Goal: Task Accomplishment & Management: Use online tool/utility

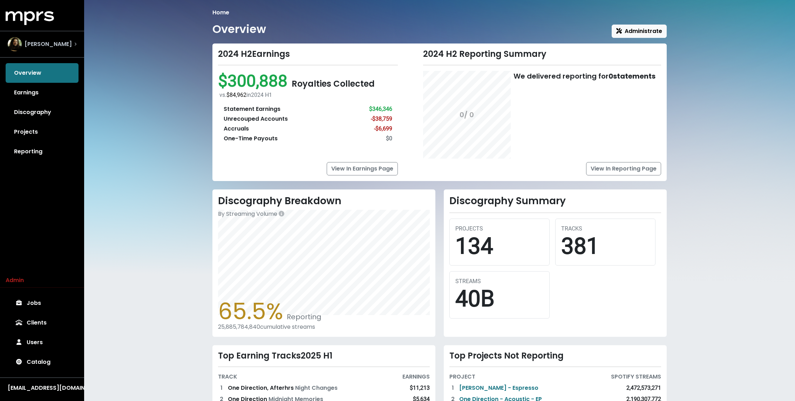
click at [40, 46] on span "[PERSON_NAME]" at bounding box center [48, 44] width 47 height 8
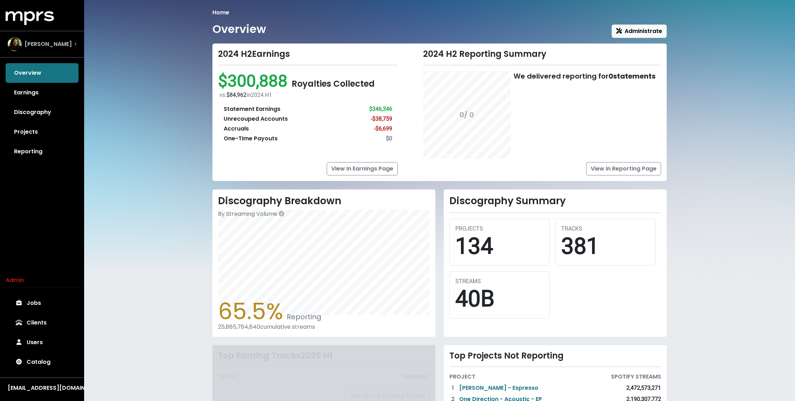
click at [63, 40] on span "[PERSON_NAME]" at bounding box center [48, 44] width 47 height 8
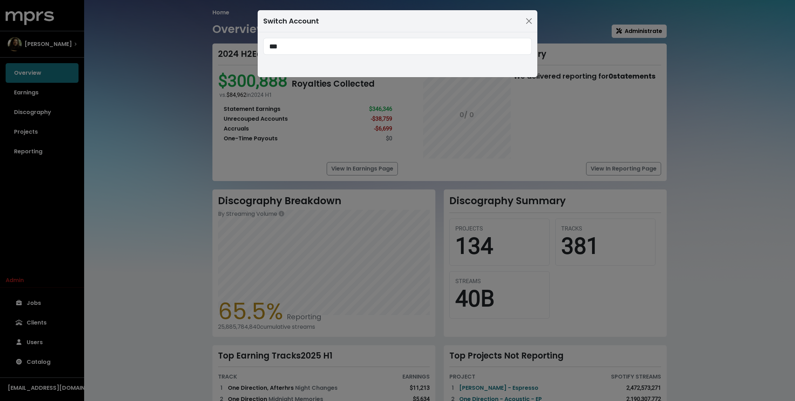
type input "***"
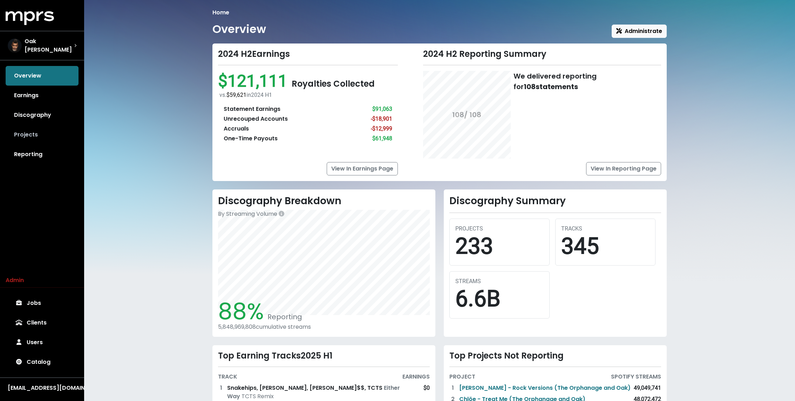
click at [14, 128] on link "Projects" at bounding box center [42, 135] width 73 height 20
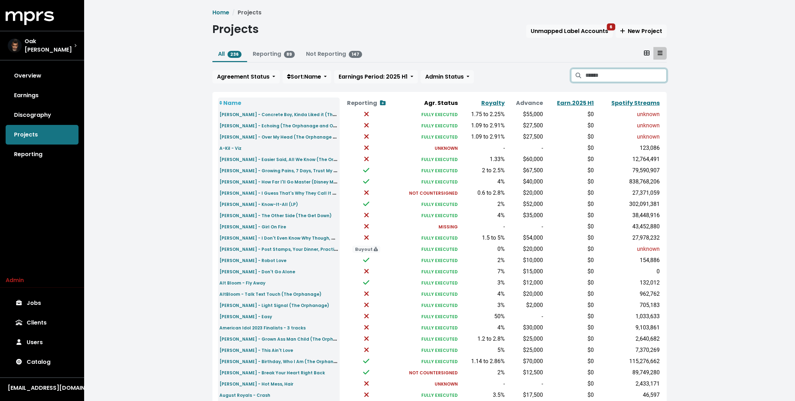
click at [601, 76] on input "Search projects" at bounding box center [626, 75] width 81 height 13
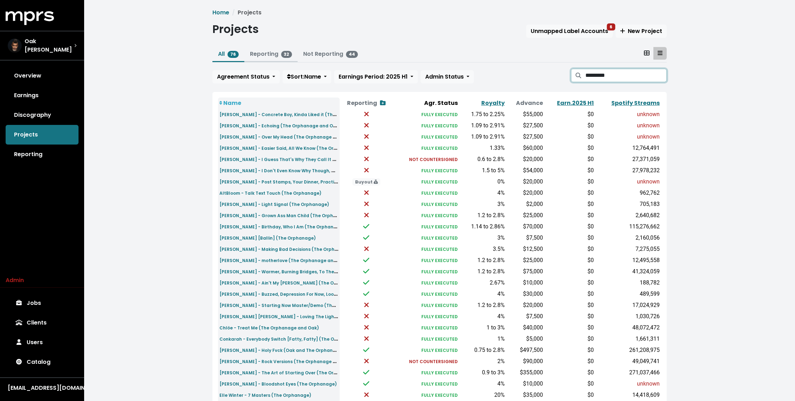
type input "*********"
click at [271, 55] on link "Reporting 32" at bounding box center [271, 54] width 42 height 8
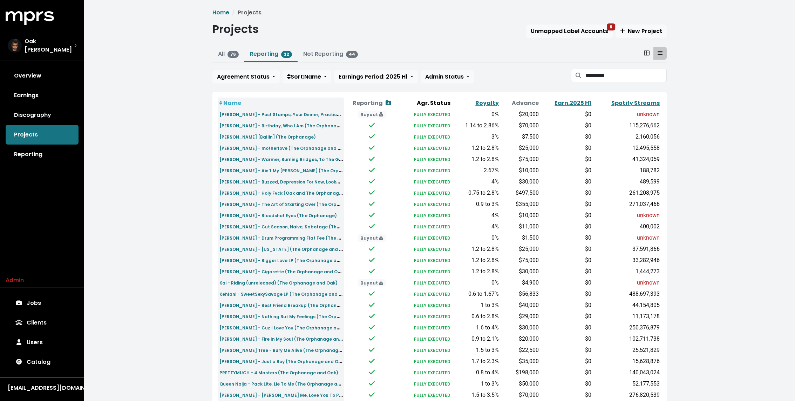
click at [393, 102] on th "Reporting Show contracts view" at bounding box center [371, 102] width 55 height 11
click at [389, 104] on icon at bounding box center [389, 102] width 6 height 5
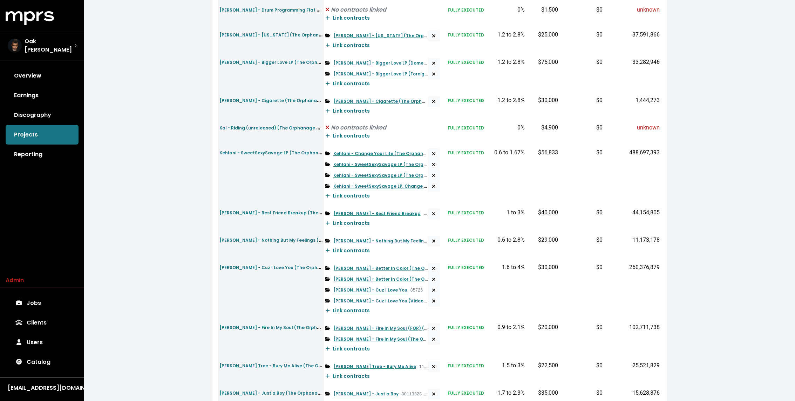
scroll to position [734, 0]
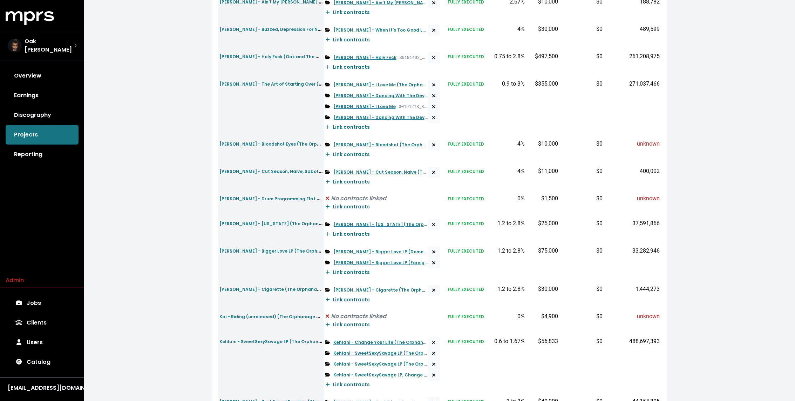
scroll to position [257, 0]
click at [397, 94] on link "Demi Lovato - Dancing With The Devil...The Art Of Starting Over" at bounding box center [408, 97] width 151 height 6
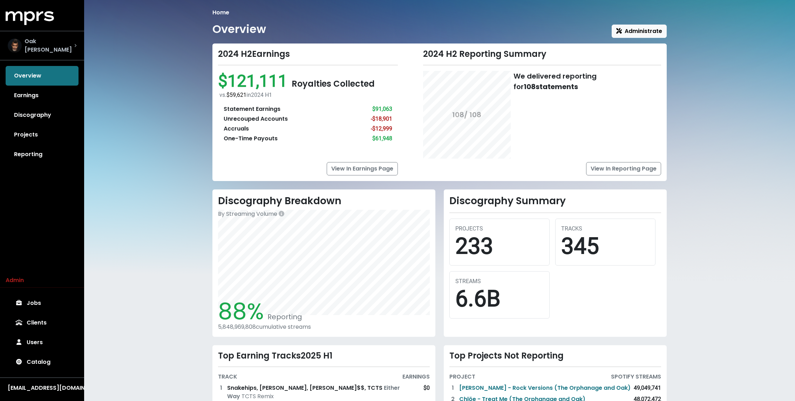
click at [45, 48] on span "Oak [PERSON_NAME]" at bounding box center [50, 45] width 50 height 17
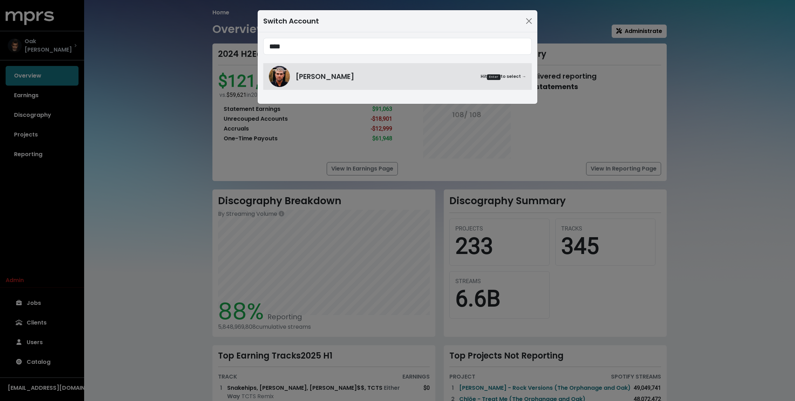
type input "****"
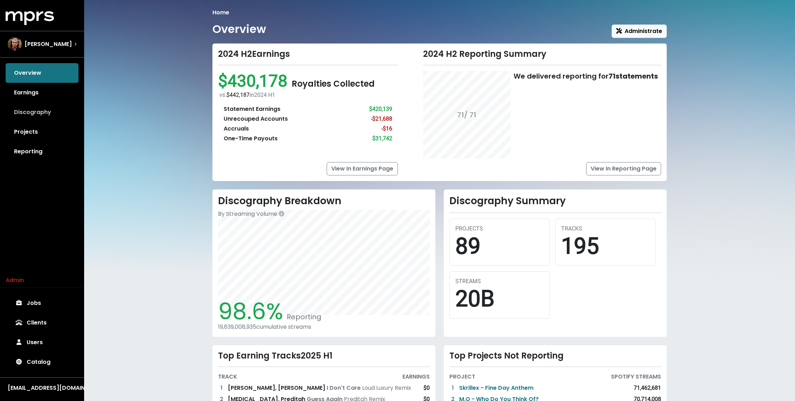
click at [31, 110] on link "Discography" at bounding box center [42, 112] width 73 height 20
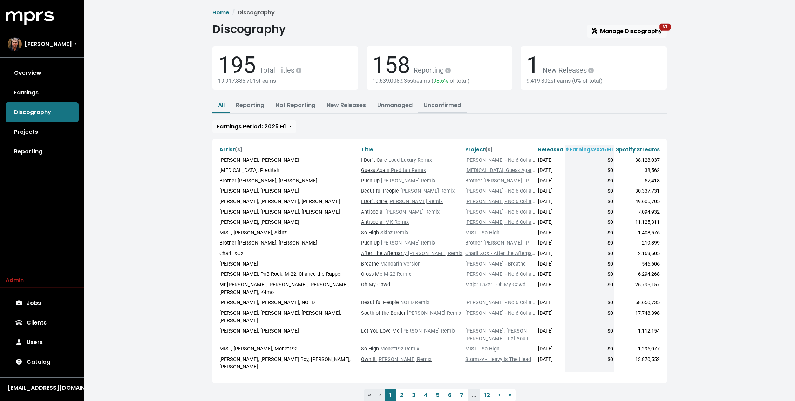
click at [454, 105] on link "Unconfirmed" at bounding box center [443, 105] width 38 height 8
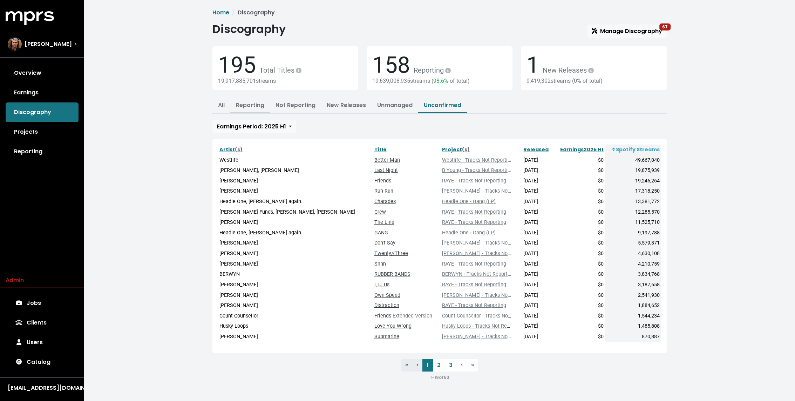
click at [243, 101] on link "Reporting" at bounding box center [250, 105] width 28 height 8
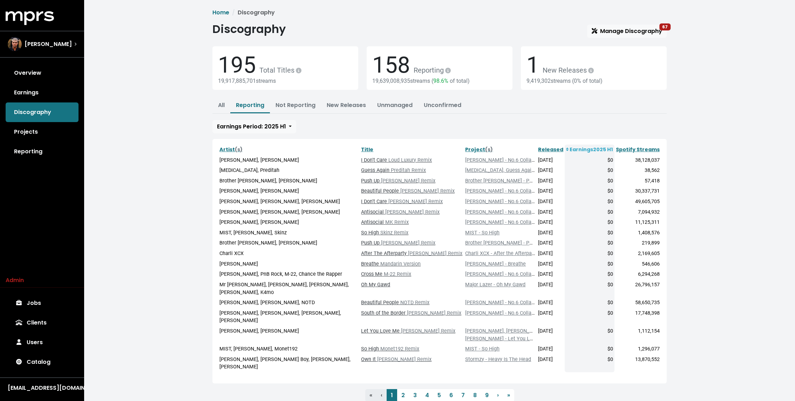
click at [164, 103] on div "Home Discography Discography Manage Discography 67 195 Total Titles 19,917,885,…" at bounding box center [439, 212] width 711 height 425
click at [436, 105] on link "Unconfirmed" at bounding box center [443, 105] width 38 height 8
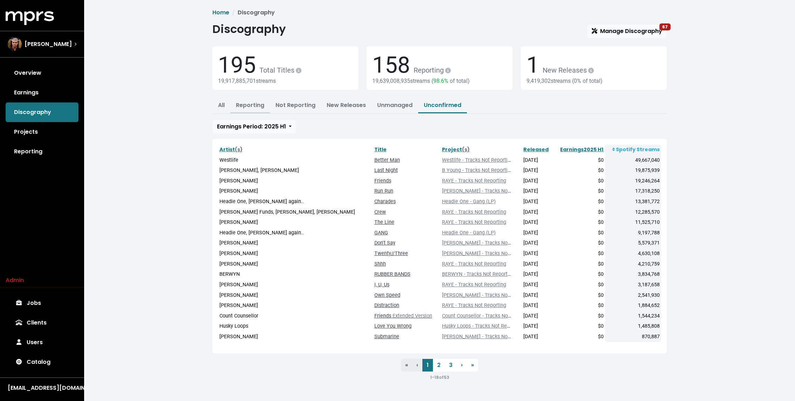
click at [252, 105] on link "Reporting" at bounding box center [250, 105] width 28 height 8
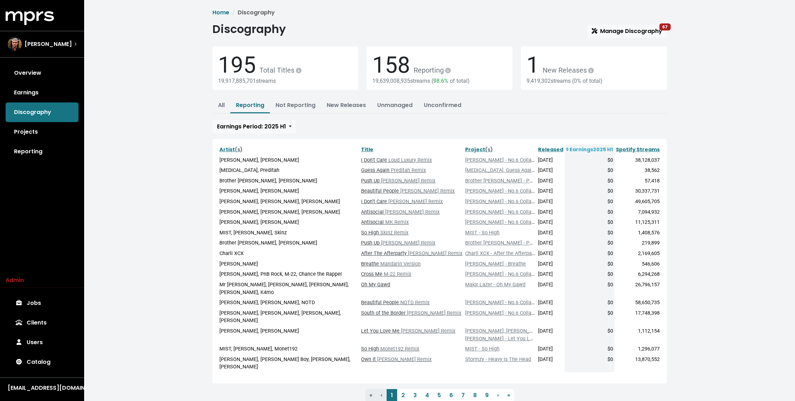
click at [165, 72] on div "Home Discography Discography Manage Discography 67 195 Total Titles 19,917,885,…" at bounding box center [439, 212] width 711 height 425
click at [65, 46] on div "Fred Gibson" at bounding box center [42, 44] width 69 height 14
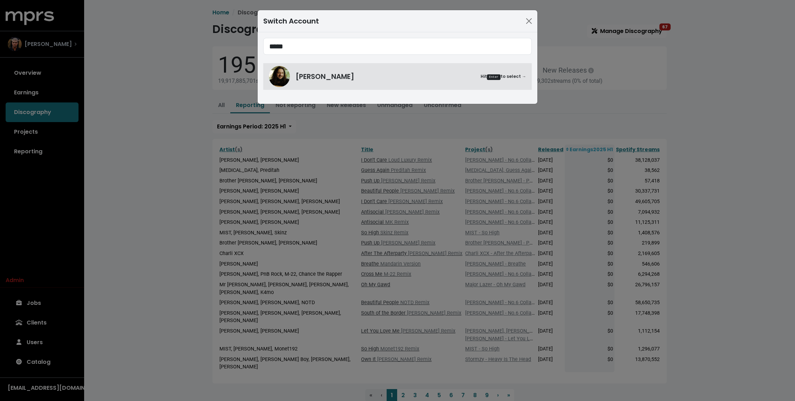
type input "*****"
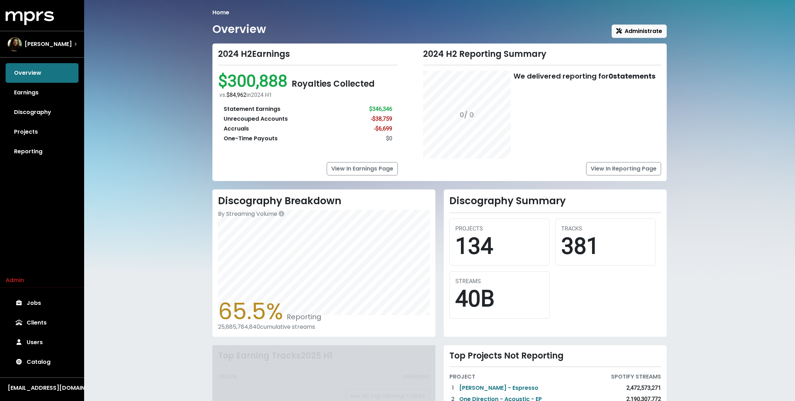
click at [197, 106] on div "Home Overview Administrate 2024 H2 Earnings $300,888 Royalties Collected vs. $8…" at bounding box center [439, 246] width 711 height 492
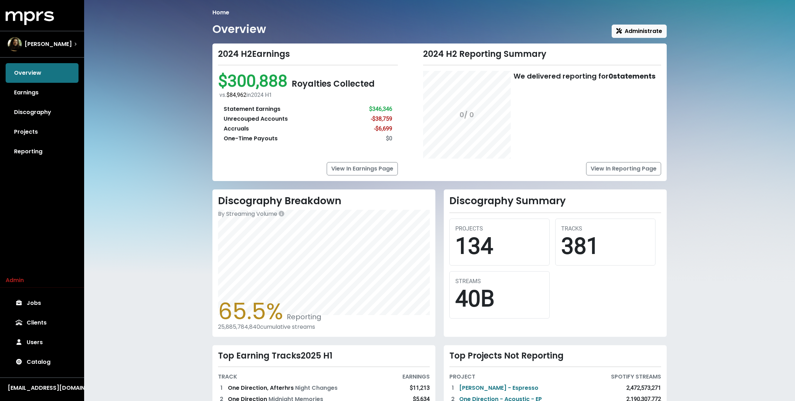
click at [175, 117] on div "Home Overview Administrate 2024 H2 Earnings $300,888 Royalties Collected vs. $8…" at bounding box center [439, 250] width 711 height 501
click at [45, 114] on link "Discography" at bounding box center [42, 112] width 73 height 20
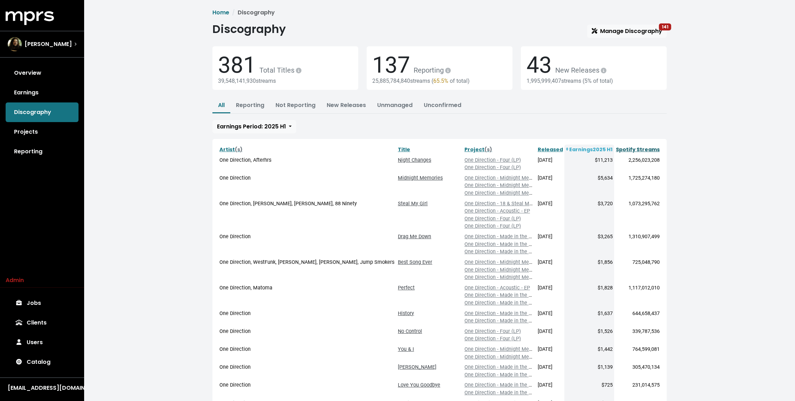
click at [645, 150] on link "Spotify Streams" at bounding box center [638, 149] width 44 height 7
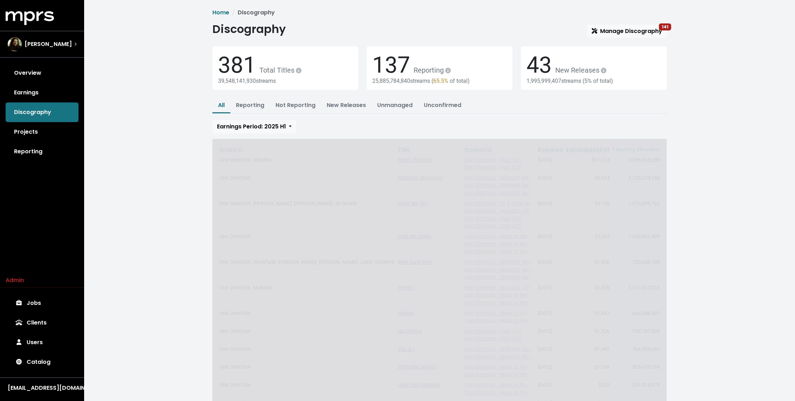
scroll to position [115, 0]
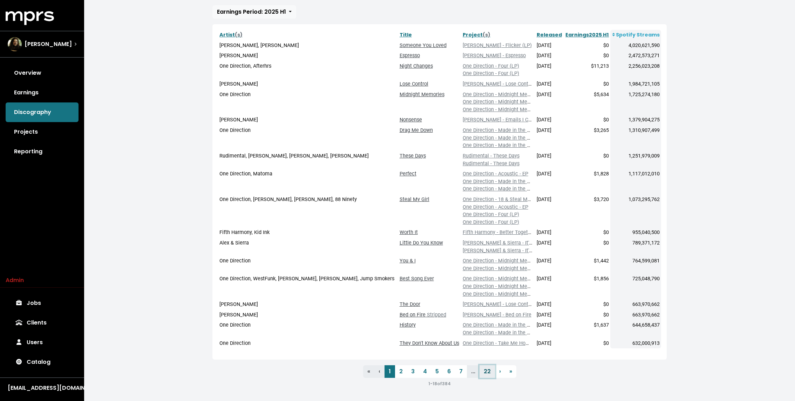
click at [488, 371] on link "22" at bounding box center [487, 371] width 15 height 13
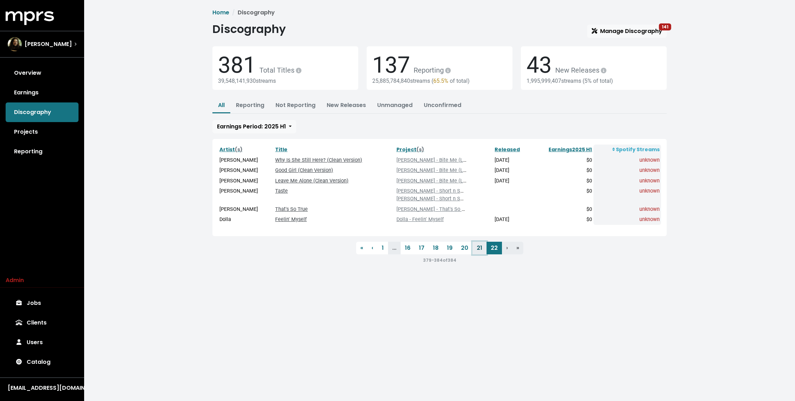
click at [479, 248] on link "21" at bounding box center [480, 248] width 14 height 13
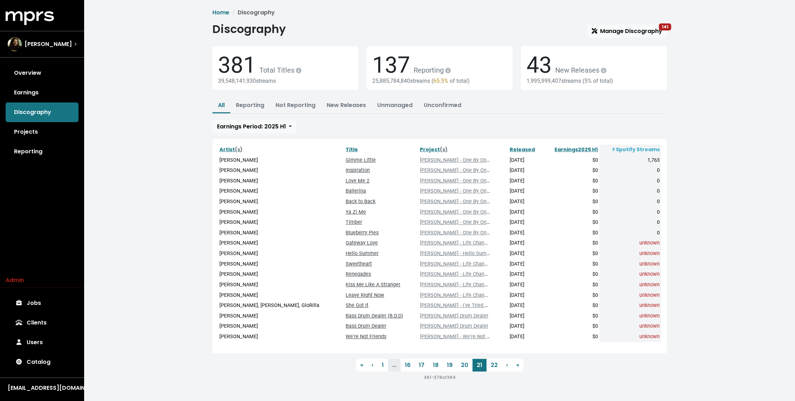
click at [188, 230] on div "Home Discography Discography Manage Discography 141 381 Total Titles 39,548,141…" at bounding box center [439, 197] width 711 height 395
click at [44, 67] on link "Overview" at bounding box center [42, 73] width 73 height 20
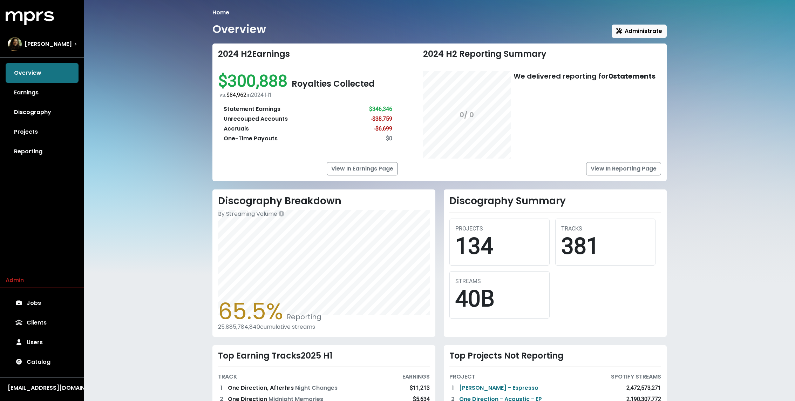
click at [140, 112] on div "Home Overview Administrate 2024 H2 Earnings $300,888 Royalties Collected vs. $8…" at bounding box center [439, 250] width 711 height 501
click at [43, 151] on link "Reporting" at bounding box center [42, 152] width 73 height 20
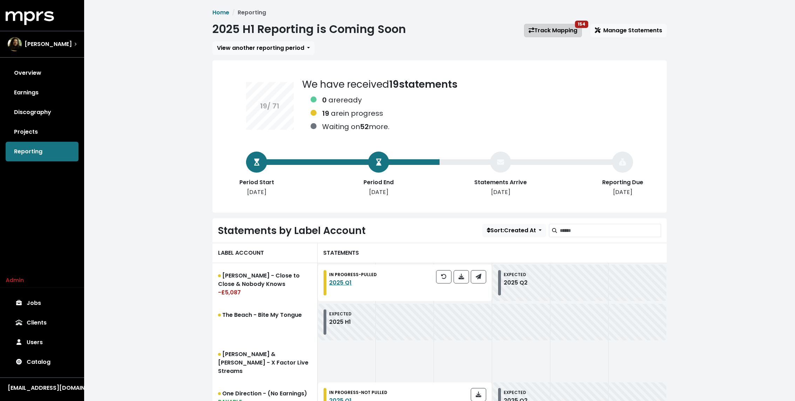
click at [573, 27] on link "Track Mapping 154" at bounding box center [553, 30] width 58 height 13
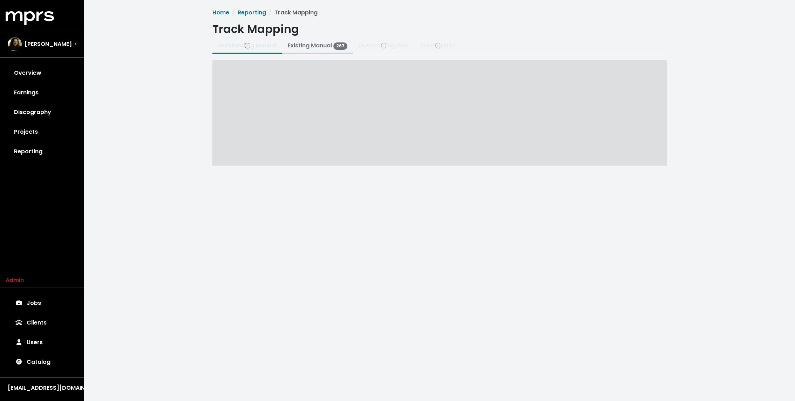
click at [298, 44] on link "Existing Manual 267" at bounding box center [318, 45] width 60 height 8
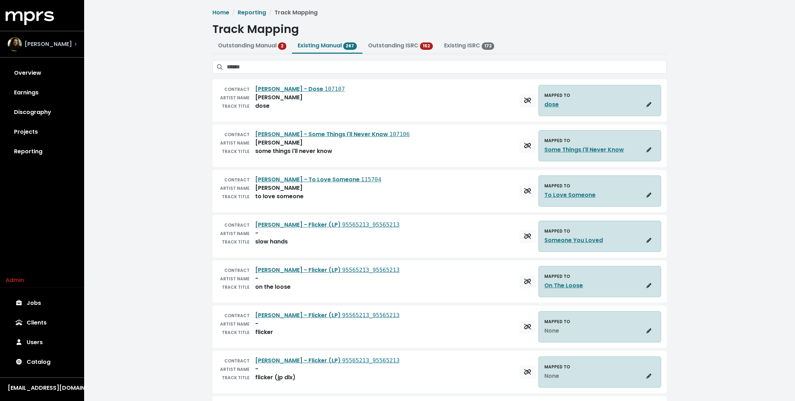
click at [67, 43] on div "[PERSON_NAME]" at bounding box center [42, 44] width 69 height 14
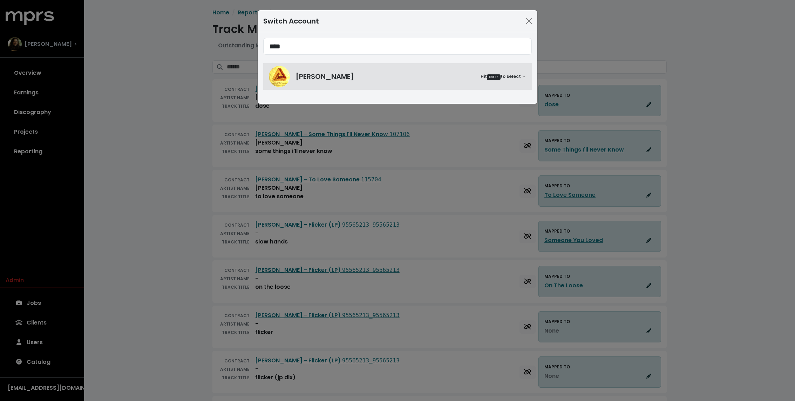
type input "****"
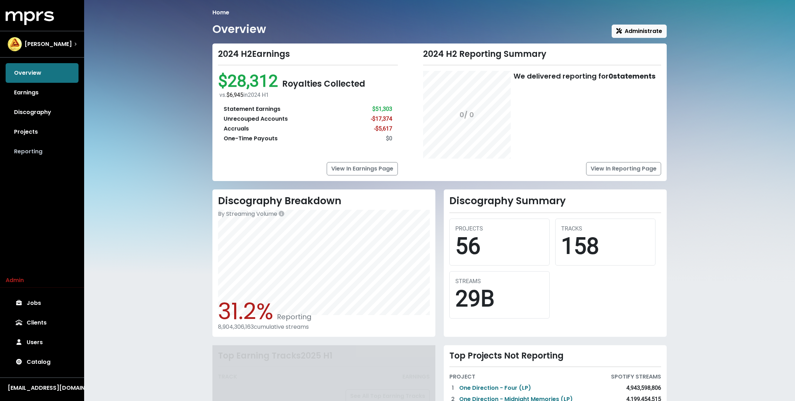
click at [40, 157] on link "Reporting" at bounding box center [42, 152] width 73 height 20
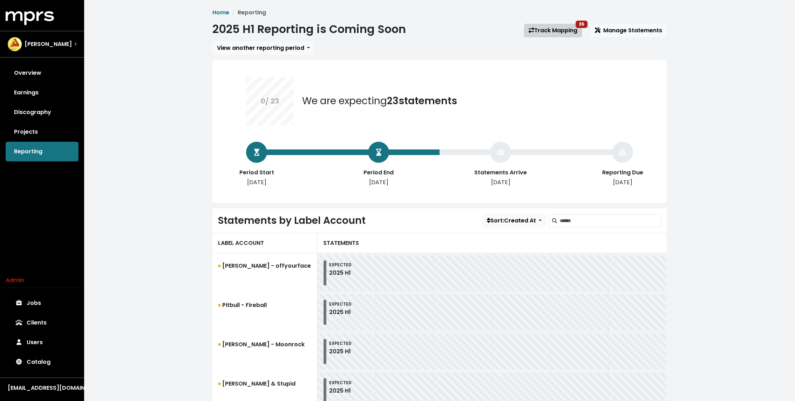
click at [548, 25] on link "Track Mapping 35" at bounding box center [553, 30] width 58 height 13
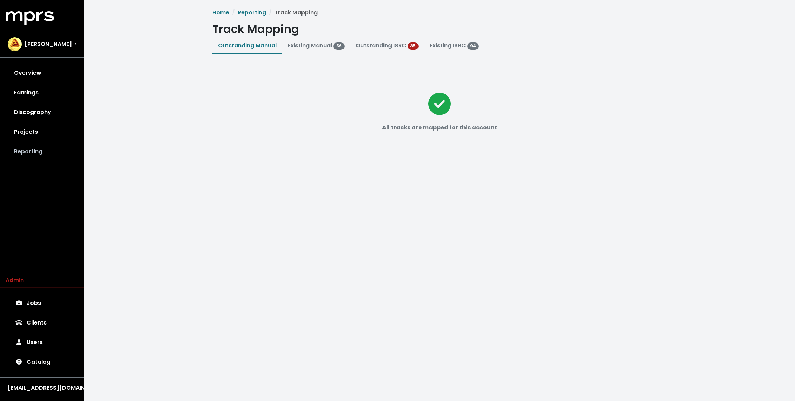
click at [45, 151] on link "Reporting" at bounding box center [42, 152] width 73 height 20
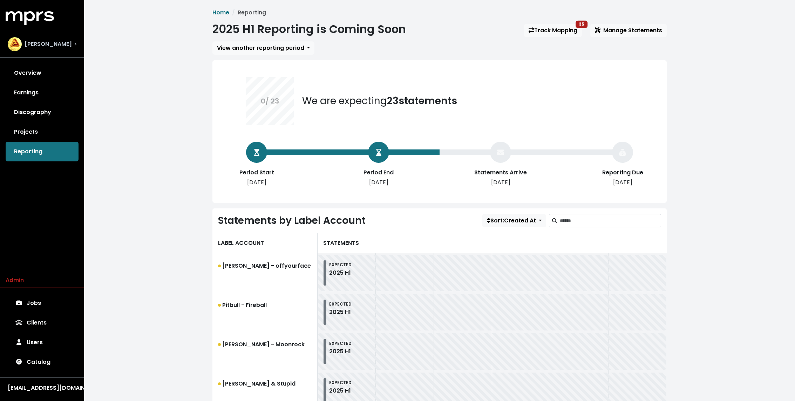
click at [51, 33] on div "[PERSON_NAME]" at bounding box center [42, 44] width 80 height 25
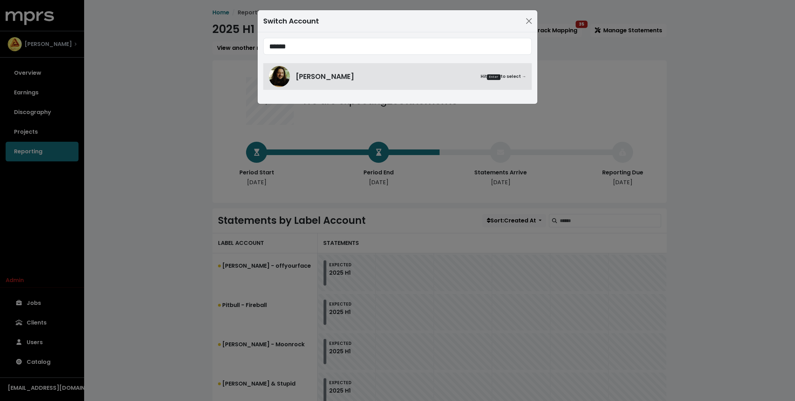
type input "******"
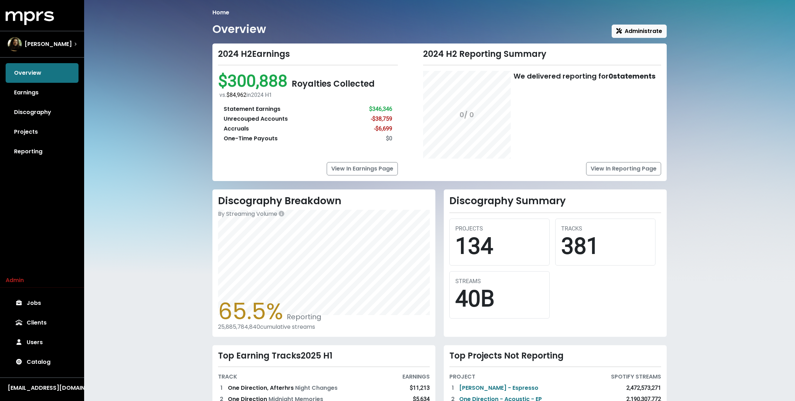
click at [153, 128] on div "Home Overview Administrate 2024 H2 Earnings $300,888 Royalties Collected vs. $8…" at bounding box center [439, 250] width 711 height 501
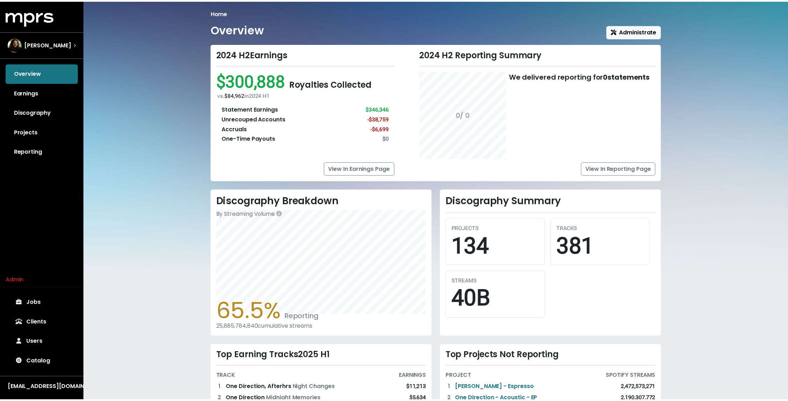
scroll to position [91, 0]
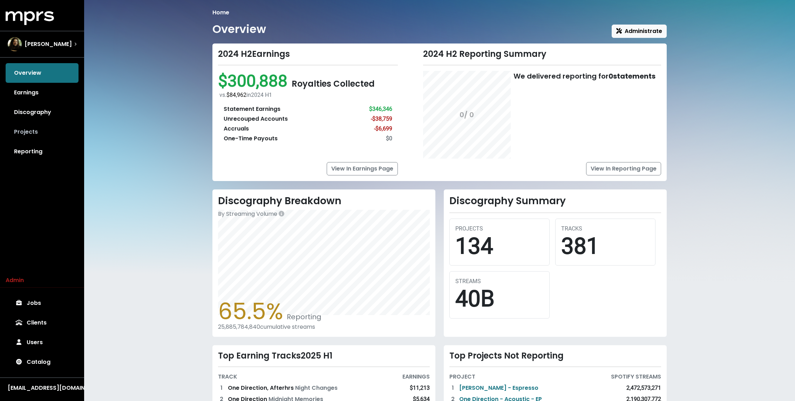
click at [26, 136] on link "Projects" at bounding box center [42, 132] width 73 height 20
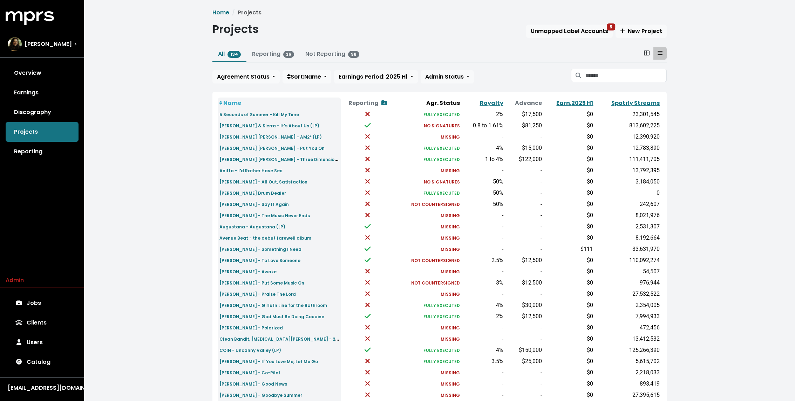
scroll to position [122, 0]
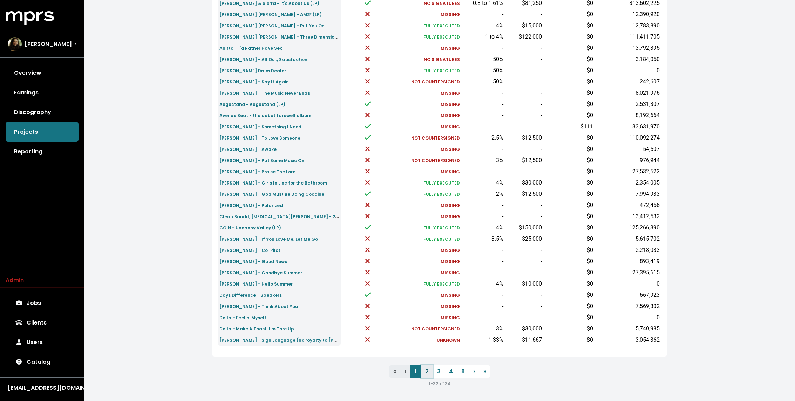
click at [428, 375] on link "2" at bounding box center [427, 371] width 12 height 13
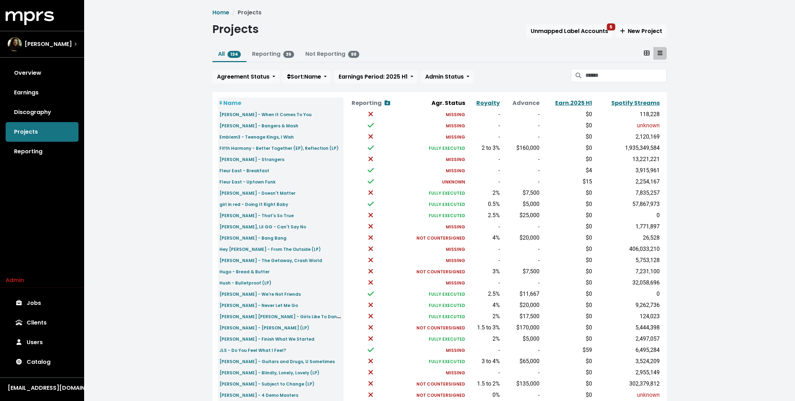
scroll to position [122, 0]
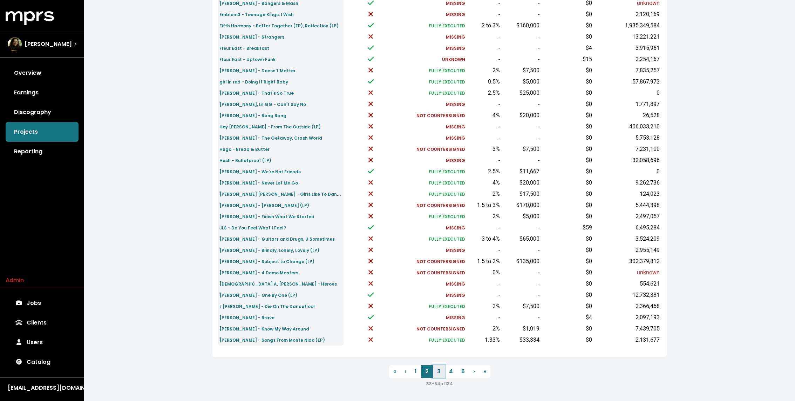
click at [438, 368] on link "3" at bounding box center [439, 371] width 12 height 13
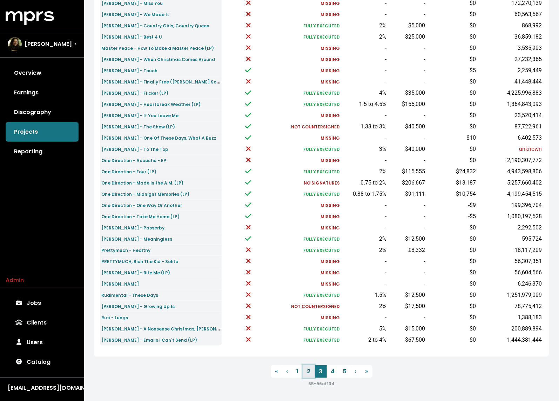
click at [310, 371] on link "2" at bounding box center [309, 371] width 12 height 13
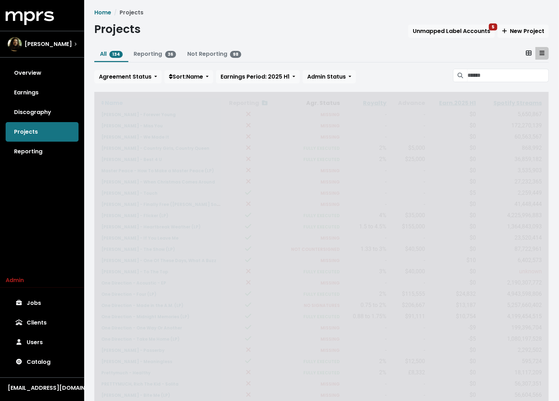
scroll to position [122, 0]
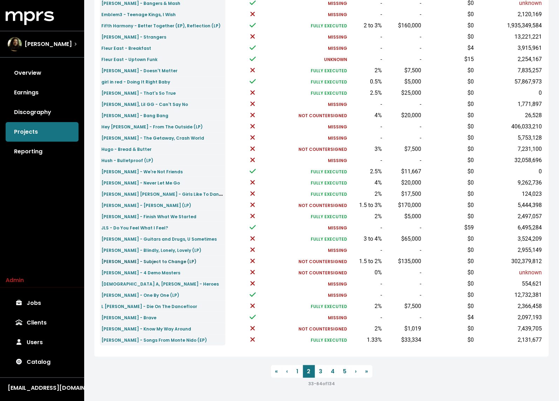
click at [168, 259] on small "Kelsea Ballerini - Subject to Change (LP)" at bounding box center [148, 261] width 95 height 6
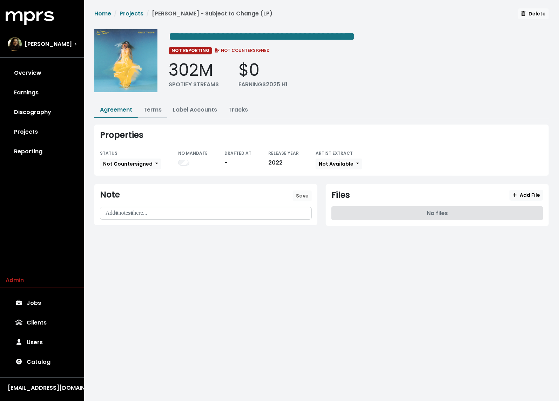
click at [154, 111] on link "Terms" at bounding box center [152, 110] width 18 height 8
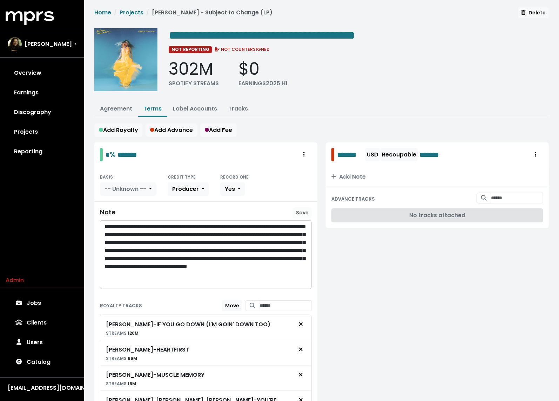
scroll to position [59, 0]
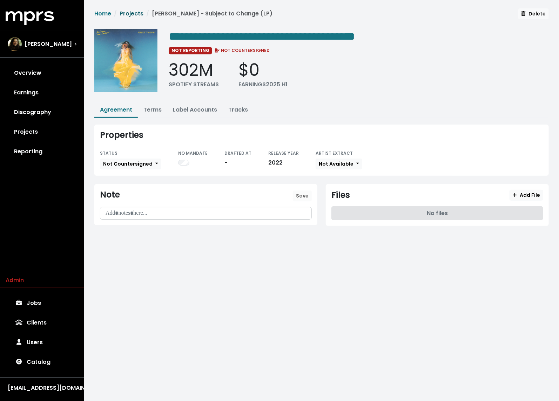
click at [136, 13] on link "Projects" at bounding box center [132, 13] width 24 height 8
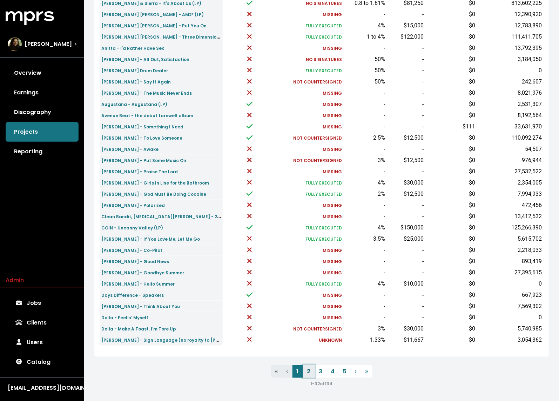
click at [306, 368] on link "2" at bounding box center [309, 371] width 12 height 13
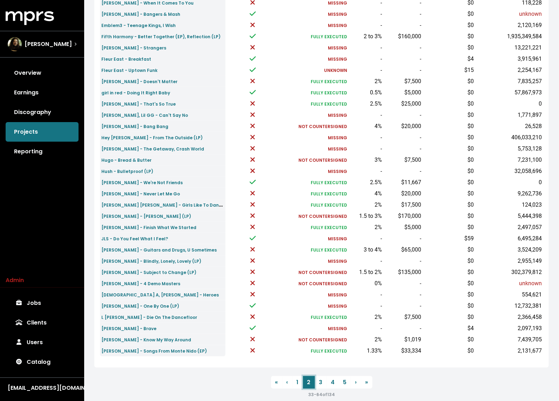
scroll to position [122, 0]
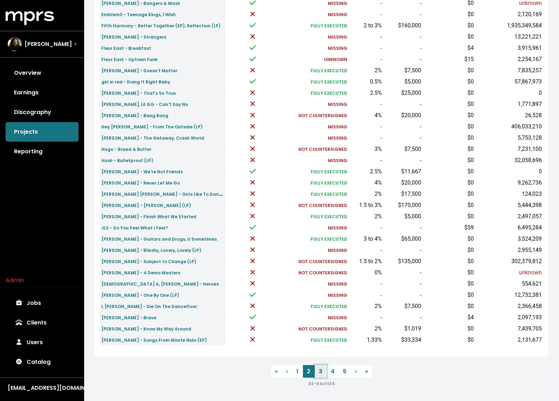
click at [322, 373] on link "3" at bounding box center [321, 371] width 12 height 13
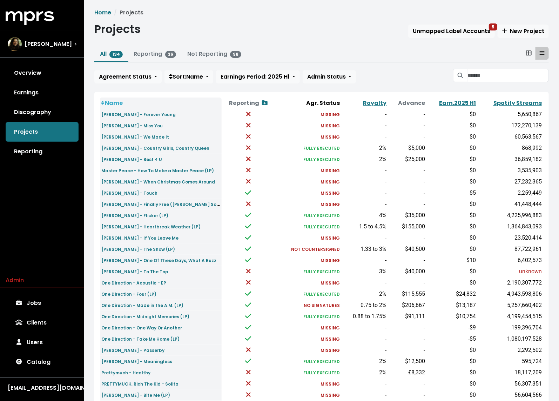
click at [377, 96] on div "Name Reporting Show contracts view Agr. Status Royalty Advance Earn. 2025 H1 Sp…" at bounding box center [321, 285] width 454 height 387
click at [487, 78] on input "Search projects" at bounding box center [507, 75] width 81 height 13
type input "****"
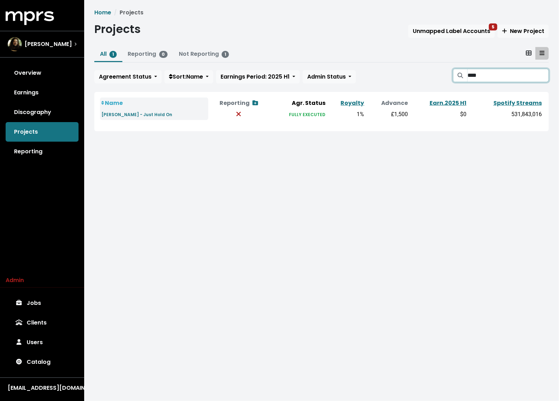
click at [542, 73] on input "****" at bounding box center [507, 75] width 81 height 13
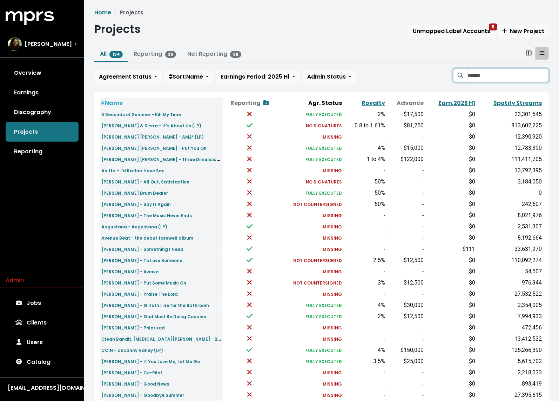
scroll to position [122, 0]
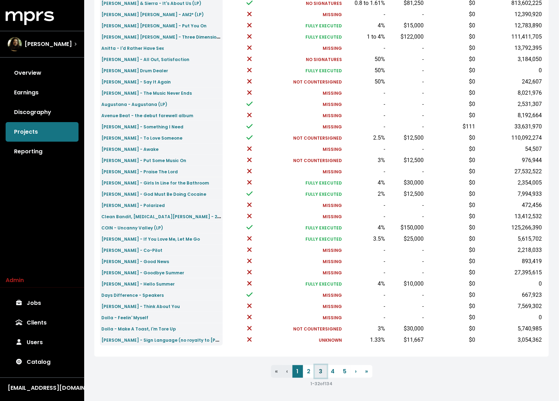
click at [322, 368] on link "3" at bounding box center [321, 371] width 12 height 13
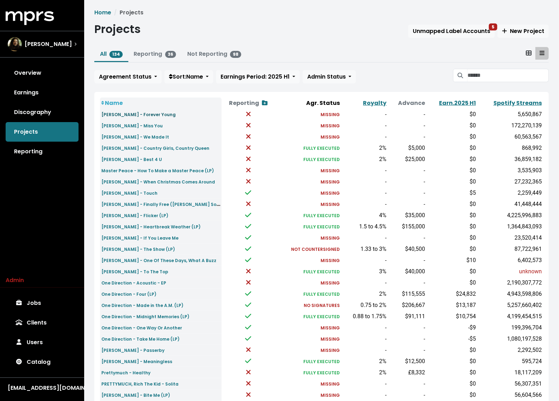
click at [148, 115] on small "Louisa Johnson - Forever Young" at bounding box center [138, 115] width 74 height 6
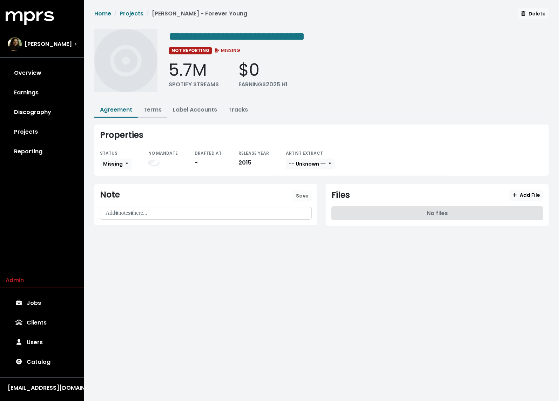
click at [157, 108] on link "Terms" at bounding box center [152, 110] width 18 height 8
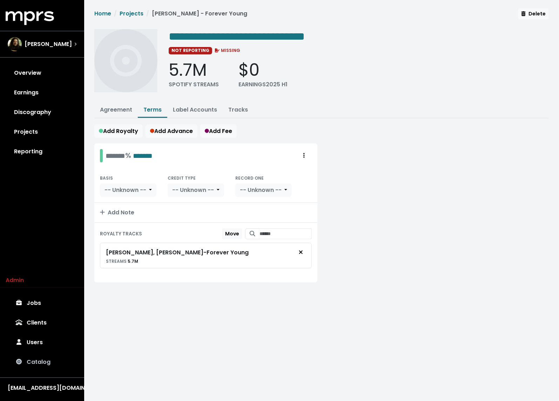
click at [43, 357] on link "Catalog" at bounding box center [42, 362] width 73 height 20
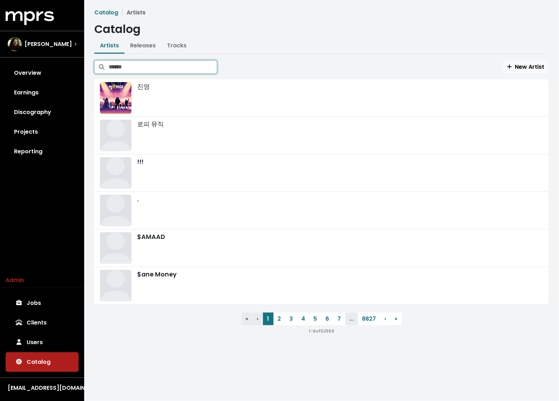
click at [131, 69] on input "Search artists" at bounding box center [163, 66] width 108 height 13
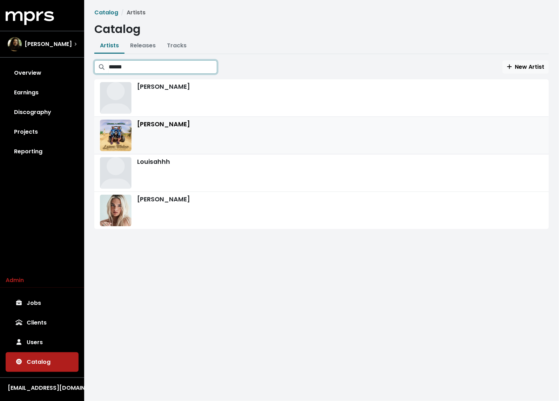
type input "******"
click at [176, 138] on div "[PERSON_NAME]" at bounding box center [321, 136] width 443 height 32
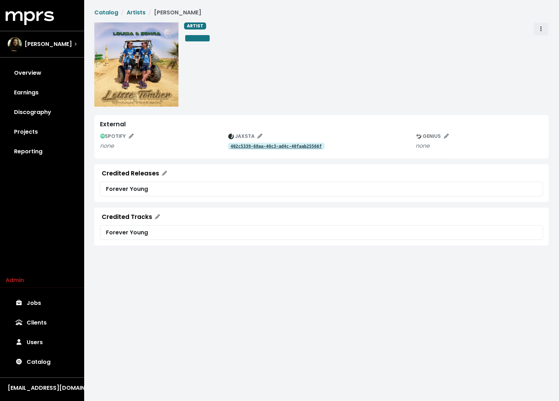
click at [541, 27] on icon "Artist actions" at bounding box center [540, 29] width 1 height 6
click at [547, 41] on link "Merge" at bounding box center [561, 44] width 55 height 11
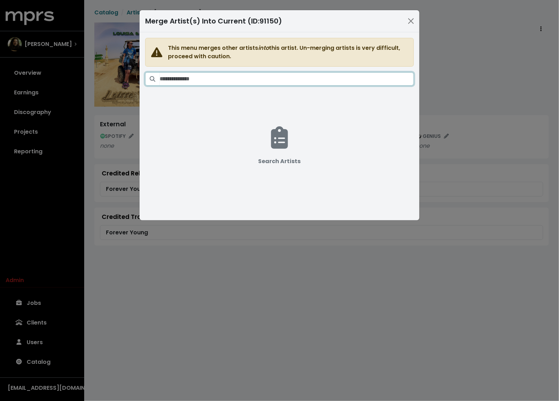
click at [262, 81] on input "Search artists" at bounding box center [287, 78] width 254 height 13
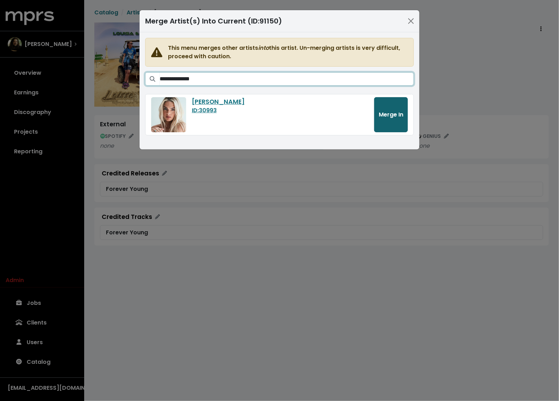
type input "**********"
click at [399, 116] on span "Merge In" at bounding box center [391, 114] width 25 height 8
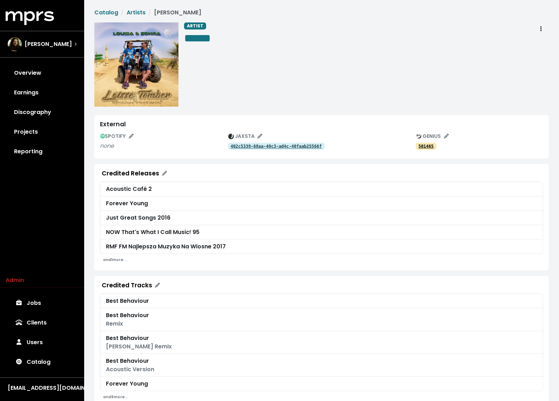
scroll to position [16, 0]
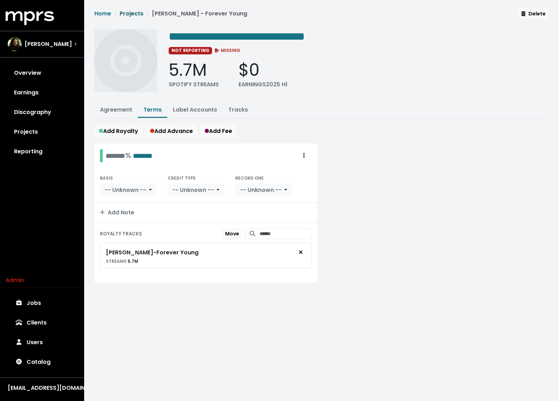
click at [133, 12] on link "Projects" at bounding box center [132, 13] width 24 height 8
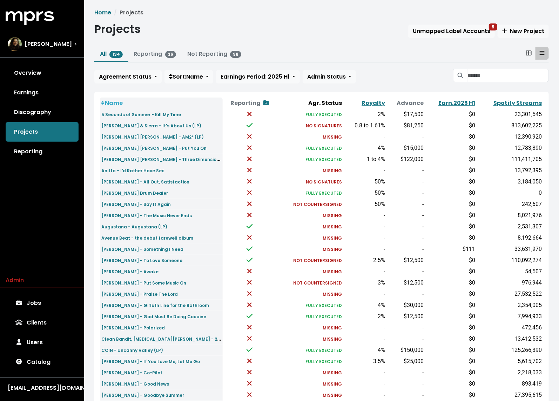
scroll to position [122, 0]
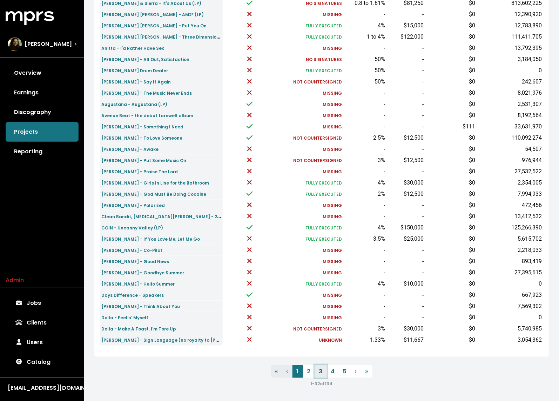
click at [321, 374] on link "3" at bounding box center [321, 371] width 12 height 13
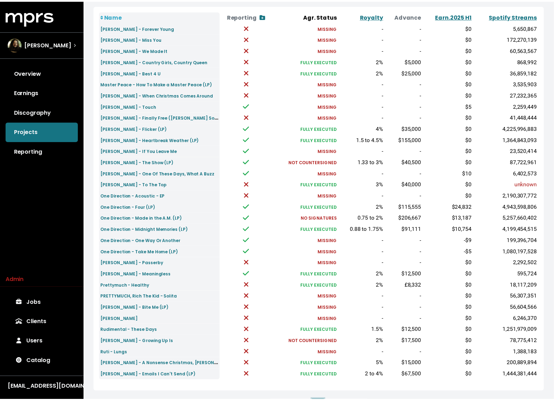
scroll to position [90, 0]
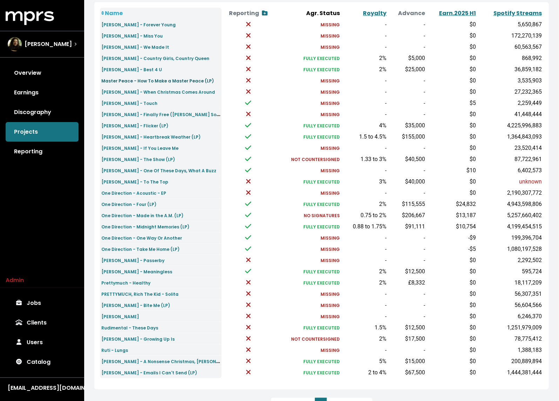
click at [202, 80] on small "Master Peace - How To Make a Master Peace (LP)" at bounding box center [157, 81] width 113 height 6
click at [129, 123] on small "[PERSON_NAME] - Flicker (LP)" at bounding box center [134, 126] width 67 height 6
click at [128, 136] on small "[PERSON_NAME] - Heartbreak Weather (LP)" at bounding box center [150, 137] width 99 height 6
click at [124, 144] on link "[PERSON_NAME] - If You Leave Me" at bounding box center [139, 148] width 77 height 8
click at [121, 157] on small "Niall Horan - The Show (LP)" at bounding box center [138, 159] width 74 height 6
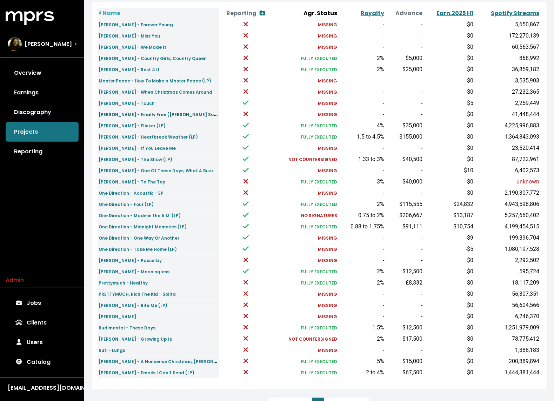
click at [154, 112] on small "Niall Horan - Finally Free (Smallfoot Soundtrack)" at bounding box center [168, 114] width 138 height 8
click at [155, 134] on small "Niall Horan - Heartbreak Weather (LP)" at bounding box center [148, 137] width 99 height 6
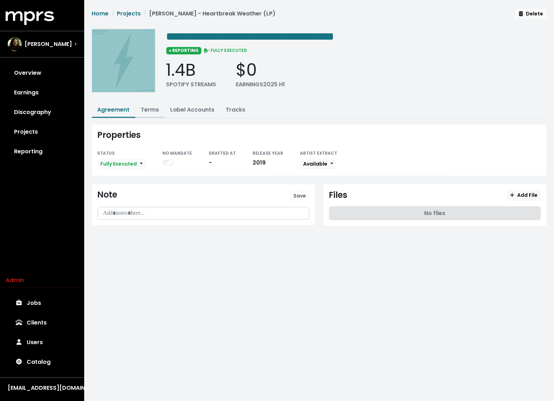
click at [143, 108] on link "Terms" at bounding box center [150, 110] width 18 height 8
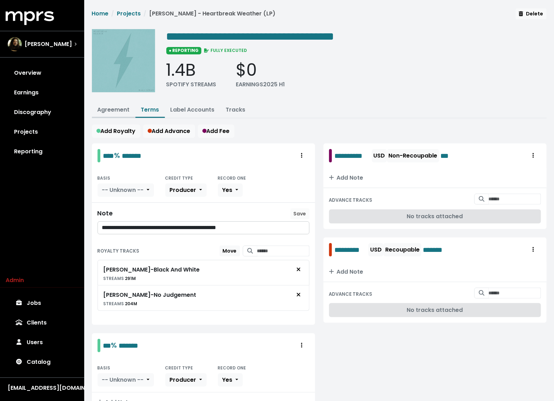
click at [108, 110] on link "Agreement" at bounding box center [113, 110] width 32 height 8
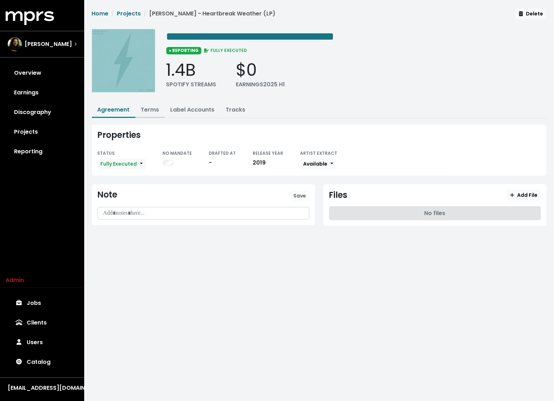
click at [151, 109] on link "Terms" at bounding box center [150, 110] width 18 height 8
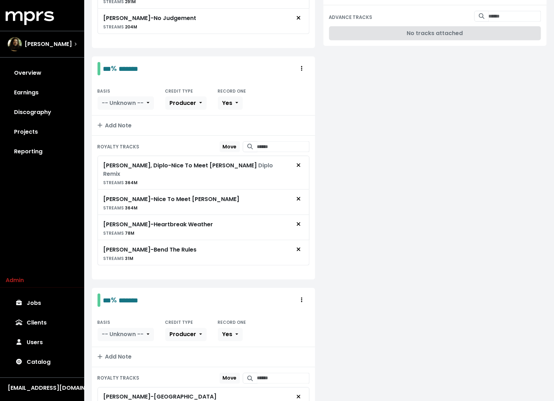
scroll to position [339, 0]
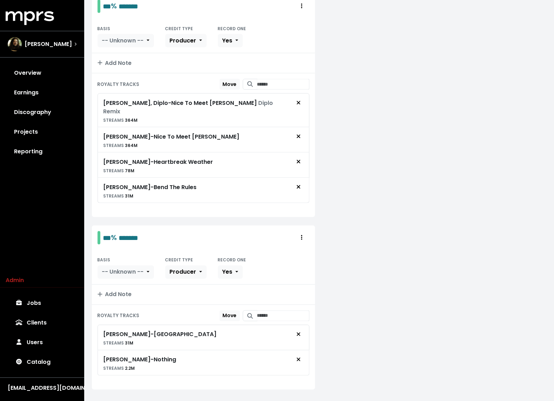
click at [382, 213] on div "**********" at bounding box center [434, 101] width 231 height 594
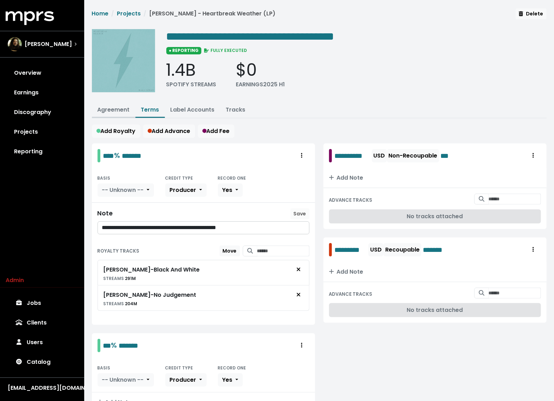
click at [112, 108] on link "Agreement" at bounding box center [113, 110] width 32 height 8
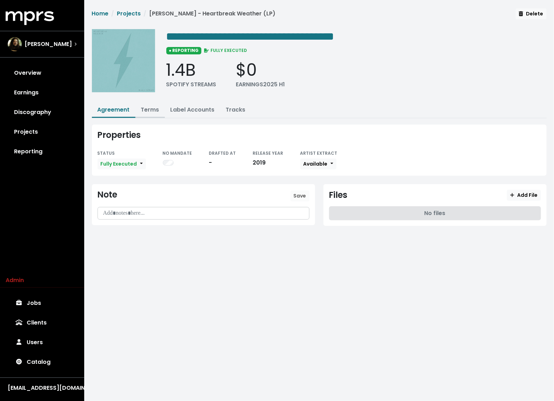
click at [153, 105] on button "Terms" at bounding box center [149, 110] width 29 height 15
click at [235, 107] on link "Tracks" at bounding box center [236, 110] width 20 height 8
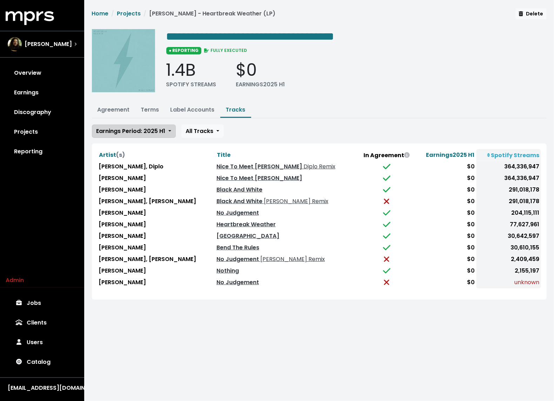
click at [152, 134] on button "Earnings Period: 2025 H1" at bounding box center [134, 130] width 84 height 13
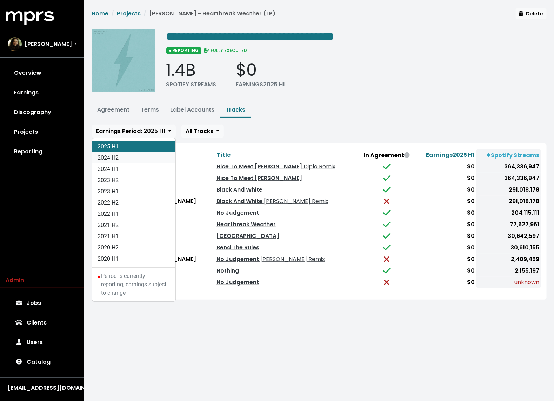
click at [128, 160] on link "2024 H2" at bounding box center [133, 157] width 83 height 11
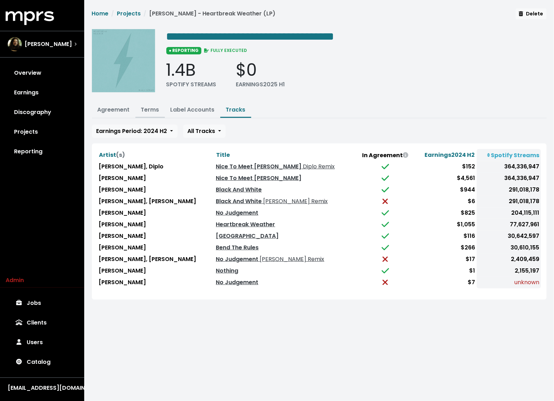
click at [150, 103] on button "Terms" at bounding box center [149, 110] width 29 height 15
click at [148, 112] on link "Terms" at bounding box center [150, 110] width 18 height 8
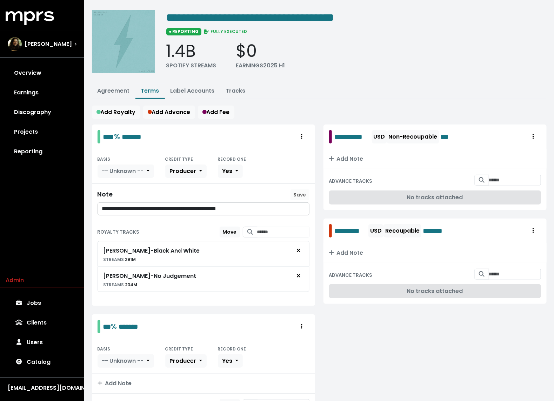
scroll to position [20, 0]
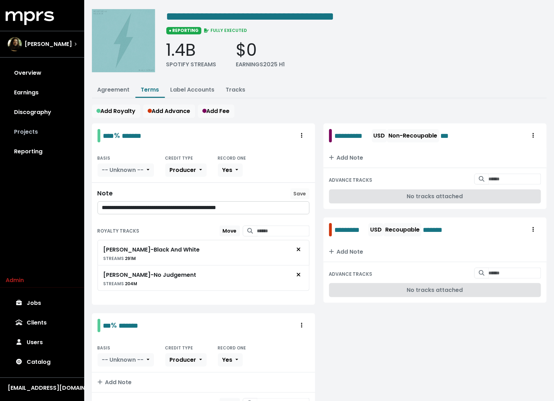
click at [50, 130] on link "Projects" at bounding box center [42, 132] width 73 height 20
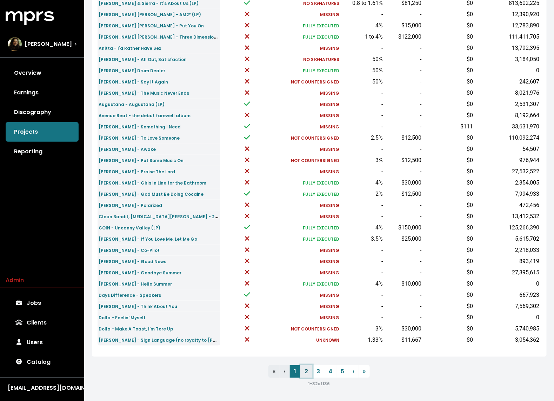
click at [307, 372] on link "2" at bounding box center [306, 371] width 12 height 13
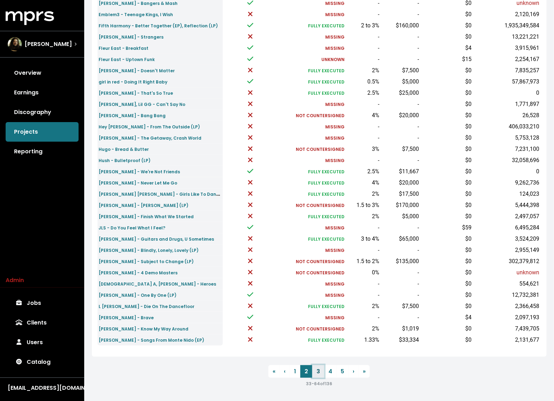
click at [315, 371] on link "3" at bounding box center [318, 371] width 12 height 13
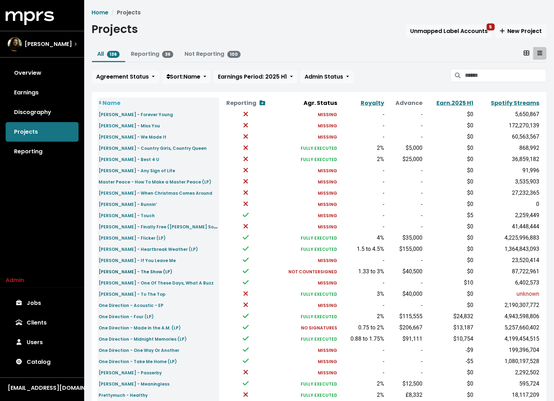
click at [114, 271] on small "Niall Horan - The Show (LP)" at bounding box center [136, 272] width 74 height 6
click at [115, 255] on td "Niall Horan - If You Leave Me" at bounding box center [158, 260] width 122 height 11
click at [113, 258] on small "Niall Horan - If You Leave Me" at bounding box center [137, 260] width 77 height 6
click at [116, 247] on small "Niall Horan - Heartbreak Weather (LP)" at bounding box center [148, 249] width 99 height 6
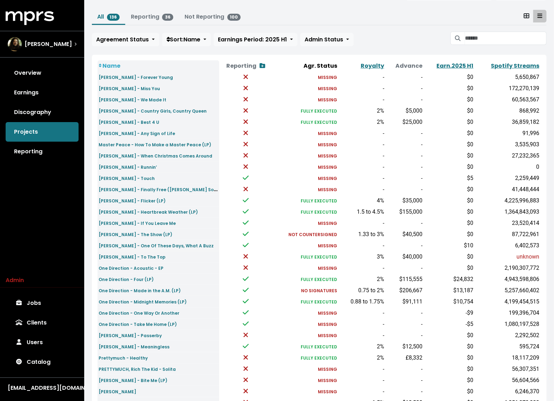
scroll to position [39, 0]
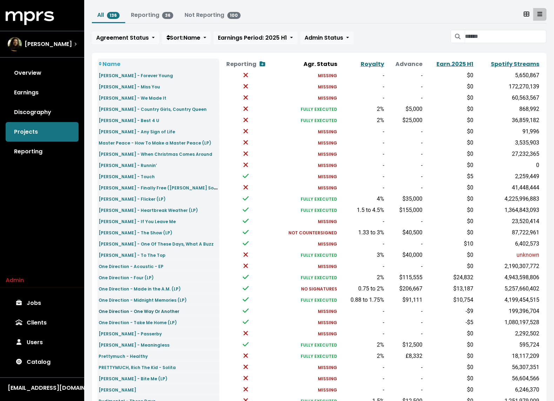
click at [146, 311] on small "One Direction - One Way Or Another" at bounding box center [139, 311] width 81 height 6
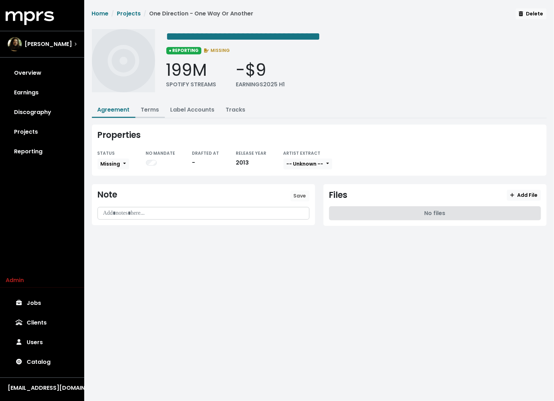
click at [147, 111] on link "Terms" at bounding box center [150, 110] width 18 height 8
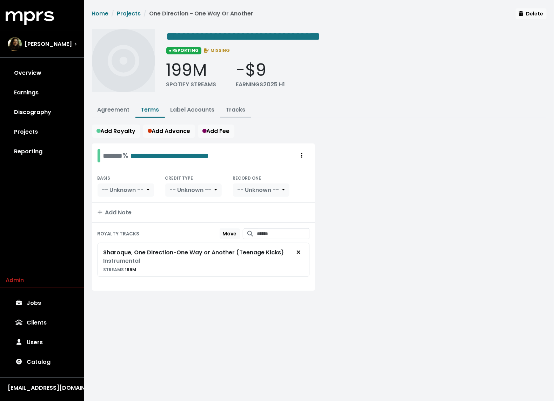
click at [226, 108] on link "Tracks" at bounding box center [236, 110] width 20 height 8
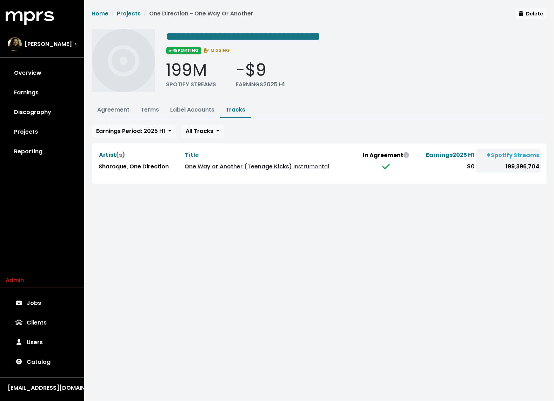
click at [220, 166] on link "One Way or Another (Teenage Kicks) Instrumental" at bounding box center [257, 166] width 144 height 8
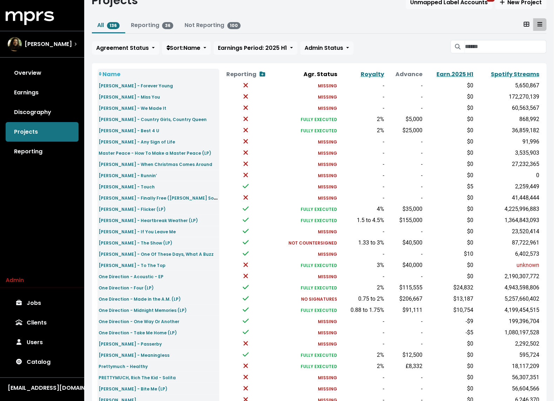
scroll to position [37, 0]
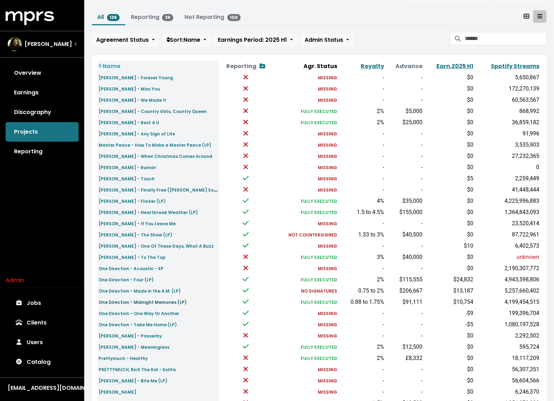
click at [138, 299] on small "One Direction - Midnight Memories (LP)" at bounding box center [143, 302] width 88 height 6
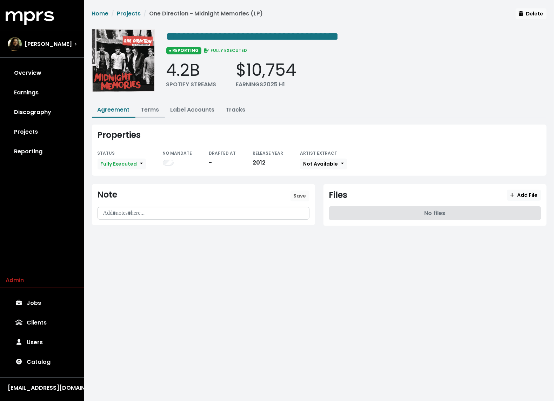
click at [159, 112] on button "Terms" at bounding box center [149, 110] width 29 height 15
click at [152, 108] on link "Terms" at bounding box center [150, 110] width 18 height 8
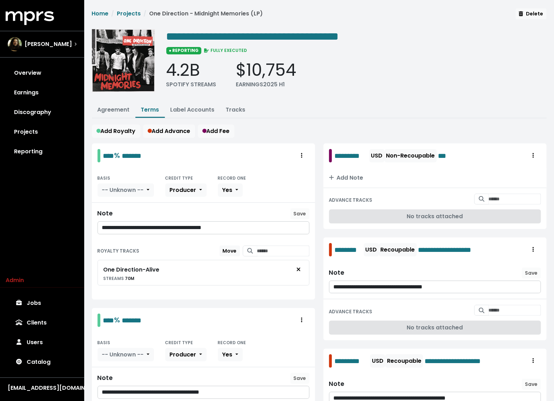
scroll to position [431, 0]
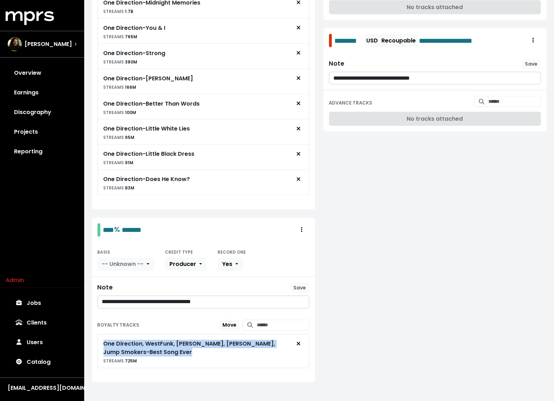
drag, startPoint x: 150, startPoint y: 349, endPoint x: 104, endPoint y: 340, distance: 46.7
click at [104, 340] on div "One Direction, WestFunk, Steve Smart, Kat Krazy, Jump Smokers - Best Song Ever" at bounding box center [196, 348] width 187 height 17
copy div "One Direction, WestFunk, Steve Smart, Kat Krazy, Jump Smokers - Best Song Ever"
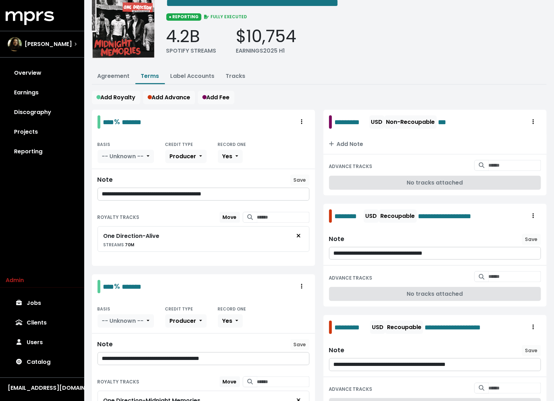
scroll to position [0, 0]
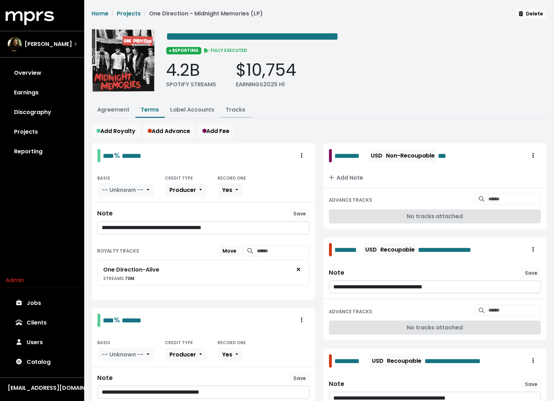
click at [230, 108] on link "Tracks" at bounding box center [236, 110] width 20 height 8
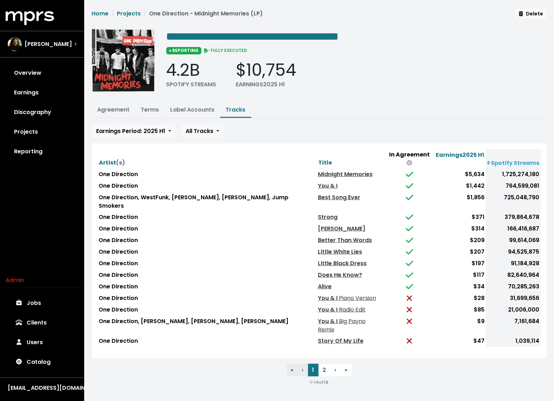
click at [316, 192] on td "Best Song Ever" at bounding box center [350, 202] width 68 height 20
click at [318, 193] on link "Best Song Ever" at bounding box center [339, 197] width 42 height 8
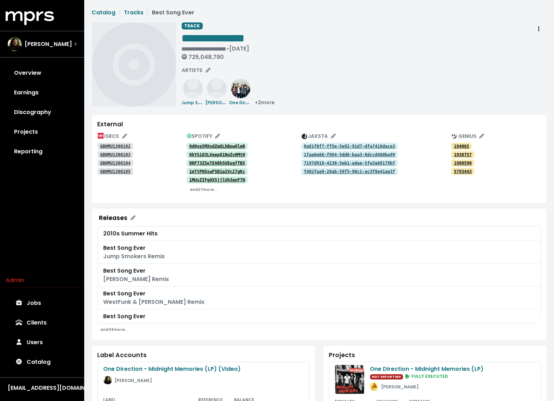
click at [123, 144] on tt "GBHMU1300102" at bounding box center [115, 146] width 31 height 5
click at [120, 152] on link "GBHMU1300103" at bounding box center [115, 154] width 36 height 7
click at [120, 163] on tt "GBHMU1300104" at bounding box center [115, 163] width 31 height 5
click at [120, 168] on link "GBHMU1300105" at bounding box center [115, 171] width 36 height 7
click at [302, 64] on div "**********" at bounding box center [364, 64] width 365 height 84
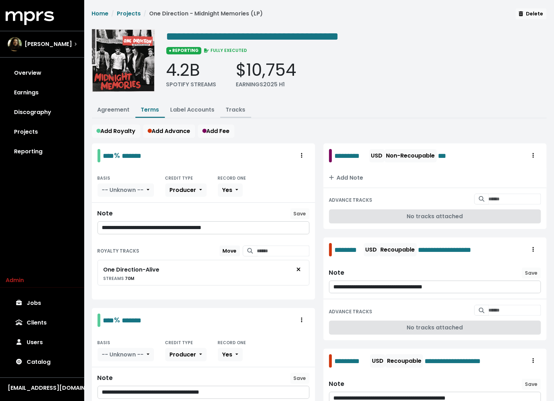
click at [237, 106] on link "Tracks" at bounding box center [236, 110] width 20 height 8
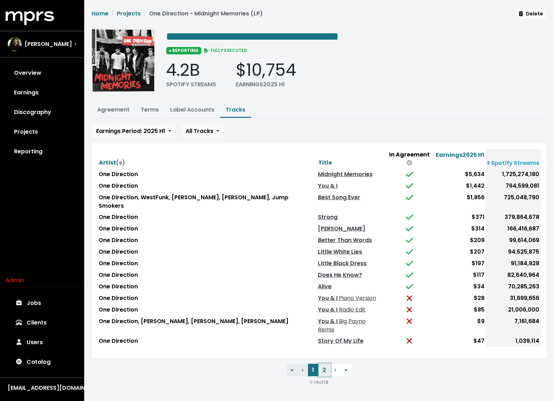
click at [322, 364] on button "2" at bounding box center [324, 370] width 12 height 13
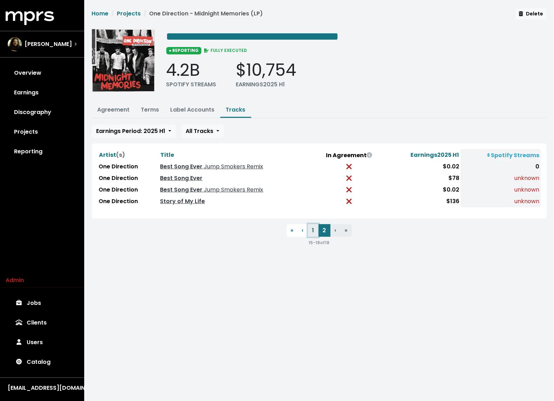
click at [313, 228] on button "1" at bounding box center [313, 230] width 11 height 13
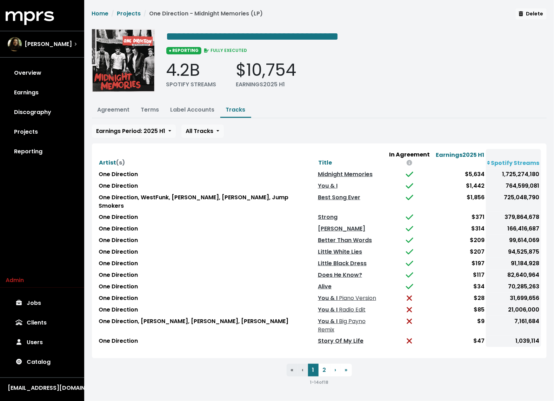
click at [322, 337] on link "Story Of My Life" at bounding box center [341, 341] width 46 height 8
click at [323, 364] on button "2" at bounding box center [324, 370] width 12 height 13
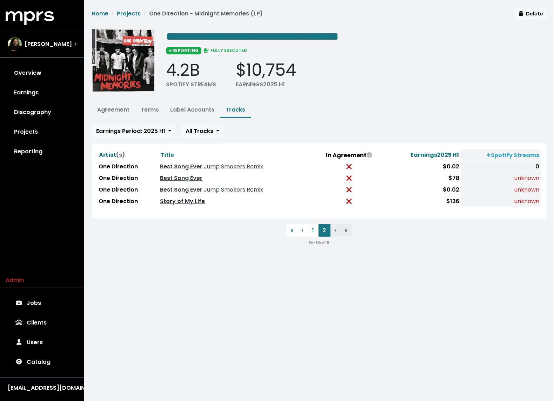
click at [189, 199] on link "Story of My Life" at bounding box center [182, 201] width 45 height 8
click at [314, 230] on button "1" at bounding box center [313, 230] width 11 height 13
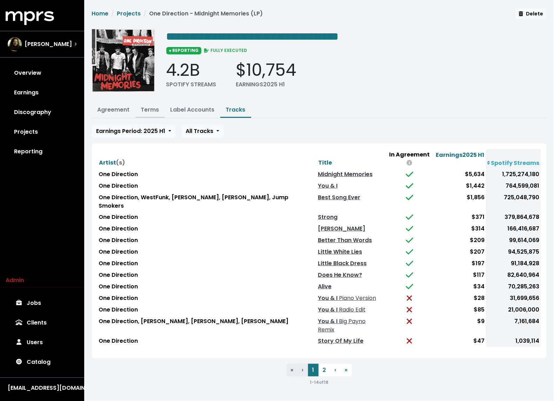
click at [152, 110] on link "Terms" at bounding box center [150, 110] width 18 height 8
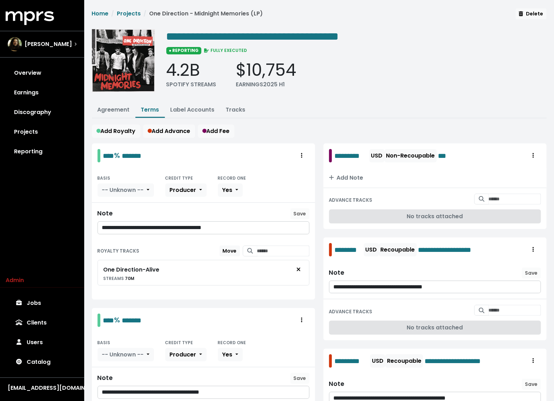
click at [132, 9] on li "Projects" at bounding box center [125, 13] width 32 height 8
click at [129, 13] on link "Projects" at bounding box center [129, 13] width 24 height 8
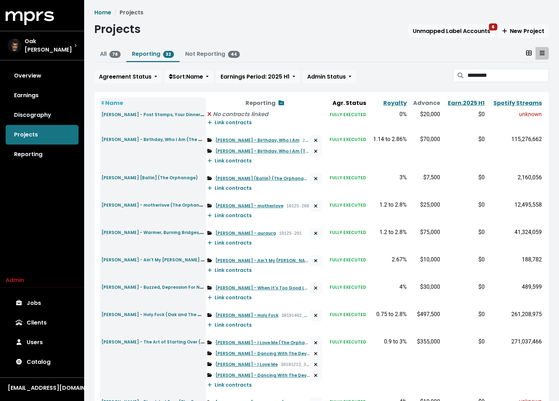
scroll to position [257, 0]
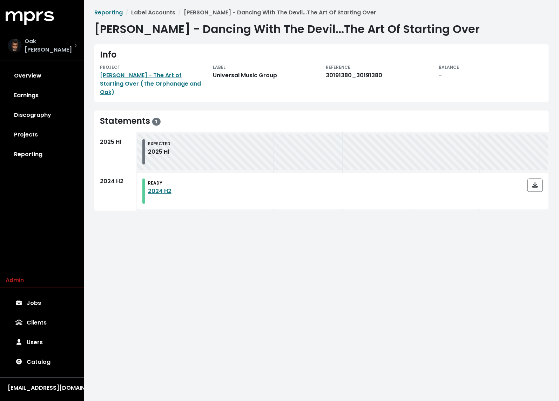
click at [58, 49] on div "Oak [PERSON_NAME]" at bounding box center [42, 45] width 69 height 17
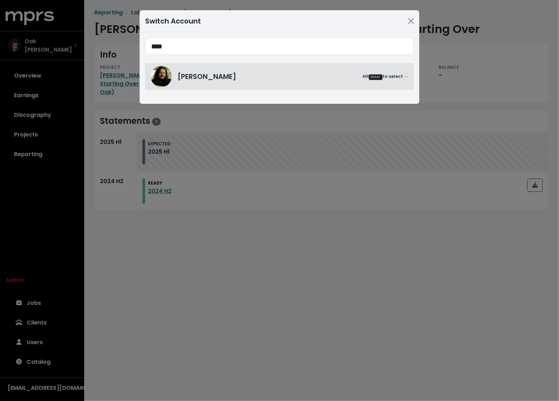
type input "****"
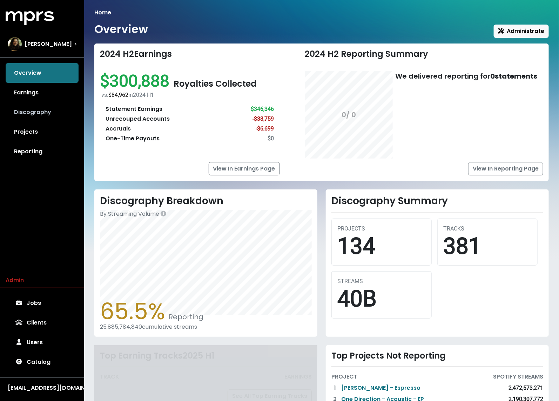
click at [53, 104] on link "Discography" at bounding box center [42, 112] width 73 height 20
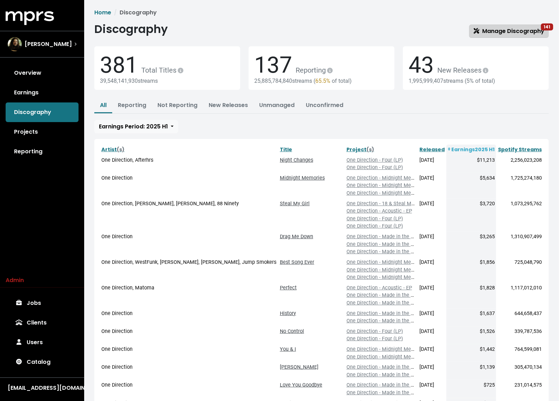
click at [535, 26] on link "Manage Discography 141" at bounding box center [509, 31] width 80 height 13
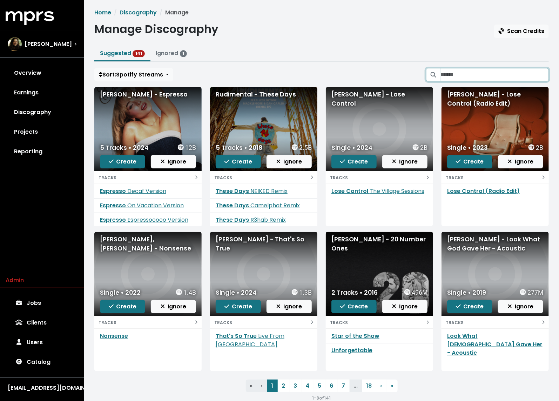
click at [475, 72] on input "Search suggested projects" at bounding box center [494, 74] width 108 height 13
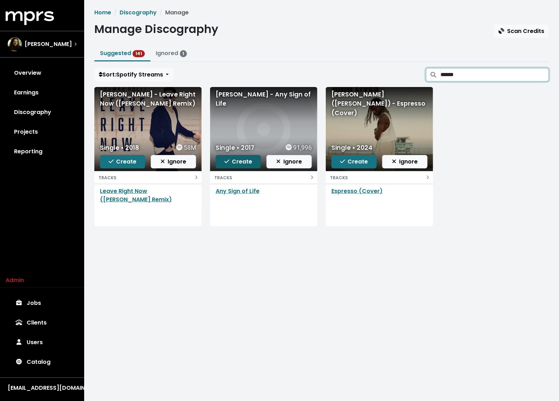
type input "******"
click at [240, 161] on span "Create" at bounding box center [238, 161] width 28 height 8
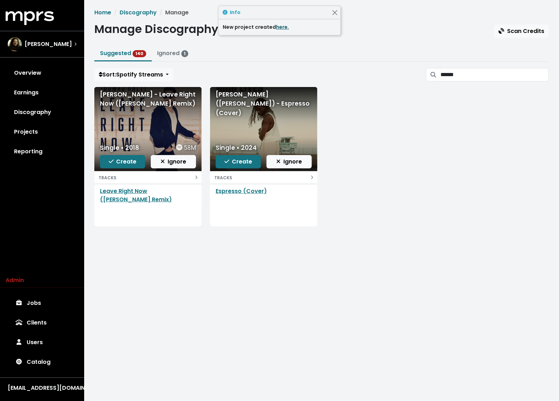
click at [278, 28] on link "here." at bounding box center [282, 26] width 13 height 7
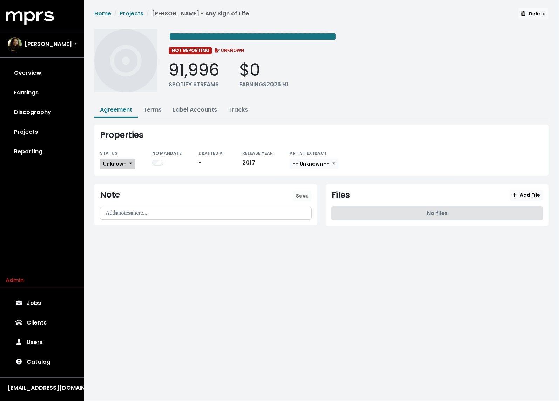
click at [134, 162] on button "Unknown" at bounding box center [117, 164] width 35 height 11
click at [125, 184] on link "Missing" at bounding box center [133, 189] width 66 height 11
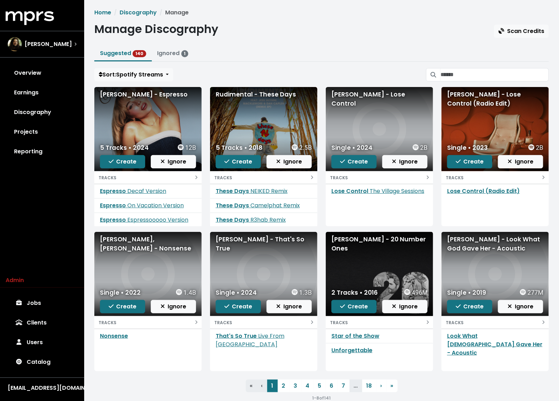
click at [349, 38] on div "Home Discography Manage Manage Discography Scan Credits Suggested 140 Ignored 1…" at bounding box center [321, 204] width 463 height 393
click at [372, 72] on input "Search suggested projects" at bounding box center [494, 74] width 108 height 13
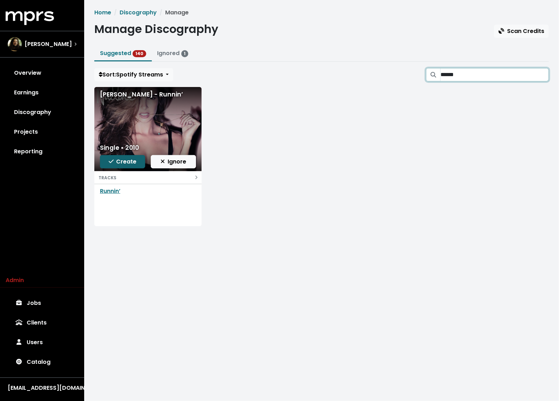
type input "******"
click at [121, 162] on span "Create" at bounding box center [123, 161] width 28 height 8
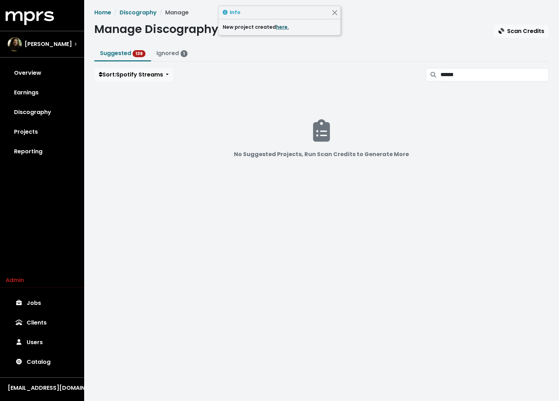
click at [278, 28] on link "here." at bounding box center [282, 26] width 13 height 7
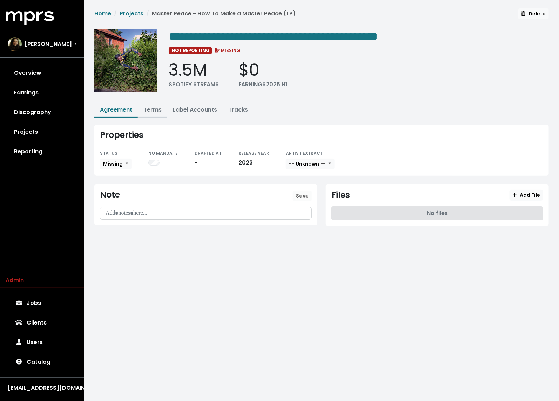
click at [150, 113] on button "Terms" at bounding box center [152, 110] width 29 height 15
click at [156, 106] on link "Terms" at bounding box center [152, 110] width 18 height 8
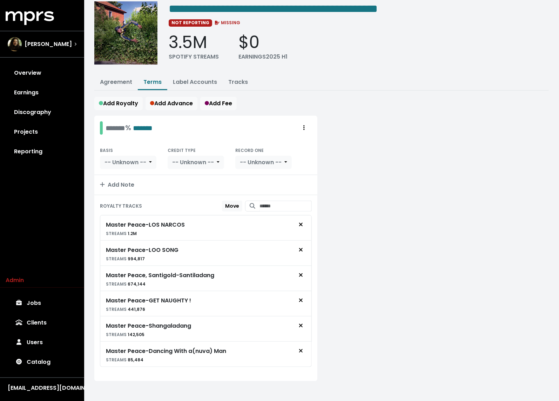
scroll to position [30, 0]
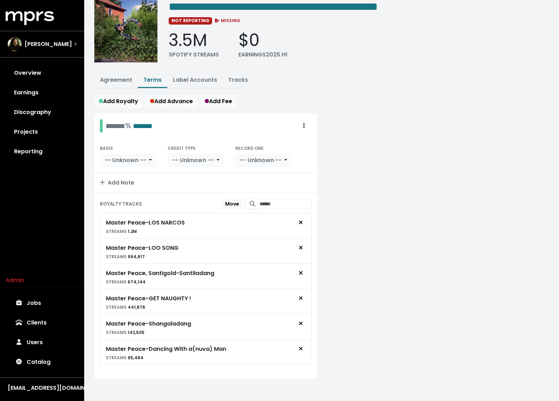
click at [385, 168] on div at bounding box center [437, 251] width 231 height 274
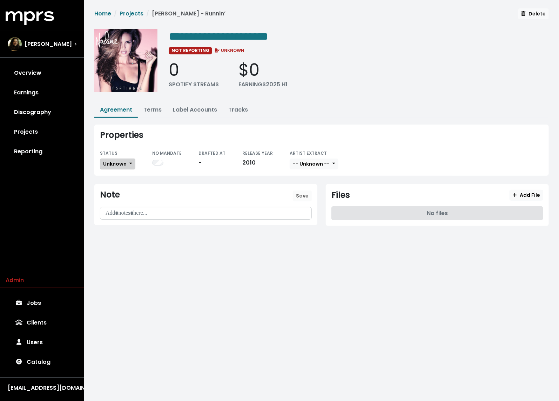
click at [116, 164] on span "Unknown" at bounding box center [114, 163] width 23 height 7
click at [114, 190] on link "Missing" at bounding box center [133, 189] width 66 height 11
click at [341, 58] on div "**********" at bounding box center [359, 63] width 380 height 68
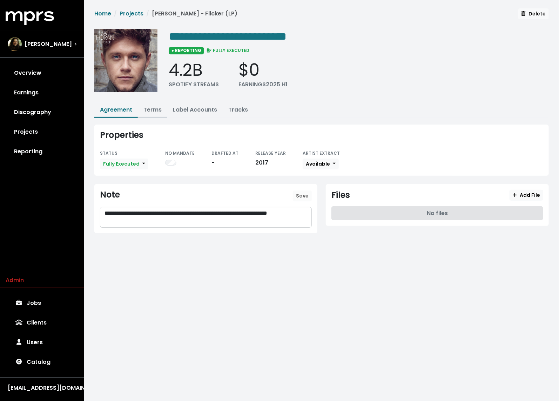
click at [150, 106] on link "Terms" at bounding box center [152, 110] width 18 height 8
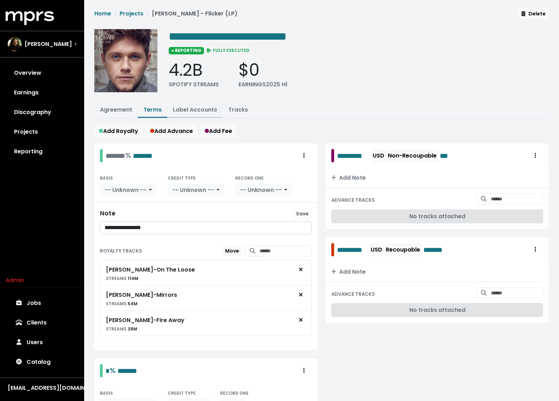
click at [193, 108] on link "Label Accounts" at bounding box center [195, 110] width 44 height 8
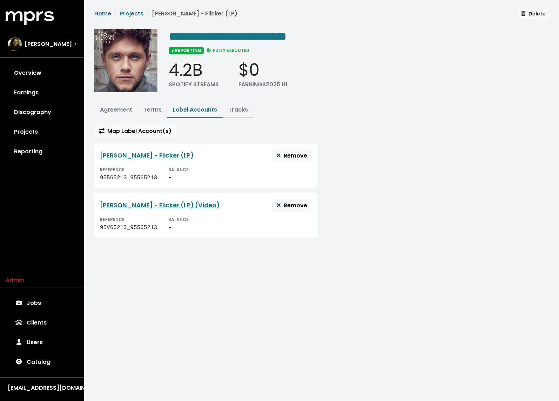
click at [229, 110] on link "Tracks" at bounding box center [238, 110] width 20 height 8
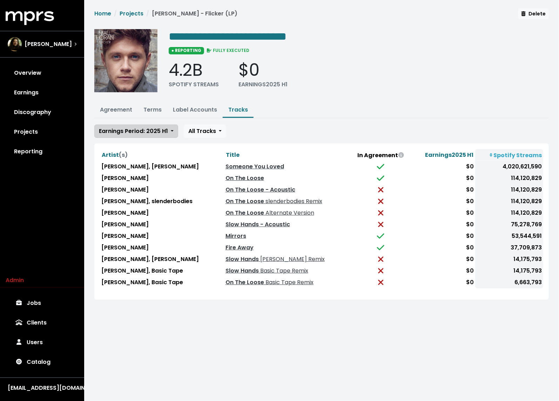
click at [125, 128] on span "Earnings Period: 2025 H1" at bounding box center [133, 131] width 69 height 8
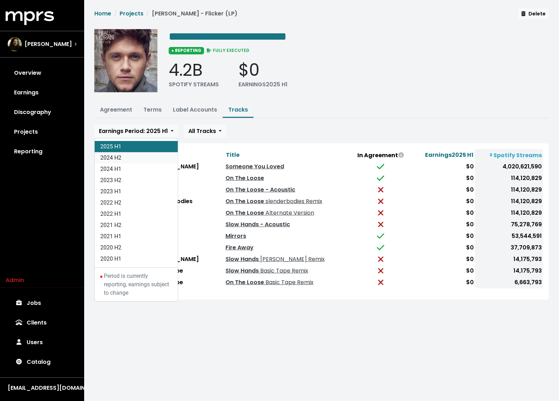
click at [121, 155] on link "2024 H2" at bounding box center [136, 157] width 83 height 11
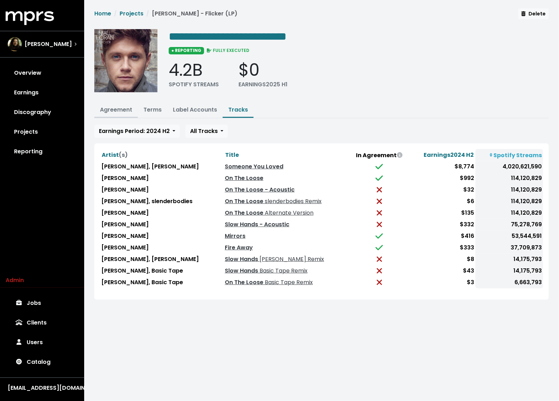
click at [110, 114] on button "Agreement" at bounding box center [115, 110] width 43 height 15
click at [118, 110] on link "Agreement" at bounding box center [116, 110] width 32 height 8
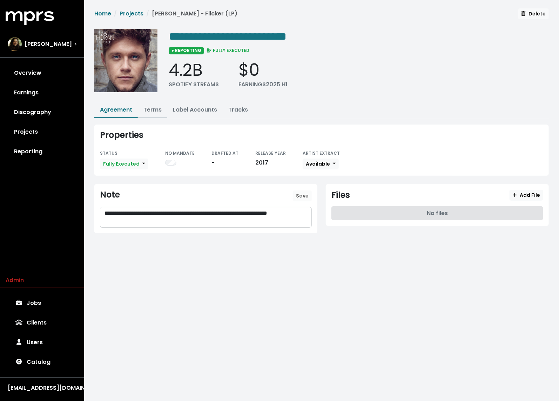
click at [153, 110] on link "Terms" at bounding box center [152, 110] width 18 height 8
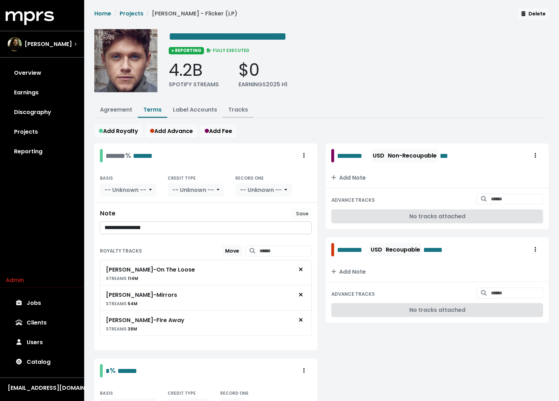
click at [234, 107] on link "Tracks" at bounding box center [238, 110] width 20 height 8
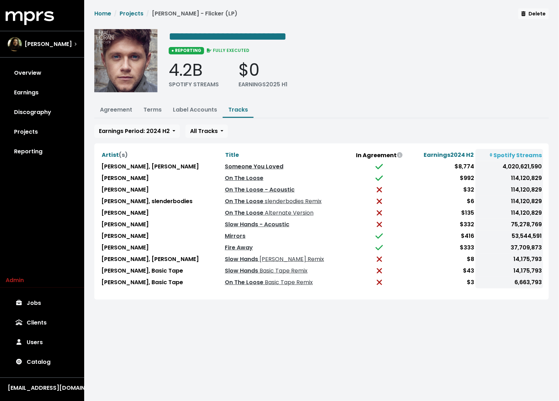
click at [237, 164] on link "Someone You Loved" at bounding box center [254, 166] width 59 height 8
click at [323, 110] on ul "Agreement Terms Label Accounts Tracks" at bounding box center [321, 110] width 454 height 15
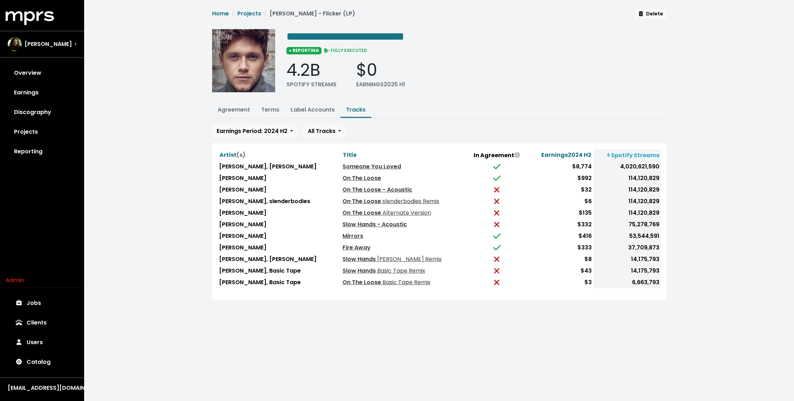
click at [186, 199] on div "**********" at bounding box center [439, 158] width 710 height 316
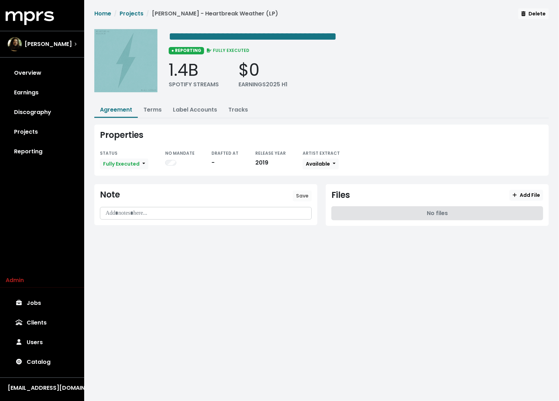
click at [397, 96] on div "**********" at bounding box center [359, 63] width 380 height 68
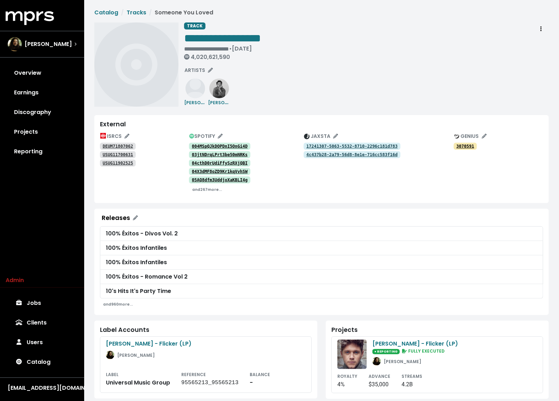
click at [129, 144] on tt "DEUM71807062" at bounding box center [118, 146] width 31 height 5
click at [127, 150] on div "USUG11700631" at bounding box center [144, 154] width 89 height 8
click at [127, 152] on tt "USUG11700631" at bounding box center [118, 154] width 31 height 5
click at [126, 161] on tt "USUG11902525" at bounding box center [118, 163] width 31 height 5
click at [381, 59] on div "**********" at bounding box center [366, 42] width 365 height 41
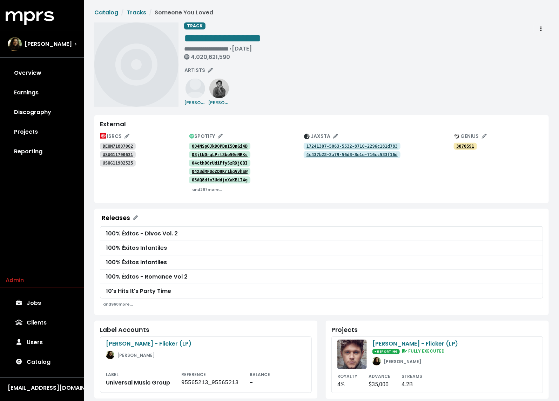
click at [232, 146] on tt "004MSpQJkDOPDnI5OnGi4D" at bounding box center [220, 146] width 56 height 5
click at [226, 153] on tt "03jtNDrqLPrt3be50mNRKs" at bounding box center [220, 154] width 56 height 5
click at [222, 163] on tt "04cthD0rUdiFfySzRXjQBI" at bounding box center [220, 163] width 56 height 5
click at [232, 144] on tt "004MSpQJkDOPDnI5OnGi4D" at bounding box center [220, 146] width 56 height 5
click at [224, 154] on tt "03jtNDrqLPrt3be50mNRKs" at bounding box center [220, 154] width 56 height 5
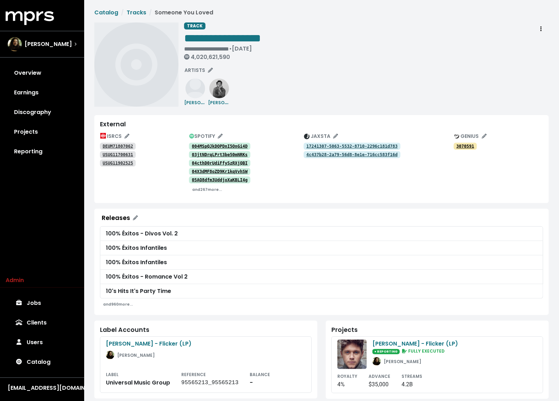
click at [219, 164] on tt "04cthD0rUdiFfySzRXjQBI" at bounding box center [220, 163] width 56 height 5
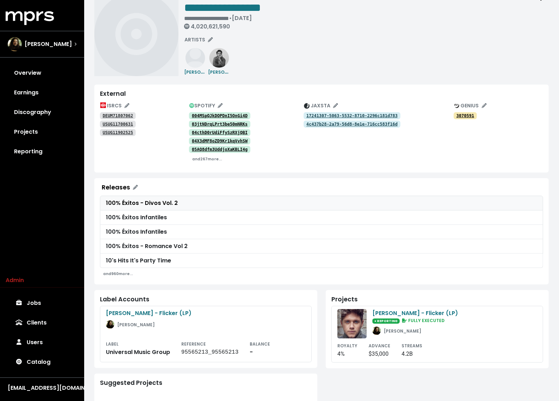
scroll to position [35, 0]
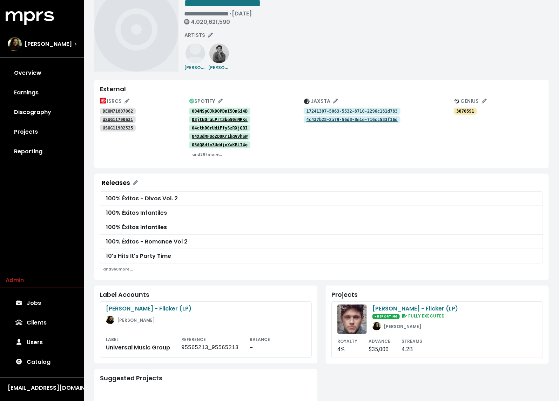
click at [341, 35] on div "**********" at bounding box center [366, 29] width 365 height 84
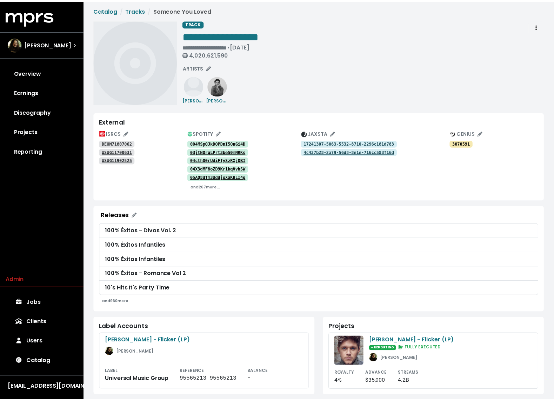
scroll to position [1, 0]
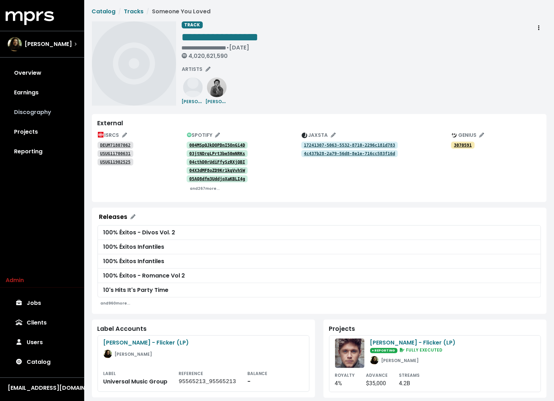
click at [45, 114] on link "Discography" at bounding box center [42, 112] width 73 height 20
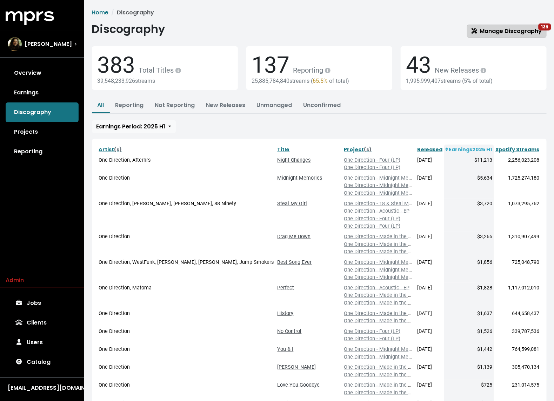
click at [512, 31] on span "Manage Discography 139" at bounding box center [506, 31] width 70 height 8
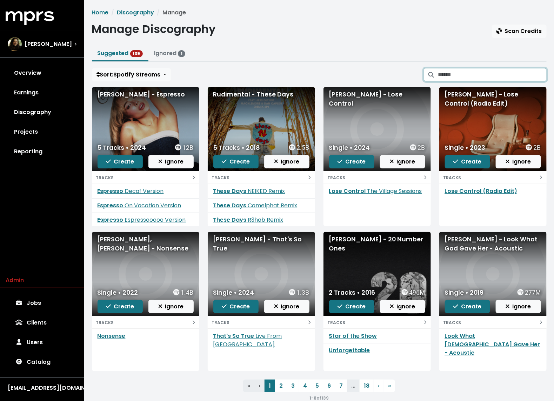
click at [473, 75] on input "Search suggested projects" at bounding box center [492, 74] width 108 height 13
type input "******"
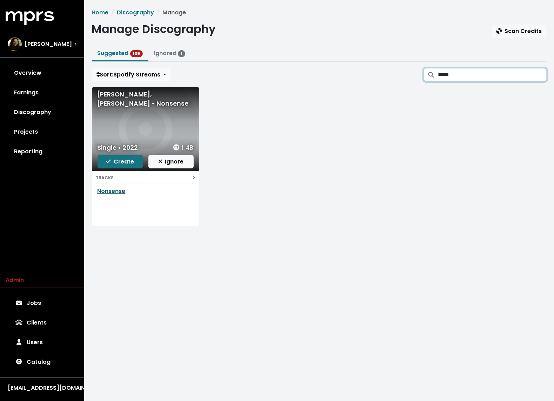
type input "*****"
click at [117, 192] on link "Nonsense" at bounding box center [111, 191] width 28 height 8
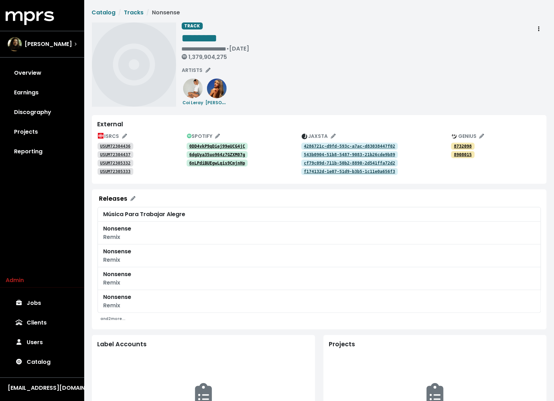
click at [229, 147] on tt "0DD4vkP9qDiej99eUCG4jC" at bounding box center [217, 146] width 56 height 5
click at [219, 153] on tt "6dgUya35uo964z7GZXM07g" at bounding box center [217, 154] width 56 height 5
click at [214, 162] on tt "6nLPdiBUEgwLqis9CmjnHp" at bounding box center [217, 163] width 56 height 5
click at [218, 135] on icon "Edit spotify track identifications for this track" at bounding box center [217, 136] width 5 height 5
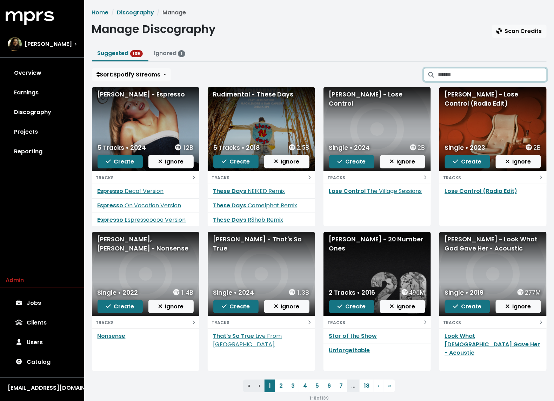
click at [459, 73] on input "Search suggested projects" at bounding box center [492, 74] width 108 height 13
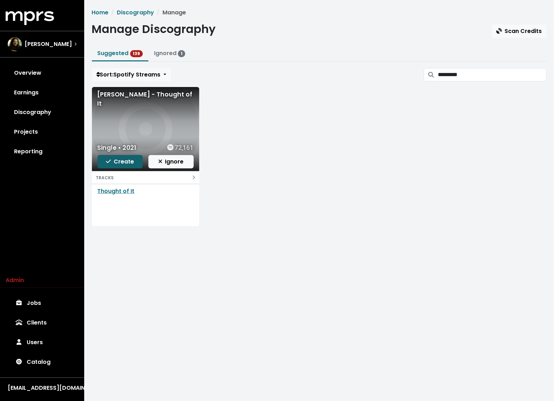
click at [121, 160] on span "Create" at bounding box center [120, 161] width 28 height 8
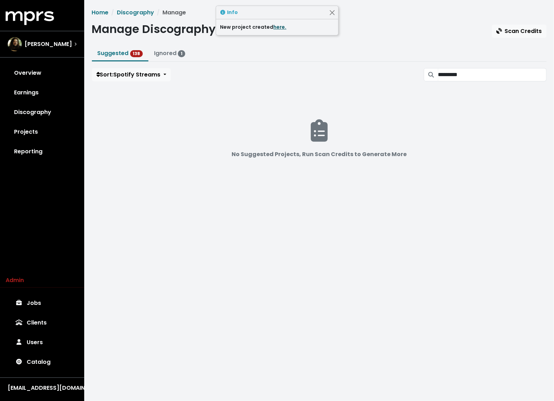
click at [278, 27] on link "here." at bounding box center [280, 26] width 13 height 7
click at [467, 70] on input "*********" at bounding box center [492, 74] width 108 height 13
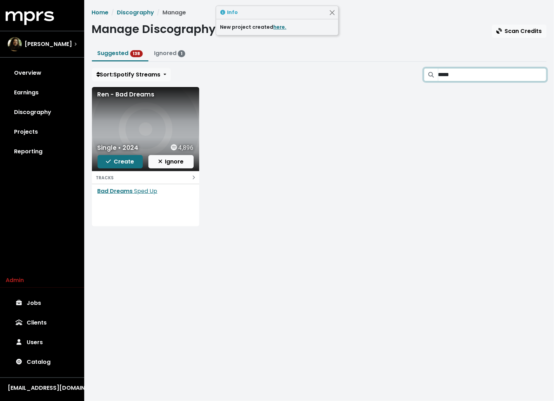
type input "*****"
click at [540, 72] on input "*****" at bounding box center [492, 74] width 108 height 13
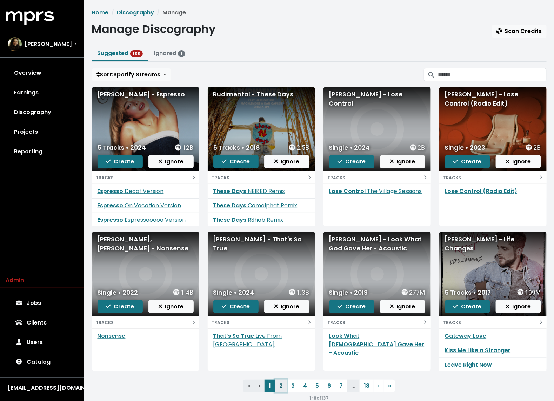
click at [284, 384] on link "2" at bounding box center [281, 385] width 12 height 13
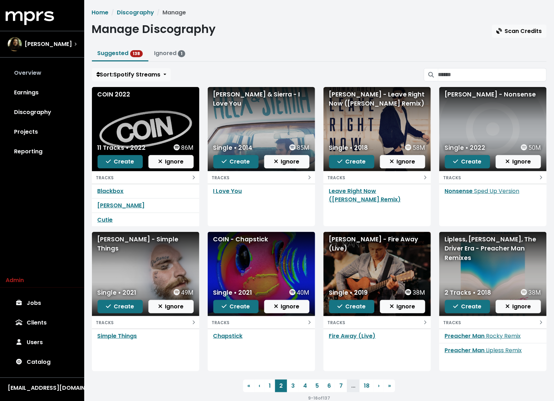
click at [40, 77] on link "Overview" at bounding box center [42, 73] width 73 height 20
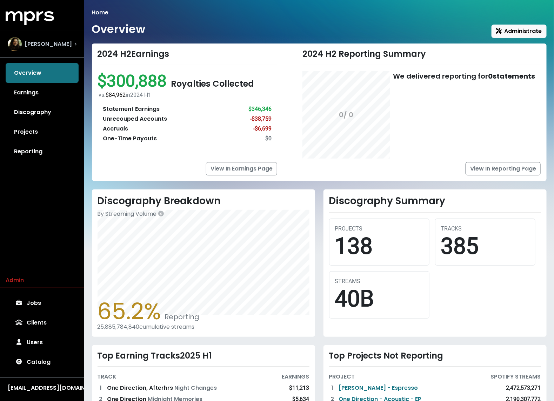
click at [42, 49] on div "[PERSON_NAME]" at bounding box center [40, 44] width 64 height 14
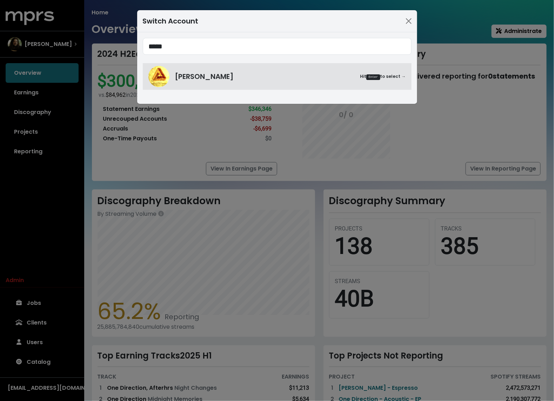
type input "****"
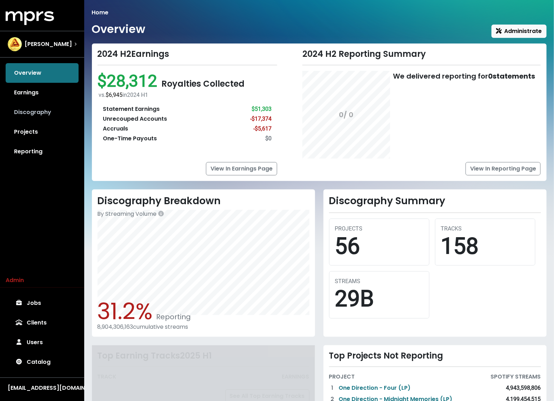
click at [49, 112] on link "Discography" at bounding box center [42, 112] width 73 height 20
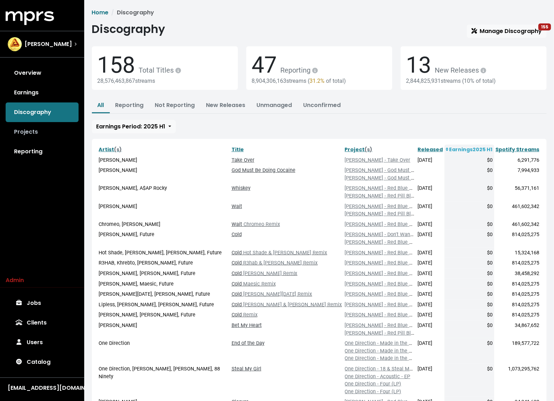
click at [36, 128] on link "Projects" at bounding box center [42, 132] width 73 height 20
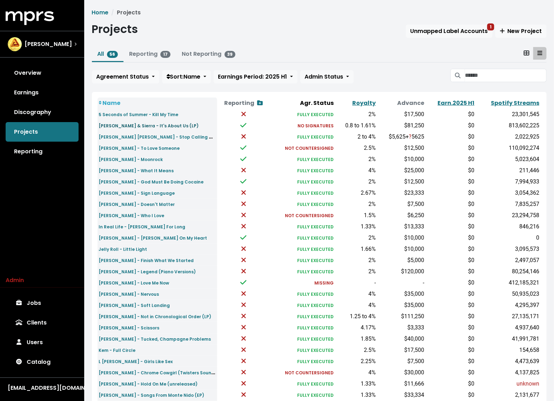
click at [156, 125] on small "Alex & Sierra - It's About Us (LP)" at bounding box center [149, 126] width 100 height 6
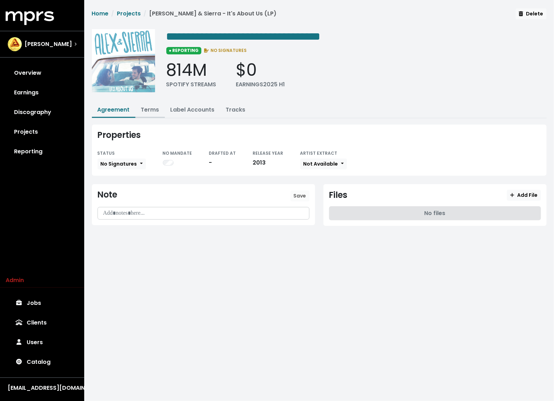
click at [149, 116] on li "Terms" at bounding box center [149, 110] width 29 height 15
click at [149, 111] on link "Terms" at bounding box center [150, 110] width 18 height 8
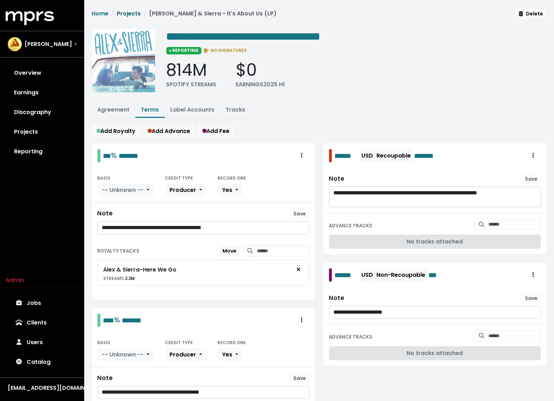
click at [127, 10] on link "Projects" at bounding box center [129, 13] width 24 height 8
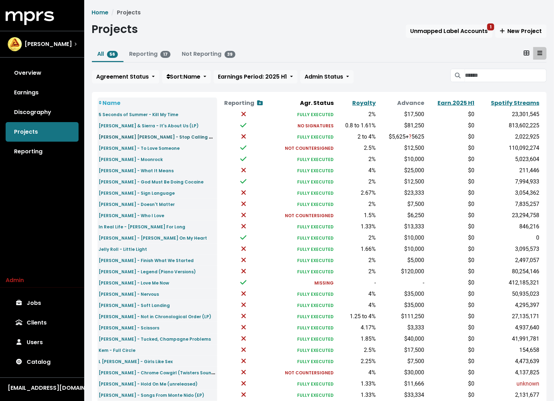
click at [138, 134] on small "Amber Mark - Stop Calling Me, Wait So Yeah" at bounding box center [173, 137] width 149 height 8
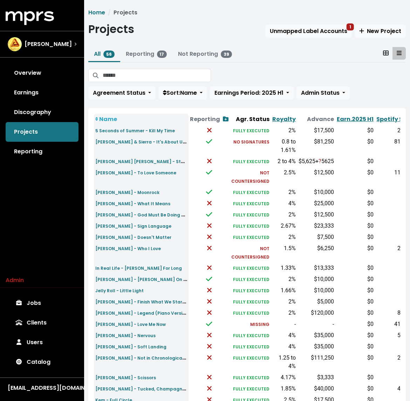
scroll to position [13, 0]
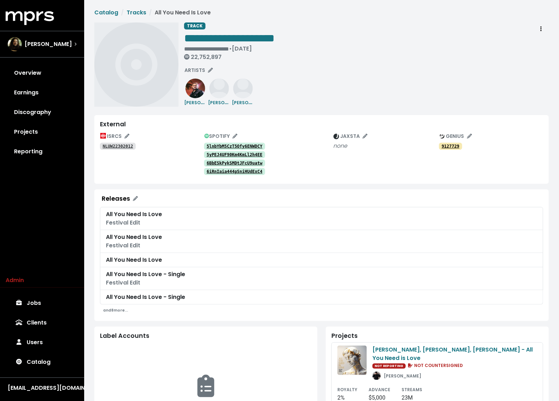
click at [123, 148] on tt "NLUW22302012" at bounding box center [118, 146] width 31 height 5
click at [232, 146] on tt "5lnbYbM5CzT5Ofy6ENWDCY" at bounding box center [235, 146] width 56 height 5
click at [227, 153] on tt "5yPEJ4UF90Km4KmLl2h4EE" at bounding box center [235, 154] width 56 height 5
click at [222, 162] on tt "6BbESkPykSMDtJFcU9uatw" at bounding box center [235, 163] width 56 height 5
click at [219, 169] on tt "6iRnIaia444pSniHUdExC4" at bounding box center [235, 171] width 56 height 5
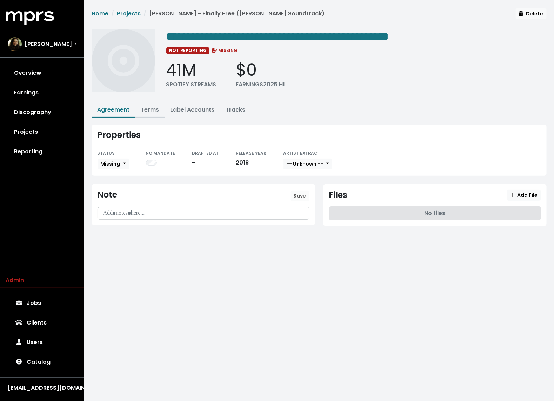
click at [155, 107] on link "Terms" at bounding box center [150, 110] width 18 height 8
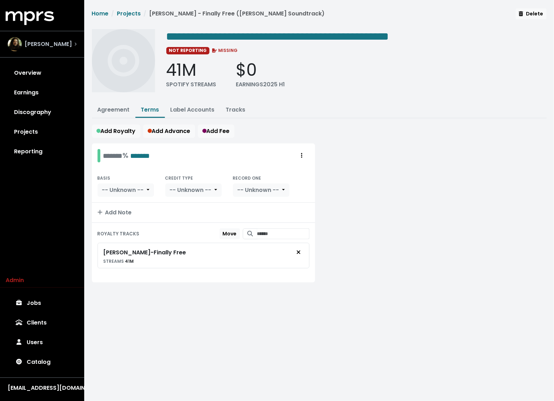
click at [46, 43] on span "[PERSON_NAME]" at bounding box center [48, 44] width 47 height 8
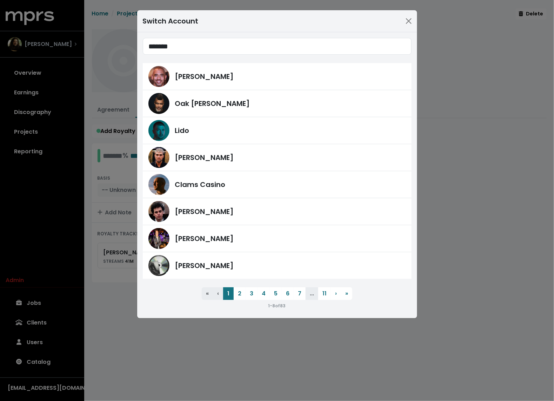
type input "*******"
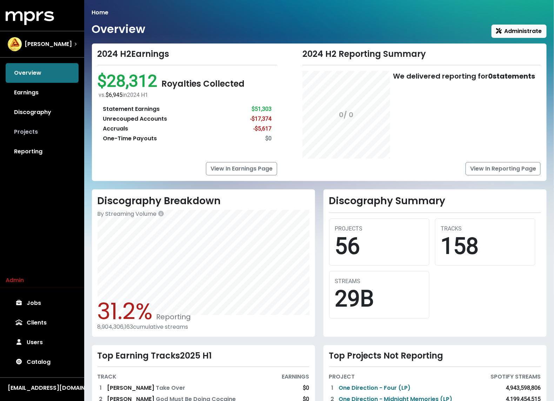
click at [32, 134] on link "Projects" at bounding box center [42, 132] width 73 height 20
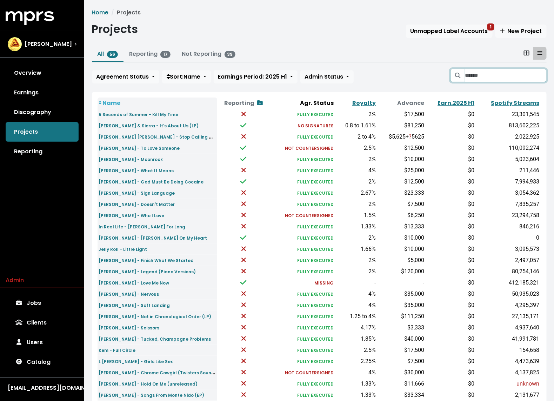
click at [505, 80] on input "Search projects" at bounding box center [505, 75] width 81 height 13
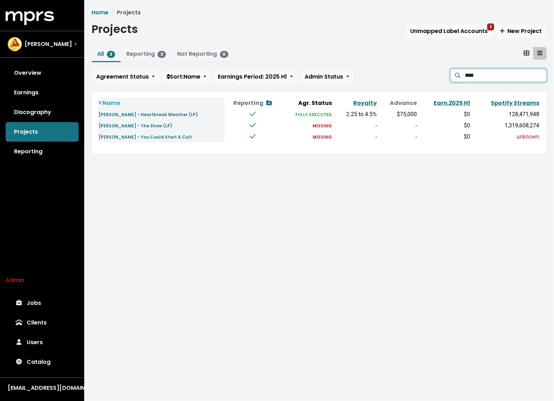
type input "****"
click at [148, 109] on td "Niall Horan - Heartbreak Weather (LP)" at bounding box center [160, 114] width 127 height 11
click at [144, 112] on small "Niall Horan - Heartbreak Weather (LP)" at bounding box center [148, 115] width 99 height 6
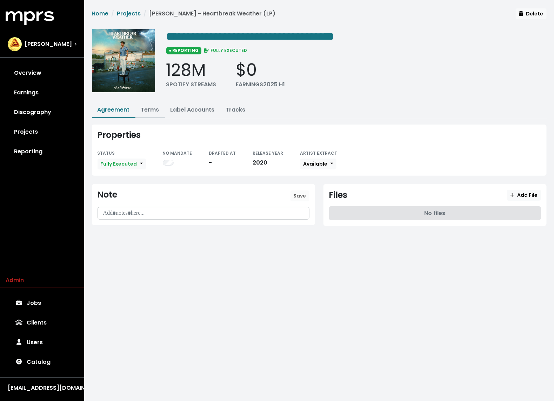
click at [152, 110] on link "Terms" at bounding box center [150, 110] width 18 height 8
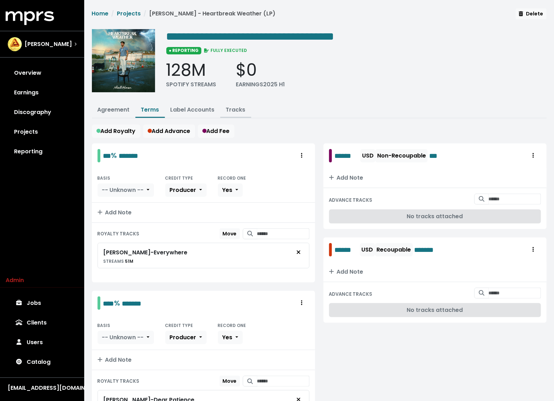
click at [231, 108] on link "Tracks" at bounding box center [236, 110] width 20 height 8
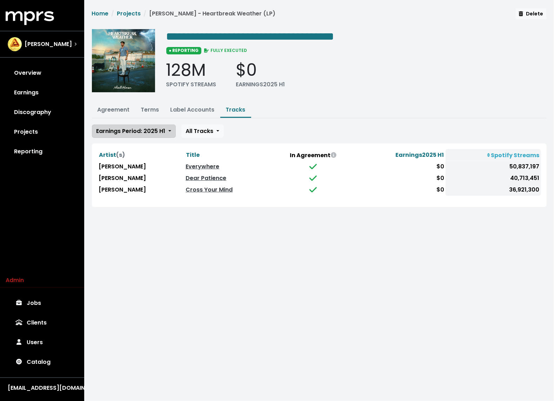
click at [152, 134] on span "Earnings Period: 2025 H1" at bounding box center [130, 131] width 69 height 8
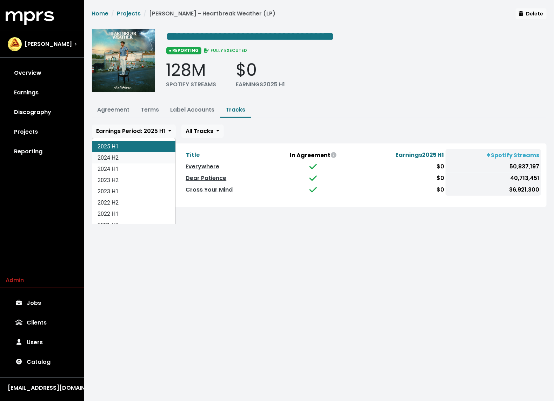
click at [129, 158] on link "2024 H2" at bounding box center [133, 157] width 83 height 11
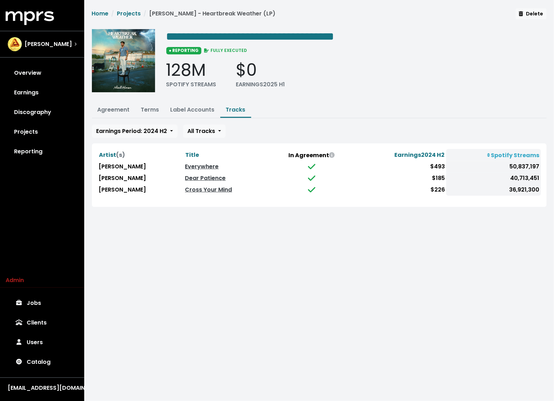
click at [143, 141] on div "Earnings Period: 2024 H2 2025 H1 2024 H2 2024 H1 2023 H2 2023 H1 2022 H2 2022 H…" at bounding box center [319, 165] width 454 height 82
click at [141, 130] on span "Earnings Period: 2024 H2" at bounding box center [131, 131] width 71 height 8
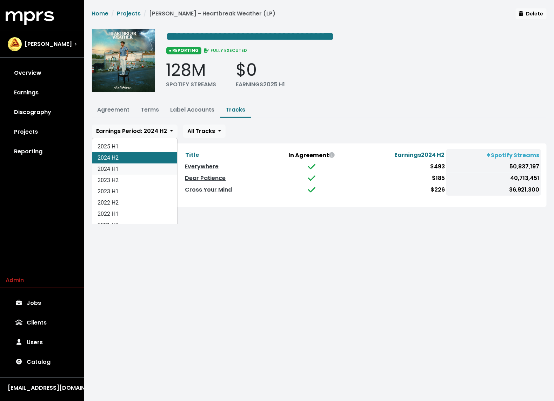
click at [126, 168] on link "2024 H1" at bounding box center [134, 168] width 85 height 11
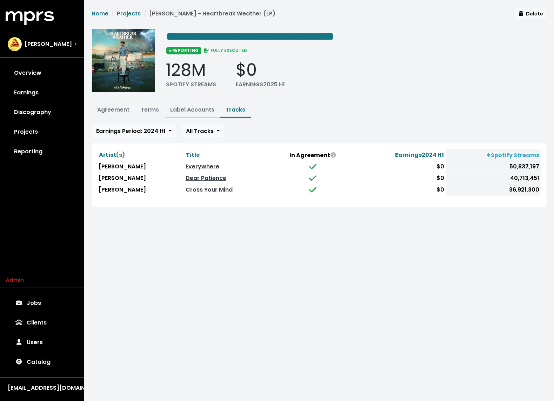
click at [196, 107] on link "Label Accounts" at bounding box center [192, 110] width 44 height 8
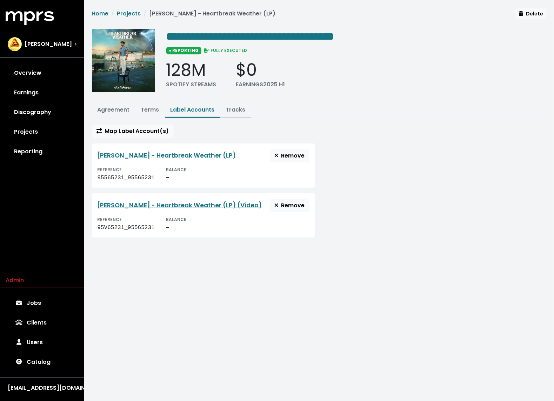
click at [232, 107] on link "Tracks" at bounding box center [236, 110] width 20 height 8
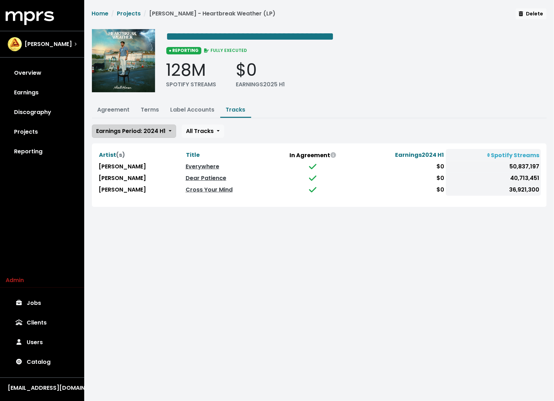
click at [140, 133] on span "Earnings Period: 2024 H1" at bounding box center [130, 131] width 69 height 8
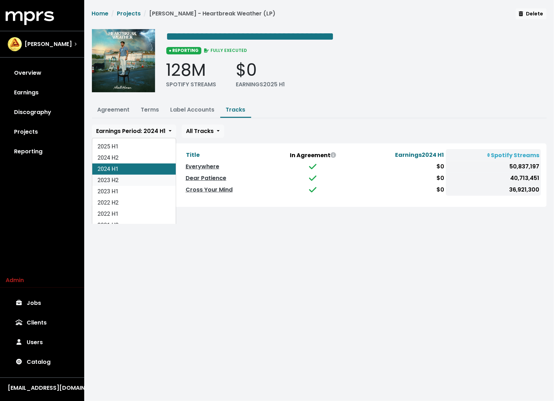
click at [127, 180] on link "2023 H2" at bounding box center [133, 180] width 83 height 11
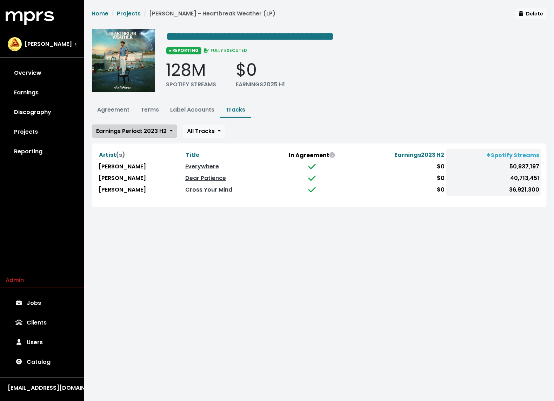
click at [128, 134] on span "Earnings Period: 2023 H2" at bounding box center [131, 131] width 70 height 8
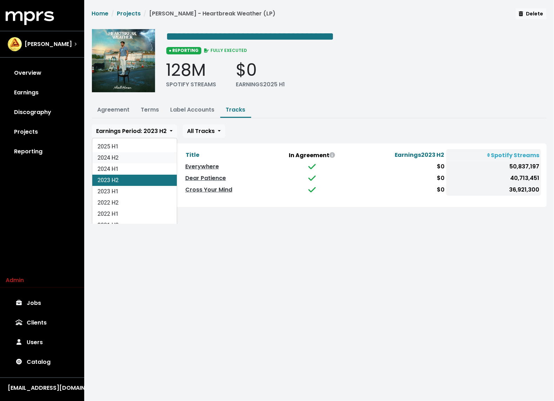
click at [122, 161] on link "2024 H2" at bounding box center [134, 157] width 85 height 11
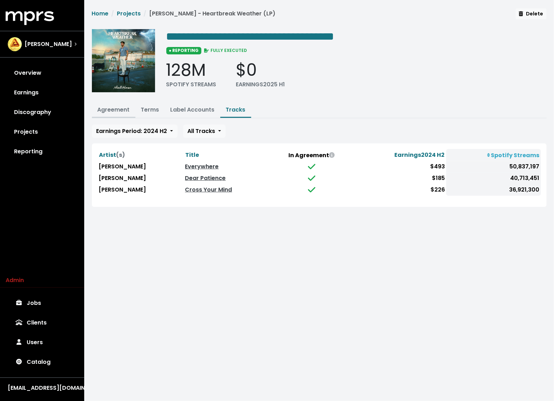
click at [114, 110] on link "Agreement" at bounding box center [113, 110] width 32 height 8
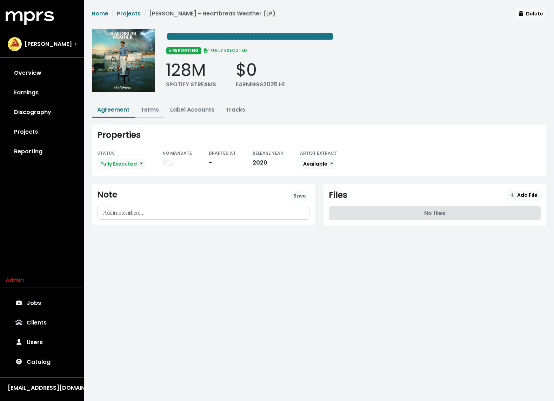
click at [157, 108] on link "Terms" at bounding box center [150, 110] width 18 height 8
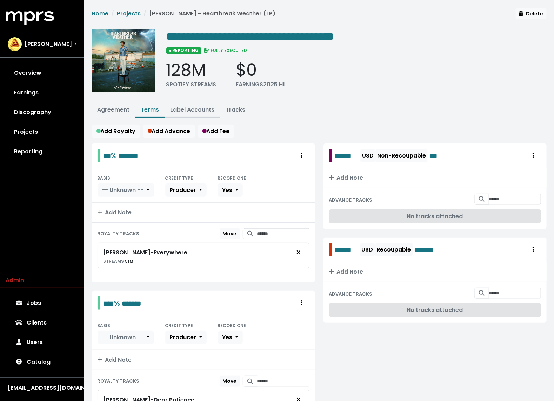
click at [189, 108] on link "Label Accounts" at bounding box center [192, 110] width 44 height 8
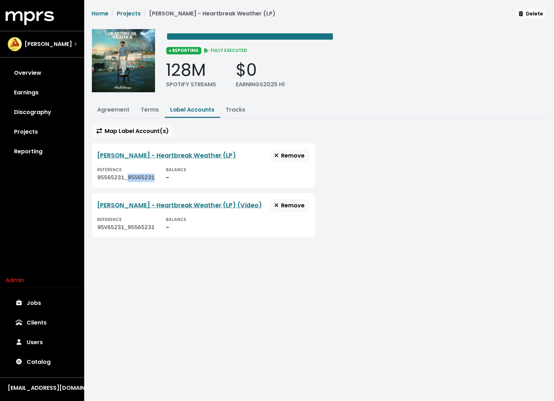
drag, startPoint x: 156, startPoint y: 177, endPoint x: 128, endPoint y: 179, distance: 27.8
click at [128, 179] on div "REFERENCE 95565231_95565231 BALANCE -" at bounding box center [203, 173] width 212 height 17
copy div "95565231"
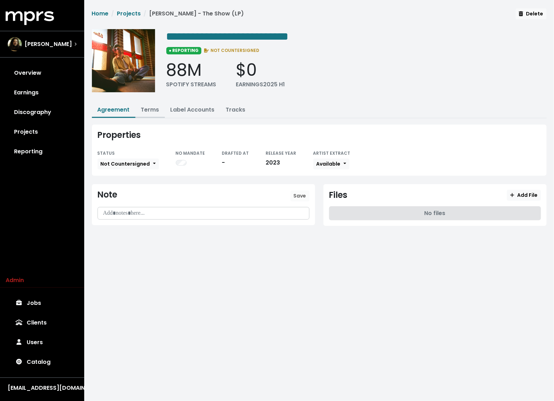
click at [144, 112] on link "Terms" at bounding box center [150, 110] width 18 height 8
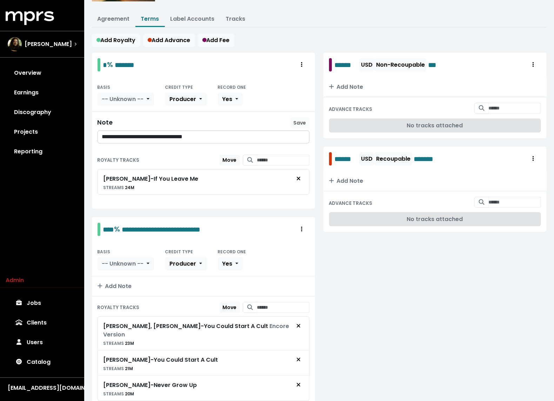
scroll to position [92, 0]
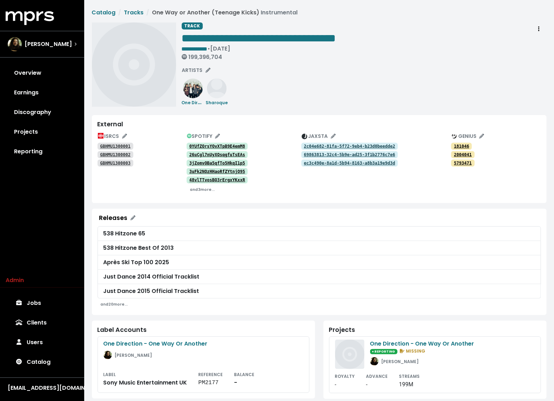
click at [117, 146] on tt "GBHMU1300001" at bounding box center [115, 146] width 31 height 5
click at [113, 151] on link "GBHMU1300002" at bounding box center [115, 154] width 36 height 7
click at [109, 161] on tt "GBHMU1300003" at bounding box center [115, 163] width 31 height 5
click at [345, 84] on div "**********" at bounding box center [364, 64] width 365 height 84
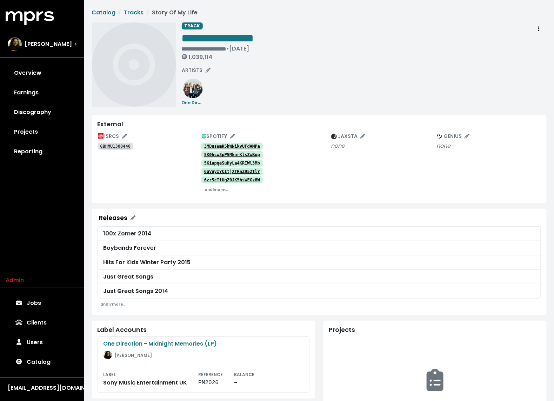
click at [220, 144] on tt "3MDusWmK5hWNikvUFdAMPa" at bounding box center [232, 146] width 56 height 5
click at [31, 133] on link "Projects" at bounding box center [42, 132] width 73 height 20
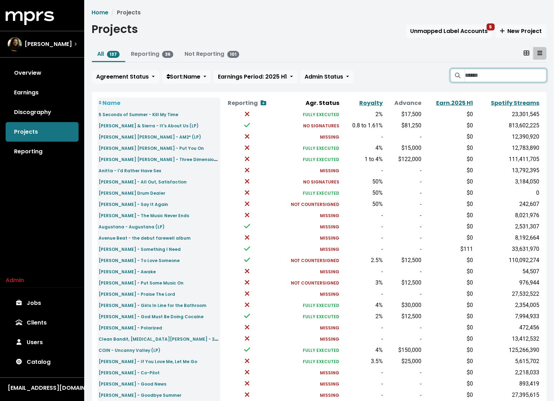
click at [481, 70] on input "Search projects" at bounding box center [505, 75] width 81 height 13
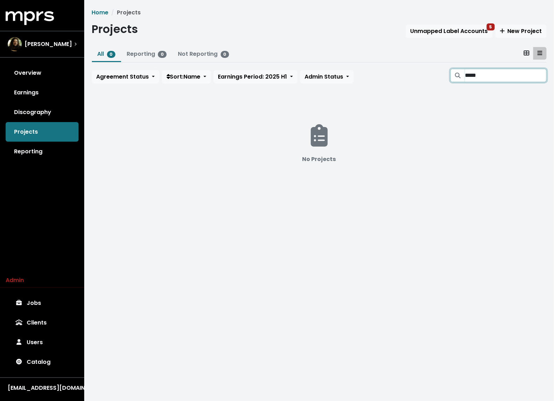
type input "*****"
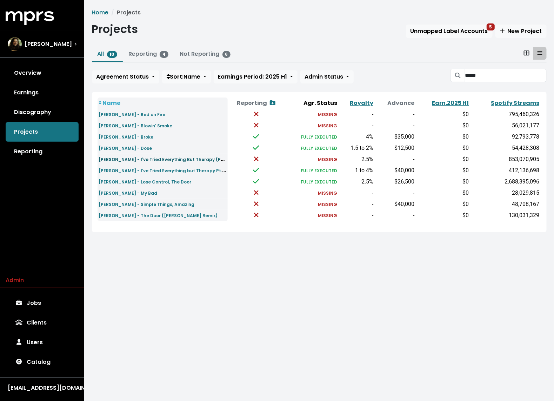
click at [168, 160] on small "Teddy Swims - I've Tried Everything But Therapy (Part 2)" at bounding box center [166, 159] width 135 height 8
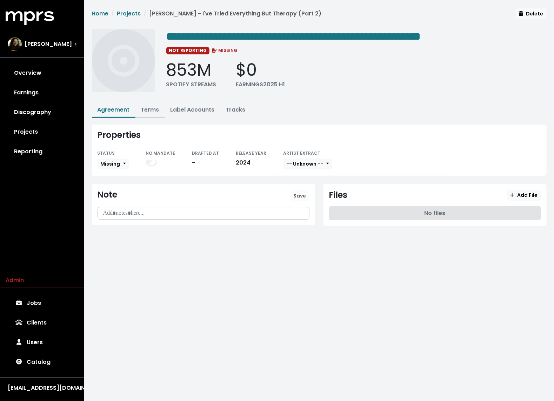
click at [144, 106] on link "Terms" at bounding box center [150, 110] width 18 height 8
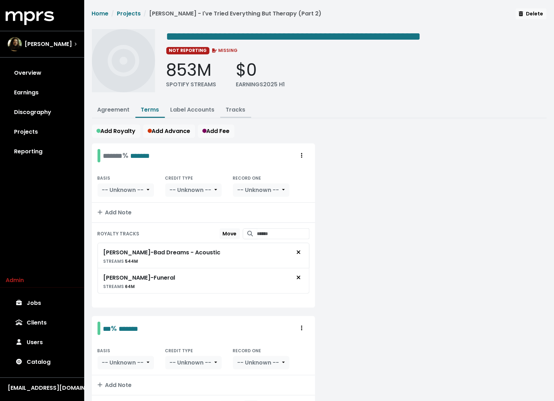
click at [237, 106] on link "Tracks" at bounding box center [236, 110] width 20 height 8
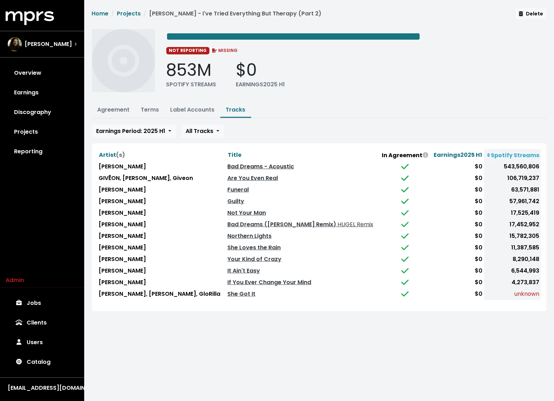
click at [251, 164] on link "Bad Dreams - Acoustic" at bounding box center [260, 166] width 67 height 8
click at [168, 328] on html "**********" at bounding box center [277, 164] width 554 height 328
click at [50, 128] on link "Projects" at bounding box center [42, 132] width 73 height 20
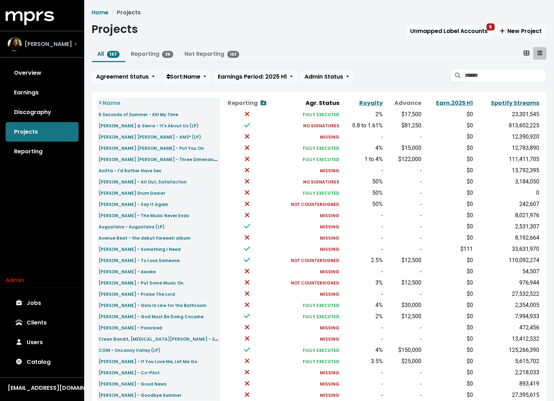
click at [64, 45] on span "Julian Bunetta" at bounding box center [48, 44] width 47 height 8
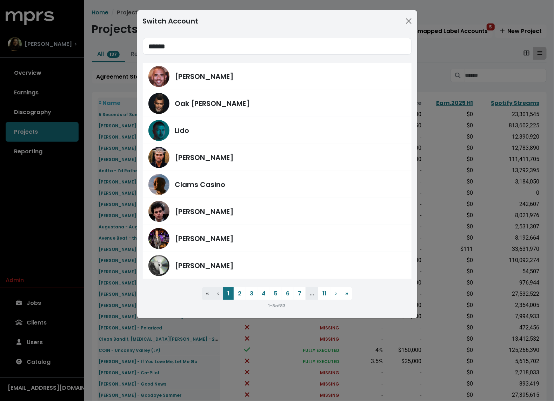
type input "*******"
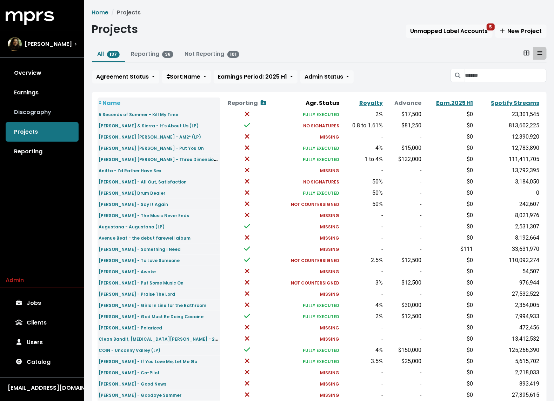
click at [46, 103] on link "Discography" at bounding box center [42, 112] width 73 height 20
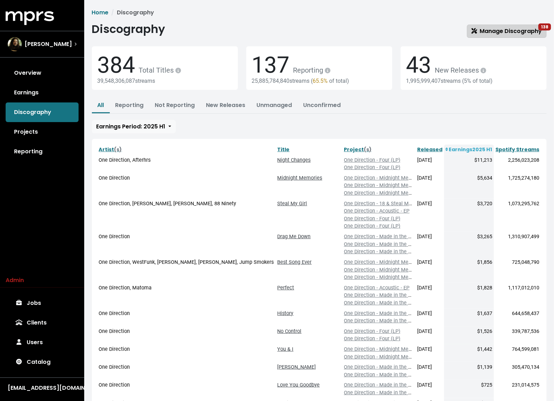
click at [506, 28] on span "Manage Discography 138" at bounding box center [506, 31] width 70 height 8
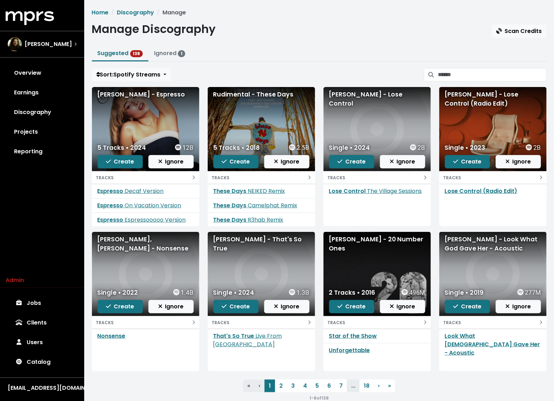
scroll to position [14, 0]
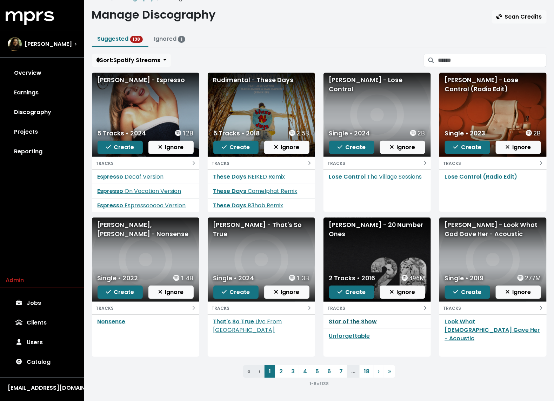
click at [338, 321] on link "Star of the Show" at bounding box center [353, 321] width 48 height 8
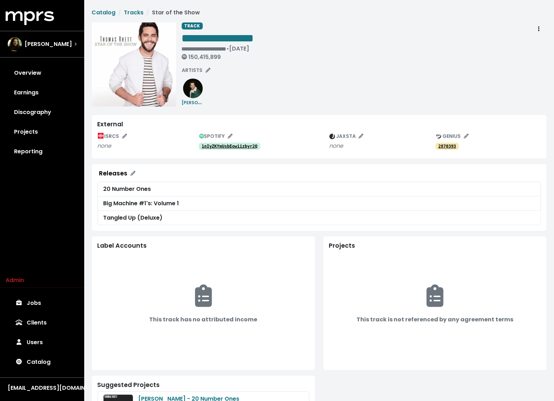
click at [226, 146] on tt "1nIyZKYmUsbEowiizbyr2Q" at bounding box center [230, 146] width 56 height 5
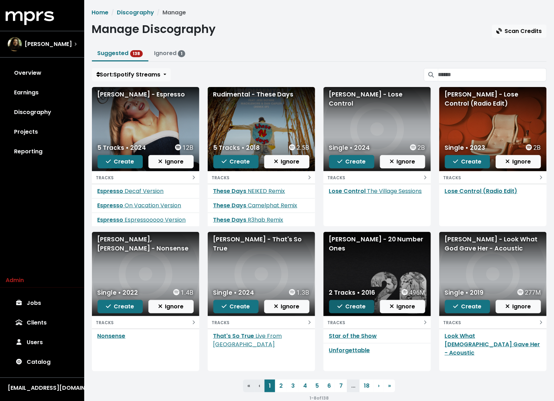
click at [339, 309] on span "Create" at bounding box center [351, 306] width 28 height 8
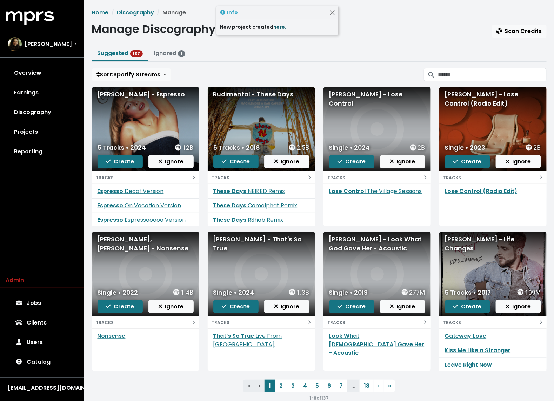
click at [277, 27] on link "here." at bounding box center [280, 26] width 13 height 7
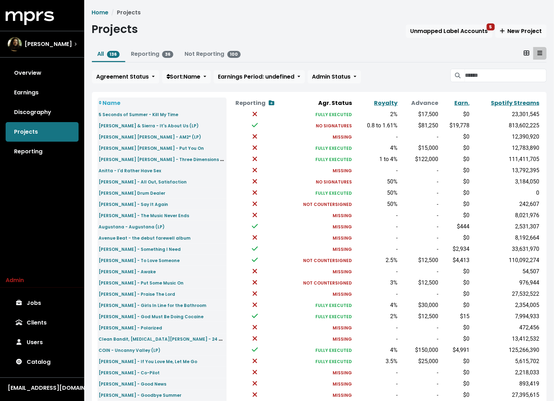
scroll to position [122, 0]
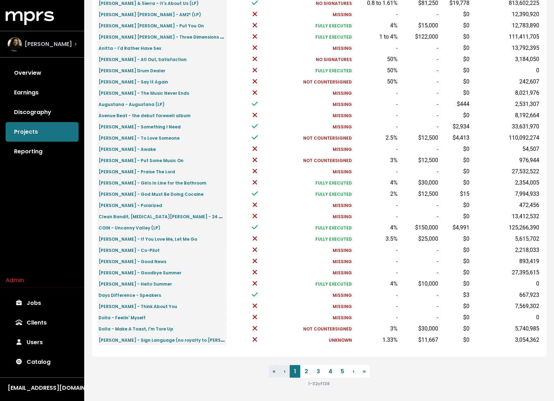
click at [45, 41] on span "[PERSON_NAME]" at bounding box center [48, 44] width 47 height 8
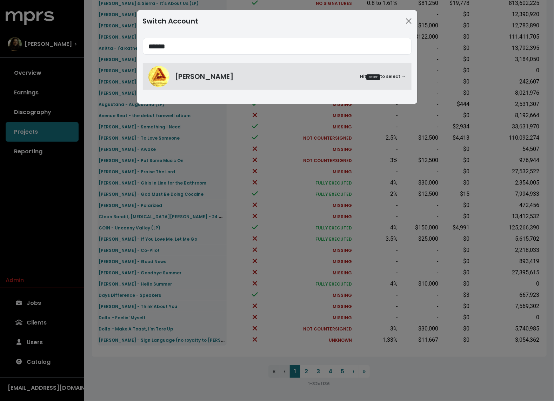
type input "******"
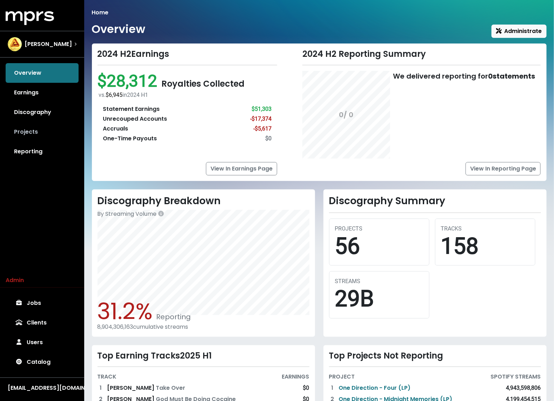
click at [28, 129] on link "Projects" at bounding box center [42, 132] width 73 height 20
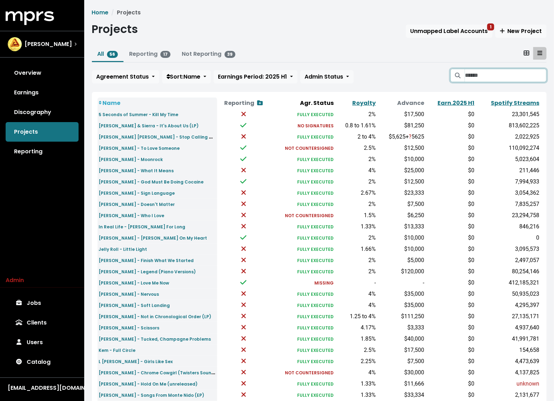
click at [483, 75] on input "Search projects" at bounding box center [505, 75] width 81 height 13
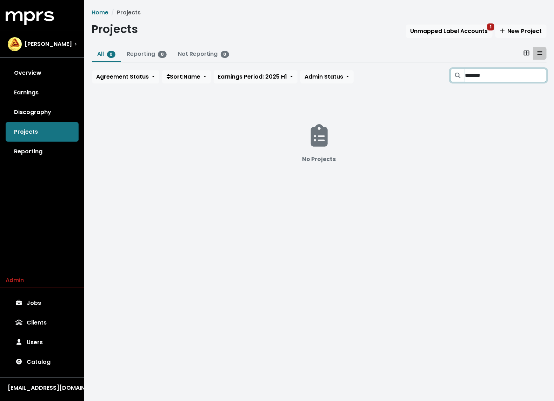
click at [502, 73] on input "*******" at bounding box center [505, 75] width 81 height 13
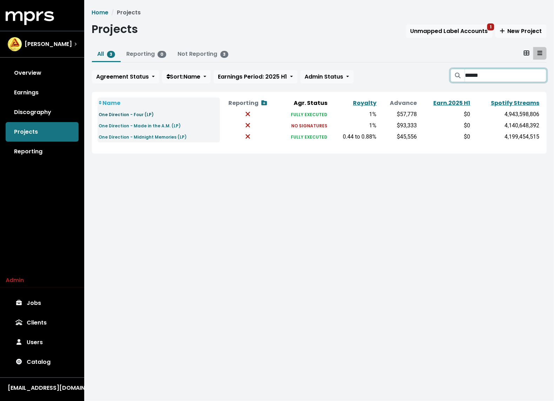
type input "******"
click at [134, 111] on link "One Direction - Four (LP)" at bounding box center [126, 114] width 55 height 8
click at [175, 134] on small "One Direction - Midnight Memories (LP)" at bounding box center [143, 137] width 88 height 6
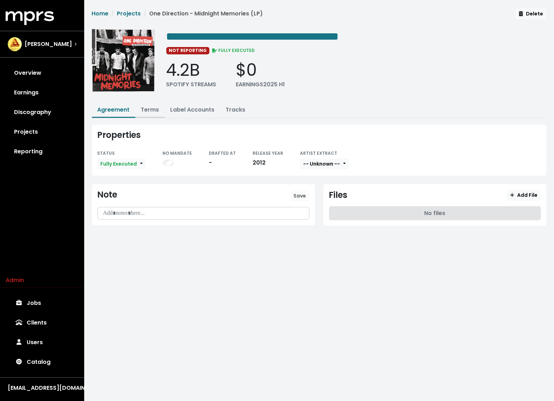
click at [147, 106] on link "Terms" at bounding box center [150, 110] width 18 height 8
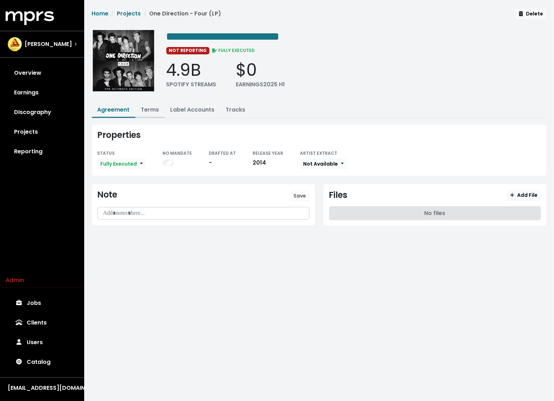
click at [151, 108] on link "Terms" at bounding box center [150, 110] width 18 height 8
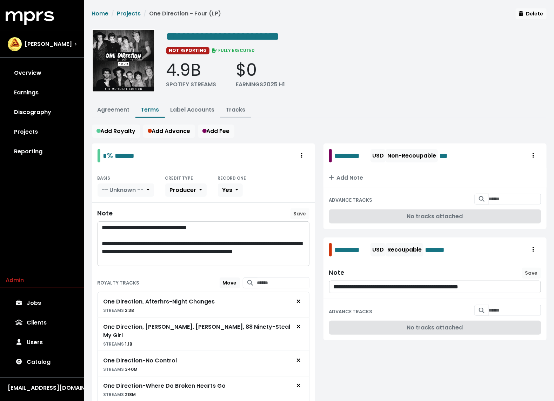
click at [232, 109] on link "Tracks" at bounding box center [236, 110] width 20 height 8
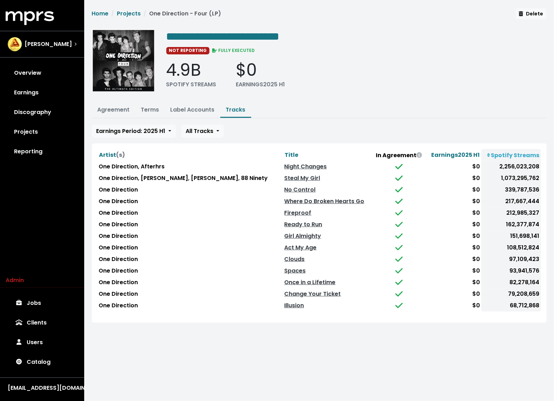
click at [218, 294] on td "One Direction" at bounding box center [190, 294] width 186 height 12
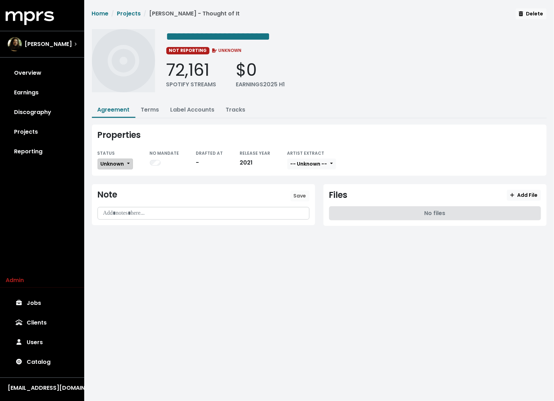
click at [118, 165] on span "Unknown" at bounding box center [112, 163] width 23 height 7
click at [117, 189] on link "Missing" at bounding box center [131, 189] width 66 height 11
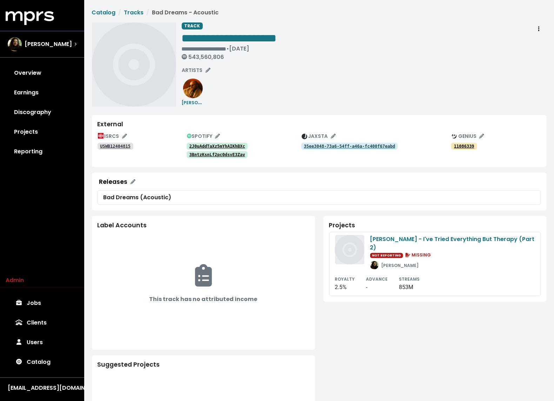
click at [232, 146] on tt "2J0uAddTaXz5mYhAIKhBXc" at bounding box center [217, 146] width 56 height 5
click at [226, 154] on tt "3BntzKsnLf2pc0dsvE3Zav" at bounding box center [217, 154] width 56 height 5
click at [48, 366] on link "Catalog" at bounding box center [42, 362] width 73 height 20
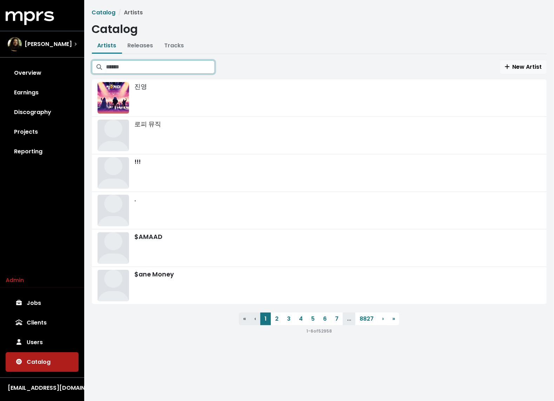
click at [149, 71] on input "Search artists" at bounding box center [160, 66] width 108 height 13
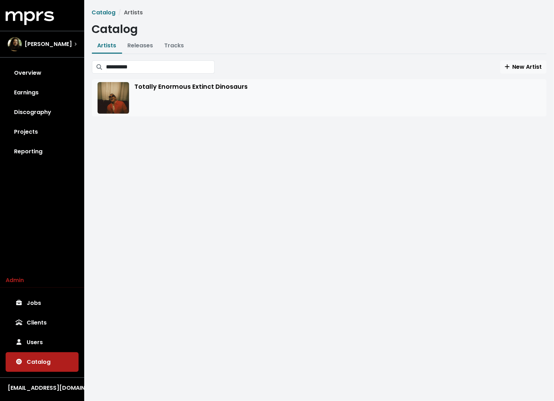
click at [164, 90] on div "Totally Enormous Extinct Dinosaurs" at bounding box center [318, 98] width 443 height 32
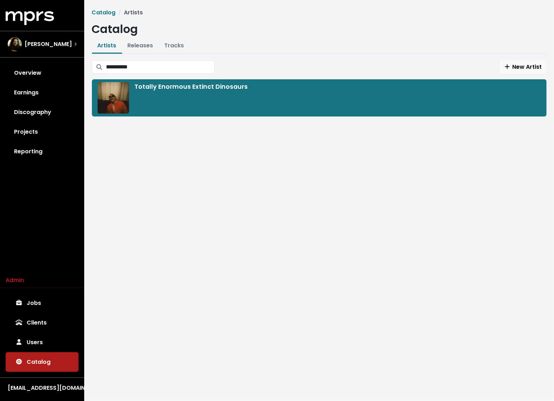
click at [163, 54] on div "**********" at bounding box center [319, 62] width 463 height 108
click at [155, 66] on input "**********" at bounding box center [160, 66] width 108 height 13
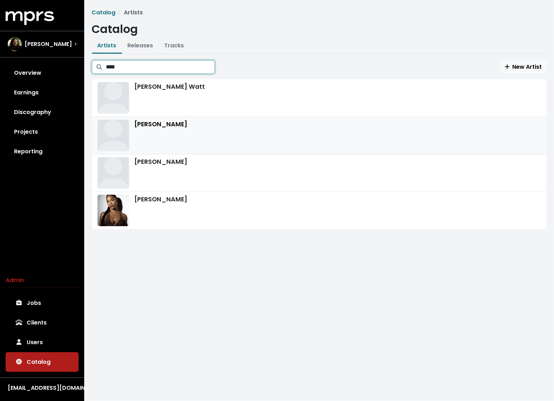
type input "****"
click at [154, 120] on div "TEED" at bounding box center [318, 136] width 443 height 32
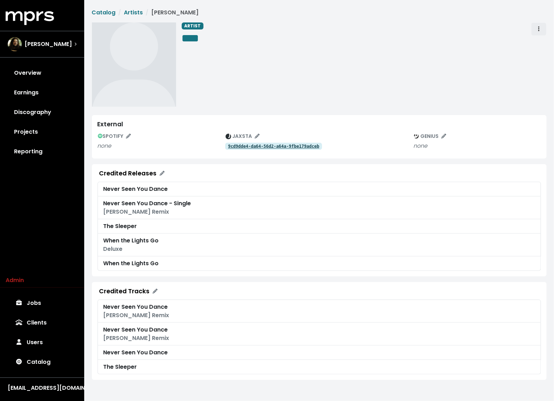
click at [539, 25] on span "Artist actions" at bounding box center [538, 29] width 6 height 8
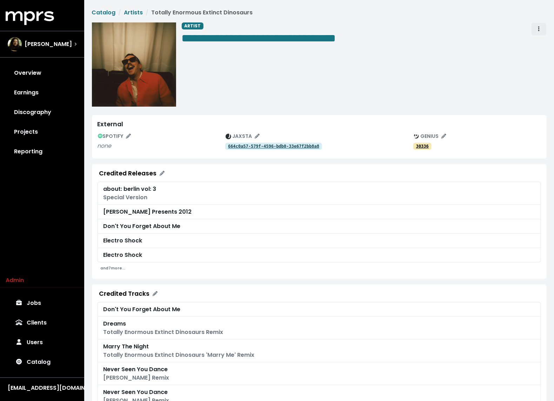
click at [542, 30] on button "Artist actions" at bounding box center [538, 28] width 15 height 13
click at [541, 47] on link "Merge" at bounding box center [558, 44] width 55 height 11
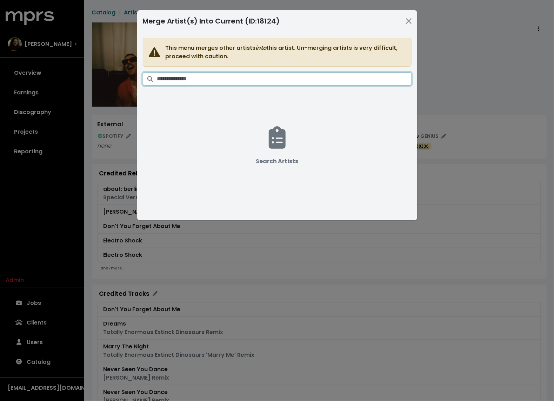
click at [267, 83] on input "Search artists" at bounding box center [284, 78] width 254 height 13
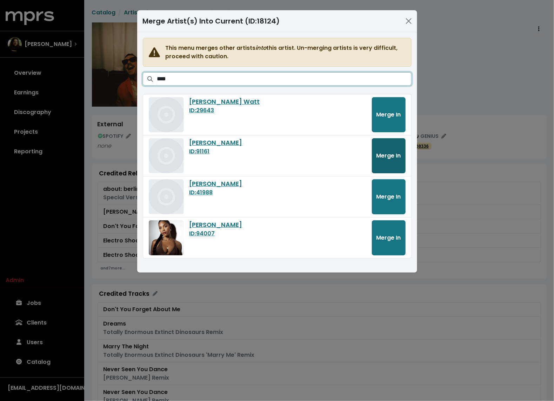
type input "****"
click at [391, 155] on span "Merge In" at bounding box center [388, 155] width 25 height 8
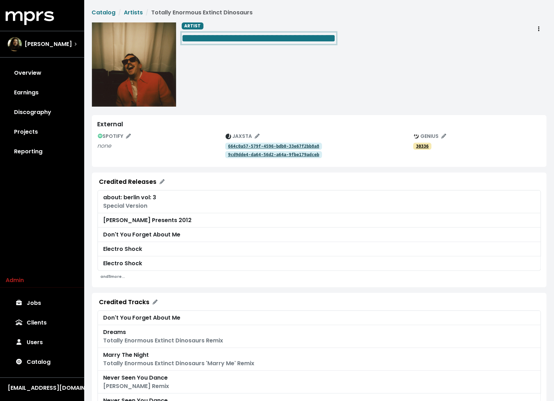
click at [379, 94] on div "**********" at bounding box center [364, 64] width 365 height 84
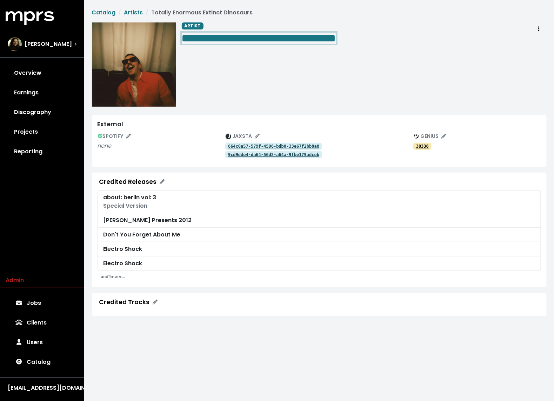
click at [379, 94] on div "**********" at bounding box center [364, 64] width 365 height 84
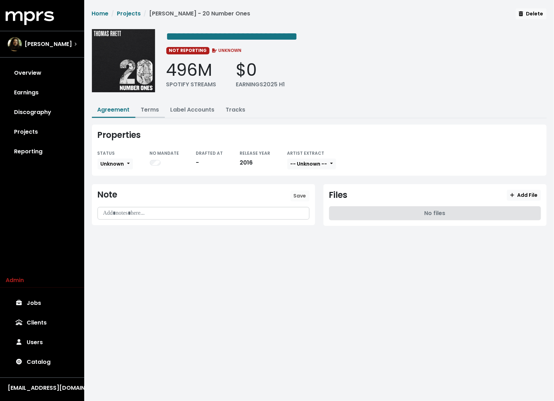
click at [146, 108] on link "Terms" at bounding box center [150, 110] width 18 height 8
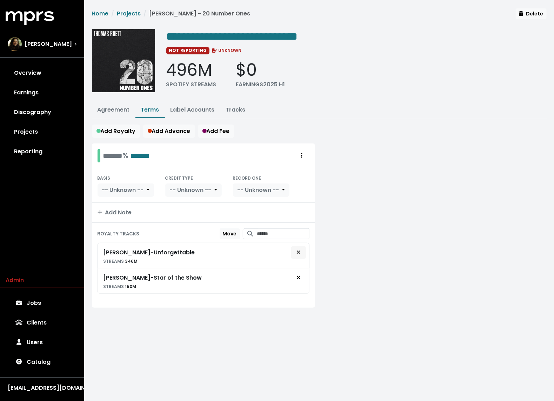
click at [298, 249] on icon "Remove royalty target" at bounding box center [298, 252] width 4 height 6
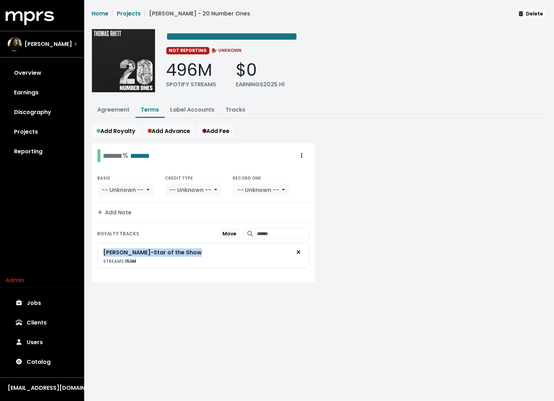
drag, startPoint x: 203, startPoint y: 252, endPoint x: 97, endPoint y: 249, distance: 106.0
click at [97, 249] on div "Thomas Rhett - Star of the Show STREAMS 150M" at bounding box center [203, 256] width 212 height 26
copy div "Thomas Rhett - Star of the Show"
click at [232, 33] on span "**********" at bounding box center [232, 36] width 132 height 11
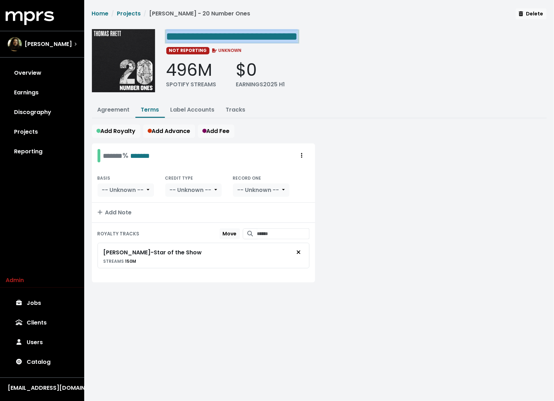
paste span "Edit value"
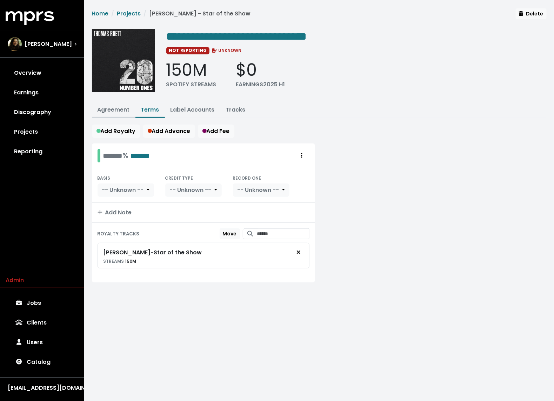
click at [120, 110] on link "Agreement" at bounding box center [113, 110] width 32 height 8
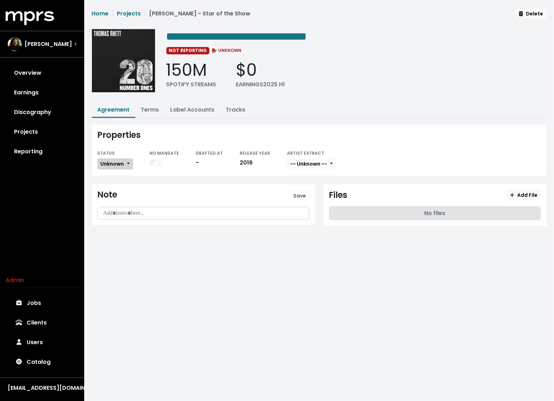
click at [120, 159] on button "Unknown" at bounding box center [114, 164] width 35 height 11
click at [122, 186] on link "Missing" at bounding box center [131, 189] width 66 height 11
click at [312, 89] on div "**********" at bounding box center [356, 63] width 380 height 68
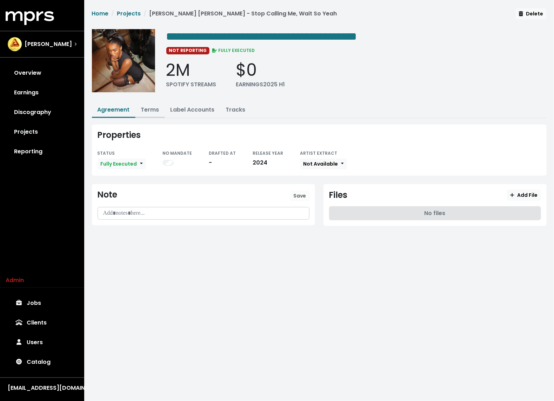
click at [147, 108] on link "Terms" at bounding box center [150, 110] width 18 height 8
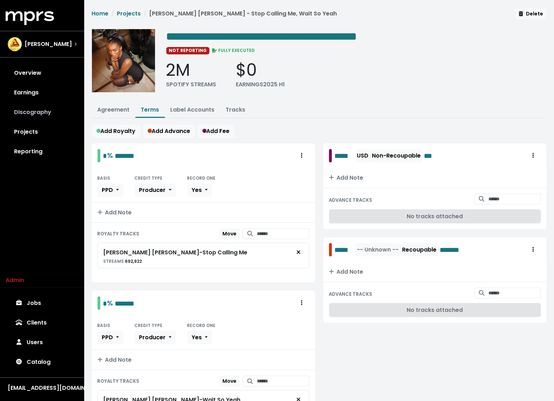
click at [40, 112] on link "Discography" at bounding box center [42, 112] width 73 height 20
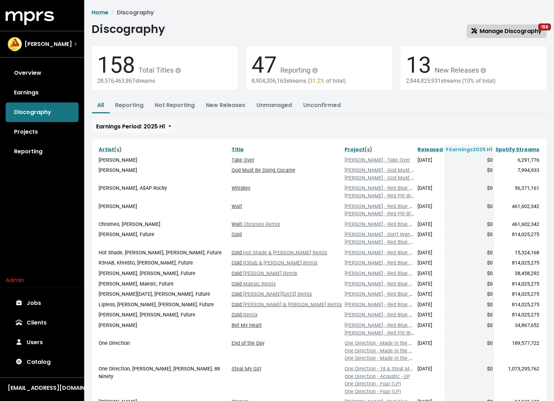
click at [505, 28] on span "Manage Discography 155" at bounding box center [506, 31] width 70 height 8
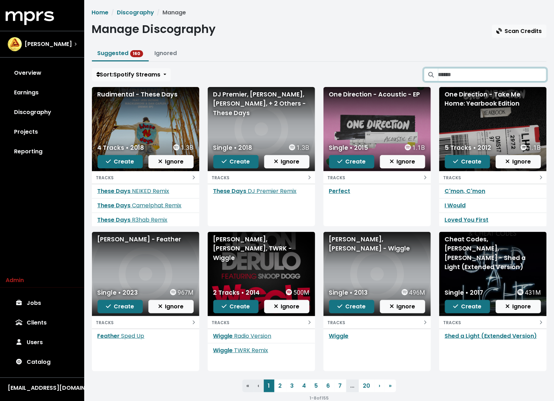
click at [480, 70] on input "Search suggested projects" at bounding box center [492, 74] width 108 height 13
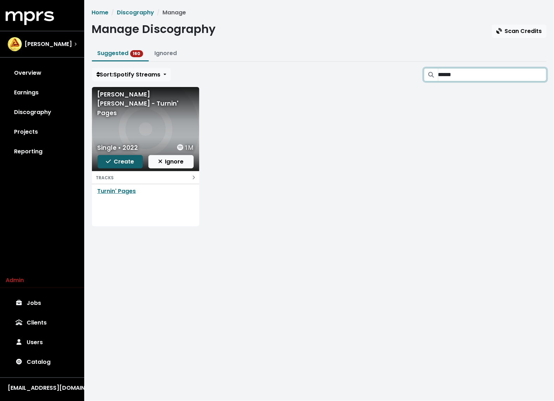
type input "******"
click at [130, 163] on span "Create" at bounding box center [120, 161] width 28 height 8
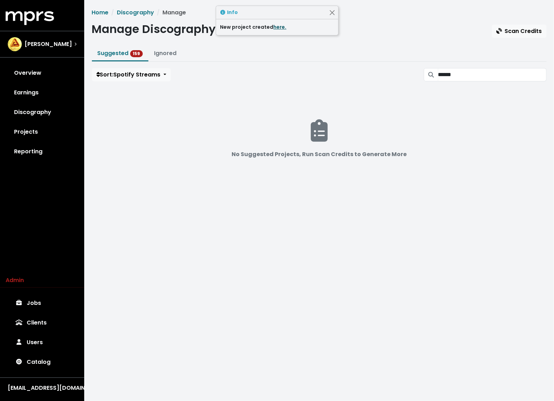
click at [275, 25] on link "here." at bounding box center [280, 26] width 13 height 7
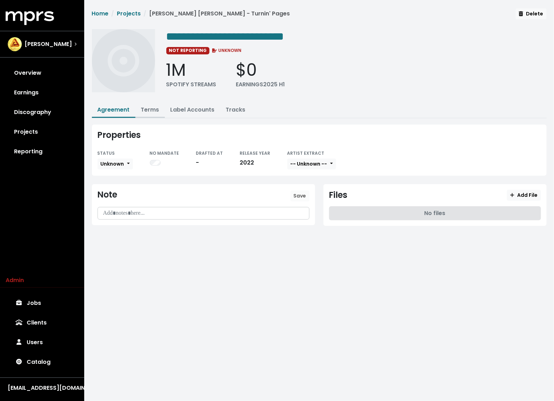
click at [149, 112] on link "Terms" at bounding box center [150, 110] width 18 height 8
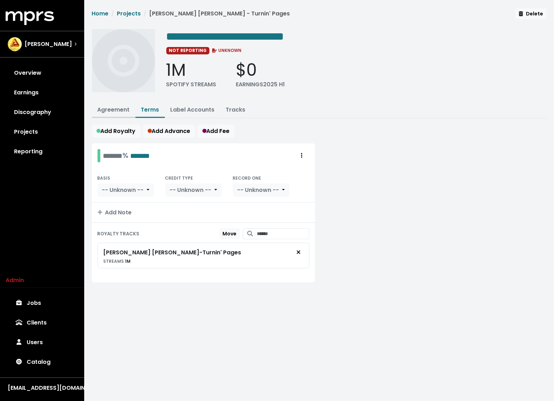
click at [121, 103] on button "Agreement" at bounding box center [113, 110] width 43 height 15
click at [119, 110] on link "Agreement" at bounding box center [113, 110] width 32 height 8
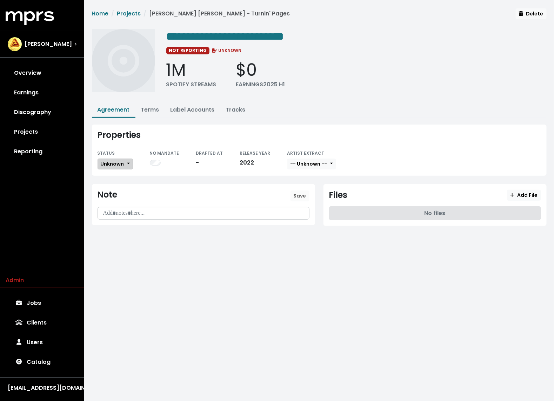
click at [120, 160] on span "Unknown" at bounding box center [112, 163] width 23 height 7
click at [119, 184] on link "Missing" at bounding box center [131, 189] width 66 height 11
click at [203, 110] on link "Label Accounts" at bounding box center [192, 110] width 44 height 8
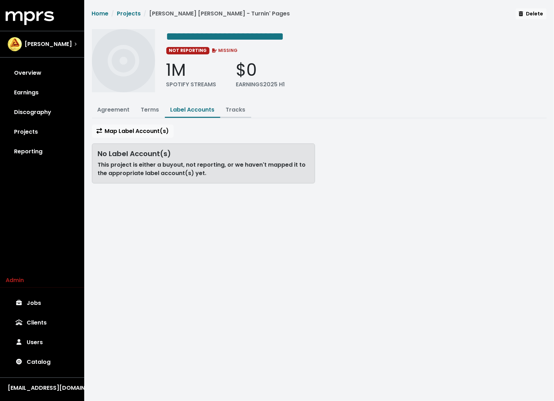
click at [232, 112] on link "Tracks" at bounding box center [236, 110] width 20 height 8
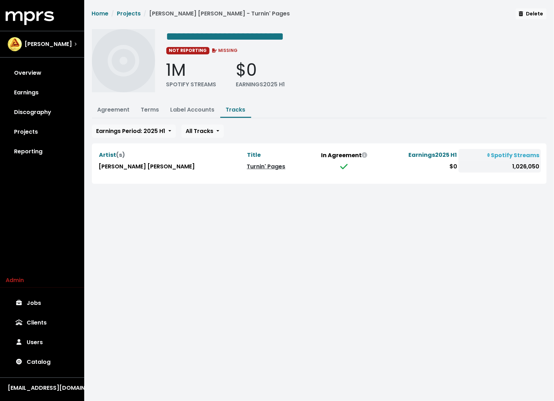
click at [247, 165] on link "Turnin' Pages" at bounding box center [266, 166] width 39 height 8
click at [116, 108] on link "Agreement" at bounding box center [113, 110] width 32 height 8
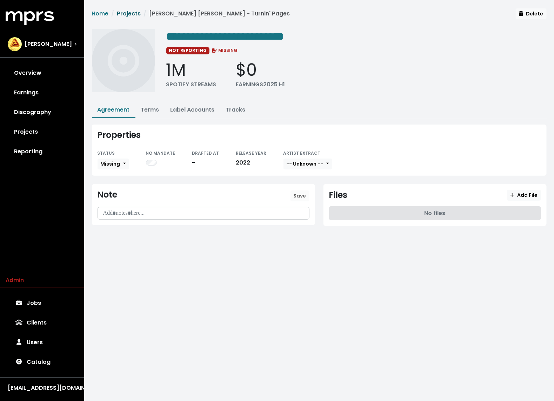
click at [125, 15] on link "Projects" at bounding box center [129, 13] width 24 height 8
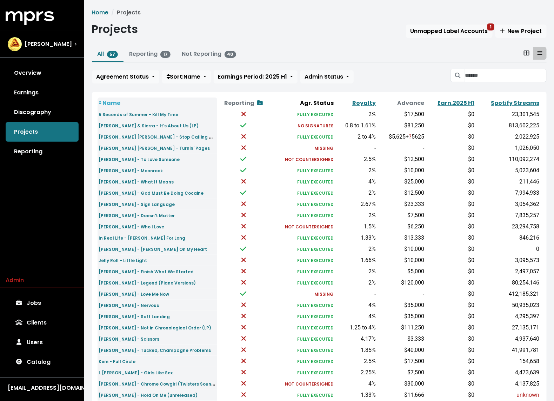
click at [275, 45] on div "Home Projects Projects Unmapped Label Accounts 1 New Project All 57 Reporting 1…" at bounding box center [319, 258] width 463 height 501
click at [43, 110] on link "Discography" at bounding box center [42, 112] width 73 height 20
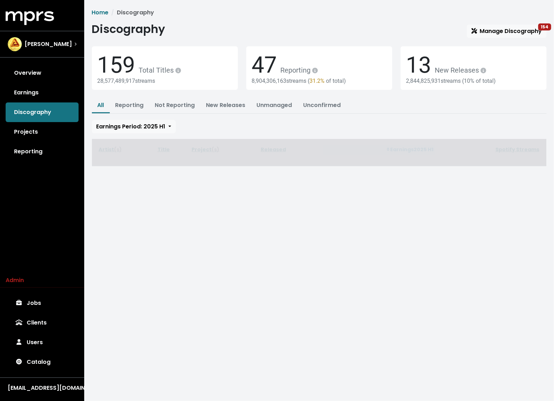
click at [484, 41] on span "Discography Manage Discography 154 159 Total Titles 28,577,489,917 streams 47 R…" at bounding box center [319, 94] width 454 height 144
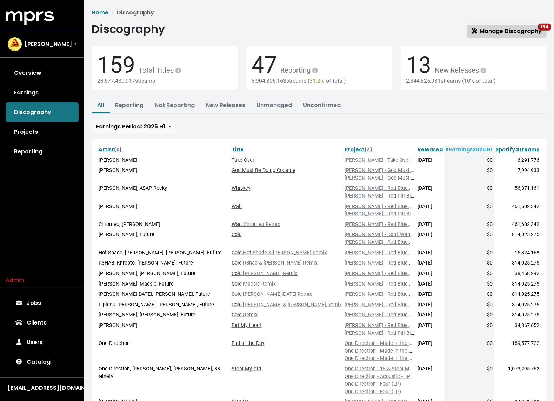
click at [485, 32] on span "Manage Discography 154" at bounding box center [506, 31] width 70 height 8
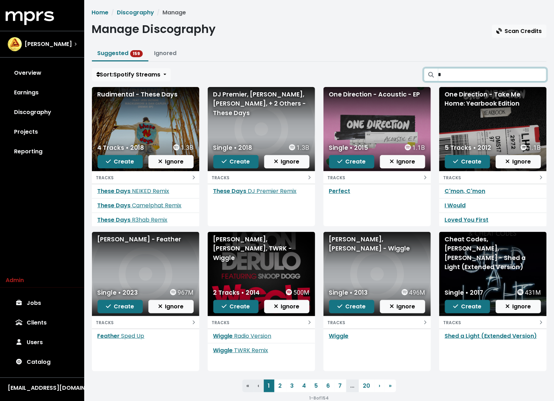
click at [466, 76] on input "*" at bounding box center [492, 74] width 108 height 13
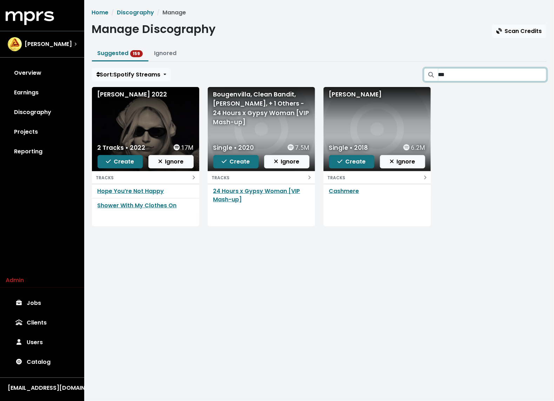
type input "***"
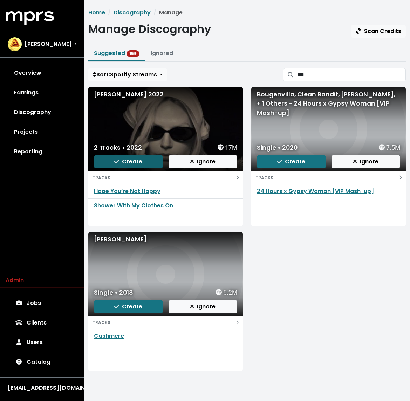
click at [122, 164] on span "Create" at bounding box center [128, 161] width 28 height 8
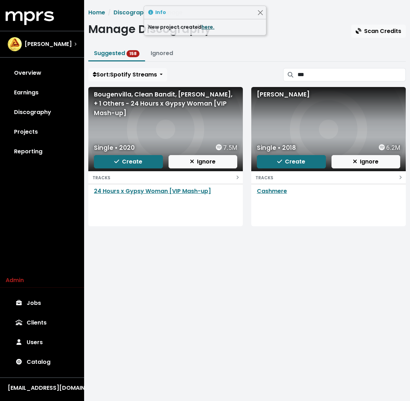
click at [203, 25] on link "here." at bounding box center [208, 26] width 13 height 7
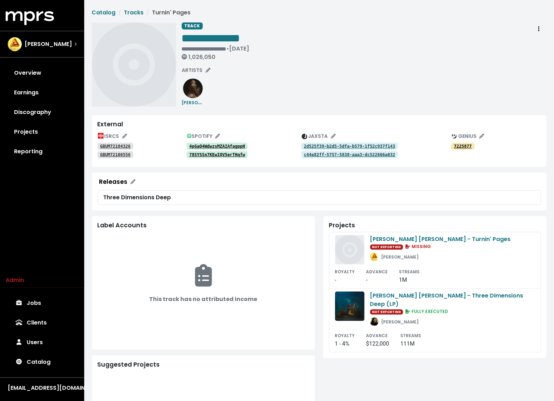
click at [200, 145] on tt "4pGaO4WdwzsMZAIAfagppH" at bounding box center [217, 146] width 56 height 5
click at [196, 155] on tt "78SYSSn7KEwIQV5erTHqfw" at bounding box center [217, 154] width 56 height 5
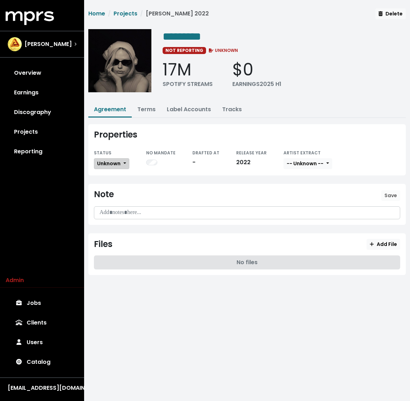
click at [116, 160] on span "Unknown" at bounding box center [108, 163] width 23 height 7
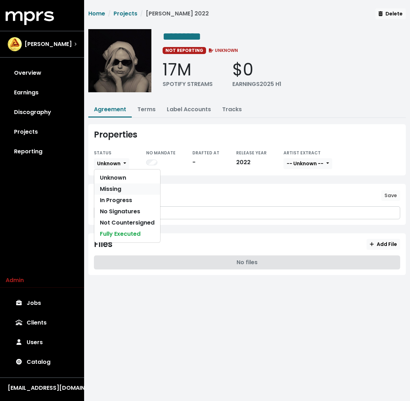
click at [108, 184] on link "Missing" at bounding box center [127, 188] width 66 height 11
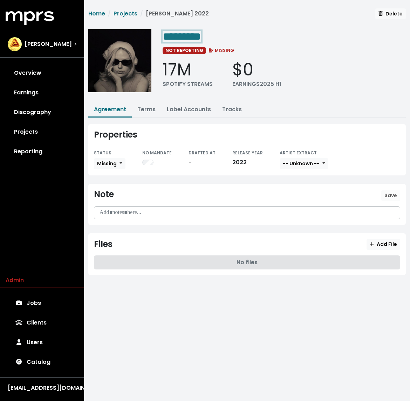
click at [194, 31] on span "*********" at bounding box center [182, 36] width 39 height 11
click at [194, 37] on span "*********" at bounding box center [182, 36] width 39 height 11
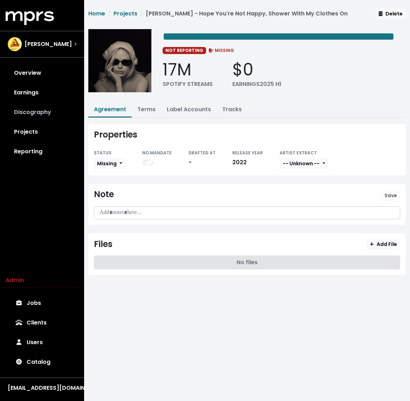
click at [50, 111] on link "Discography" at bounding box center [42, 112] width 73 height 20
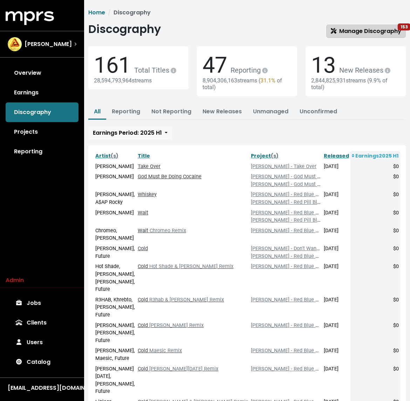
click at [353, 32] on span "Manage Discography 153" at bounding box center [366, 31] width 70 height 8
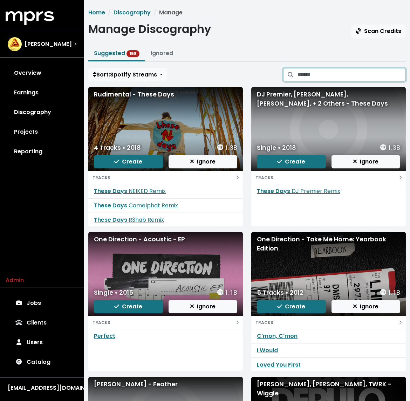
click at [311, 77] on input "Search suggested projects" at bounding box center [352, 74] width 108 height 13
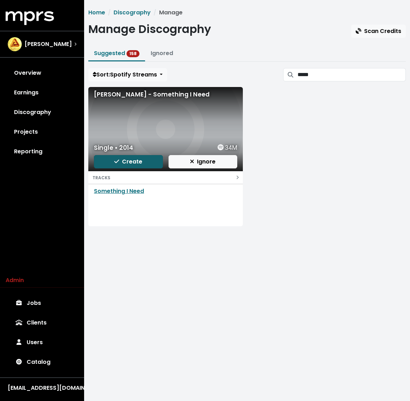
click at [123, 164] on span "Create" at bounding box center [128, 161] width 28 height 8
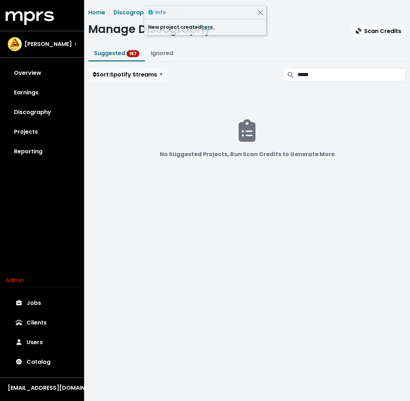
click at [203, 27] on link "here." at bounding box center [208, 26] width 13 height 7
click at [326, 69] on input "*****" at bounding box center [352, 74] width 108 height 13
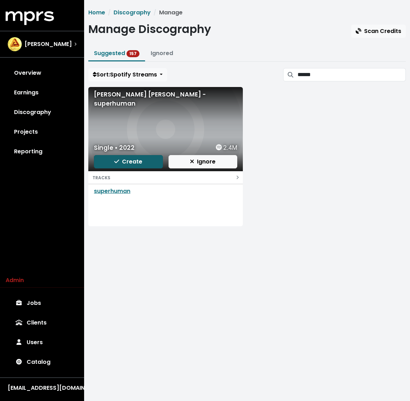
click at [129, 166] on button "Create" at bounding box center [128, 161] width 69 height 13
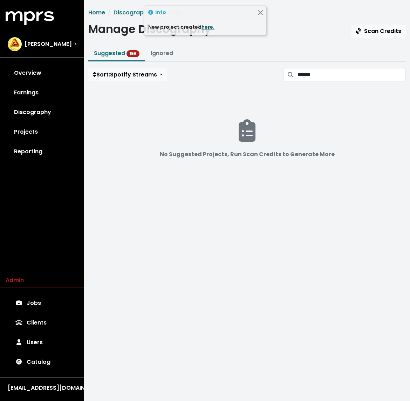
click at [205, 26] on link "here." at bounding box center [208, 26] width 13 height 7
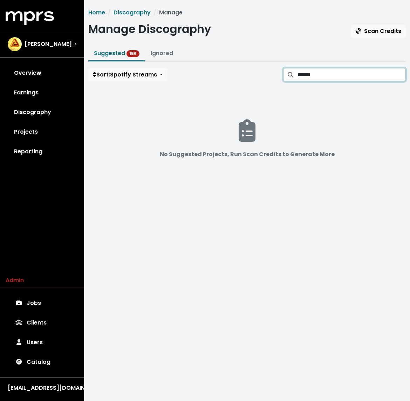
click at [348, 70] on input "******" at bounding box center [352, 74] width 108 height 13
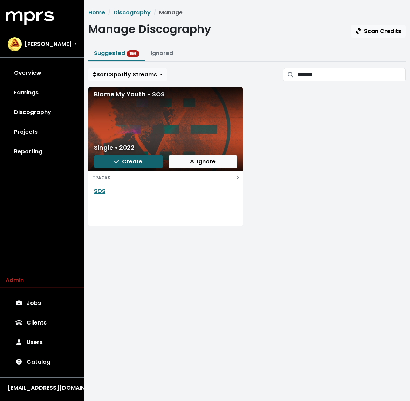
click at [133, 164] on span "Create" at bounding box center [128, 161] width 28 height 8
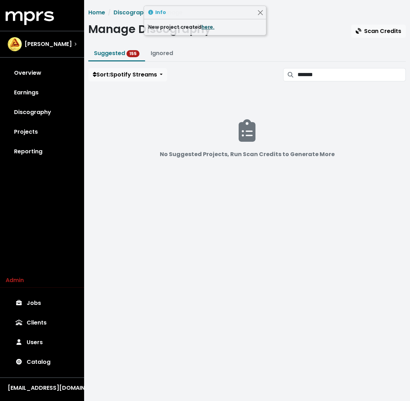
click at [204, 27] on link "here." at bounding box center [208, 26] width 13 height 7
click at [345, 76] on input "*******" at bounding box center [352, 74] width 108 height 13
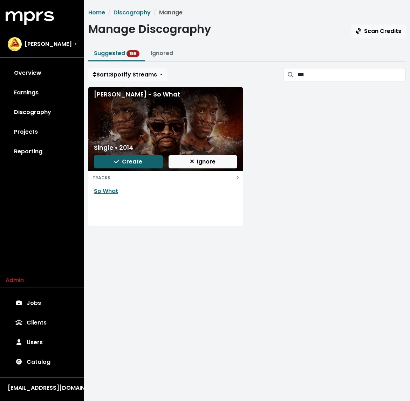
click at [133, 160] on span "Create" at bounding box center [128, 161] width 28 height 8
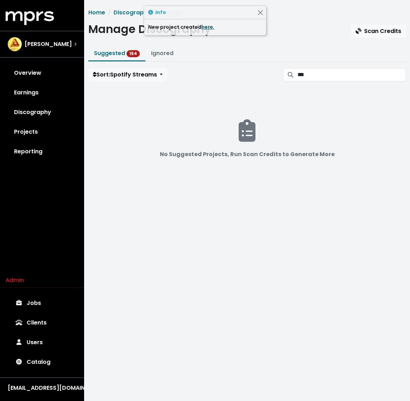
click at [204, 27] on link "here." at bounding box center [208, 26] width 13 height 7
click at [318, 67] on div "Home Discography Manage Manage Discography Scan Credits Suggested 154 Ignored S…" at bounding box center [247, 103] width 326 height 191
click at [317, 73] on input "***" at bounding box center [352, 74] width 108 height 13
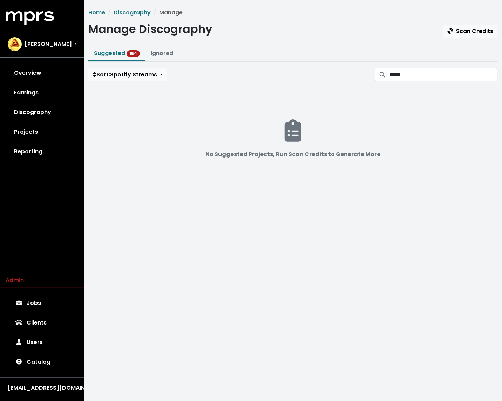
click at [205, 110] on div "No Suggested Projects, Run Scan Credits to Generate More" at bounding box center [293, 143] width 410 height 112
click at [43, 367] on link "Catalog" at bounding box center [42, 362] width 73 height 20
click at [410, 75] on input "*****" at bounding box center [444, 74] width 108 height 13
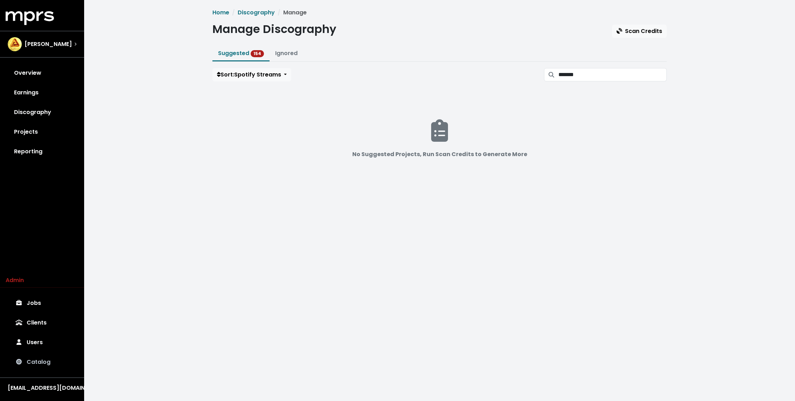
click at [32, 357] on link "Catalog" at bounding box center [42, 362] width 73 height 20
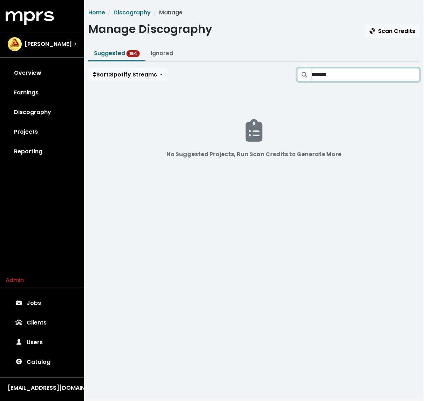
click at [351, 77] on input "*******" at bounding box center [366, 74] width 108 height 13
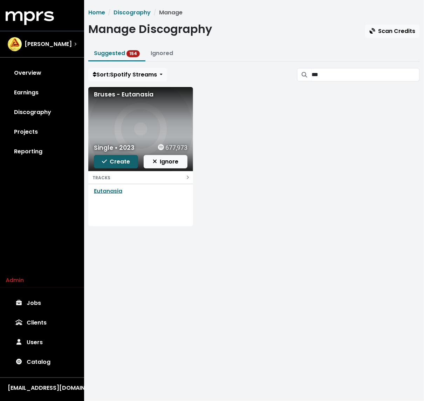
click at [119, 157] on span "Create" at bounding box center [116, 161] width 28 height 8
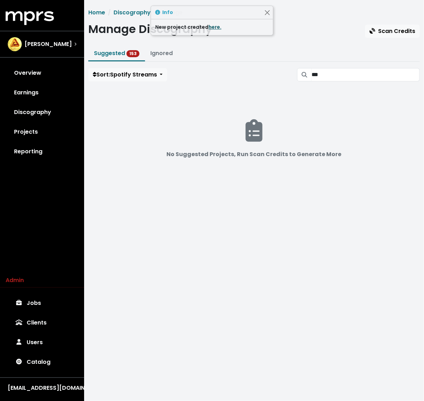
click at [211, 27] on link "here." at bounding box center [215, 26] width 13 height 7
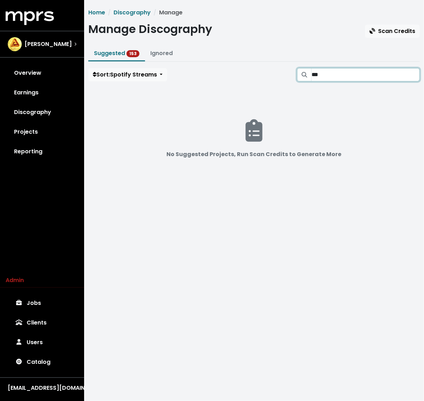
click at [336, 80] on input "***" at bounding box center [366, 74] width 108 height 13
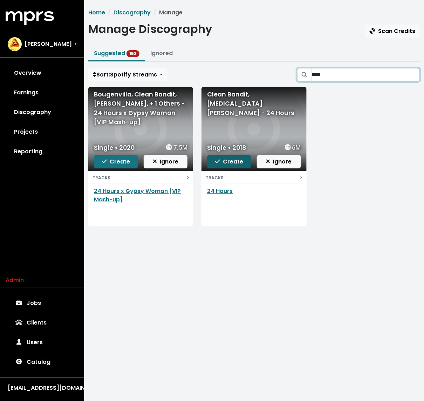
type input "****"
click at [219, 161] on icon "button" at bounding box center [217, 162] width 5 height 4
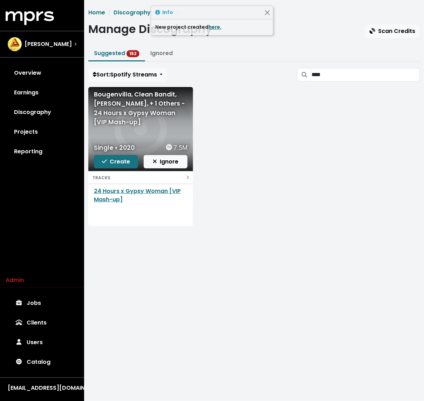
click at [213, 28] on link "here." at bounding box center [215, 26] width 13 height 7
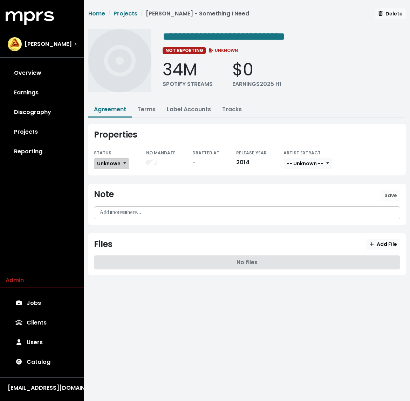
click at [117, 162] on span "Unknown" at bounding box center [108, 163] width 23 height 7
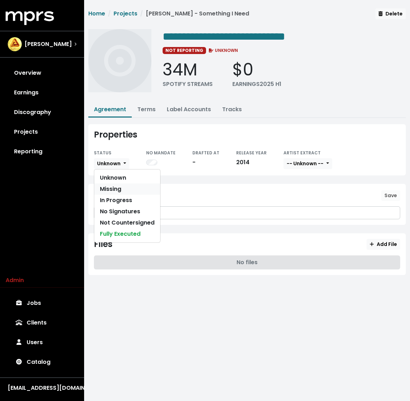
click at [115, 187] on link "Missing" at bounding box center [127, 188] width 66 height 11
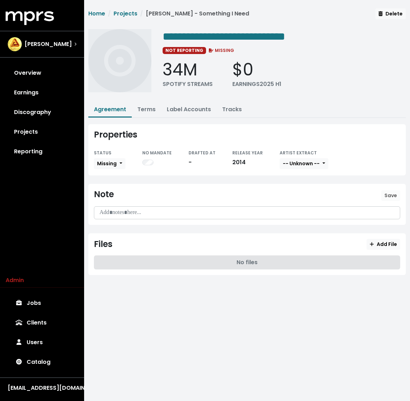
click at [310, 108] on ul "Agreement Terms Label Accounts Tracks" at bounding box center [247, 109] width 318 height 15
click at [107, 162] on span "Unknown" at bounding box center [108, 163] width 23 height 7
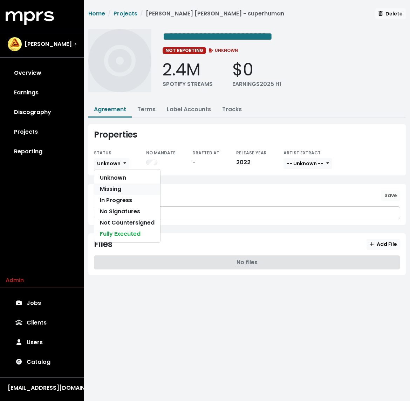
click at [107, 190] on link "Missing" at bounding box center [127, 188] width 66 height 11
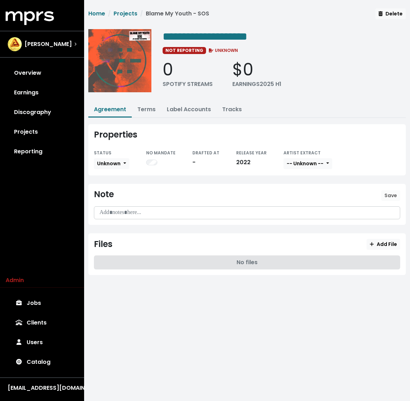
click at [121, 154] on div "STATUS" at bounding box center [111, 152] width 35 height 8
click at [115, 161] on span "Unknown" at bounding box center [108, 163] width 23 height 7
click at [108, 187] on link "Missing" at bounding box center [127, 188] width 66 height 11
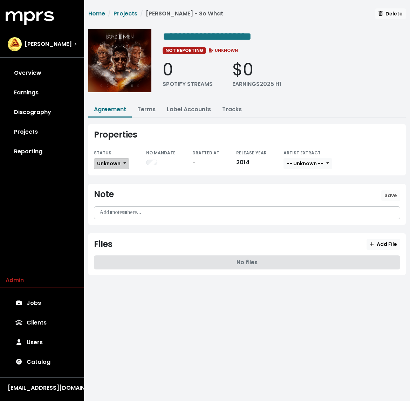
click at [101, 160] on span "Unknown" at bounding box center [108, 163] width 23 height 7
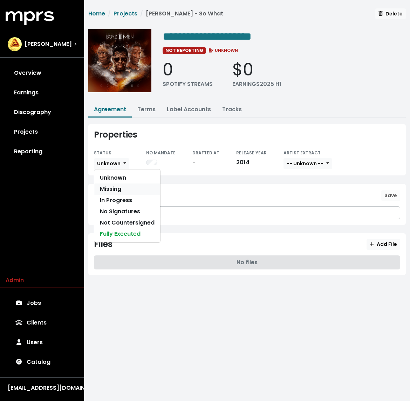
click at [107, 188] on link "Missing" at bounding box center [127, 188] width 66 height 11
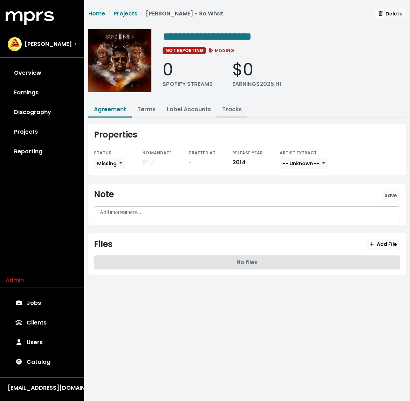
click at [234, 111] on link "Tracks" at bounding box center [232, 109] width 20 height 8
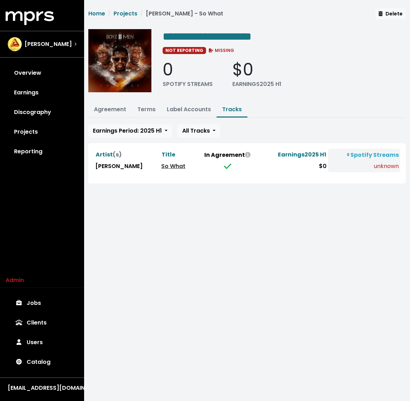
click at [161, 162] on link "So What" at bounding box center [173, 166] width 24 height 8
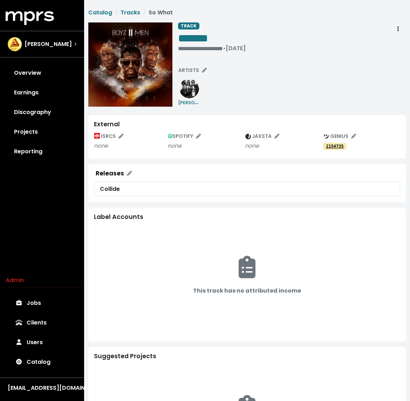
scroll to position [168, 0]
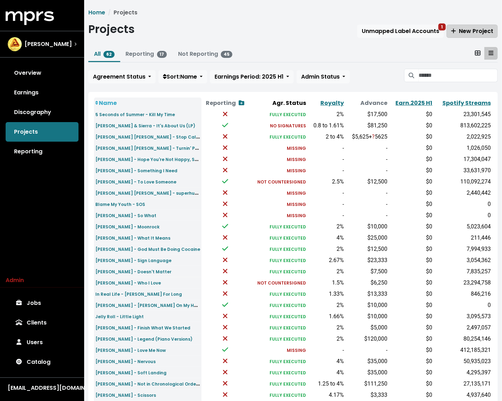
click at [410, 26] on button "New Project" at bounding box center [472, 31] width 51 height 13
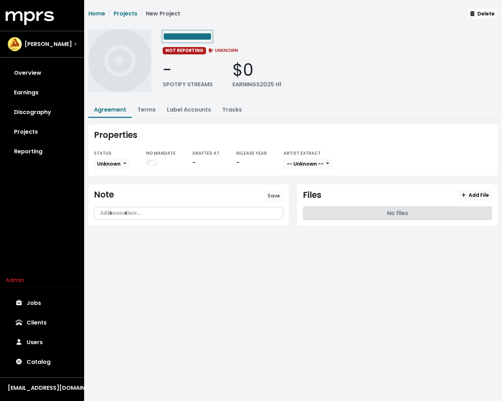
click at [204, 36] on span "**********" at bounding box center [187, 36] width 49 height 11
click at [120, 164] on button "Unknown" at bounding box center [111, 164] width 35 height 11
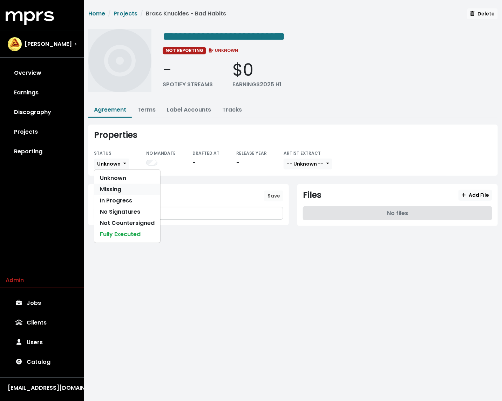
click at [116, 188] on link "Missing" at bounding box center [127, 189] width 66 height 11
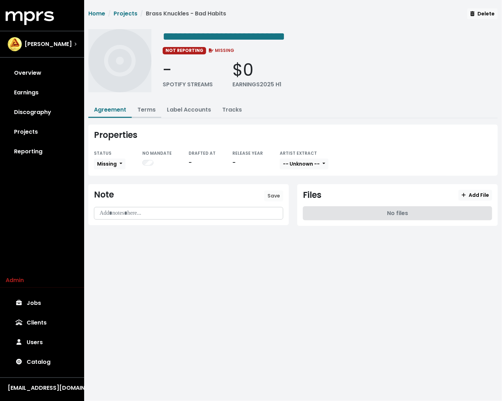
click at [143, 112] on link "Terms" at bounding box center [146, 110] width 18 height 8
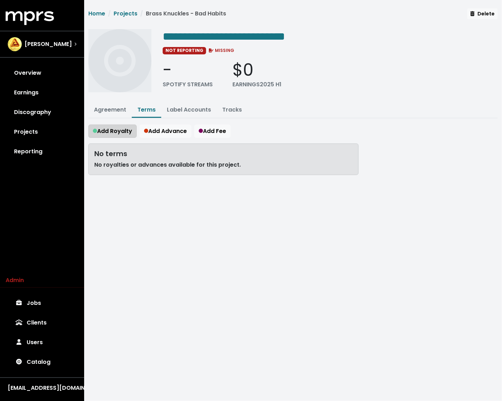
click at [109, 130] on span "Add Royalty" at bounding box center [112, 131] width 39 height 8
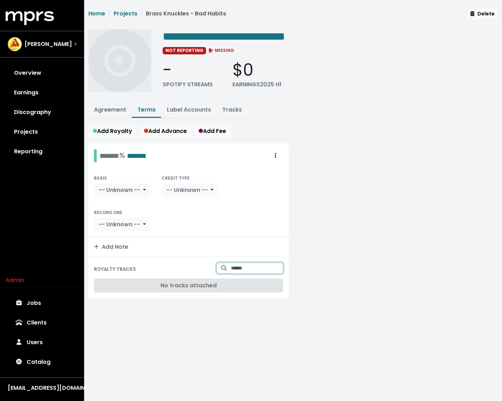
click at [242, 267] on input "Search for tracks by title and link them to this royalty" at bounding box center [257, 268] width 52 height 11
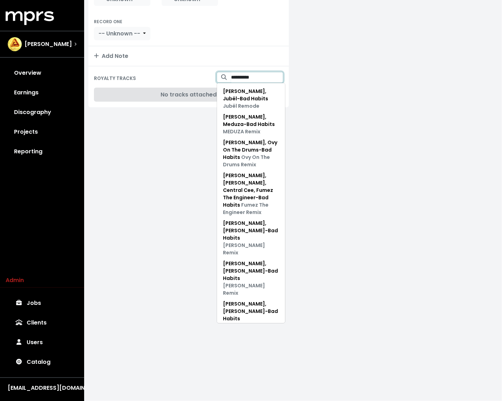
click at [254, 72] on input "**********" at bounding box center [257, 77] width 52 height 11
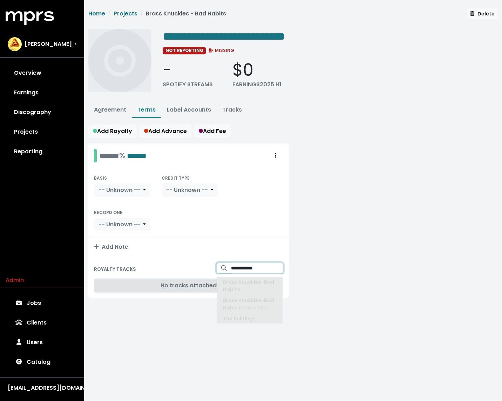
scroll to position [14, 0]
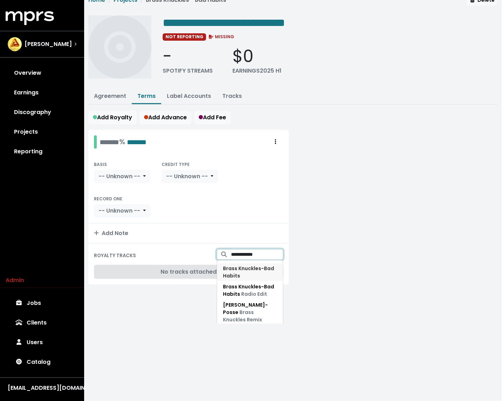
type input "**********"
click at [245, 271] on span "Brass Knuckles - Bad Habits" at bounding box center [250, 272] width 54 height 15
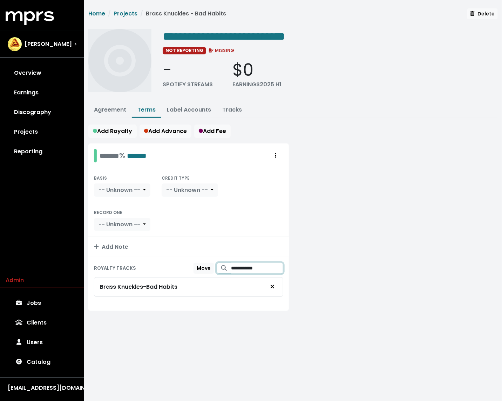
click at [262, 268] on input "**********" at bounding box center [257, 268] width 52 height 11
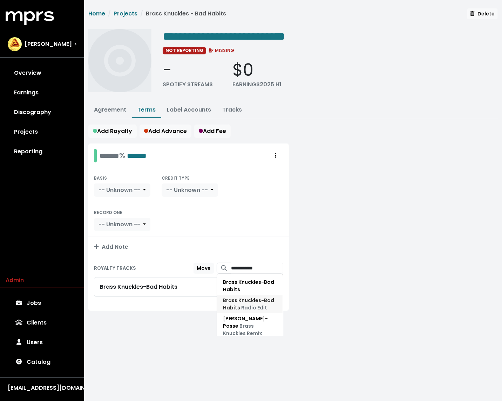
click at [250, 300] on span "Brass Knuckles - Bad Habits Radio Edit" at bounding box center [248, 304] width 51 height 14
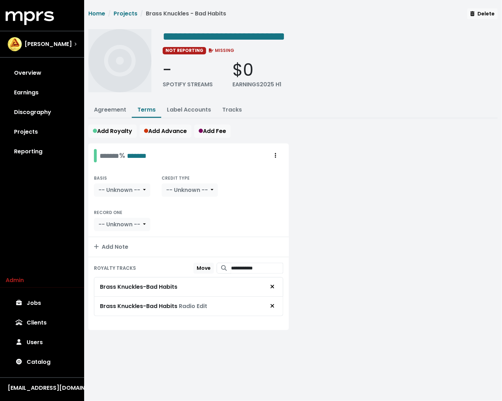
click at [314, 212] on div at bounding box center [397, 240] width 209 height 195
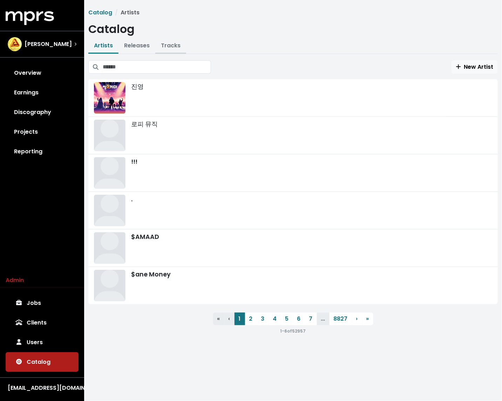
click at [165, 43] on link "Tracks" at bounding box center [171, 45] width 20 height 8
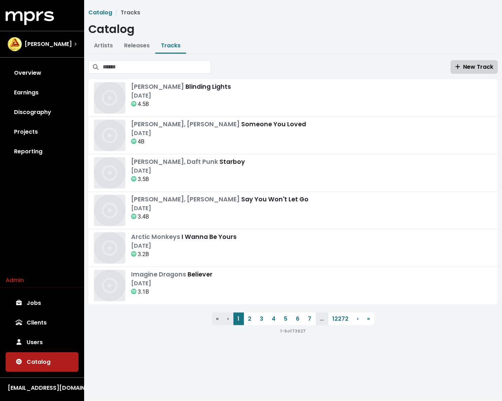
click at [475, 65] on span "New Track" at bounding box center [475, 67] width 38 height 8
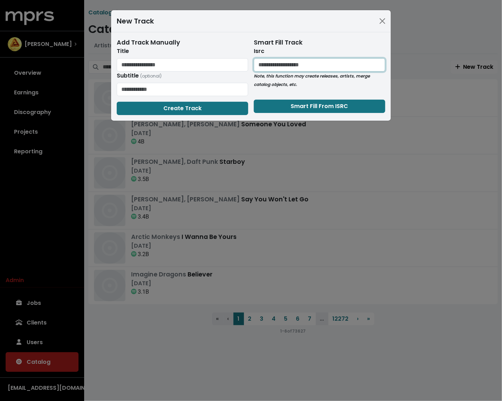
click at [301, 67] on input "text" at bounding box center [320, 64] width 132 height 13
paste input "**********"
type input "**********"
click at [278, 105] on button "Smart Fill From ISRC" at bounding box center [320, 106] width 132 height 13
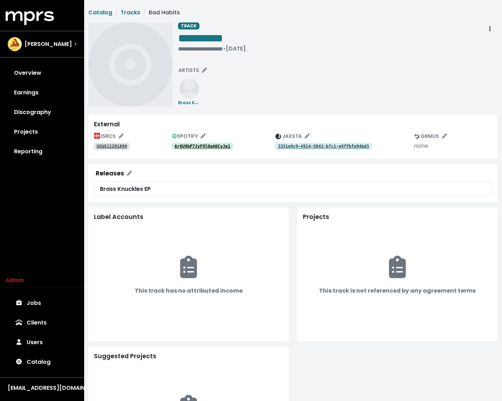
click at [209, 148] on tt "6r6U9bP7JyF9lOqAQCyJe1" at bounding box center [203, 146] width 56 height 5
click at [130, 7] on div "**********" at bounding box center [293, 246] width 418 height 492
click at [128, 12] on link "Tracks" at bounding box center [131, 12] width 20 height 8
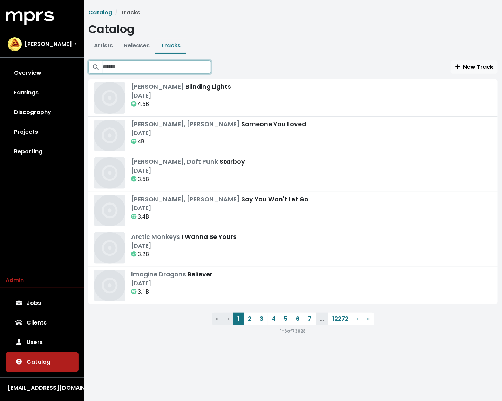
click at [174, 66] on input "Search tracks" at bounding box center [157, 66] width 108 height 13
paste input "**********"
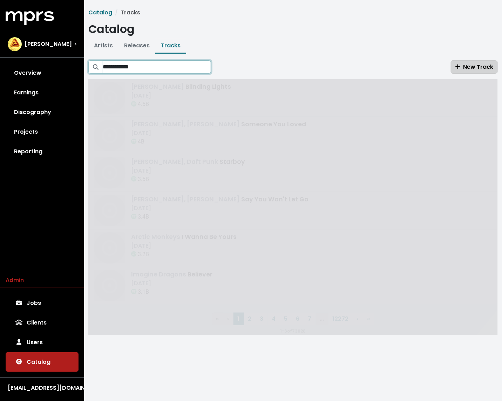
type input "**********"
click at [470, 67] on span "New Track" at bounding box center [475, 67] width 38 height 8
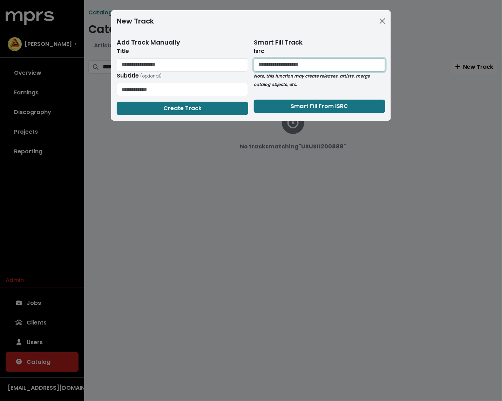
click at [275, 65] on input "text" at bounding box center [320, 64] width 132 height 13
paste input "**********"
type input "**********"
click at [275, 99] on form "**********" at bounding box center [320, 75] width 132 height 75
click at [272, 103] on button "Smart Fill From ISRC" at bounding box center [320, 106] width 132 height 13
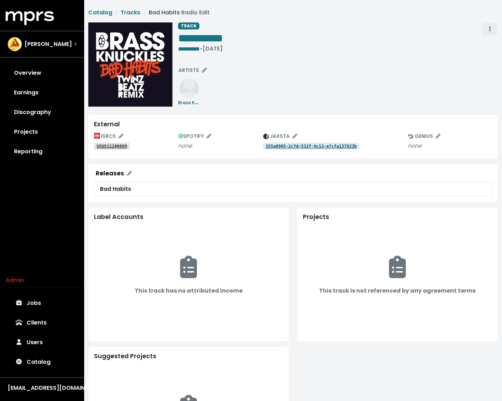
click at [495, 26] on button "Track actions" at bounding box center [490, 28] width 15 height 13
click at [492, 55] on link "Delete" at bounding box center [510, 55] width 55 height 11
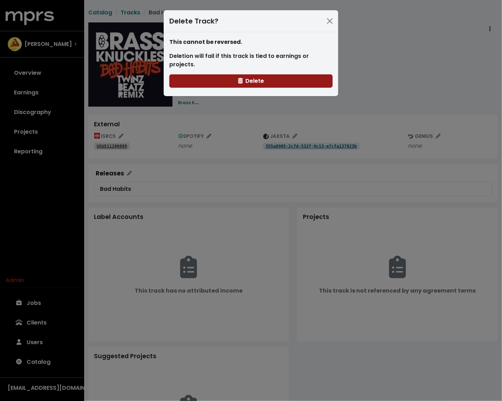
click at [261, 77] on span "Delete" at bounding box center [251, 81] width 26 height 8
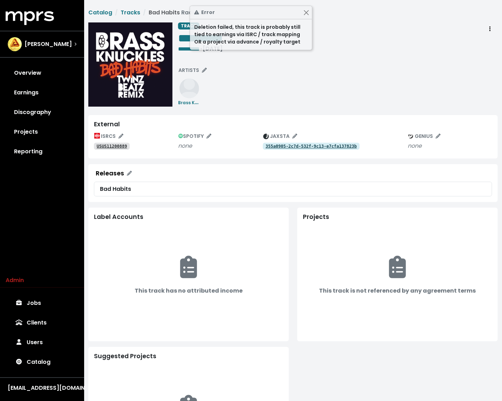
click at [259, 73] on div "**********" at bounding box center [338, 64] width 320 height 84
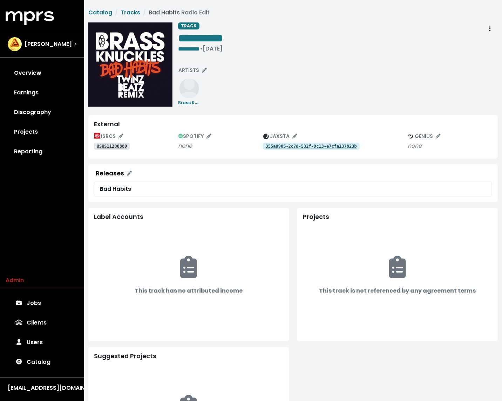
click at [113, 144] on tt "USUS11200889" at bounding box center [112, 146] width 31 height 5
click at [279, 145] on tt "355a0905-2c7d-532f-9c13-e7cfa137823b" at bounding box center [311, 146] width 91 height 5
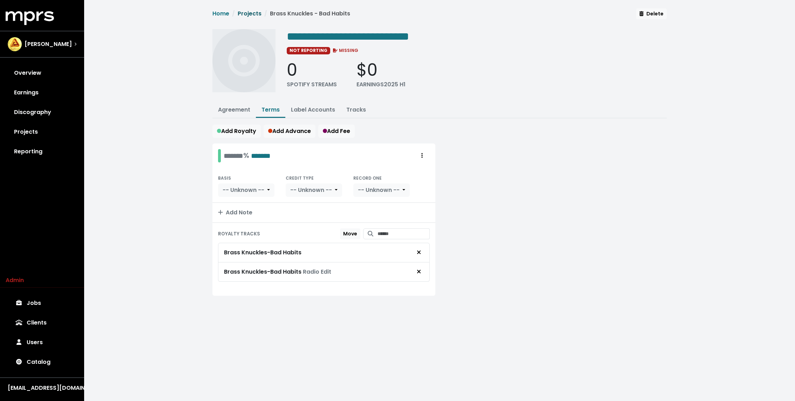
click at [249, 13] on link "Projects" at bounding box center [250, 13] width 24 height 8
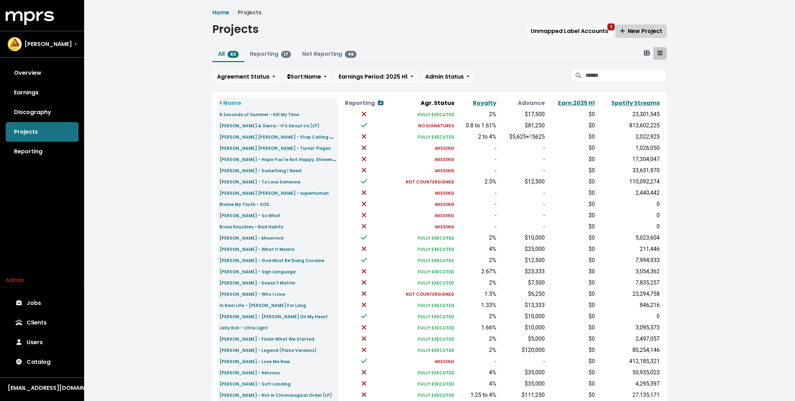
click at [502, 30] on span "New Project" at bounding box center [641, 31] width 42 height 8
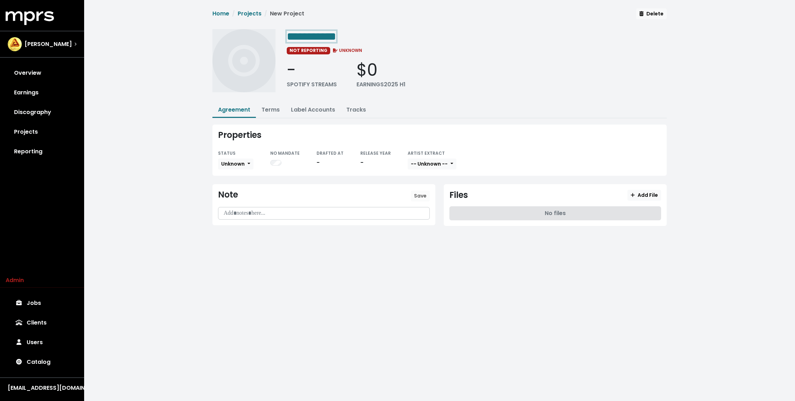
click at [323, 35] on span "**********" at bounding box center [311, 36] width 49 height 11
click at [274, 106] on link "Terms" at bounding box center [271, 110] width 18 height 8
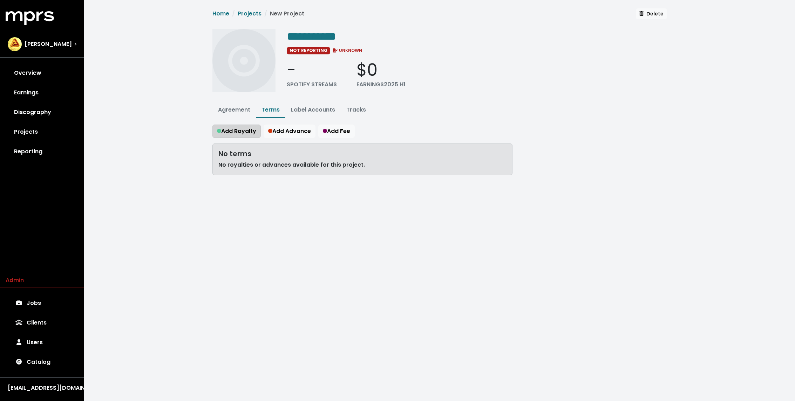
click at [248, 132] on span "Add Royalty" at bounding box center [236, 131] width 39 height 8
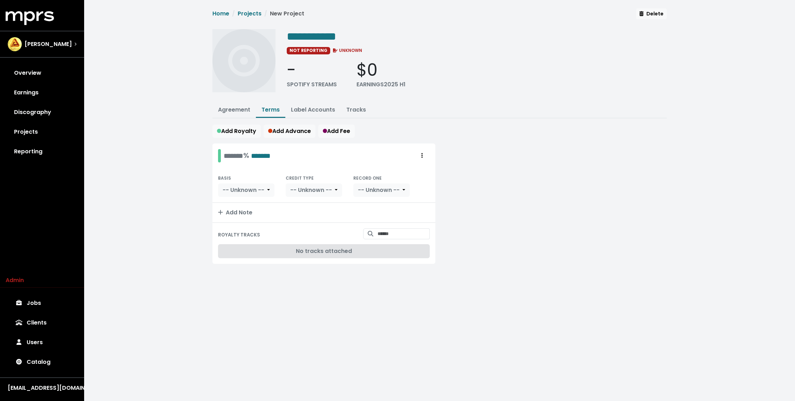
click at [398, 225] on div "ROYALTY TRACKS No tracks attached" at bounding box center [324, 243] width 223 height 41
click at [396, 228] on input "Search for tracks by title and link them to this royalty" at bounding box center [404, 233] width 52 height 11
type input "**********"
click at [381, 268] on span "Brass Knuckles - As Long As I'm Alive" at bounding box center [393, 269] width 47 height 14
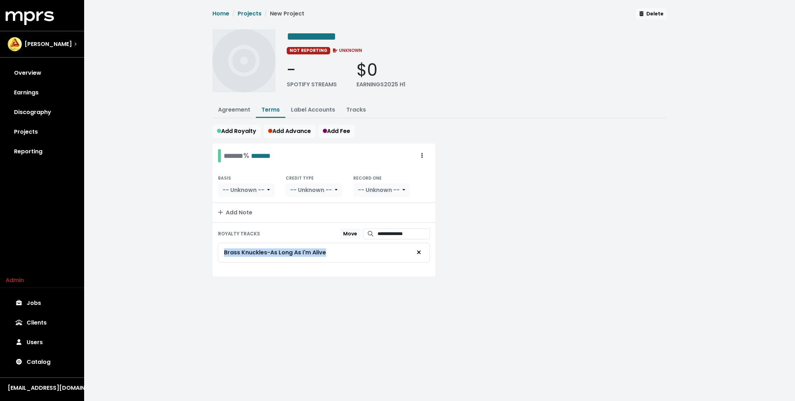
drag, startPoint x: 341, startPoint y: 250, endPoint x: 206, endPoint y: 243, distance: 134.5
click at [206, 243] on div "**********" at bounding box center [439, 151] width 711 height 302
copy div "Brass Knuckles - As Long As I'm Alive"
click at [330, 38] on span "**********" at bounding box center [311, 36] width 49 height 11
paste span "Edit value"
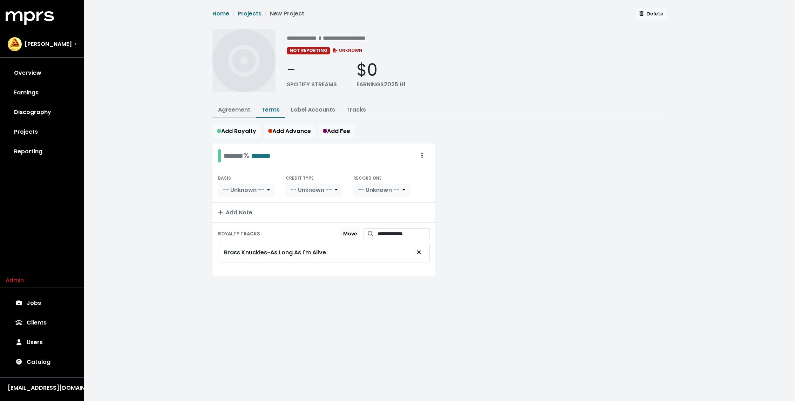
click at [242, 114] on button "Agreement" at bounding box center [234, 110] width 43 height 15
click at [241, 112] on button "Agreement" at bounding box center [234, 110] width 43 height 15
click at [241, 115] on button "Agreement" at bounding box center [234, 110] width 43 height 15
click at [239, 114] on button "Agreement" at bounding box center [234, 110] width 43 height 15
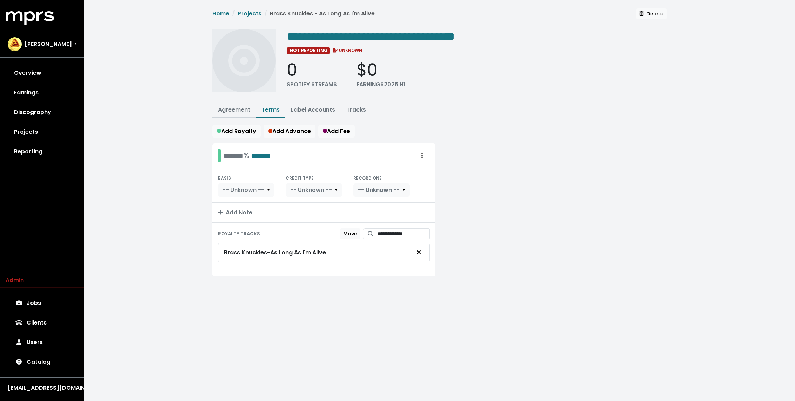
click at [240, 111] on link "Agreement" at bounding box center [234, 110] width 32 height 8
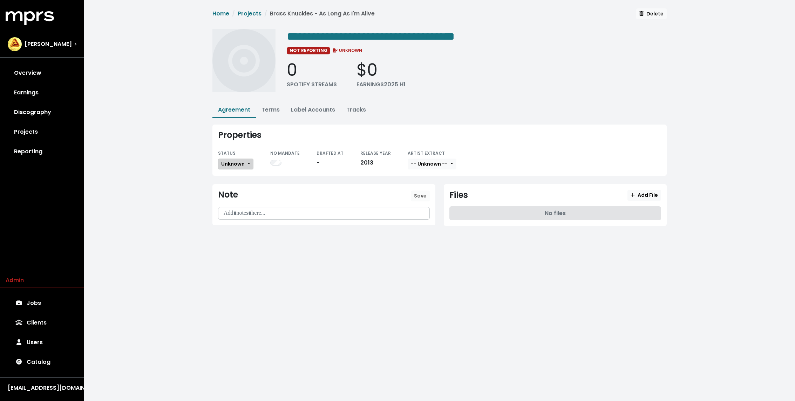
click at [234, 165] on span "Unknown" at bounding box center [232, 163] width 23 height 7
click at [234, 188] on link "Missing" at bounding box center [251, 189] width 66 height 11
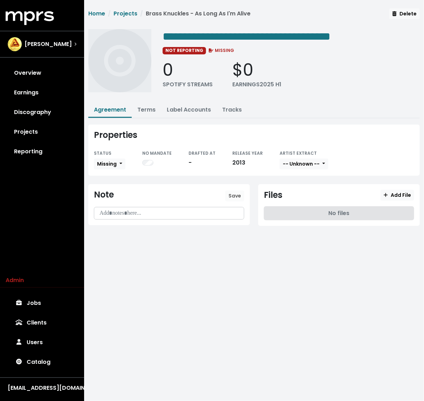
click at [238, 245] on html "**********" at bounding box center [212, 122] width 424 height 245
click at [116, 15] on link "Projects" at bounding box center [126, 13] width 24 height 8
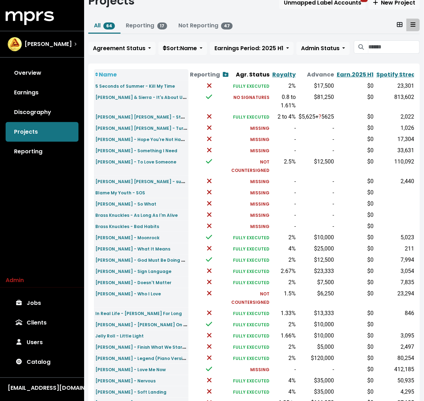
scroll to position [29, 0]
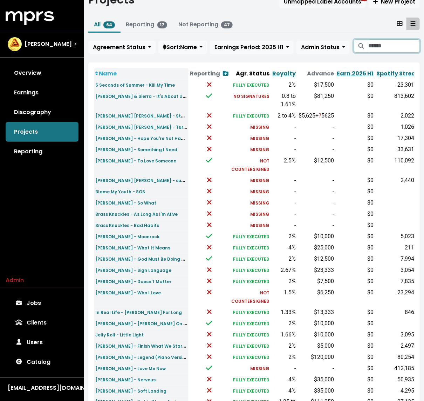
click at [384, 43] on input "Search projects" at bounding box center [395, 45] width 52 height 13
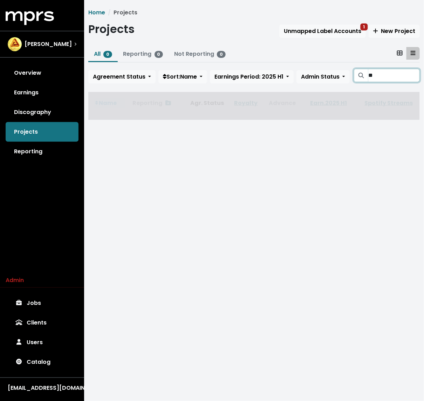
type input "***"
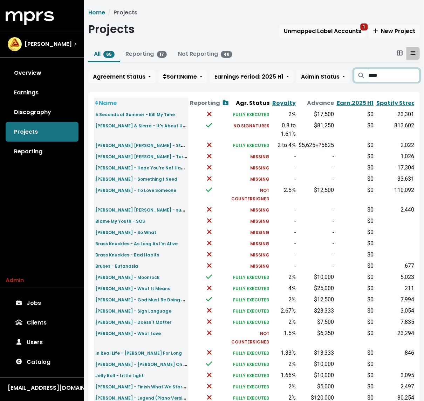
type input "*****"
click at [181, 184] on td "Ben Haenow - Something I Need" at bounding box center [141, 178] width 95 height 11
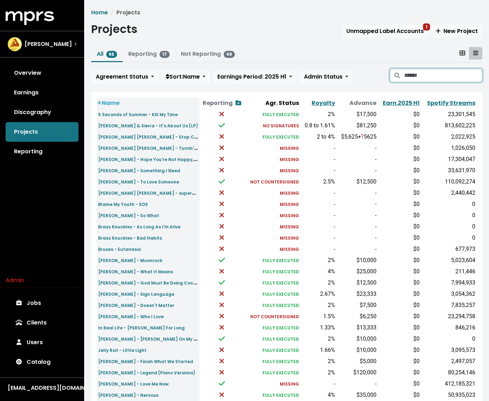
click at [431, 69] on input "Search projects" at bounding box center [443, 75] width 78 height 13
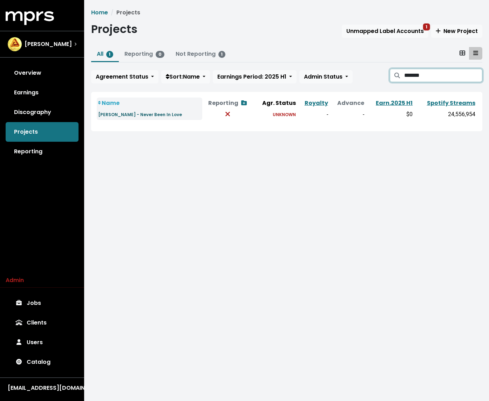
type input "*******"
click at [157, 115] on small "Cobra Starship - Never Been In Love" at bounding box center [140, 115] width 84 height 6
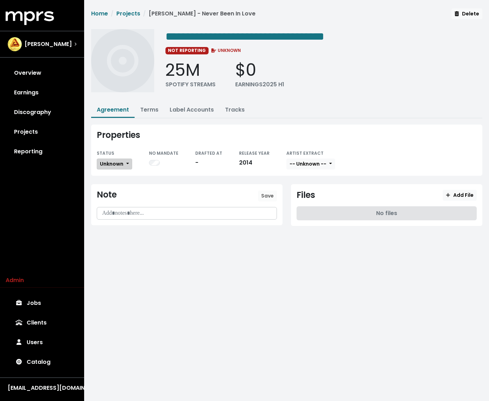
click at [115, 161] on span "Unknown" at bounding box center [111, 163] width 23 height 7
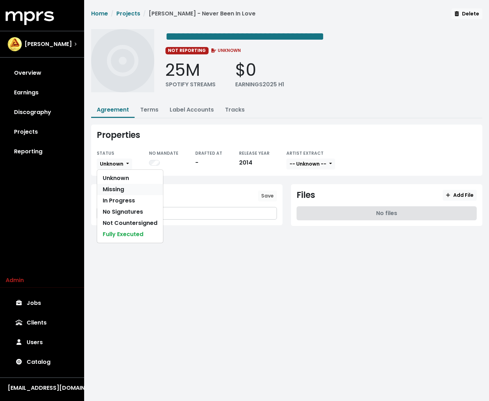
click at [114, 186] on link "Missing" at bounding box center [130, 189] width 66 height 11
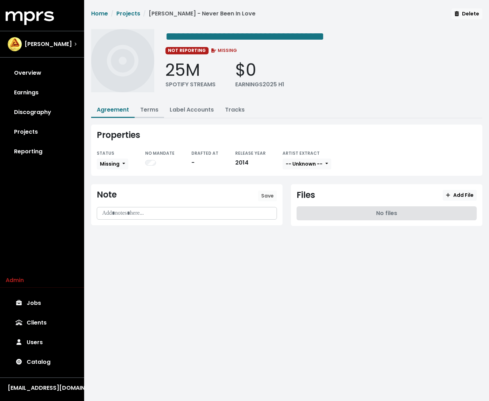
click at [141, 113] on button "Terms" at bounding box center [149, 110] width 29 height 15
click at [235, 106] on link "Tracks" at bounding box center [235, 110] width 20 height 8
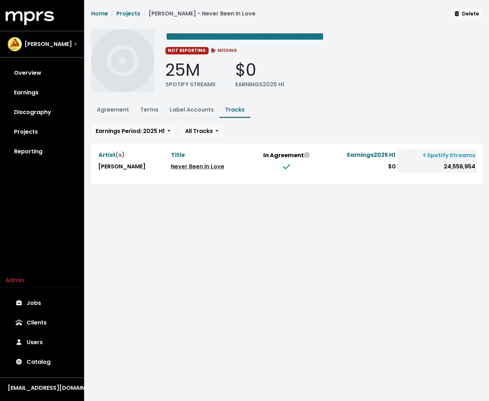
click at [196, 164] on link "Never Been In Love" at bounding box center [198, 166] width 54 height 8
click at [53, 109] on link "Discography" at bounding box center [42, 112] width 73 height 20
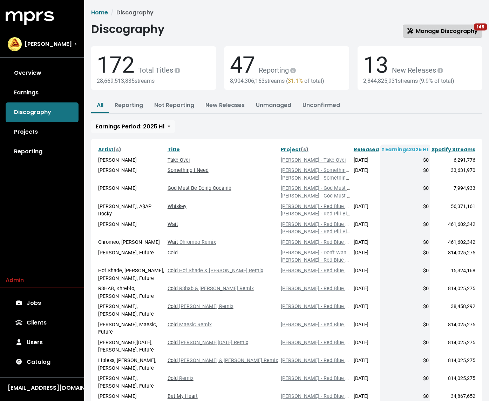
click at [446, 27] on span "Manage Discography 145" at bounding box center [442, 31] width 70 height 8
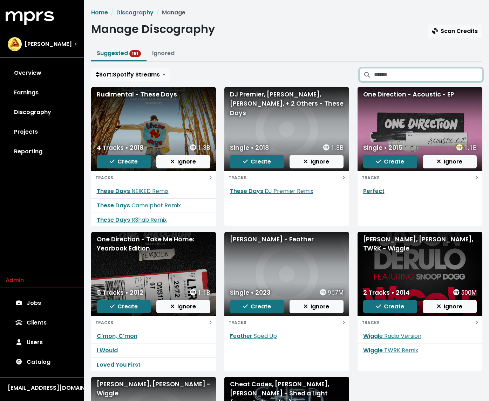
click at [394, 71] on input "Search suggested projects" at bounding box center [428, 74] width 108 height 13
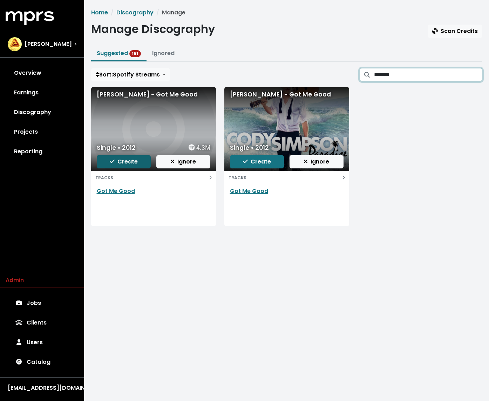
type input "*******"
click at [131, 159] on span "Create" at bounding box center [124, 161] width 28 height 8
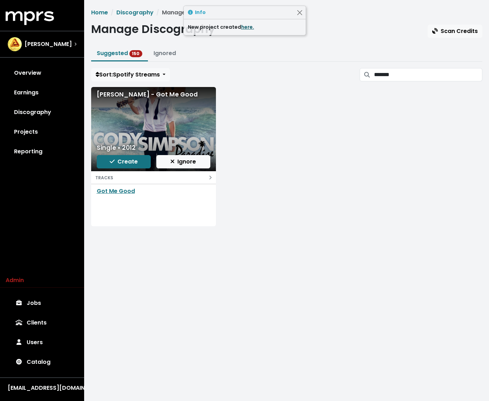
click at [243, 28] on link "here." at bounding box center [247, 26] width 13 height 7
click at [284, 81] on div "Home Discography Manage Manage Discography Scan Credits Suggested 150 Ignored S…" at bounding box center [287, 119] width 400 height 223
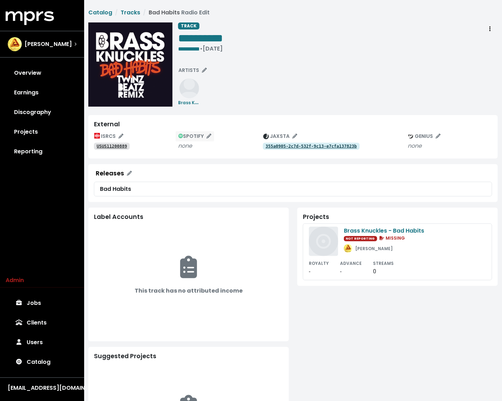
click at [208, 137] on icon "Edit spotify track identifications for this track" at bounding box center [209, 136] width 5 height 5
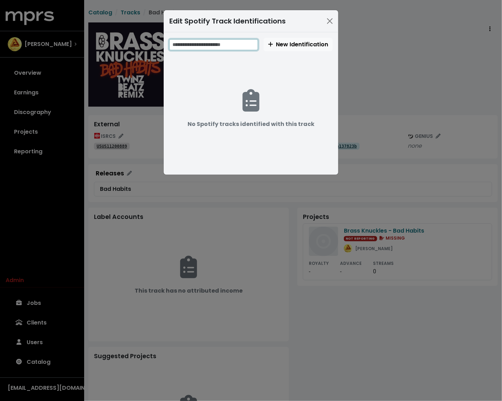
click at [234, 46] on input "text" at bounding box center [213, 44] width 89 height 11
paste input "**********"
type input "**********"
click at [298, 50] on button "New Identification" at bounding box center [298, 44] width 69 height 13
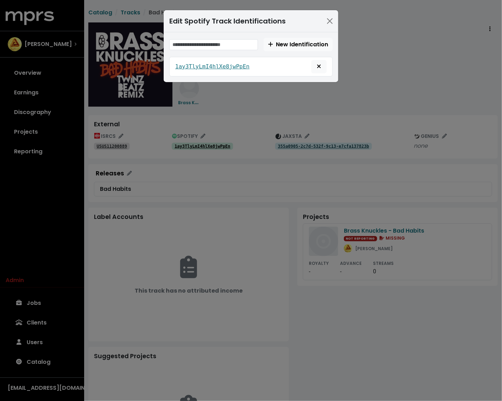
click at [371, 67] on div "Edit Spotify Track Identifications New Identification 1ay3TlyLmI4hlXe8jwPpEn" at bounding box center [251, 200] width 502 height 401
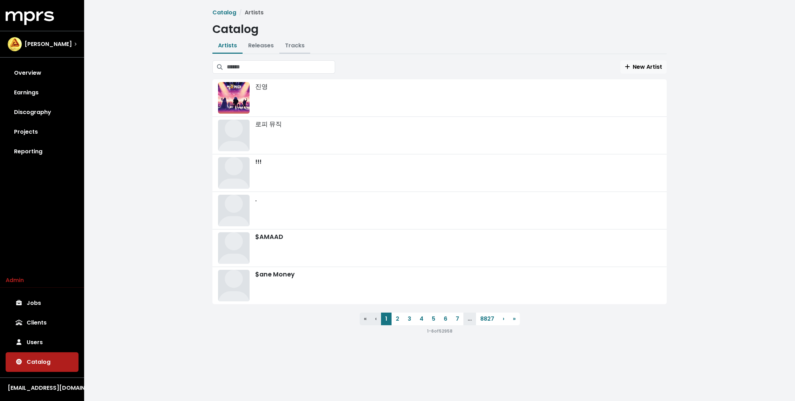
click at [293, 45] on link "Tracks" at bounding box center [295, 45] width 20 height 8
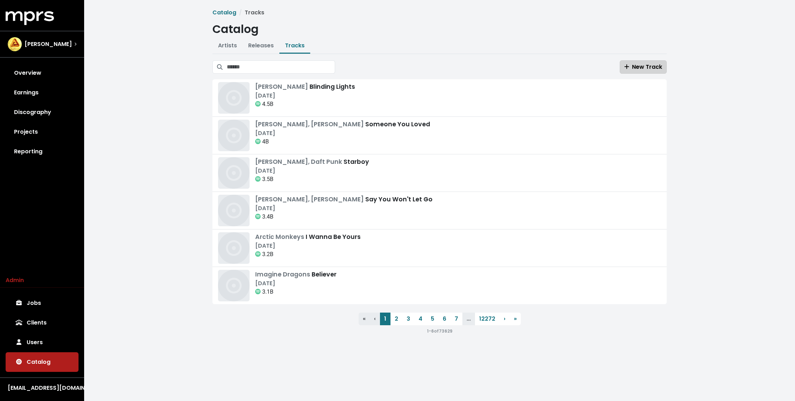
click at [636, 68] on span "New Track" at bounding box center [644, 67] width 38 height 8
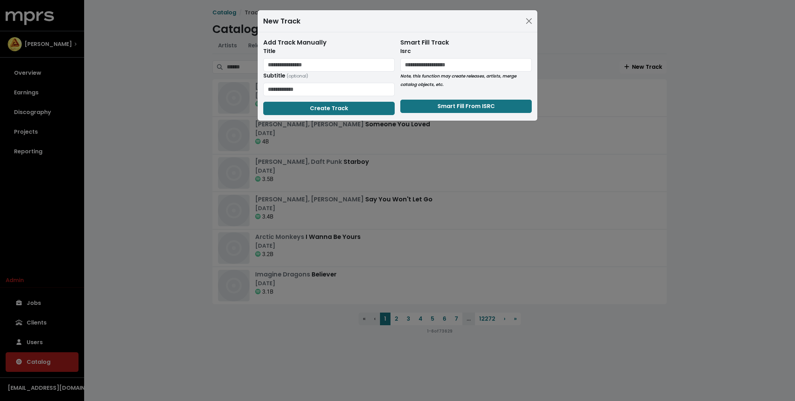
click at [432, 72] on p "Note, this function may create releases, artists, merge catalog objects, etc." at bounding box center [466, 80] width 132 height 17
click at [431, 67] on input "text" at bounding box center [466, 64] width 132 height 13
paste input "**********"
type input "**********"
click at [419, 104] on button "Smart Fill From ISRC" at bounding box center [466, 106] width 132 height 13
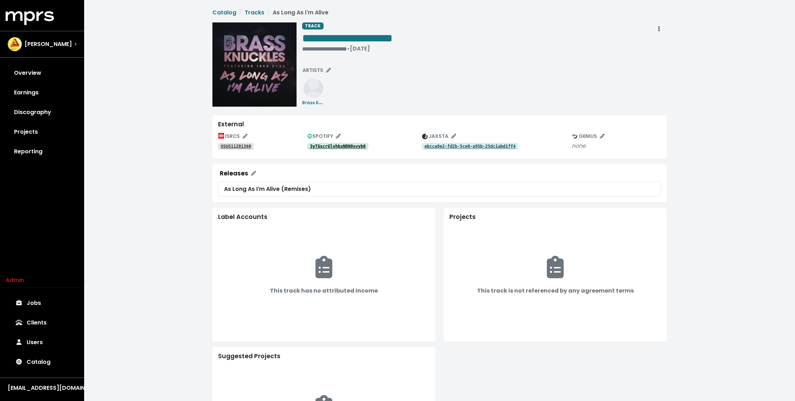
click at [351, 148] on tt "3yTGscrGlvhkuNDN0svyb0" at bounding box center [338, 146] width 56 height 5
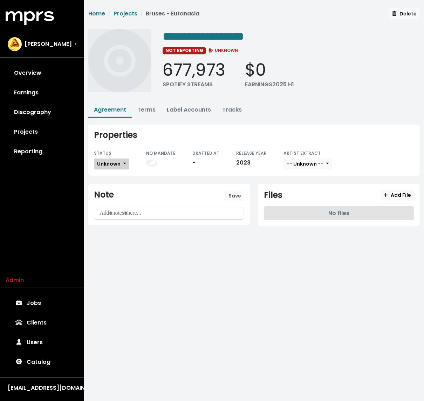
click at [110, 165] on span "Unknown" at bounding box center [108, 163] width 23 height 7
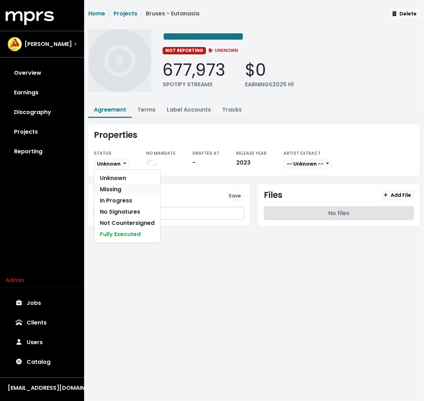
click at [107, 191] on link "Missing" at bounding box center [127, 189] width 66 height 11
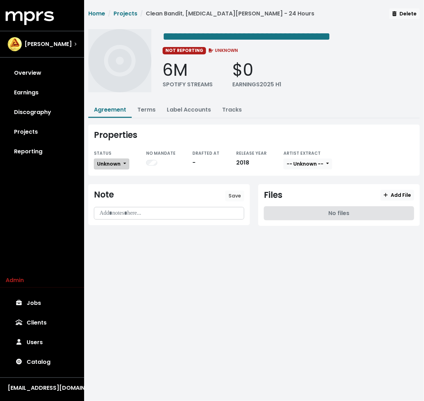
click at [109, 162] on span "Unknown" at bounding box center [108, 163] width 23 height 7
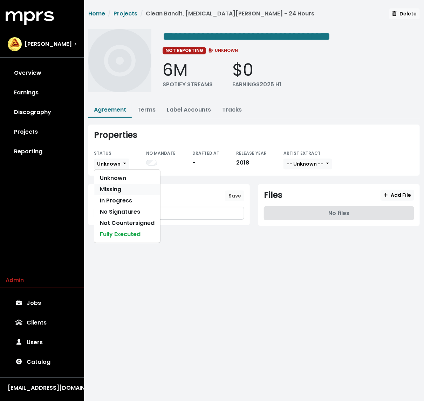
click at [112, 185] on link "Missing" at bounding box center [127, 189] width 66 height 11
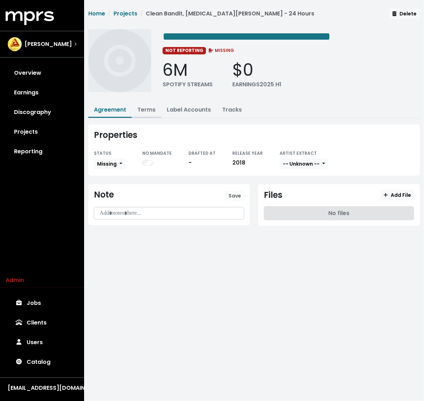
click at [149, 109] on link "Terms" at bounding box center [146, 110] width 18 height 8
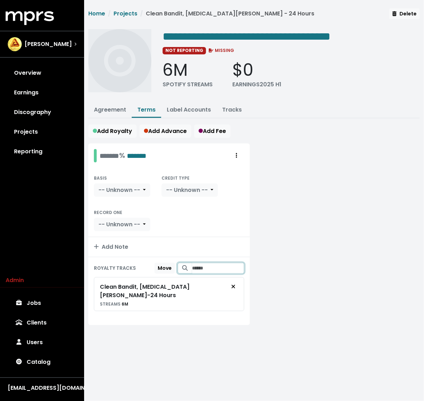
click at [206, 264] on input "Search for tracks by title and link them to this royalty" at bounding box center [218, 268] width 52 height 11
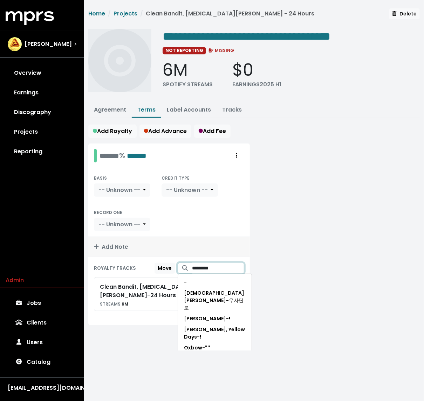
scroll to position [25, 0]
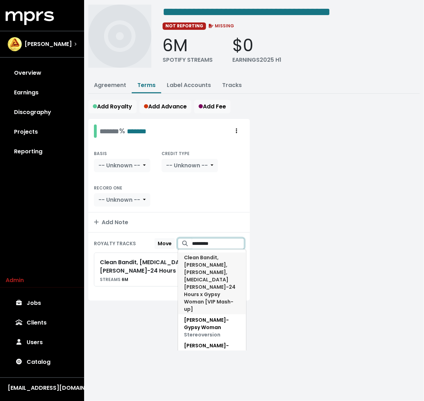
type input "*********"
click at [209, 272] on span "Clean Bandit, [PERSON_NAME], Bougenvilla, [MEDICAL_DATA][PERSON_NAME] - 24 Hour…" at bounding box center [210, 283] width 52 height 59
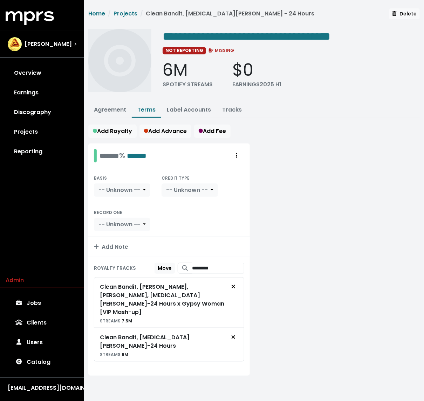
click at [271, 236] on div at bounding box center [339, 263] width 170 height 241
click at [261, 207] on div at bounding box center [339, 263] width 170 height 241
click at [130, 13] on link "Projects" at bounding box center [126, 13] width 24 height 8
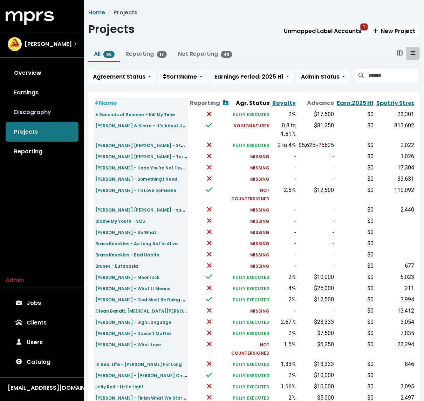
click at [51, 110] on link "Discography" at bounding box center [42, 112] width 73 height 20
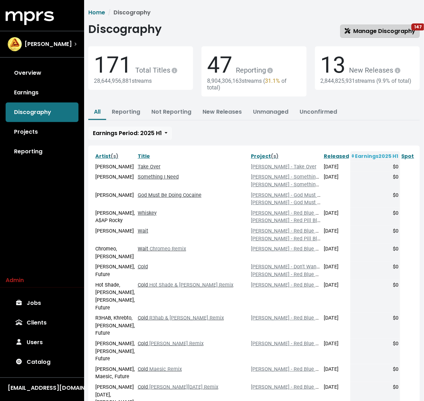
click at [366, 35] on span "Manage Discography 147" at bounding box center [380, 31] width 70 height 8
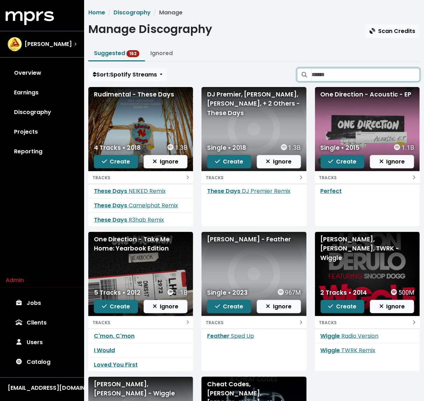
click at [384, 74] on input "Search suggested projects" at bounding box center [366, 74] width 108 height 13
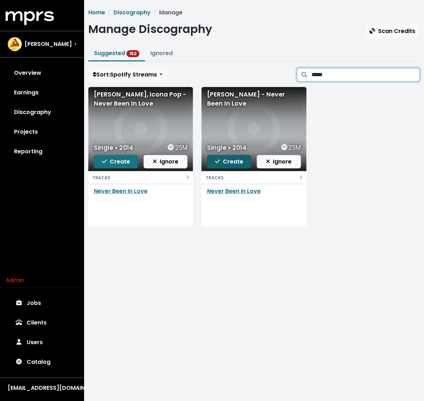
type input "*****"
click at [222, 162] on span "Create" at bounding box center [229, 161] width 28 height 8
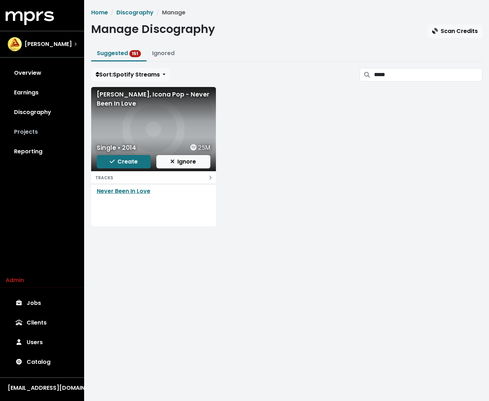
click at [44, 133] on link "Projects" at bounding box center [42, 132] width 73 height 20
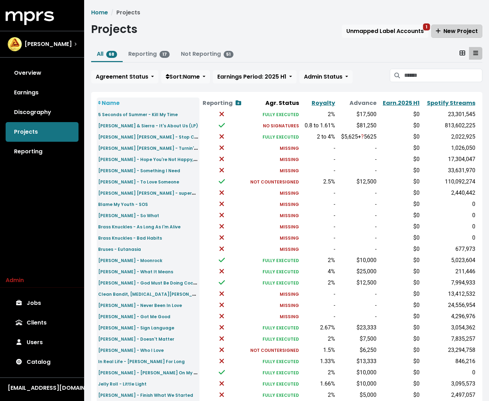
click at [424, 33] on span "New Project" at bounding box center [457, 31] width 42 height 8
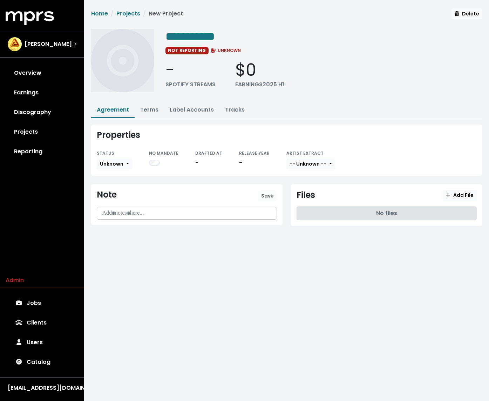
click at [123, 169] on div "Properties STATUS Unknown NO MANDATE DRAFTED AT - RELEASE YEAR - ARTIST EXTRACT…" at bounding box center [286, 149] width 391 height 51
click at [122, 164] on span "Unknown" at bounding box center [111, 163] width 23 height 7
click at [121, 190] on link "Missing" at bounding box center [130, 189] width 66 height 11
click at [148, 113] on button "Terms" at bounding box center [149, 110] width 29 height 15
click at [150, 115] on button "Terms" at bounding box center [149, 110] width 29 height 15
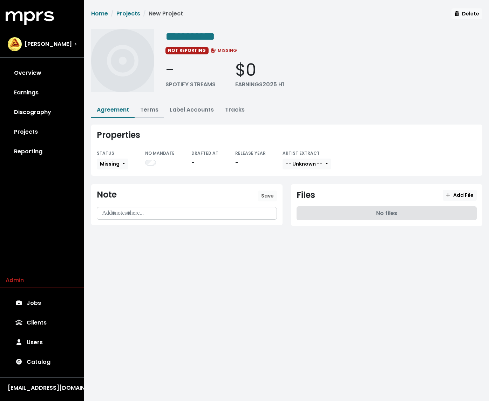
click at [151, 107] on link "Terms" at bounding box center [149, 110] width 18 height 8
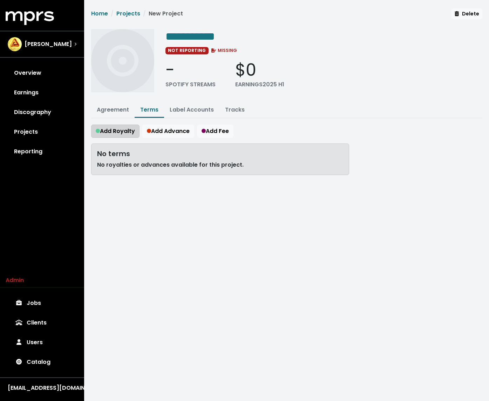
click at [120, 133] on span "Add Royalty" at bounding box center [115, 131] width 39 height 8
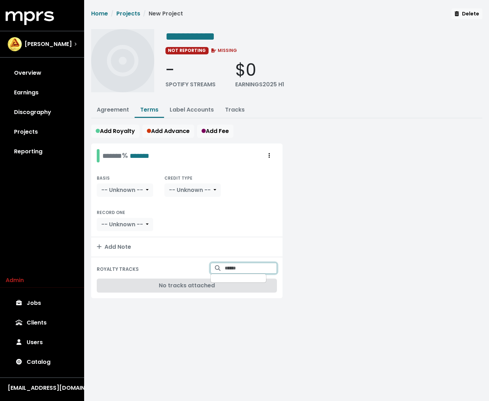
click at [238, 263] on input "Search for tracks by title and link them to this royalty" at bounding box center [251, 268] width 52 height 11
type input "**********"
click at [221, 283] on span "Connell Cruise - Run & Hide" at bounding box center [240, 285] width 46 height 14
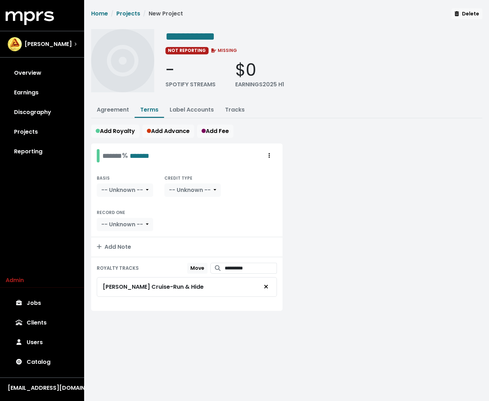
click at [171, 283] on div "Connell Cruise - Run & Hide" at bounding box center [153, 287] width 101 height 8
copy div "Connell Cruise - Run & Hide"
click at [177, 42] on span "**********" at bounding box center [190, 36] width 49 height 11
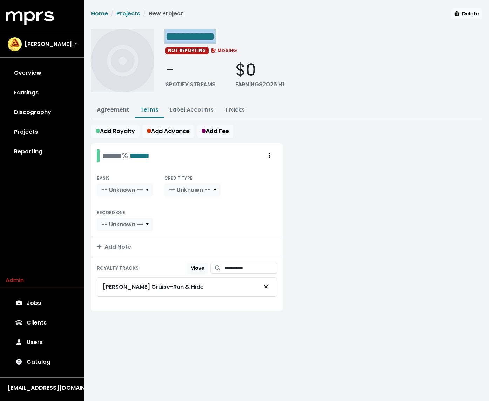
paste span "Edit value"
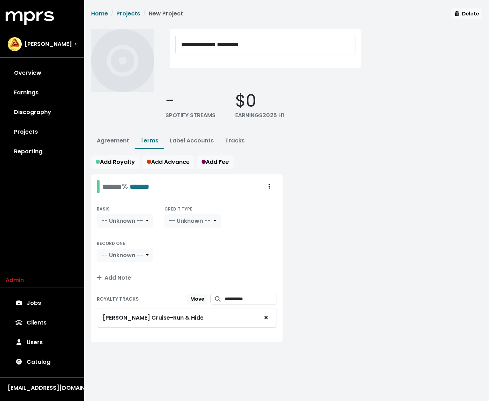
click at [317, 162] on div "**********" at bounding box center [286, 255] width 391 height 200
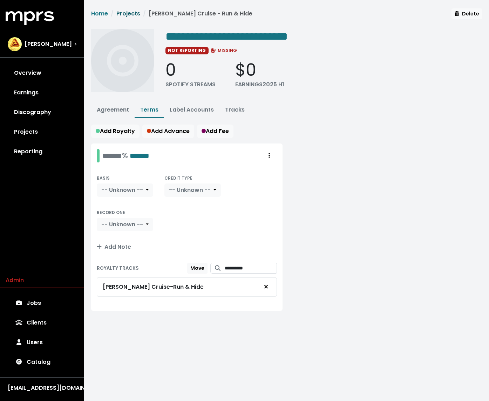
click at [129, 11] on link "Projects" at bounding box center [128, 13] width 24 height 8
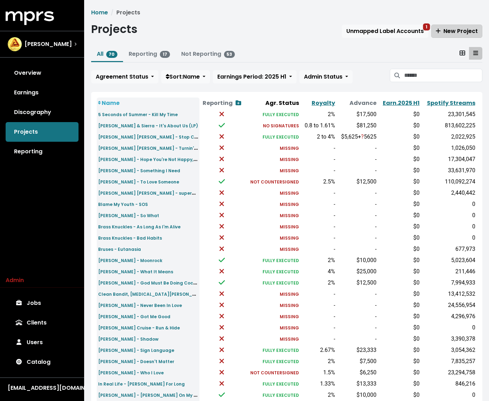
click at [424, 33] on span "New Project" at bounding box center [457, 31] width 42 height 8
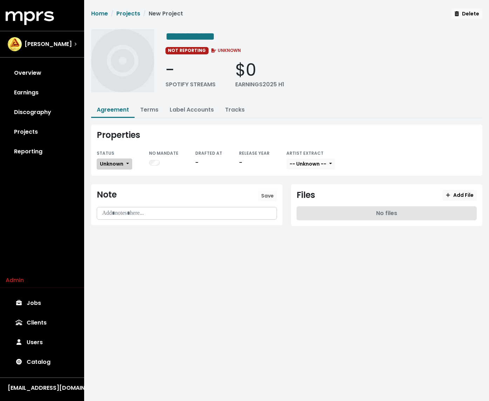
click at [111, 160] on span "Unknown" at bounding box center [111, 163] width 23 height 7
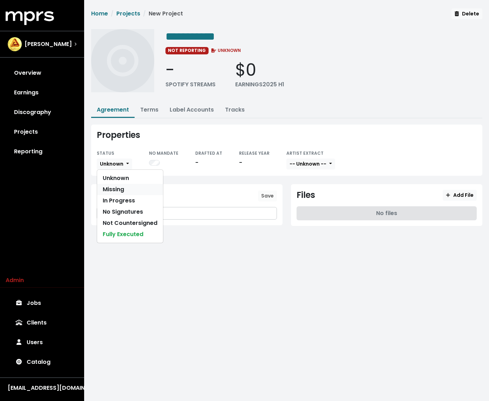
click at [118, 187] on link "Missing" at bounding box center [130, 189] width 66 height 11
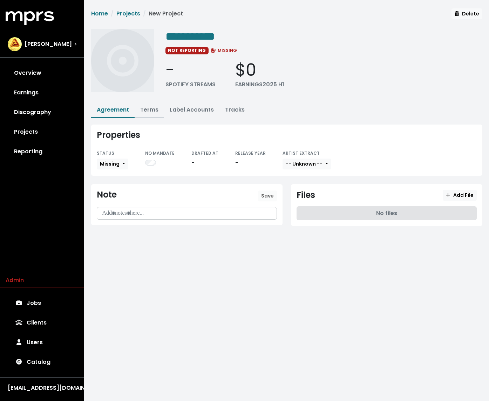
click at [146, 106] on link "Terms" at bounding box center [149, 110] width 18 height 8
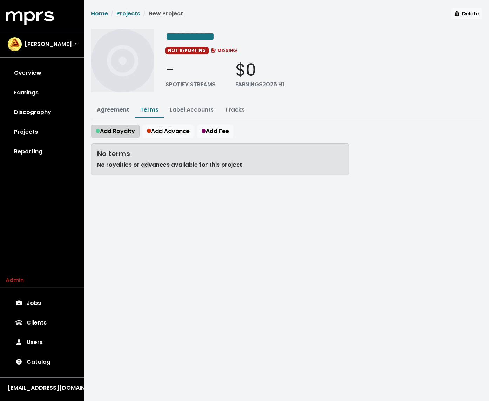
click at [130, 135] on button "Add Royalty" at bounding box center [115, 130] width 48 height 13
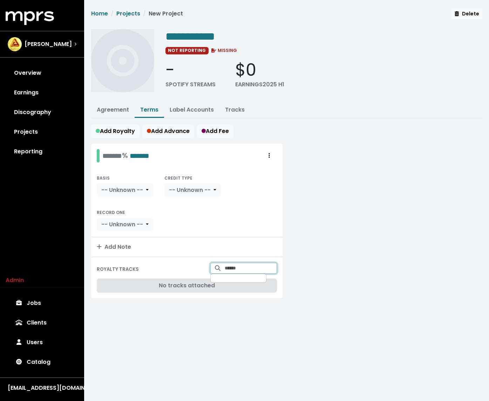
click at [225, 265] on input "Search for tracks by title and link them to this royalty" at bounding box center [251, 268] width 52 height 11
type input "**********"
click at [232, 279] on span "ERNEST - This Fire" at bounding box center [239, 285] width 45 height 14
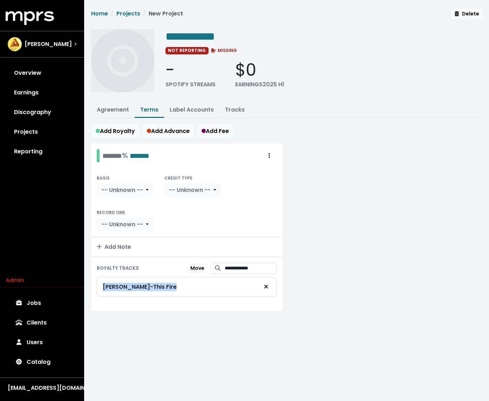
drag, startPoint x: 169, startPoint y: 286, endPoint x: 88, endPoint y: 286, distance: 81.0
click at [88, 286] on div "**********" at bounding box center [187, 231] width 200 height 176
copy div "ERNEST - This Fire"
click at [201, 34] on span "**********" at bounding box center [190, 36] width 49 height 11
paste span "Edit value"
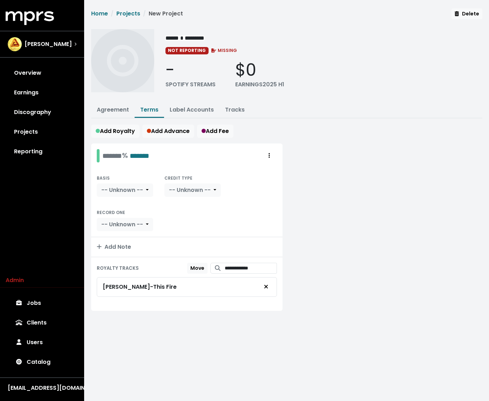
click at [265, 35] on div "****** * *********" at bounding box center [324, 36] width 317 height 14
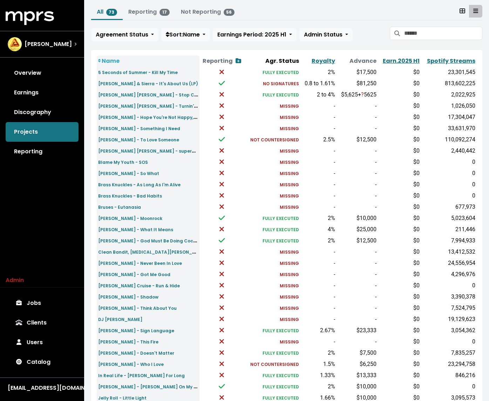
scroll to position [9, 0]
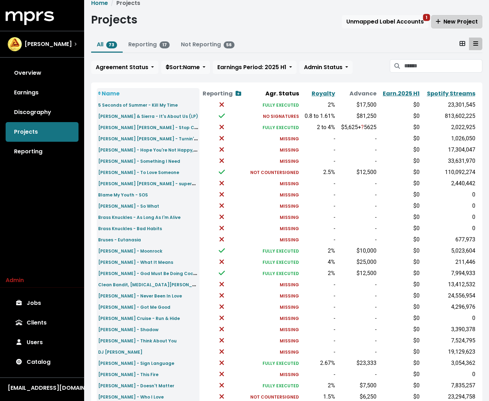
click at [424, 16] on button "New Project" at bounding box center [456, 21] width 51 height 13
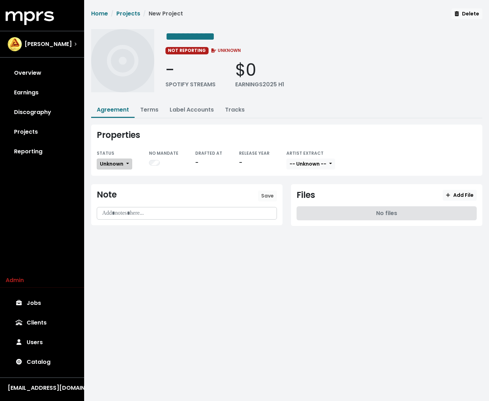
click at [119, 167] on button "Unknown" at bounding box center [114, 164] width 35 height 11
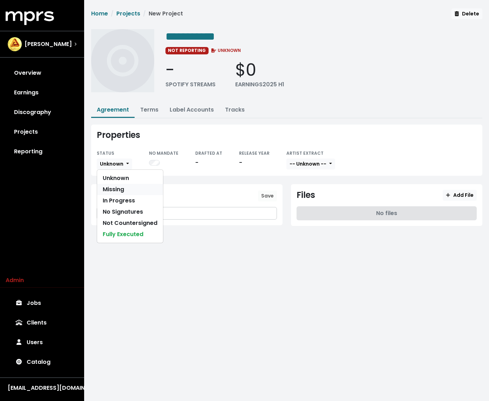
click at [112, 191] on link "Missing" at bounding box center [130, 189] width 66 height 11
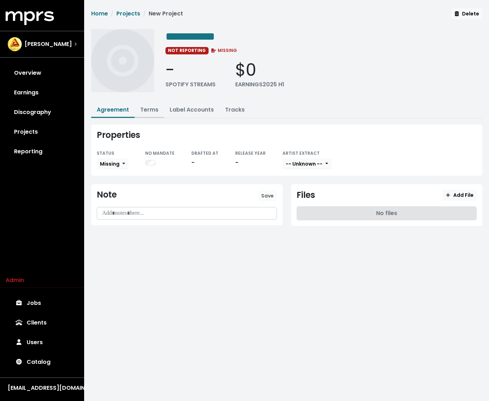
click at [144, 109] on link "Terms" at bounding box center [149, 110] width 18 height 8
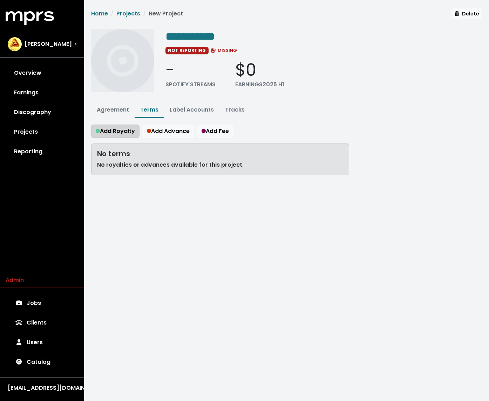
click at [122, 128] on span "Add Royalty" at bounding box center [115, 131] width 39 height 8
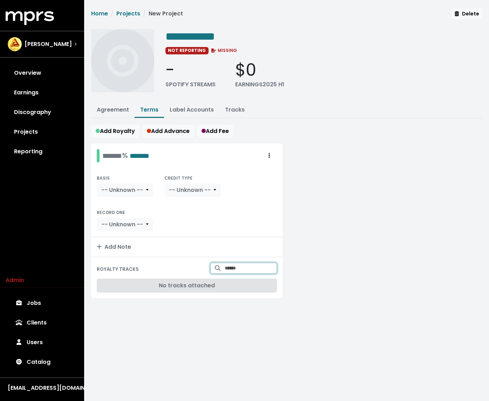
click at [230, 271] on input "Search for tracks by title and link them to this royalty" at bounding box center [251, 268] width 52 height 11
click at [231, 270] on input "Search for tracks by title and link them to this royalty" at bounding box center [251, 268] width 52 height 11
type input "******"
click at [229, 290] on span "Eskeerdo - Never Learned" at bounding box center [237, 285] width 41 height 14
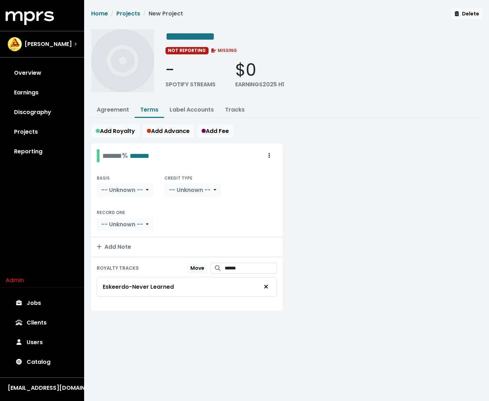
click at [155, 290] on div "Eskeerdo - Never Learned" at bounding box center [187, 286] width 168 height 13
click at [160, 286] on div "Eskeerdo - Never Learned" at bounding box center [138, 287] width 71 height 8
copy div "Eskeerdo - Never Learned"
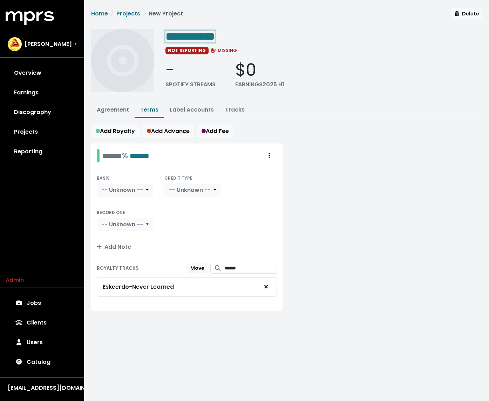
click at [191, 39] on span "**********" at bounding box center [190, 36] width 49 height 11
paste span "Edit value"
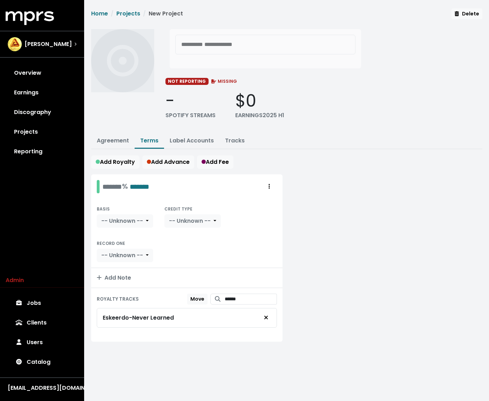
click at [299, 116] on div "**********" at bounding box center [287, 181] width 400 height 347
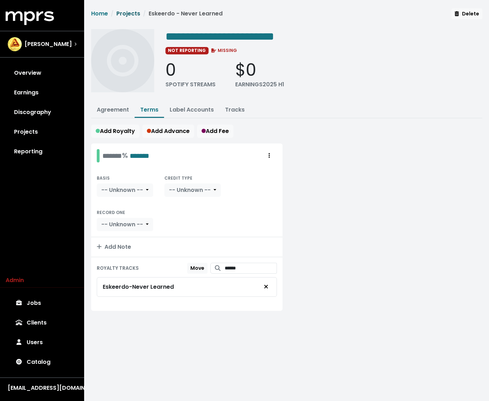
click at [132, 14] on link "Projects" at bounding box center [128, 13] width 24 height 8
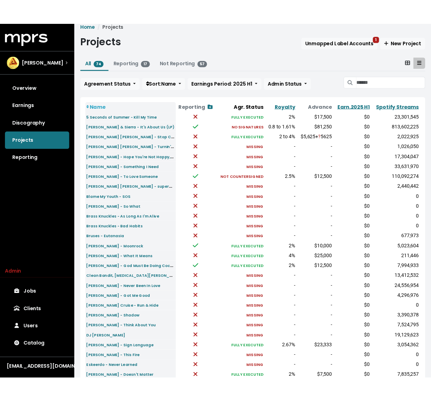
scroll to position [122, 0]
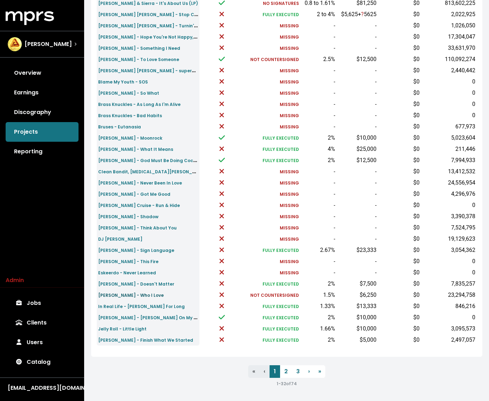
click at [137, 292] on small "Guy Sebastian - Who I Love" at bounding box center [131, 295] width 66 height 6
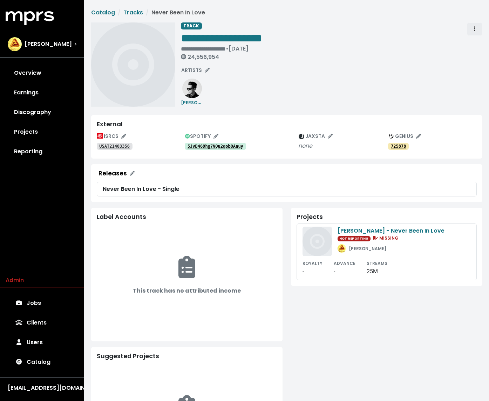
click at [482, 27] on button "Track actions" at bounding box center [474, 28] width 15 height 13
click at [481, 41] on link "Merge" at bounding box center [494, 44] width 55 height 11
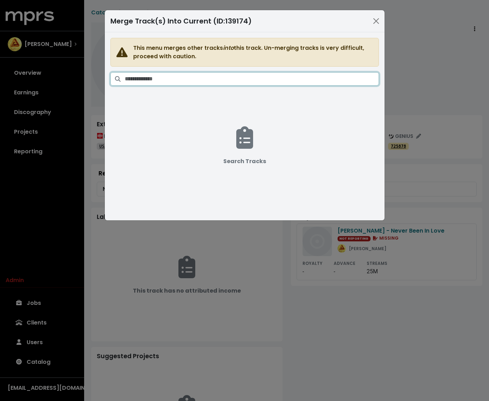
click at [221, 78] on input "Search tracks" at bounding box center [252, 78] width 254 height 13
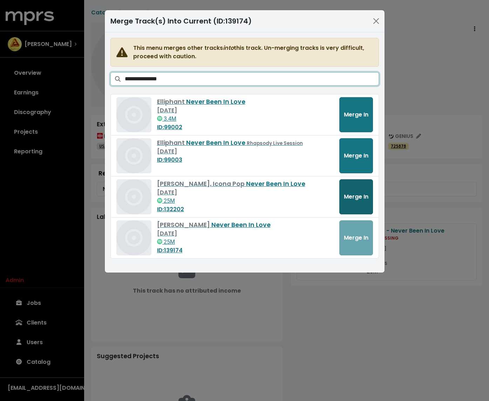
type input "**********"
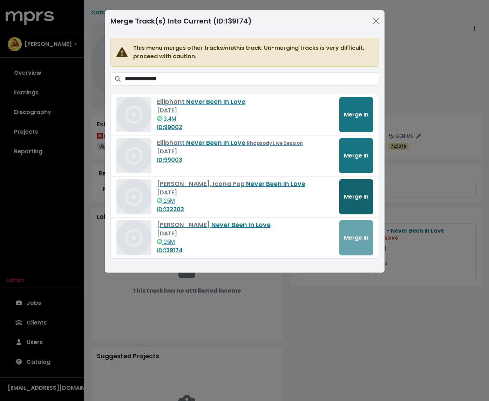
click at [359, 193] on span "Merge In" at bounding box center [356, 197] width 25 height 8
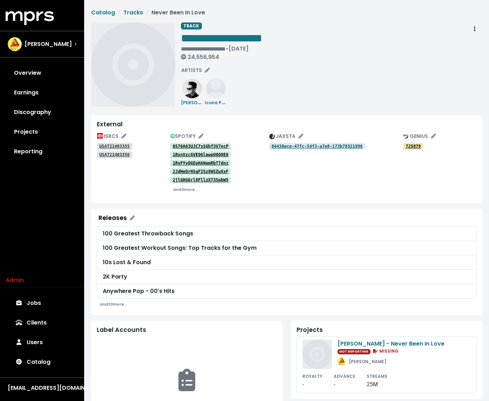
click at [325, 81] on div "**********" at bounding box center [332, 64] width 302 height 84
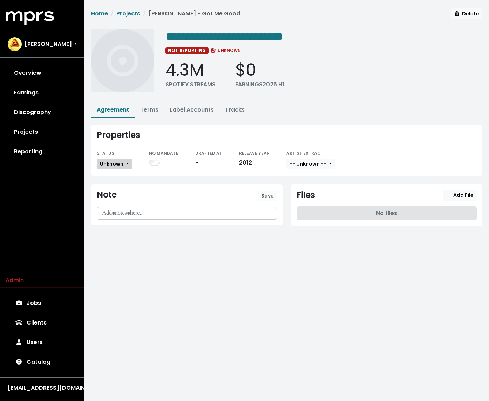
click at [111, 162] on span "Unknown" at bounding box center [111, 163] width 23 height 7
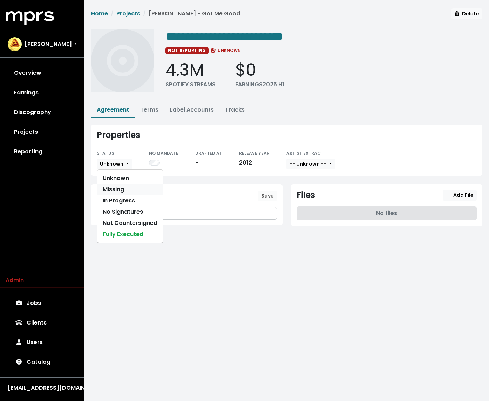
click at [116, 184] on link "Missing" at bounding box center [130, 189] width 66 height 11
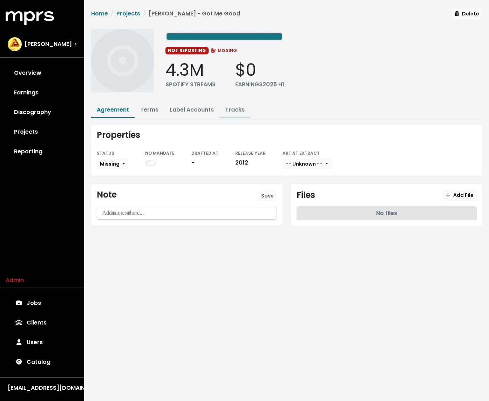
click at [238, 106] on link "Tracks" at bounding box center [235, 110] width 20 height 8
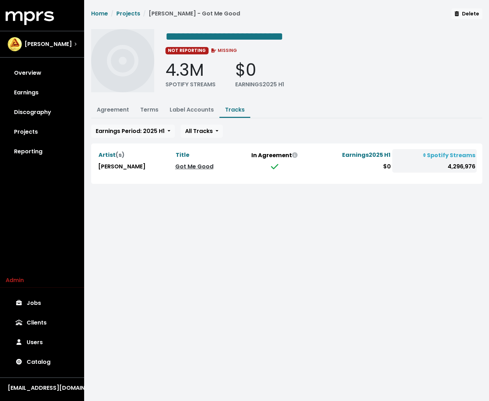
click at [192, 166] on link "Got Me Good" at bounding box center [194, 166] width 38 height 8
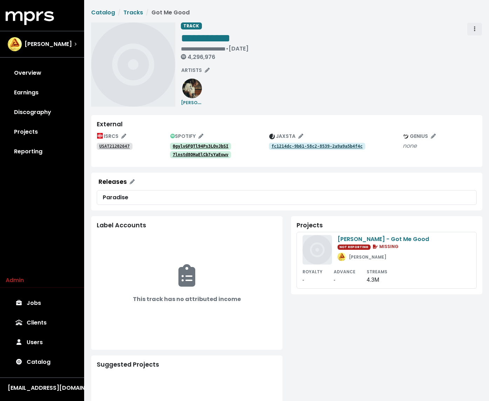
click at [479, 34] on div "**********" at bounding box center [332, 42] width 302 height 41
click at [479, 34] on button "Track actions" at bounding box center [474, 28] width 15 height 13
click at [480, 45] on link "Merge" at bounding box center [494, 44] width 55 height 11
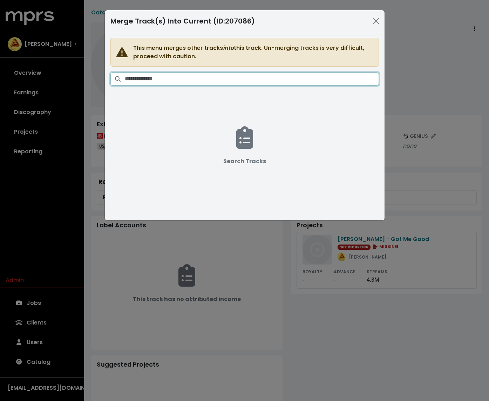
click at [316, 79] on input "Search tracks" at bounding box center [252, 78] width 254 height 13
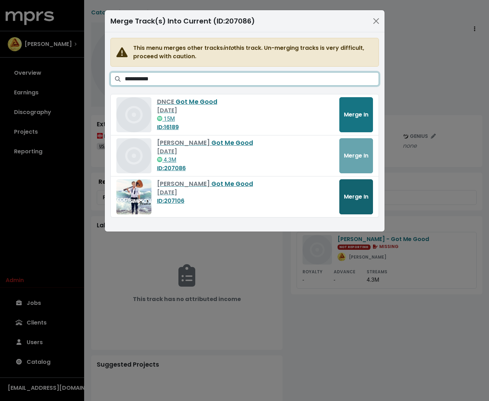
type input "**********"
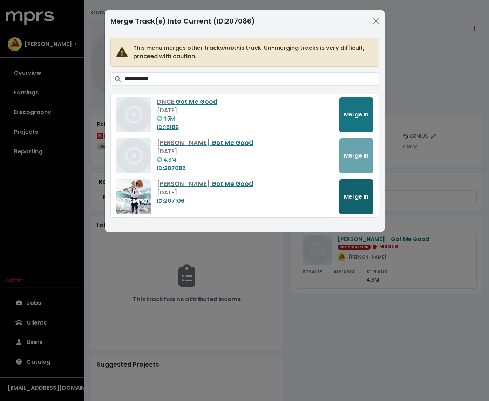
click at [364, 189] on button "Merge In" at bounding box center [356, 196] width 34 height 35
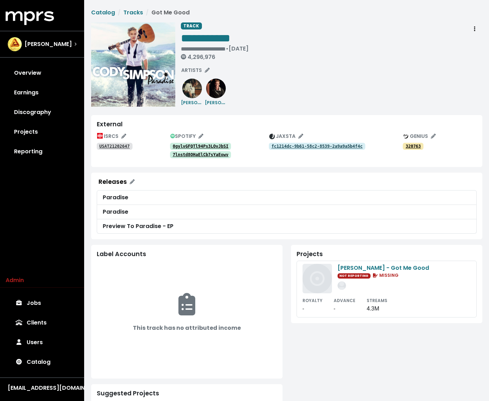
click at [380, 72] on div "**********" at bounding box center [332, 64] width 302 height 84
click at [186, 95] on img at bounding box center [192, 89] width 20 height 20
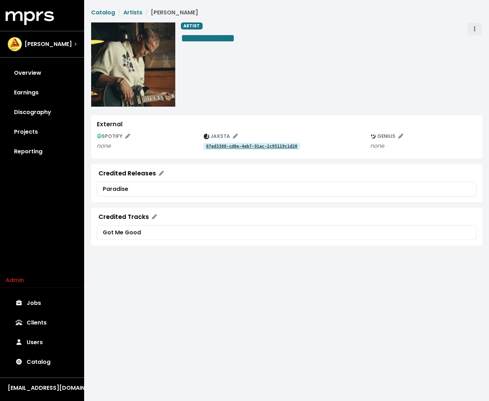
click at [475, 29] on icon "Artist actions" at bounding box center [474, 29] width 1 height 6
click at [477, 46] on link "Merge" at bounding box center [494, 44] width 55 height 11
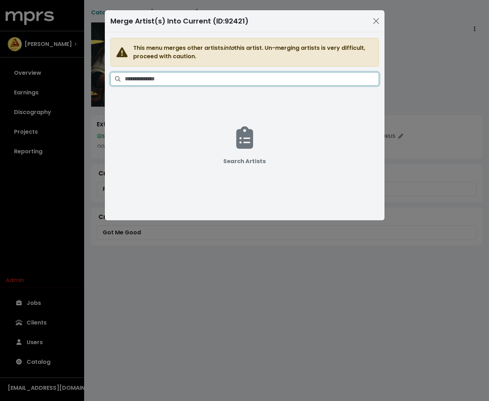
click at [235, 77] on input "Search artists" at bounding box center [252, 78] width 254 height 13
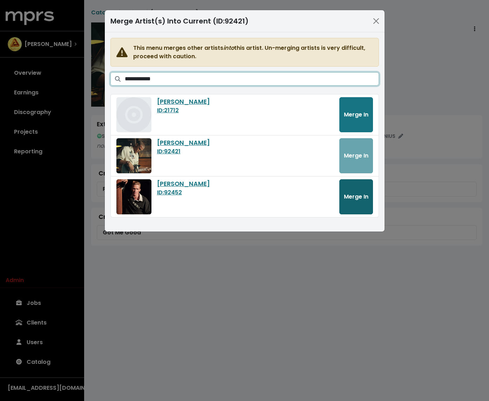
type input "**********"
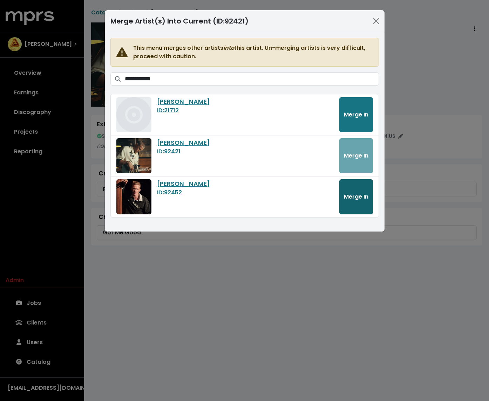
click at [368, 201] on button "Merge In" at bounding box center [356, 196] width 34 height 35
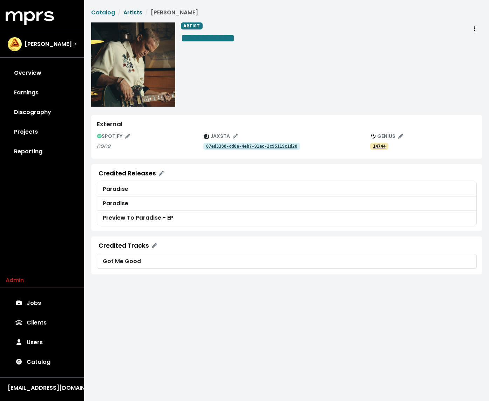
click at [129, 14] on link "Artists" at bounding box center [132, 12] width 19 height 8
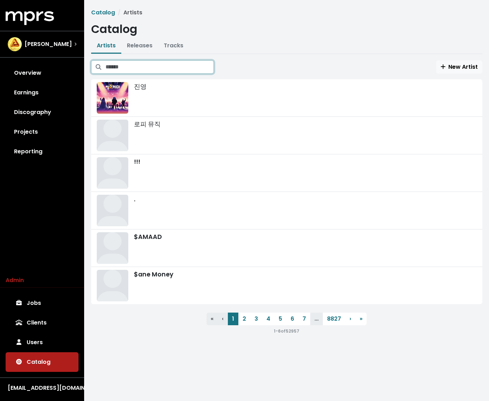
click at [177, 67] on input "Search artists" at bounding box center [160, 66] width 108 height 13
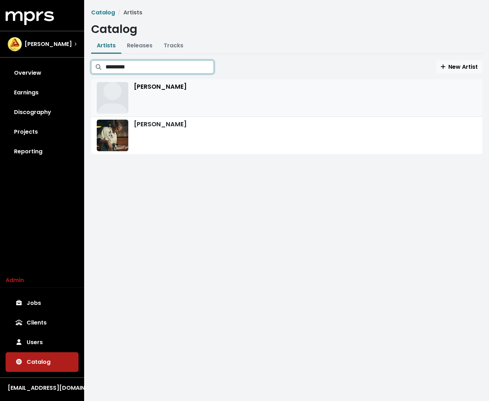
type input "*********"
click at [170, 102] on div "[PERSON_NAME]" at bounding box center [287, 98] width 380 height 32
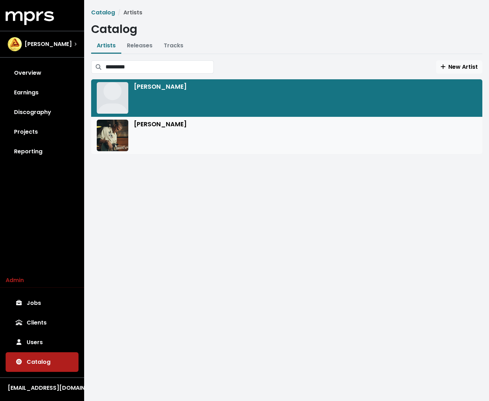
click at [154, 129] on div "[PERSON_NAME]" at bounding box center [287, 136] width 380 height 32
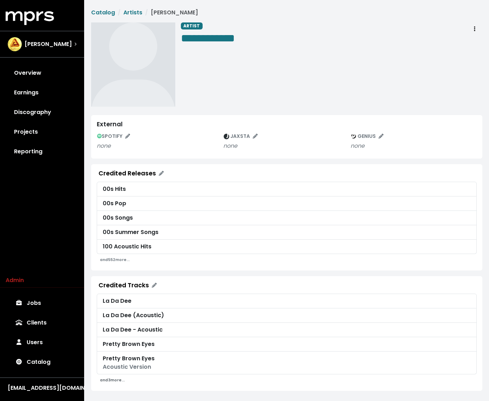
click at [108, 378] on small "and 3 more..." at bounding box center [112, 379] width 25 height 5
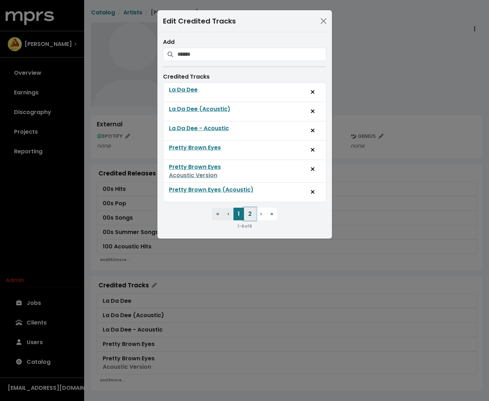
click at [255, 208] on button "2" at bounding box center [250, 214] width 12 height 13
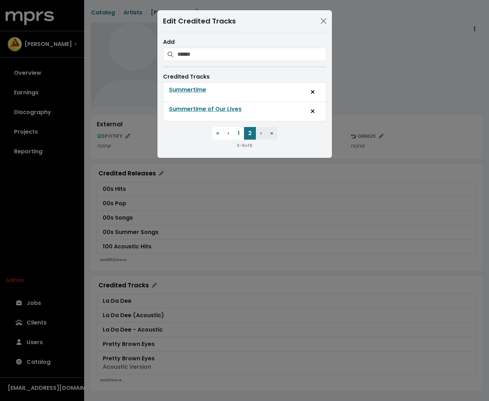
click at [350, 77] on div "Edit Credited Tracks Add Credited Tracks Summertime Summertime of Our Lives « F…" at bounding box center [244, 200] width 489 height 401
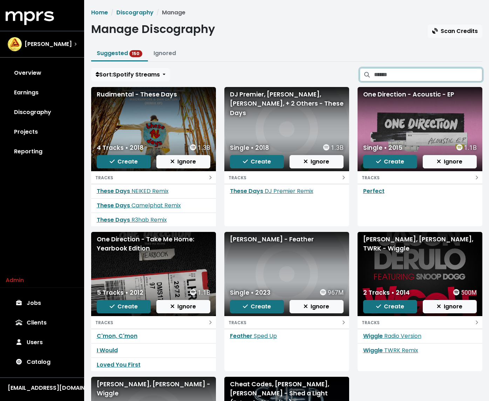
click at [413, 80] on input "Search suggested projects" at bounding box center [428, 74] width 108 height 13
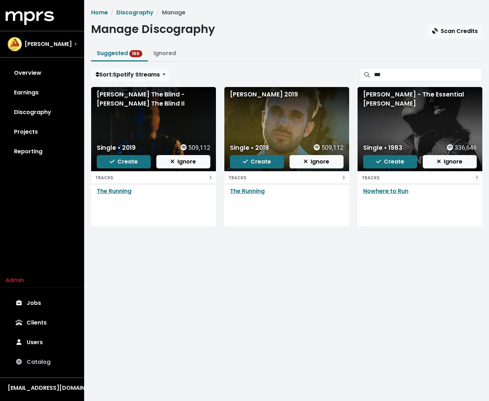
click at [46, 357] on link "Catalog" at bounding box center [42, 362] width 73 height 20
click at [388, 77] on input "***" at bounding box center [428, 74] width 108 height 13
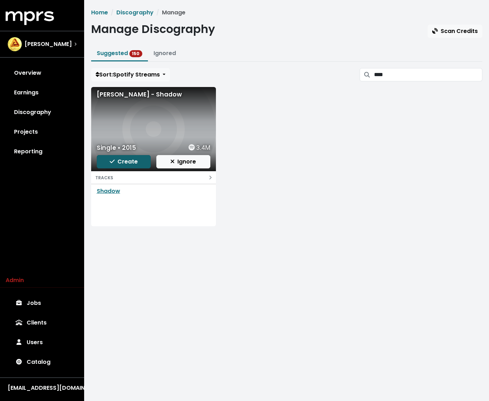
click at [127, 162] on span "Create" at bounding box center [124, 161] width 28 height 8
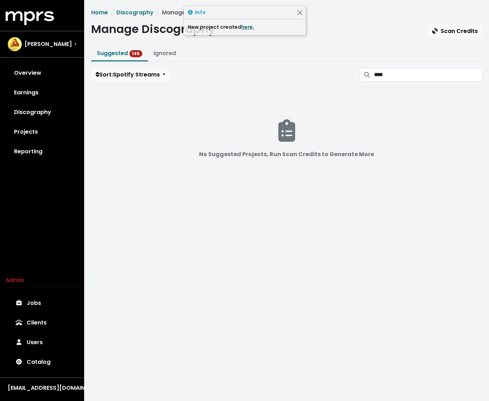
click at [245, 26] on link "here." at bounding box center [247, 26] width 13 height 7
click at [416, 62] on div "Home Discography Manage Manage Discography Scan Credits Suggested 149 Ignored S…" at bounding box center [287, 103] width 400 height 191
click at [408, 68] on input "****" at bounding box center [428, 74] width 108 height 13
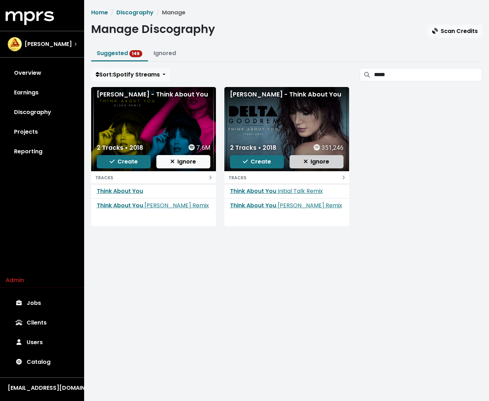
click at [322, 162] on span "Ignore" at bounding box center [317, 161] width 26 height 8
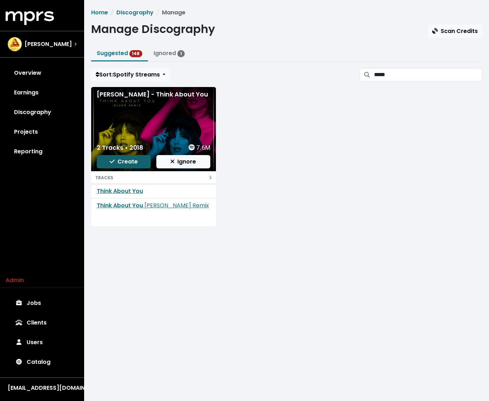
click at [140, 162] on button "Create" at bounding box center [124, 161] width 54 height 13
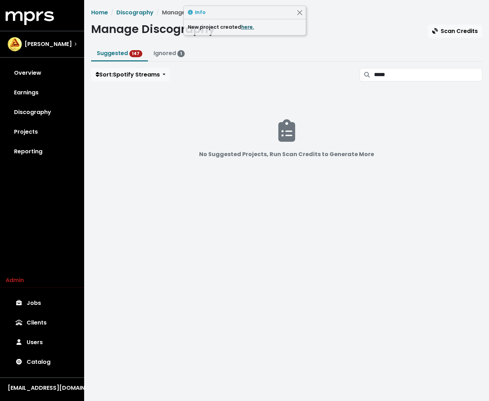
click at [241, 27] on link "here." at bounding box center [247, 26] width 13 height 7
click at [412, 79] on input "*****" at bounding box center [428, 74] width 108 height 13
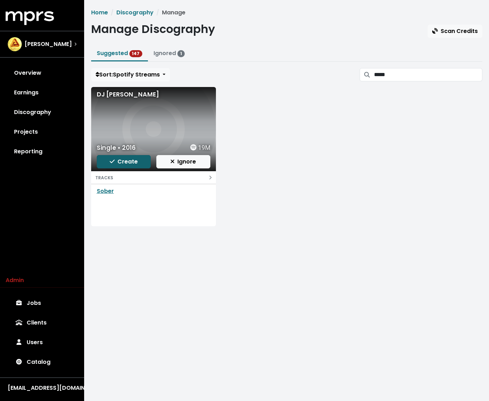
click at [127, 161] on span "Create" at bounding box center [124, 161] width 28 height 8
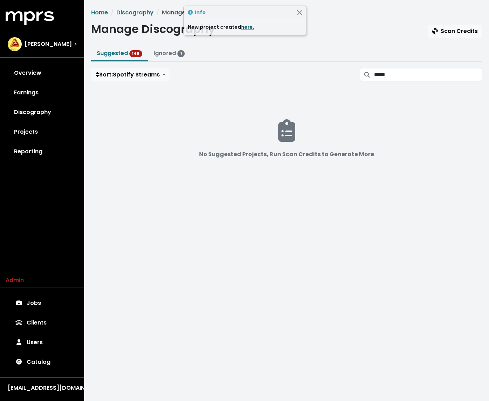
click at [242, 29] on link "here." at bounding box center [247, 26] width 13 height 7
click at [395, 71] on input "*****" at bounding box center [428, 74] width 108 height 13
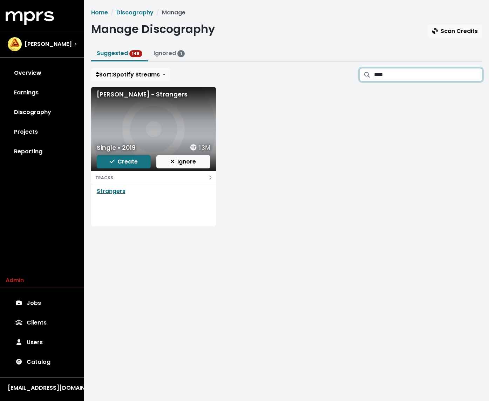
type input "****"
click at [127, 168] on div "Single • 2019 13M Create Ignore" at bounding box center [153, 155] width 125 height 31
click at [126, 161] on span "Create" at bounding box center [124, 161] width 28 height 8
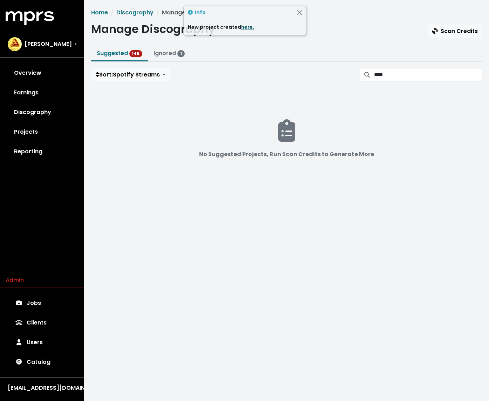
click at [247, 24] on link "here." at bounding box center [247, 26] width 13 height 7
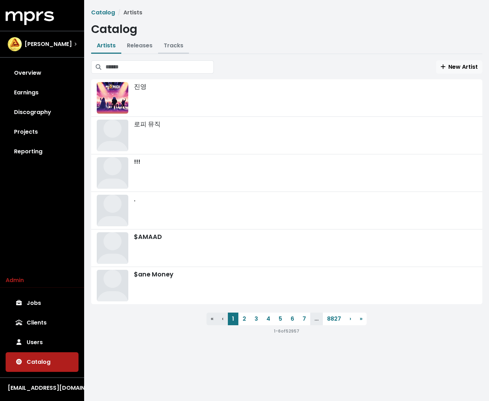
click at [164, 41] on button "Tracks" at bounding box center [173, 46] width 31 height 15
click at [162, 47] on button "Tracks" at bounding box center [173, 46] width 31 height 15
click at [169, 48] on link "Tracks" at bounding box center [174, 45] width 20 height 8
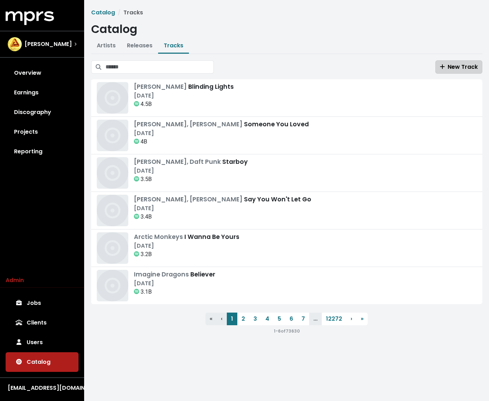
click at [458, 63] on span "New Track" at bounding box center [459, 67] width 38 height 8
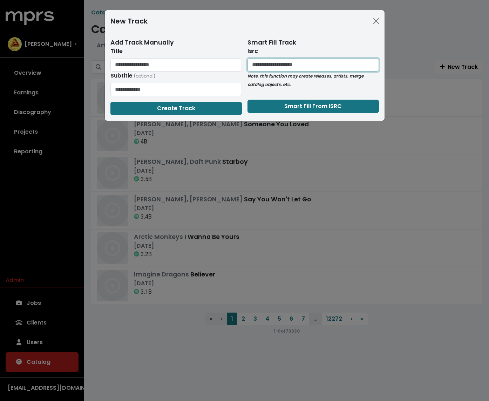
click at [299, 61] on input "text" at bounding box center [314, 64] width 132 height 13
paste input "**********"
type input "**********"
click at [271, 107] on button "Smart Fill From ISRC" at bounding box center [314, 106] width 132 height 13
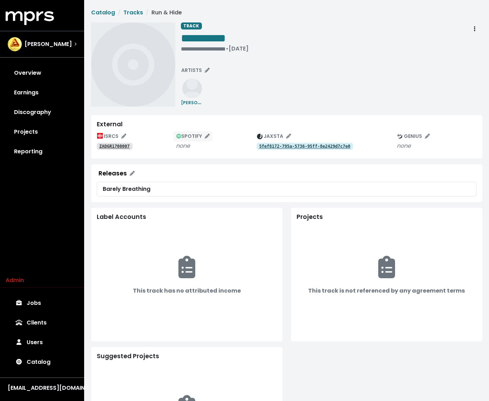
click at [205, 134] on icon "Edit spotify track identifications for this track" at bounding box center [207, 136] width 5 height 5
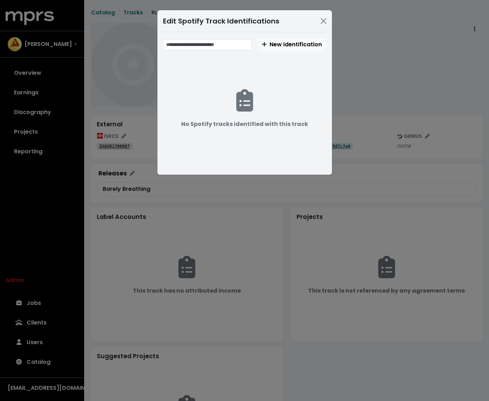
click at [237, 50] on div "New Identification" at bounding box center [244, 44] width 163 height 13
click at [237, 47] on input "text" at bounding box center [207, 44] width 89 height 11
paste input "**********"
type input "**********"
click at [284, 46] on span "New Identification" at bounding box center [292, 44] width 60 height 8
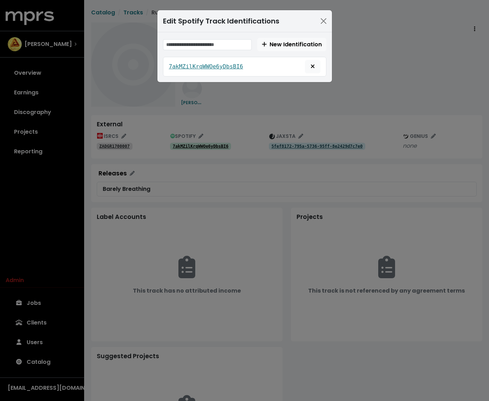
click at [364, 102] on div "Edit Spotify Track Identifications New Identification 7akMZilKrqWWOe6yDbsBI6" at bounding box center [244, 200] width 489 height 401
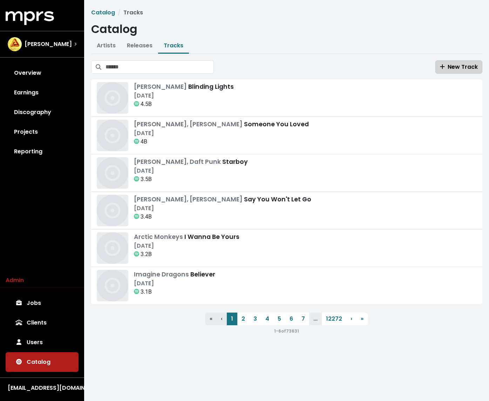
click at [453, 66] on span "New Track" at bounding box center [459, 67] width 38 height 8
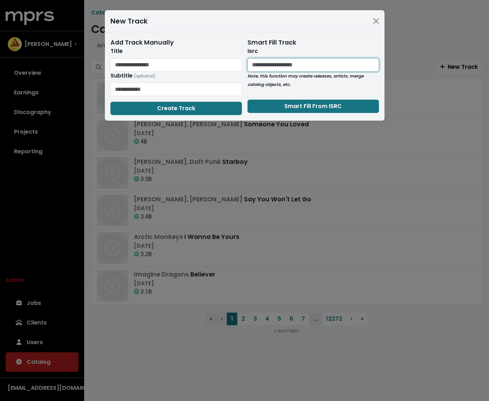
click at [331, 59] on input "text" at bounding box center [314, 64] width 132 height 13
paste input "**********"
type input "**********"
click at [278, 98] on form "**********" at bounding box center [314, 75] width 132 height 75
click at [273, 104] on button "Smart Fill From ISRC" at bounding box center [314, 106] width 132 height 13
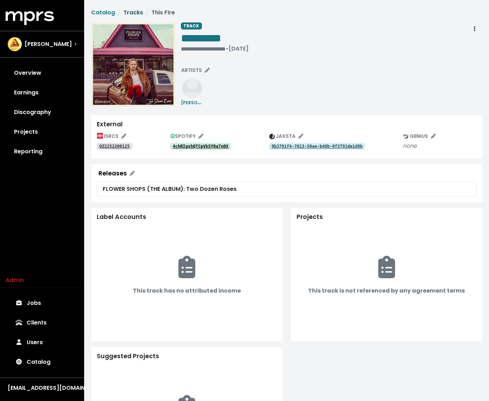
click at [126, 11] on link "Tracks" at bounding box center [133, 12] width 20 height 8
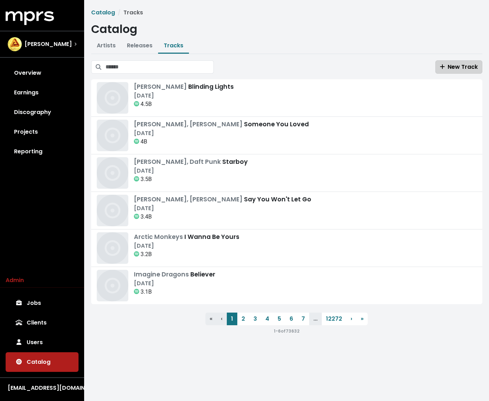
click at [464, 62] on button "New Track" at bounding box center [459, 66] width 47 height 13
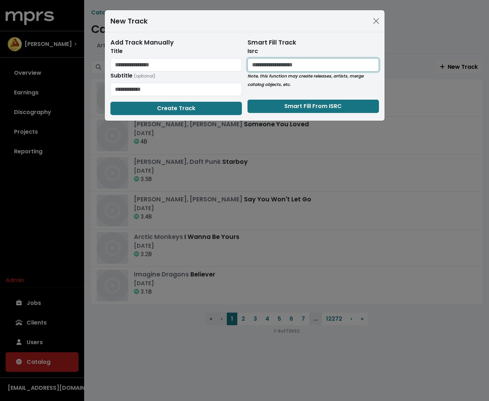
click at [278, 66] on input "text" at bounding box center [314, 64] width 132 height 13
paste input "**********"
type input "**********"
click at [284, 109] on span "Smart Fill From ISRC" at bounding box center [313, 106] width 58 height 8
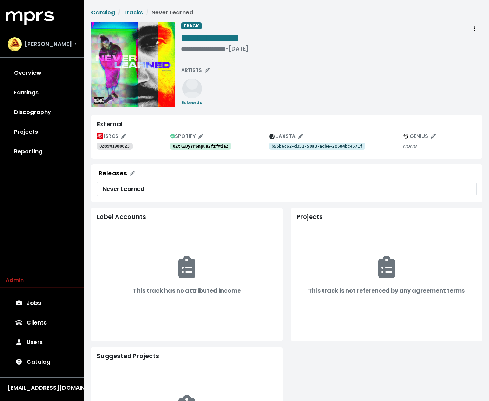
click at [49, 46] on span "[PERSON_NAME]" at bounding box center [48, 44] width 47 height 8
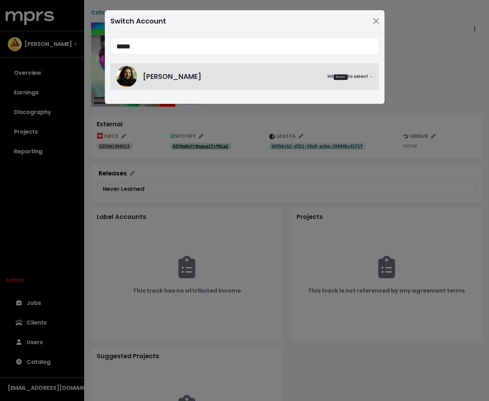
type input "*****"
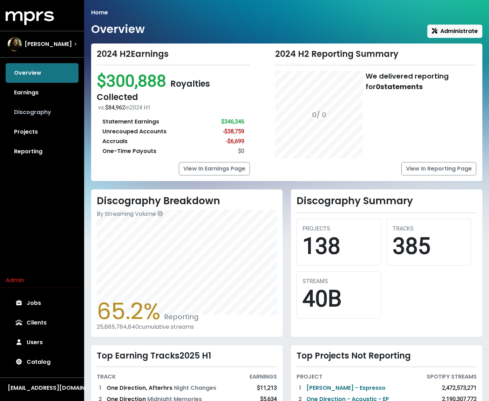
click at [36, 119] on link "Discography" at bounding box center [42, 112] width 73 height 20
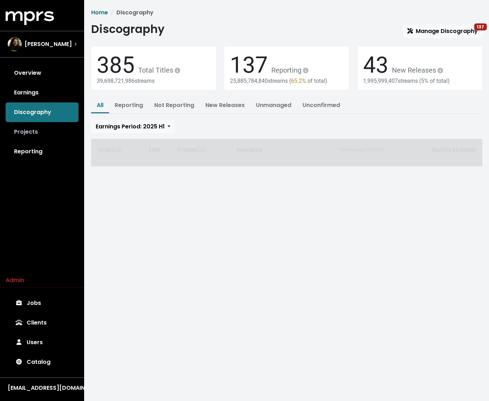
click at [31, 124] on link "Projects" at bounding box center [42, 132] width 73 height 20
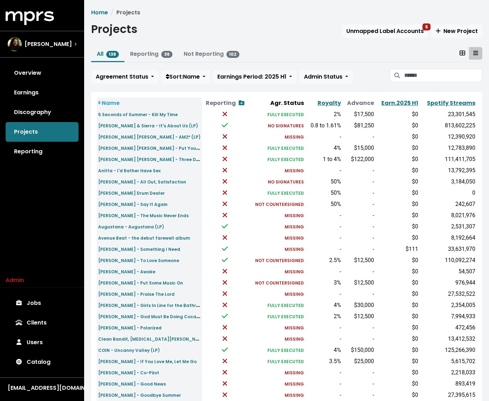
scroll to position [122, 0]
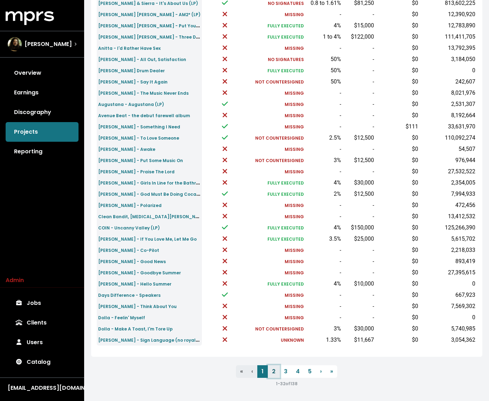
click at [276, 372] on link "2" at bounding box center [274, 371] width 12 height 13
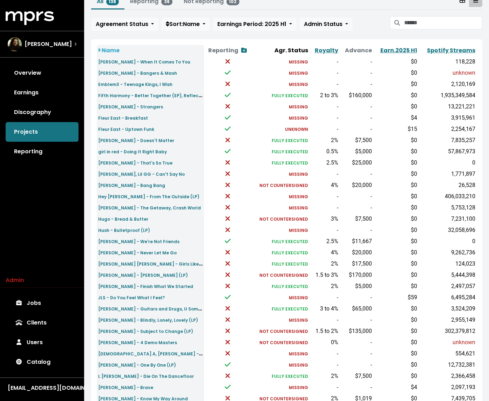
scroll to position [54, 0]
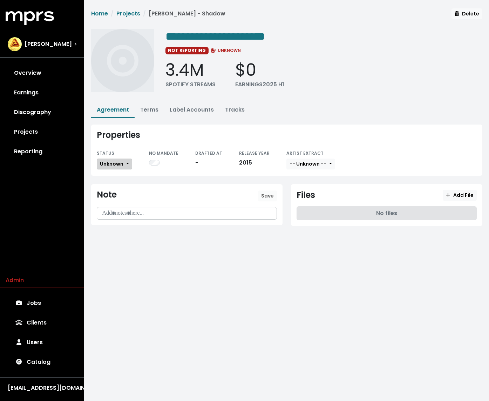
click at [118, 163] on span "Unknown" at bounding box center [111, 163] width 23 height 7
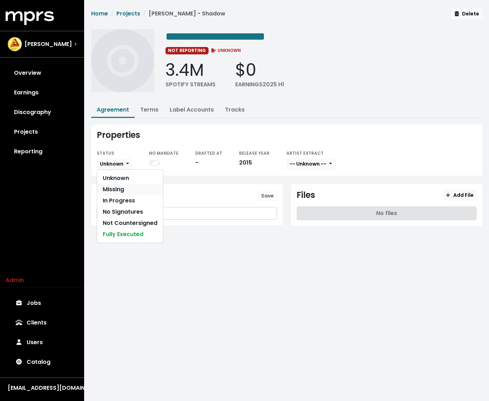
click at [115, 186] on link "Missing" at bounding box center [130, 189] width 66 height 11
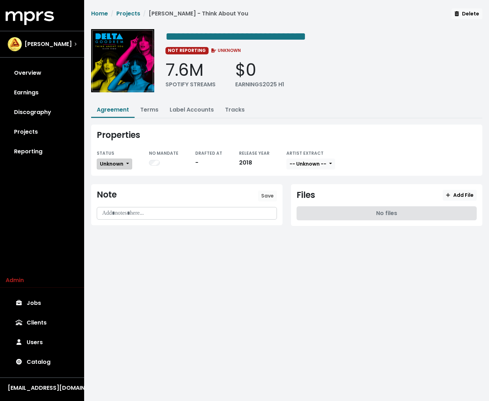
click at [118, 159] on button "Unknown" at bounding box center [114, 164] width 35 height 11
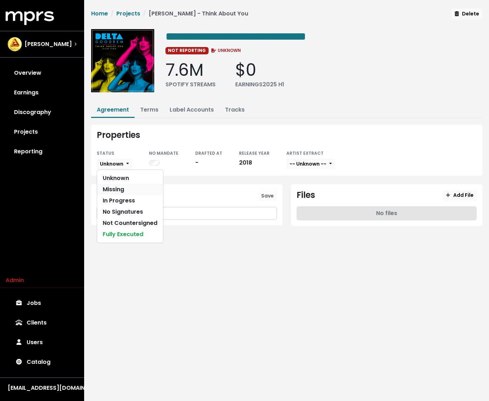
click at [112, 186] on link "Missing" at bounding box center [130, 189] width 66 height 11
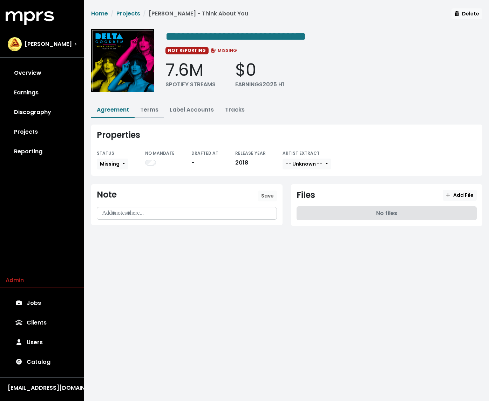
click at [152, 114] on button "Terms" at bounding box center [149, 110] width 29 height 15
click at [151, 107] on link "Terms" at bounding box center [149, 110] width 18 height 8
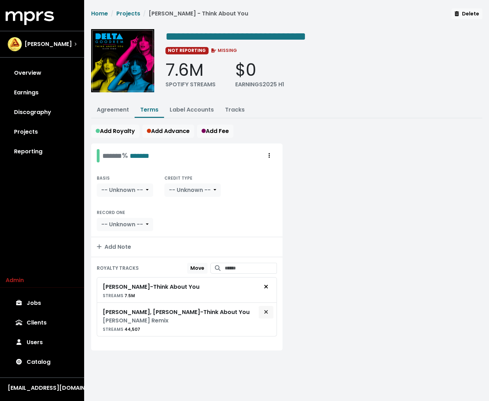
click at [269, 313] on button "Remove royalty target" at bounding box center [265, 311] width 15 height 13
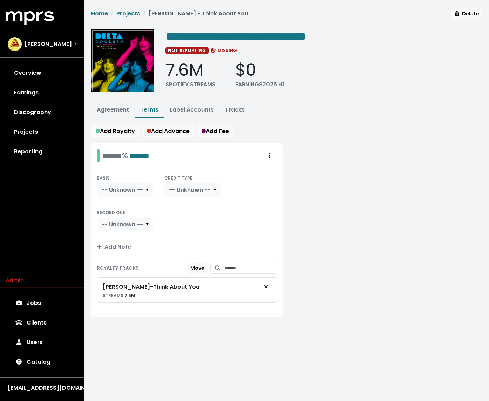
click at [297, 270] on div at bounding box center [387, 234] width 200 height 182
click at [403, 189] on div at bounding box center [387, 234] width 200 height 182
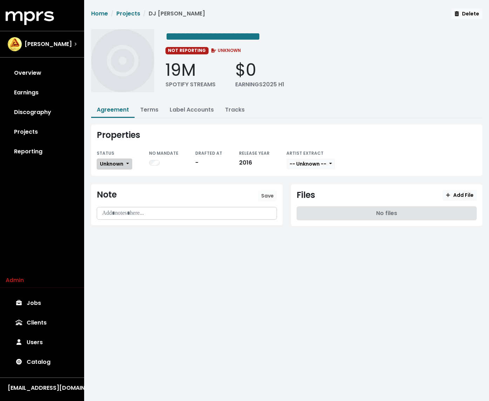
click at [116, 159] on button "Unknown" at bounding box center [114, 164] width 35 height 11
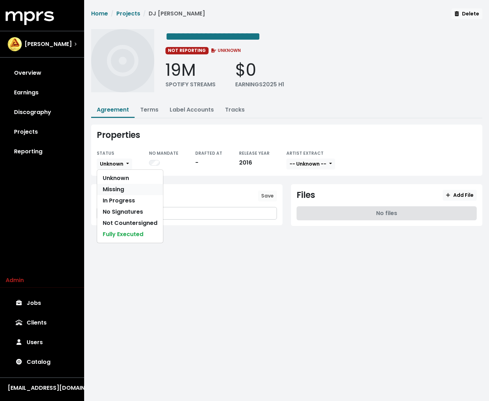
click at [112, 189] on link "Missing" at bounding box center [130, 189] width 66 height 11
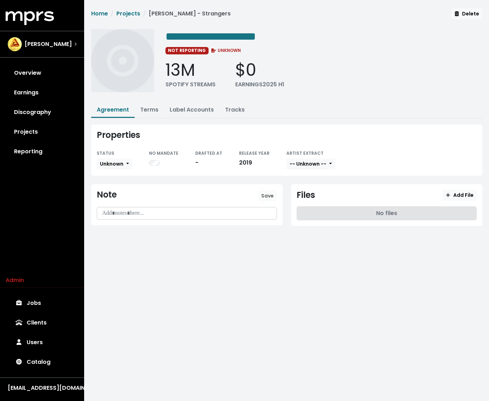
click at [105, 154] on small "STATUS" at bounding box center [106, 153] width 18 height 6
click at [105, 162] on span "Unknown" at bounding box center [111, 163] width 23 height 7
click at [113, 192] on link "Missing" at bounding box center [130, 189] width 66 height 11
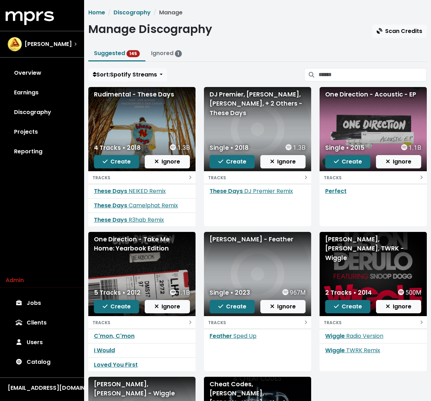
click at [326, 83] on div "Home Discography Manage Manage Discography Scan Credits Suggested 145 Ignored 1…" at bounding box center [257, 277] width 347 height 538
click at [326, 79] on input "Search suggested projects" at bounding box center [373, 74] width 108 height 13
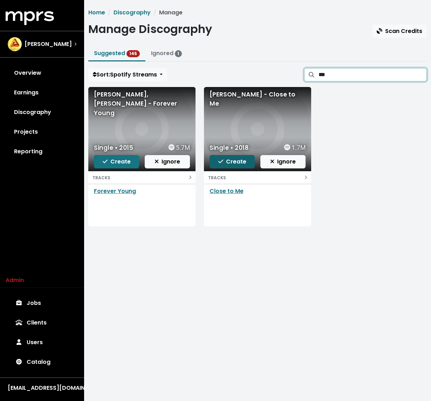
type input "***"
click at [228, 163] on span "Create" at bounding box center [232, 161] width 28 height 8
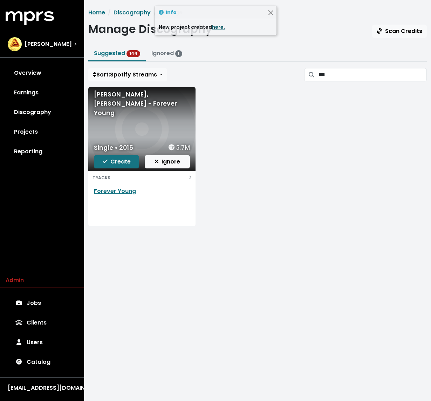
click at [215, 24] on link "here." at bounding box center [218, 26] width 13 height 7
click at [326, 73] on input "***" at bounding box center [373, 74] width 108 height 13
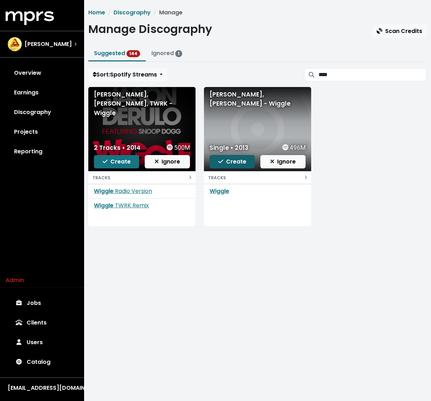
click at [221, 161] on icon "button" at bounding box center [220, 162] width 5 height 6
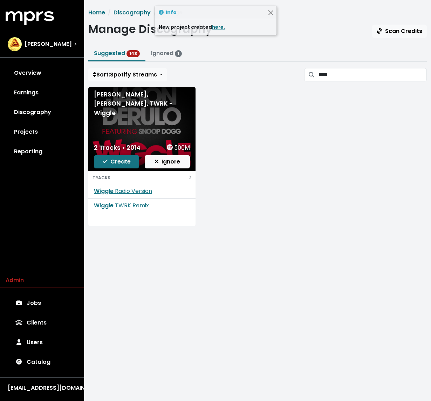
click at [215, 22] on div "New project created here." at bounding box center [216, 27] width 122 height 16
click at [215, 25] on link "here." at bounding box center [218, 26] width 13 height 7
drag, startPoint x: 355, startPoint y: 86, endPoint x: 356, endPoint y: 74, distance: 12.0
click at [326, 84] on div "Home Discography Manage Manage Discography Scan Credits Suggested 143 Ignored 1…" at bounding box center [257, 119] width 347 height 223
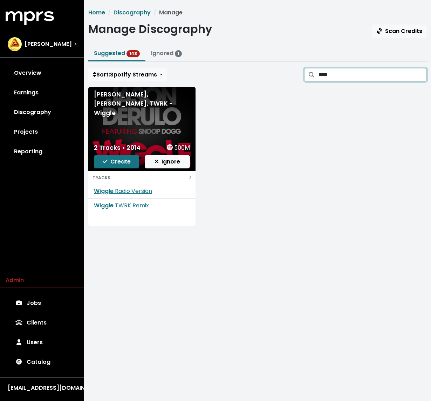
click at [326, 73] on input "****" at bounding box center [373, 74] width 108 height 13
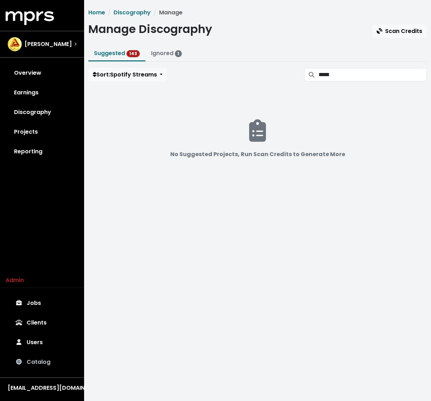
click at [52, 267] on link "Catalog" at bounding box center [42, 362] width 73 height 20
click at [326, 71] on input "*****" at bounding box center [373, 74] width 108 height 13
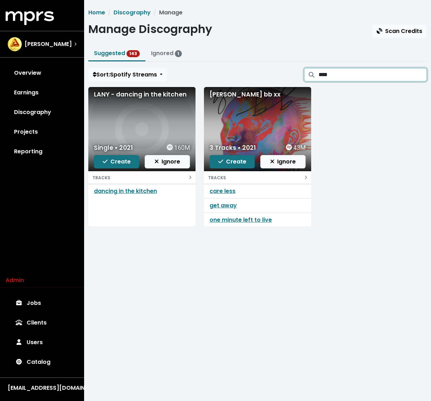
scroll to position [0, 0]
type input "****"
click at [239, 165] on span "Create" at bounding box center [232, 161] width 28 height 8
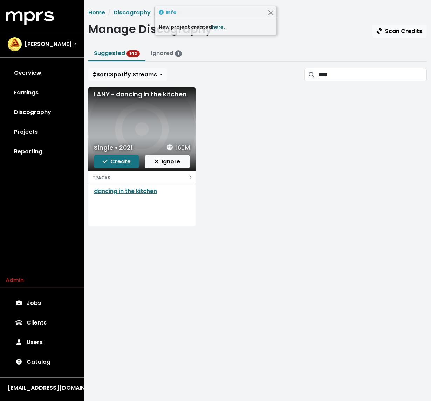
click at [216, 28] on link "here." at bounding box center [218, 26] width 13 height 7
click at [129, 189] on link "dancing in the kitchen" at bounding box center [125, 191] width 63 height 8
click at [117, 159] on span "Create" at bounding box center [117, 161] width 28 height 8
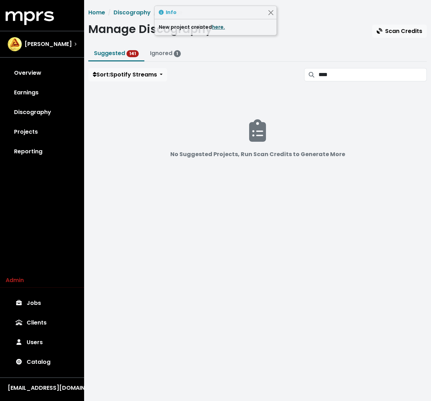
click at [214, 29] on link "here." at bounding box center [218, 26] width 13 height 7
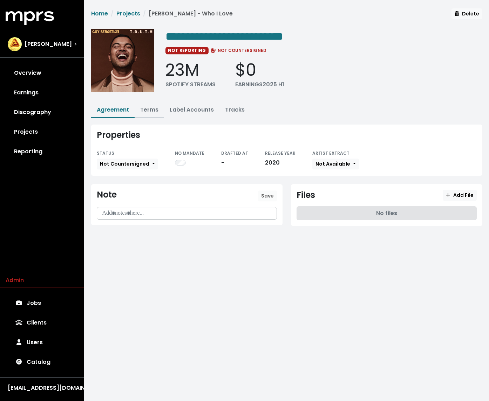
click at [150, 107] on link "Terms" at bounding box center [149, 110] width 18 height 8
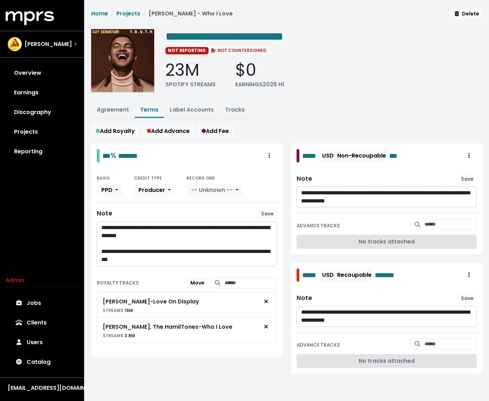
click at [329, 105] on ul "Agreement Terms Label Accounts Tracks" at bounding box center [286, 110] width 391 height 15
click at [233, 98] on div "**********" at bounding box center [287, 197] width 400 height 379
click at [233, 108] on link "Tracks" at bounding box center [235, 110] width 20 height 8
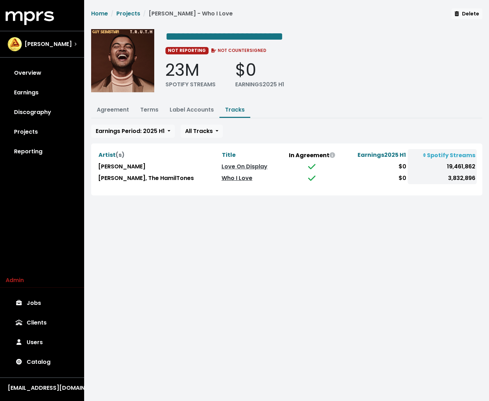
click at [232, 179] on link "Who I Love" at bounding box center [237, 178] width 31 height 8
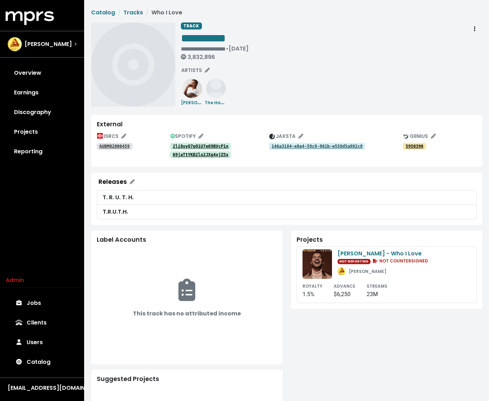
click at [207, 146] on tt "2li8uyQ7pO1U7e69BVcP1n" at bounding box center [201, 146] width 56 height 5
click at [202, 151] on div "69jaTtYKB2lo2JXg4ojZ5x" at bounding box center [219, 154] width 99 height 8
click at [200, 153] on tt "69jaTtYKB2lo2JXg4ojZ5x" at bounding box center [201, 154] width 56 height 5
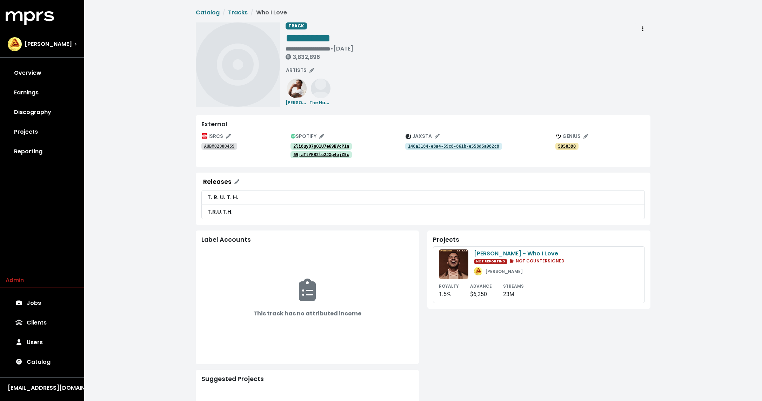
click at [225, 146] on tt "AUBM02000459" at bounding box center [219, 146] width 31 height 5
click at [489, 145] on tt "146a3184-e8a4-59c8-861b-e558d5a982c8" at bounding box center [453, 146] width 91 height 5
click at [328, 95] on img at bounding box center [321, 89] width 20 height 20
click at [309, 71] on icon "Edit artists" at bounding box center [311, 70] width 5 height 5
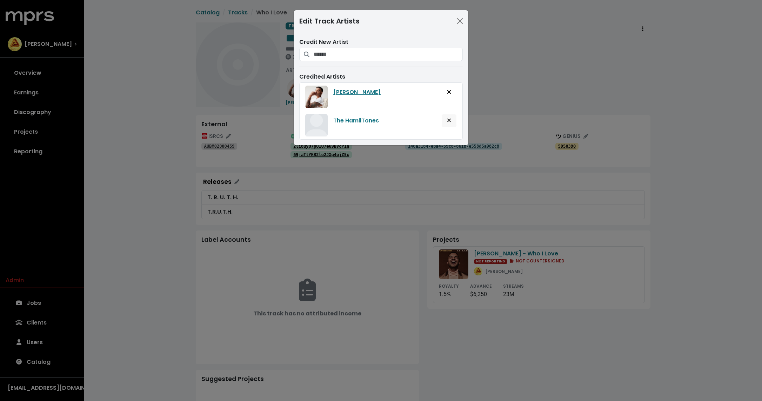
click at [453, 119] on button "Remove artist from track" at bounding box center [448, 120] width 15 height 13
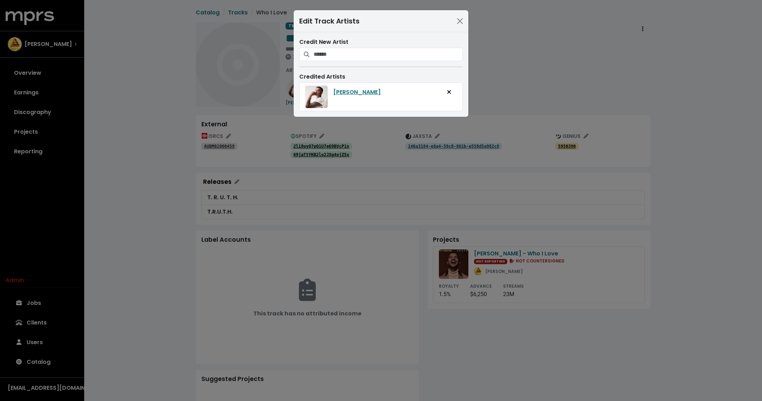
click at [489, 96] on div "Edit Track Artists Credit New Artist Credited Artists [PERSON_NAME]" at bounding box center [381, 200] width 762 height 401
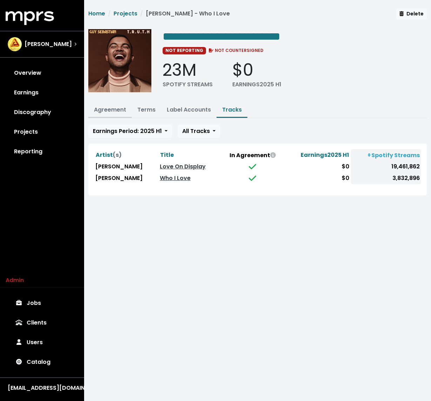
click at [120, 107] on link "Agreement" at bounding box center [110, 110] width 32 height 8
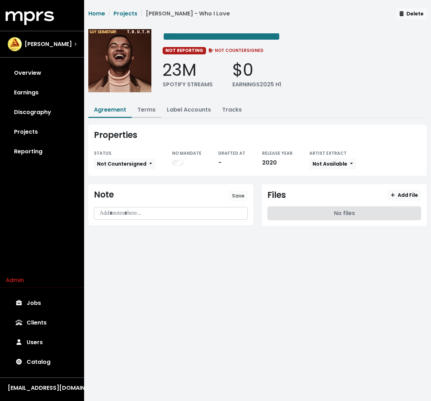
click at [155, 113] on button "Terms" at bounding box center [146, 110] width 29 height 15
click at [153, 112] on link "Terms" at bounding box center [146, 110] width 18 height 8
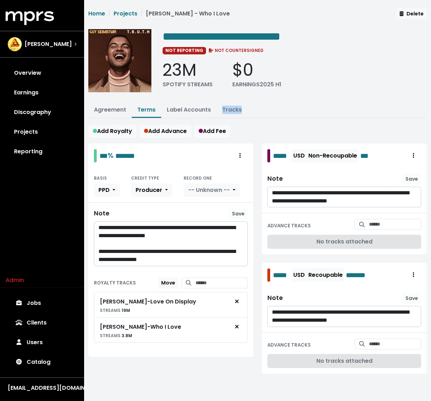
click at [267, 105] on ul "Agreement Terms Label Accounts Tracks" at bounding box center [257, 110] width 339 height 15
click at [125, 12] on link "Projects" at bounding box center [126, 13] width 24 height 8
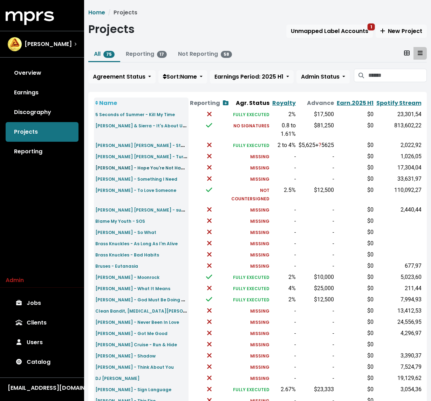
scroll to position [156, 0]
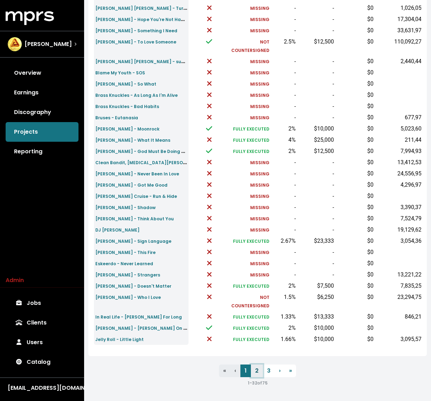
click at [256, 370] on link "2" at bounding box center [257, 370] width 12 height 13
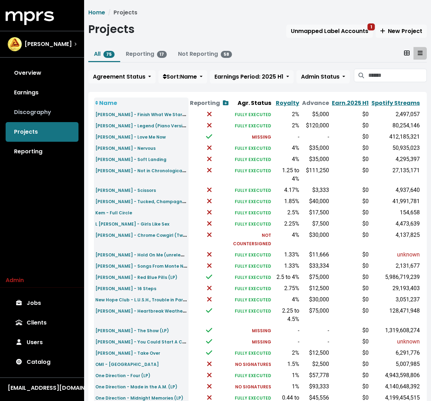
click at [48, 116] on link "Discography" at bounding box center [42, 112] width 73 height 20
click at [373, 72] on input "Search projects" at bounding box center [398, 75] width 59 height 13
type input "*****"
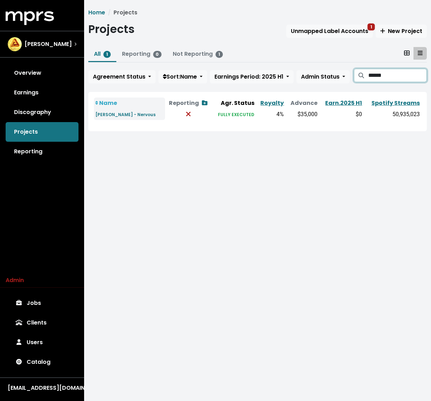
type input "******"
click at [130, 116] on small "[PERSON_NAME] - Nervous" at bounding box center [125, 115] width 60 height 6
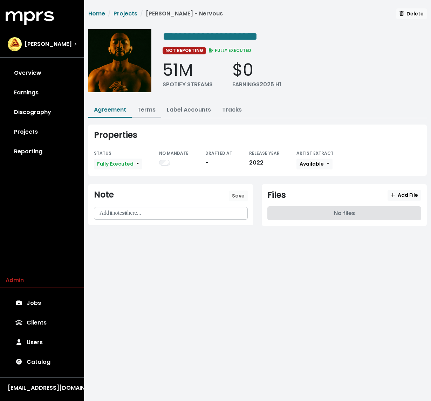
click at [147, 108] on link "Terms" at bounding box center [146, 110] width 18 height 8
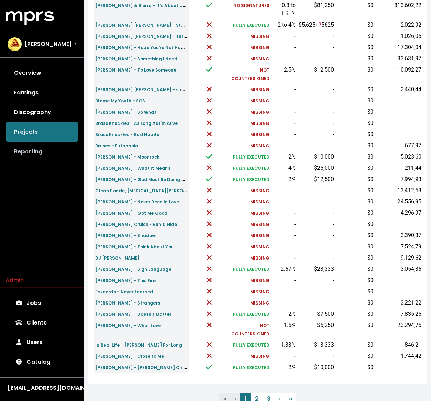
scroll to position [156, 0]
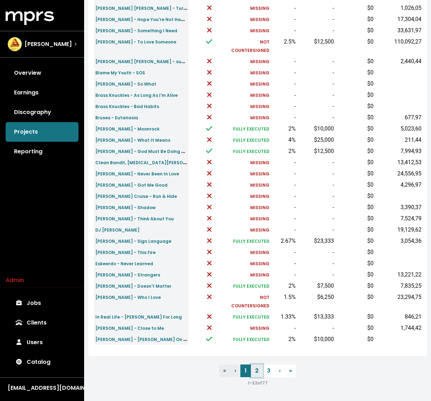
click at [255, 370] on link "2" at bounding box center [257, 370] width 12 height 13
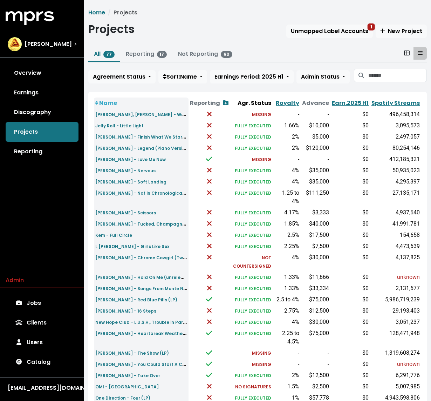
scroll to position [12, 0]
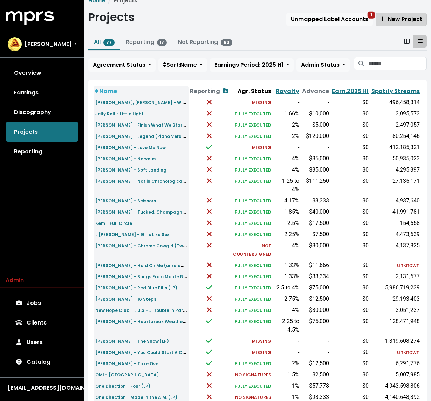
click at [396, 19] on span "New Project" at bounding box center [401, 19] width 42 height 8
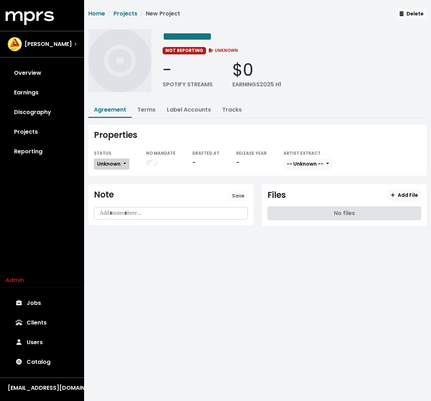
click at [116, 167] on button "Unknown" at bounding box center [111, 164] width 35 height 11
click at [114, 189] on link "Missing" at bounding box center [127, 189] width 66 height 11
click at [143, 113] on button "Terms" at bounding box center [146, 110] width 29 height 15
click at [148, 106] on link "Terms" at bounding box center [146, 110] width 18 height 8
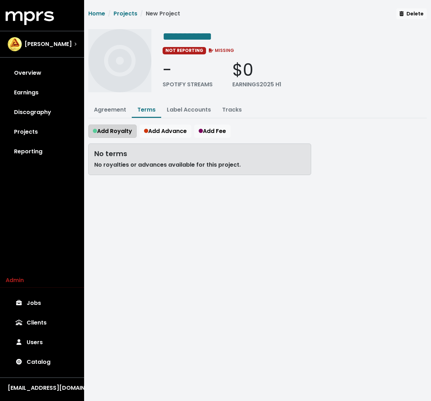
click at [115, 129] on span "Add Royalty" at bounding box center [112, 131] width 39 height 8
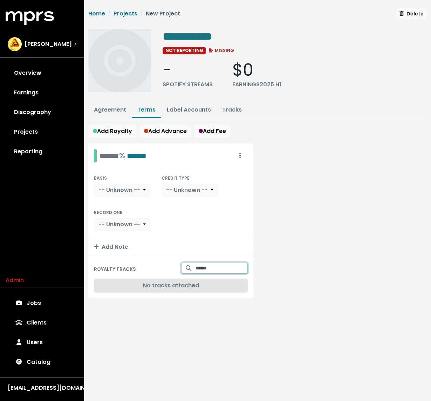
click at [232, 265] on input "Search for tracks by title and link them to this royalty" at bounding box center [222, 268] width 52 height 11
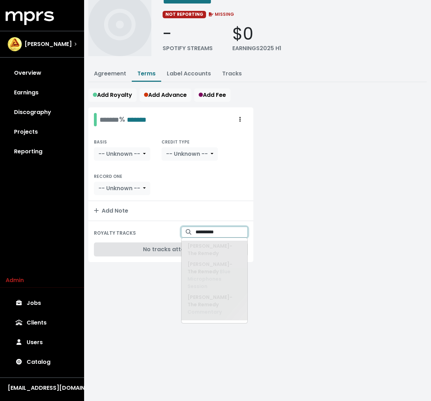
scroll to position [21, 0]
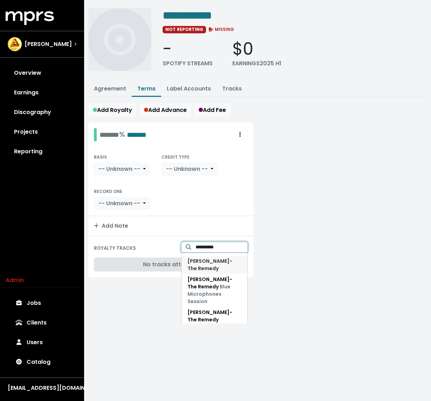
type input "**********"
click at [210, 259] on span "Josh Krajcik - The Remedy" at bounding box center [210, 264] width 45 height 14
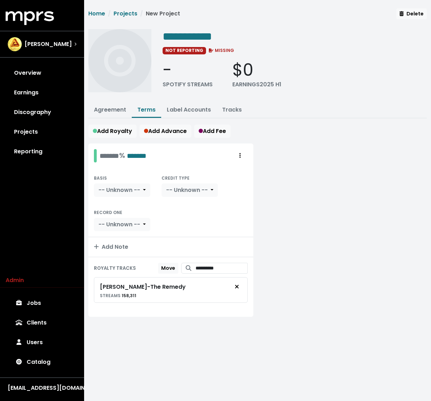
click at [160, 284] on div "Josh Krajcik - The Remedy" at bounding box center [143, 287] width 86 height 8
copy div "Josh Krajcik - The Remedy"
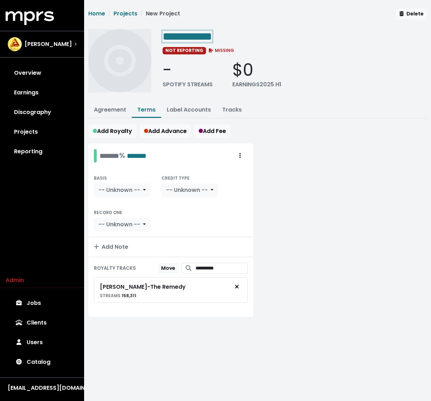
click at [186, 38] on span "**********" at bounding box center [187, 36] width 49 height 11
paste span "Edit value"
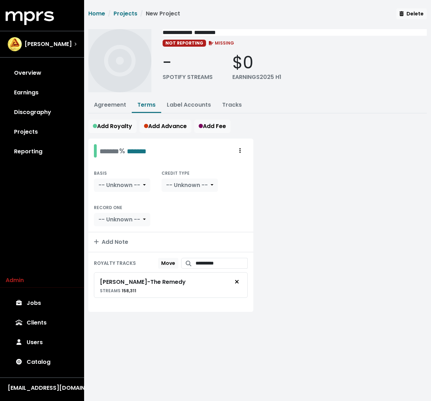
click at [310, 186] on div at bounding box center [345, 230] width 174 height 182
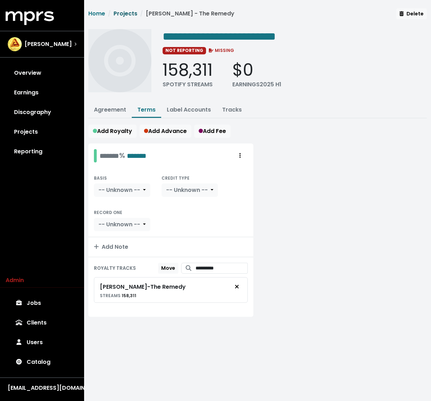
click at [128, 12] on link "Projects" at bounding box center [126, 13] width 24 height 8
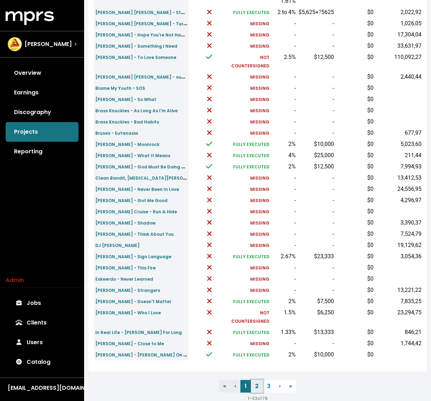
click at [255, 392] on link "2" at bounding box center [257, 386] width 12 height 13
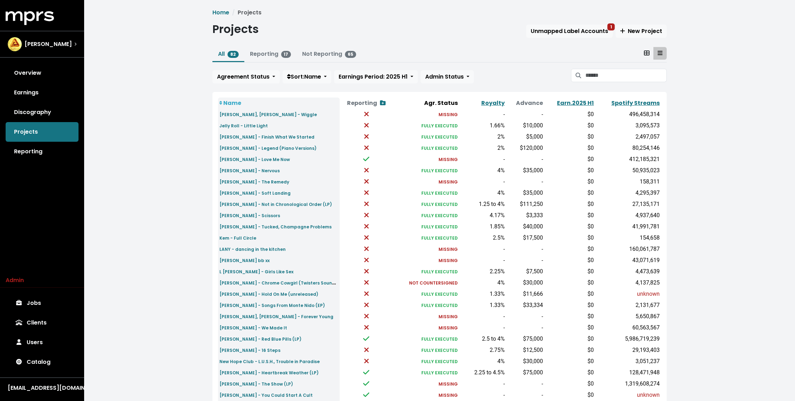
click at [159, 108] on div "Home Projects Projects Unmapped Label Accounts 1 New Project All 82 Reporting 1…" at bounding box center [439, 262] width 711 height 524
click at [57, 106] on link "Discography" at bounding box center [42, 112] width 73 height 20
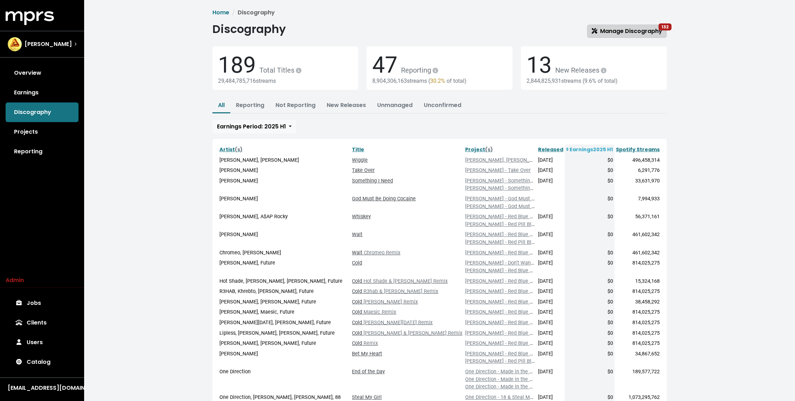
click at [625, 28] on span "Manage Discography 132" at bounding box center [627, 31] width 70 height 8
click at [38, 132] on link "Projects" at bounding box center [42, 132] width 73 height 20
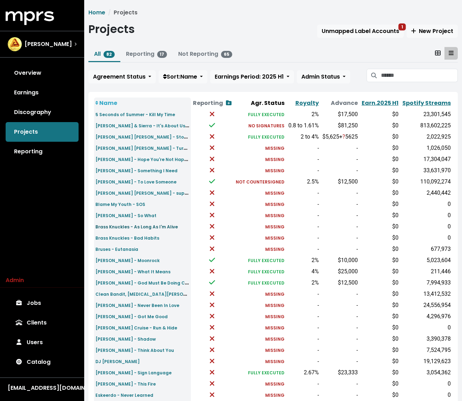
scroll to position [122, 0]
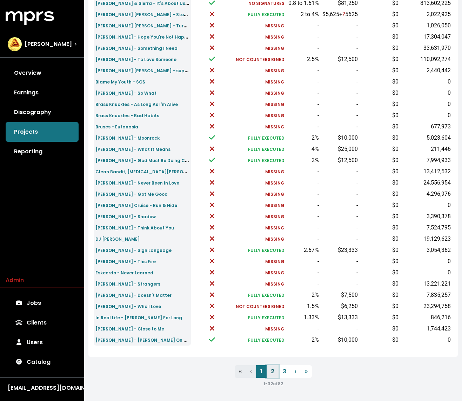
click at [273, 365] on link "2" at bounding box center [273, 371] width 12 height 13
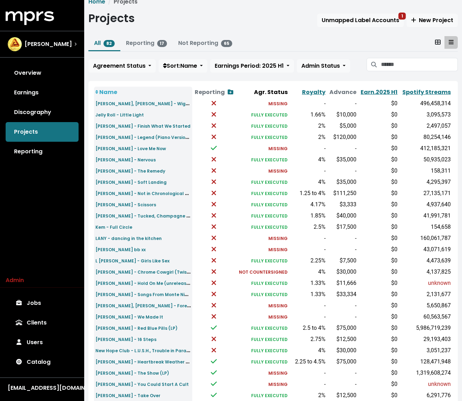
scroll to position [15, 0]
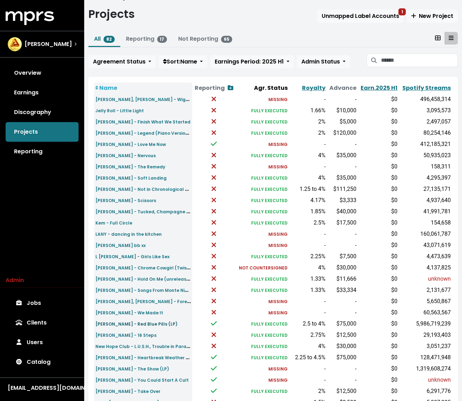
click at [123, 321] on small "Maroon 5 - Red Blue Pills (LP)" at bounding box center [136, 324] width 82 height 6
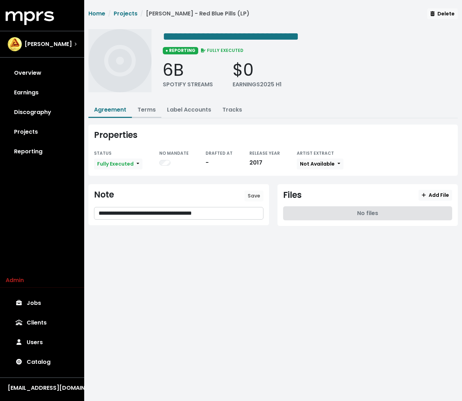
click at [142, 110] on link "Terms" at bounding box center [146, 110] width 18 height 8
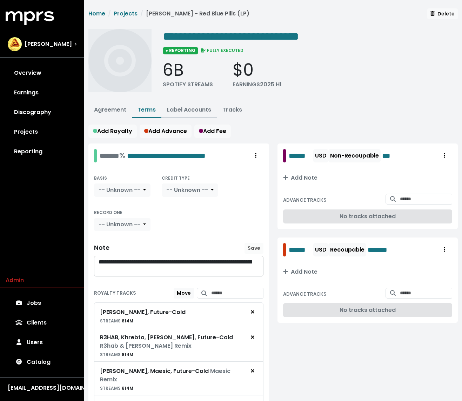
click at [192, 110] on link "Label Accounts" at bounding box center [189, 110] width 44 height 8
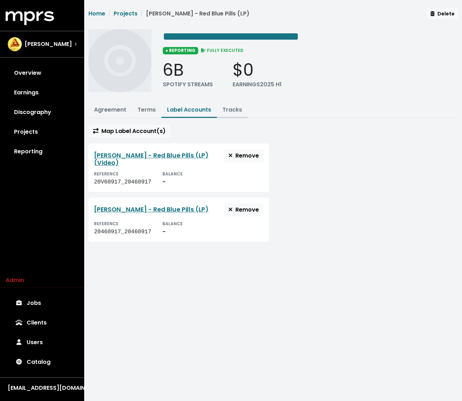
click at [225, 107] on link "Tracks" at bounding box center [232, 110] width 20 height 8
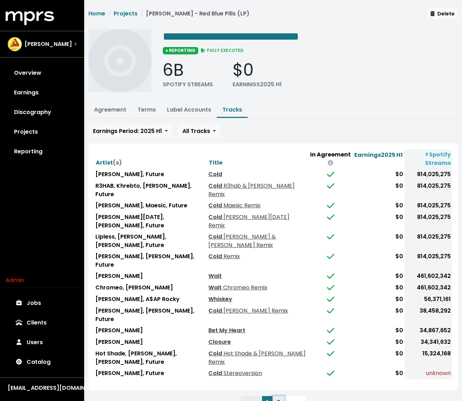
click at [278, 396] on button "2" at bounding box center [278, 402] width 12 height 13
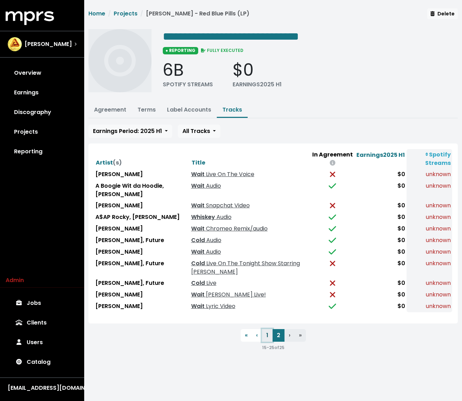
click at [265, 329] on button "1" at bounding box center [267, 335] width 11 height 13
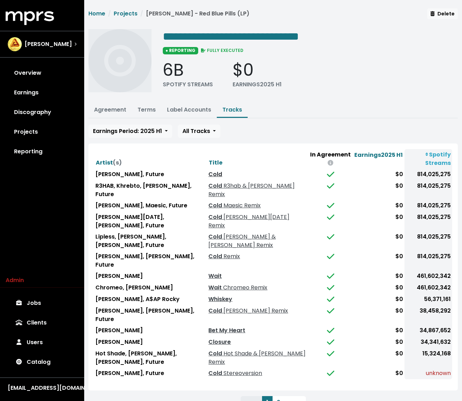
click at [214, 171] on link "Cold" at bounding box center [215, 174] width 14 height 8
click at [277, 396] on button "2" at bounding box center [278, 402] width 12 height 13
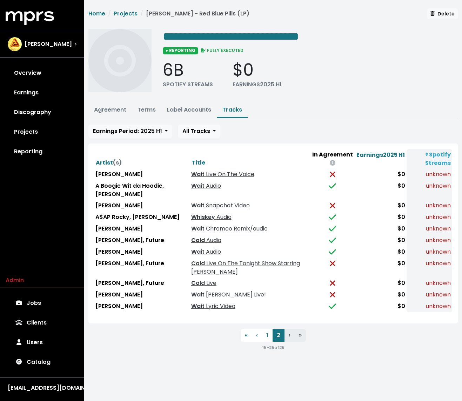
click at [205, 238] on span "Audio" at bounding box center [213, 240] width 16 height 8
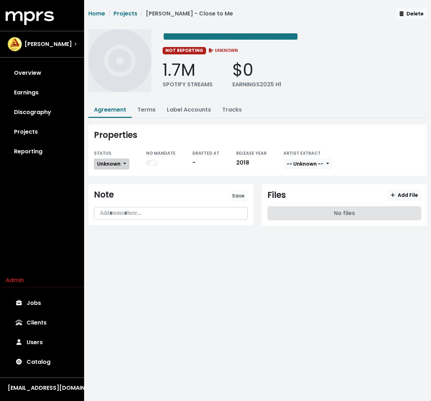
click at [119, 165] on span "Unknown" at bounding box center [108, 163] width 23 height 7
click at [119, 184] on link "Missing" at bounding box center [127, 189] width 66 height 11
click at [119, 164] on span "Unknown" at bounding box center [108, 163] width 23 height 7
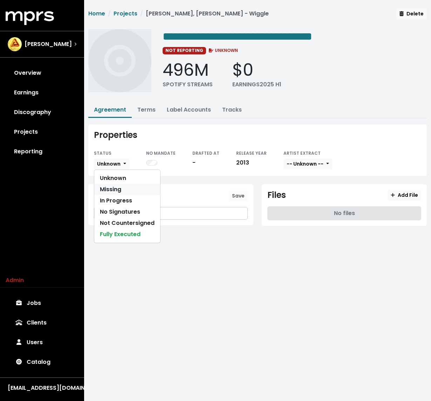
click at [115, 189] on link "Missing" at bounding box center [127, 189] width 66 height 11
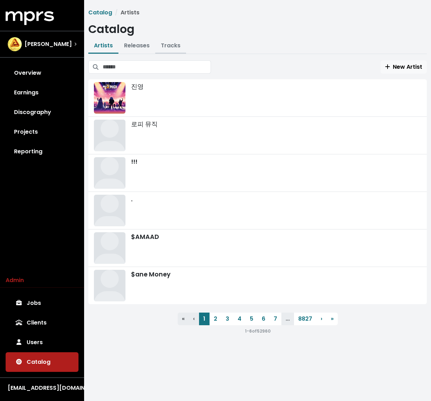
click at [168, 47] on link "Tracks" at bounding box center [171, 45] width 20 height 8
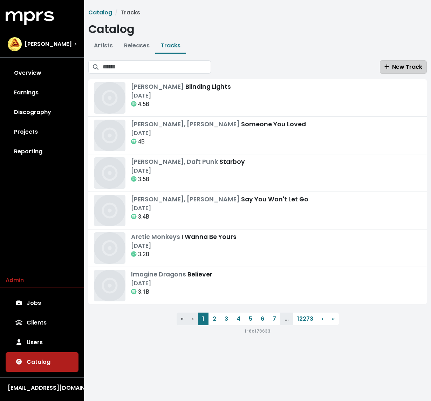
click at [388, 70] on span "New Track" at bounding box center [404, 67] width 38 height 8
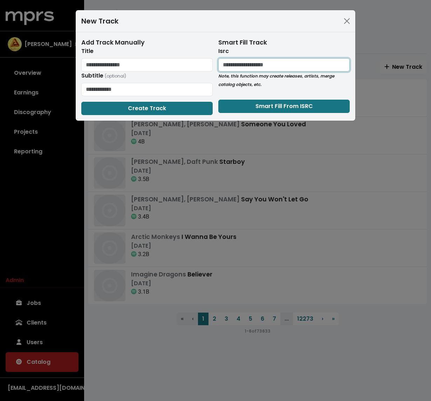
click at [279, 59] on input "text" at bounding box center [284, 64] width 132 height 13
paste input "**********"
type input "**********"
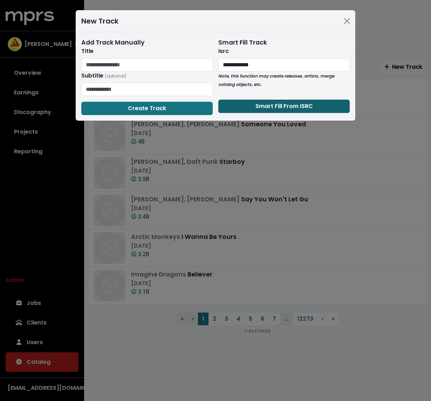
click at [226, 109] on button "Smart Fill From ISRC" at bounding box center [284, 106] width 132 height 13
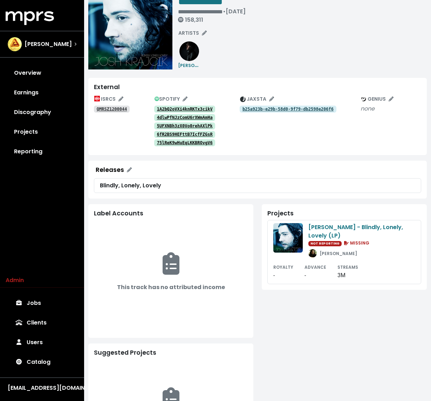
scroll to position [38, 0]
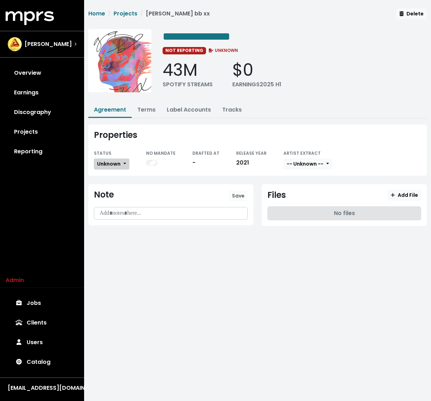
click at [118, 165] on span "Unknown" at bounding box center [108, 163] width 23 height 7
click at [114, 187] on link "Missing" at bounding box center [127, 189] width 66 height 11
click at [141, 112] on link "Terms" at bounding box center [146, 110] width 18 height 8
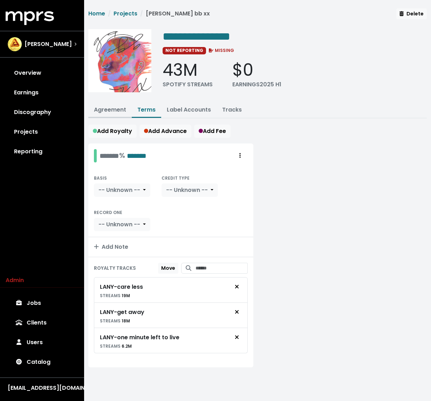
click at [123, 114] on button "Agreement" at bounding box center [109, 110] width 43 height 15
click at [123, 110] on link "Agreement" at bounding box center [110, 110] width 32 height 8
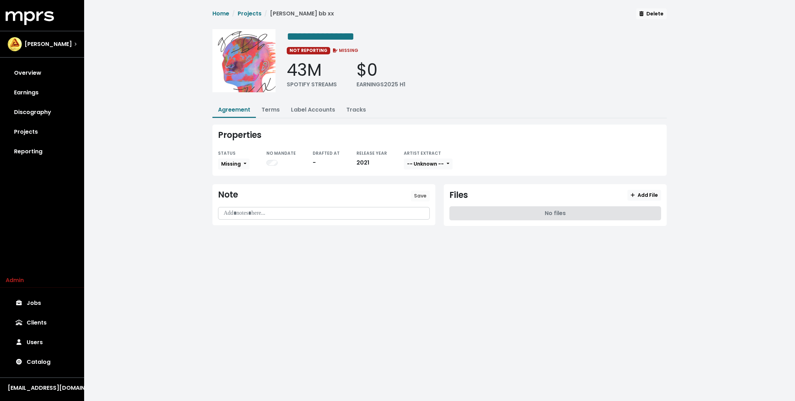
click at [159, 108] on div "**********" at bounding box center [439, 122] width 711 height 245
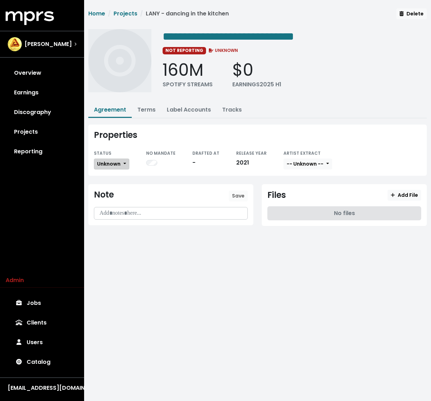
click at [117, 166] on span "Unknown" at bounding box center [108, 163] width 23 height 7
click at [116, 184] on link "Missing" at bounding box center [127, 189] width 66 height 11
click at [128, 14] on link "Projects" at bounding box center [126, 13] width 24 height 8
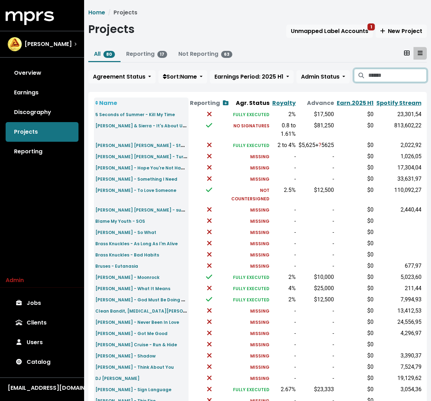
click at [372, 72] on input "Search projects" at bounding box center [398, 75] width 59 height 13
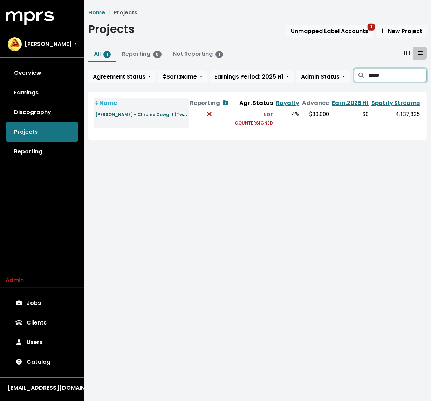
type input "*****"
click at [146, 113] on small "[PERSON_NAME] - Chrome Cowgirl (Twisters Soundtrack)" at bounding box center [160, 114] width 130 height 8
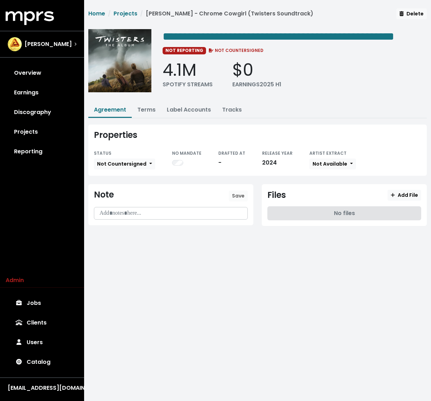
click at [142, 97] on div "**********" at bounding box center [257, 63] width 339 height 68
click at [144, 114] on link "Terms" at bounding box center [146, 110] width 18 height 8
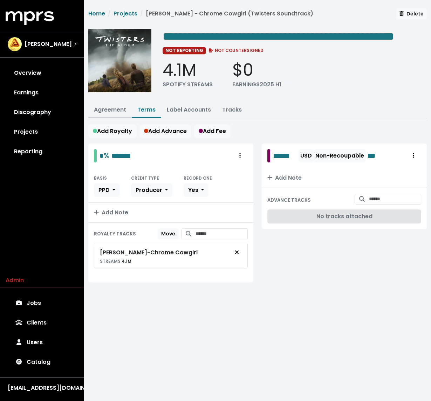
click at [114, 114] on link "Agreement" at bounding box center [110, 110] width 32 height 8
click at [130, 9] on link "Projects" at bounding box center [126, 13] width 24 height 8
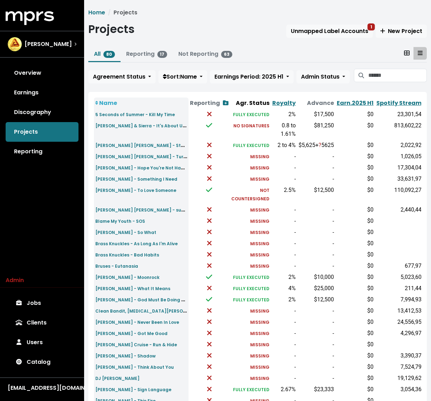
scroll to position [156, 0]
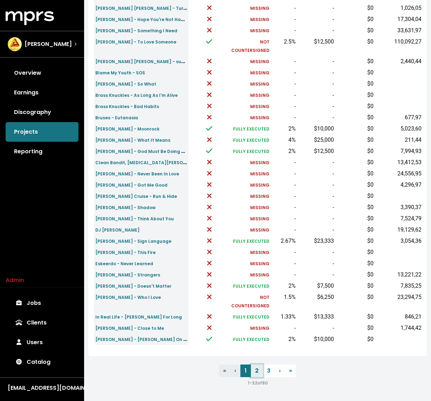
click at [257, 370] on link "2" at bounding box center [257, 370] width 12 height 13
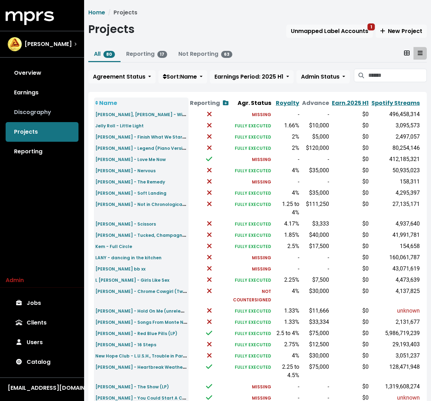
click at [51, 111] on link "Discography" at bounding box center [42, 112] width 73 height 20
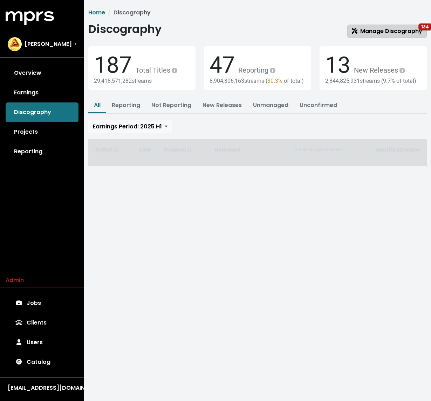
click at [410, 30] on span "Manage Discography 134" at bounding box center [387, 31] width 70 height 8
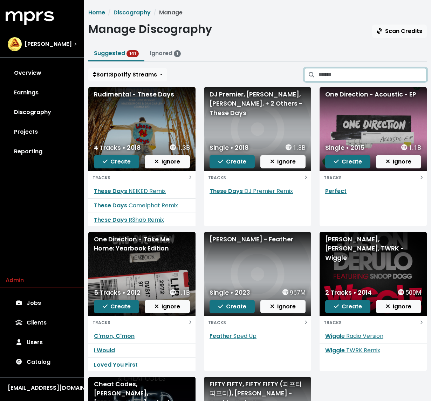
click at [377, 73] on input "Search suggested projects" at bounding box center [373, 74] width 108 height 13
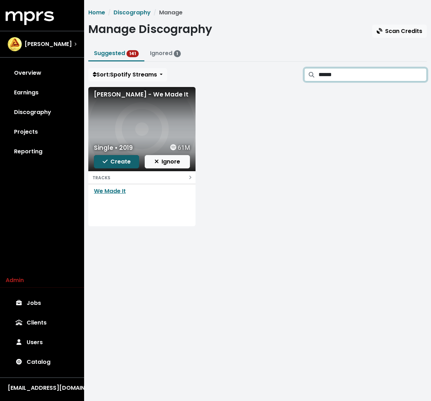
type input "******"
click at [125, 163] on span "Create" at bounding box center [117, 161] width 28 height 8
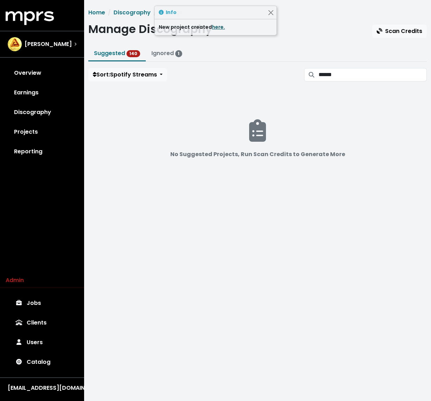
click at [214, 28] on link "here." at bounding box center [218, 26] width 13 height 7
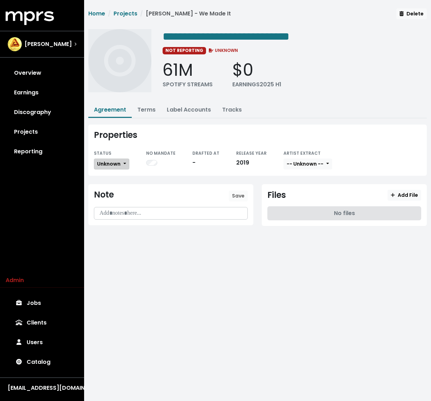
click at [120, 163] on button "Unknown" at bounding box center [111, 164] width 35 height 11
click at [113, 186] on link "Missing" at bounding box center [127, 189] width 66 height 11
click at [128, 15] on link "Projects" at bounding box center [126, 13] width 24 height 8
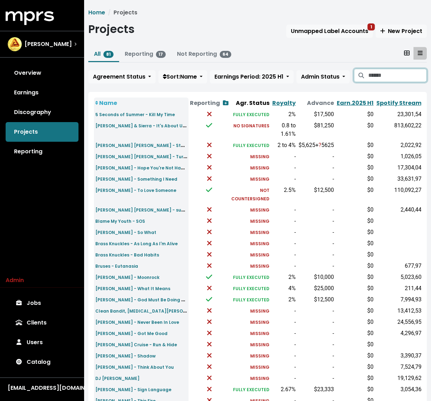
click at [398, 75] on input "Search projects" at bounding box center [398, 75] width 59 height 13
type input "*******"
click at [35, 104] on link "Discography" at bounding box center [42, 112] width 73 height 20
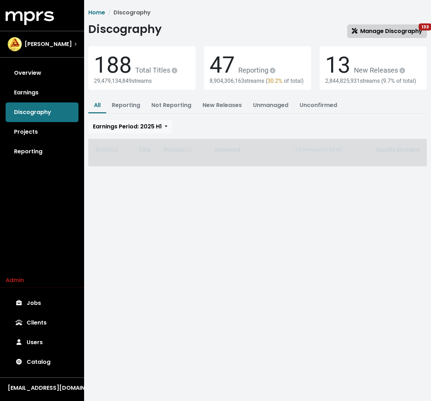
click at [386, 25] on link "Manage Discography 133" at bounding box center [388, 31] width 80 height 13
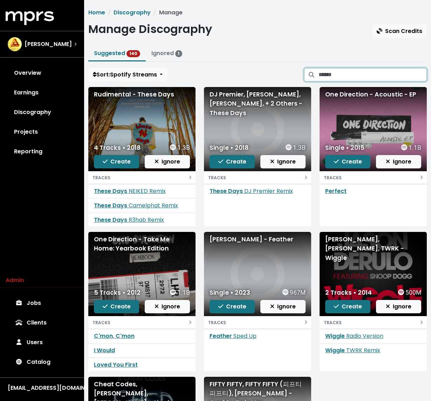
click at [374, 73] on input "Search suggested projects" at bounding box center [373, 74] width 108 height 13
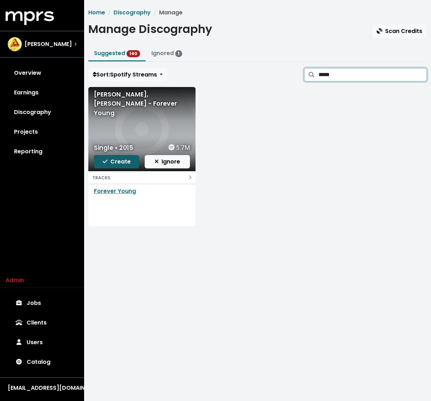
type input "*****"
click at [122, 166] on button "Create" at bounding box center [116, 161] width 45 height 13
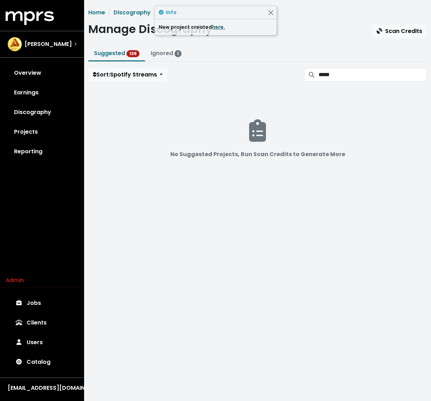
click at [216, 25] on link "here." at bounding box center [218, 26] width 13 height 7
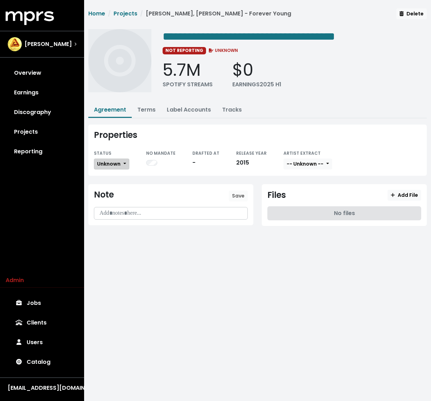
click at [118, 160] on span "Unknown" at bounding box center [108, 163] width 23 height 7
click at [117, 192] on link "Missing" at bounding box center [127, 189] width 66 height 11
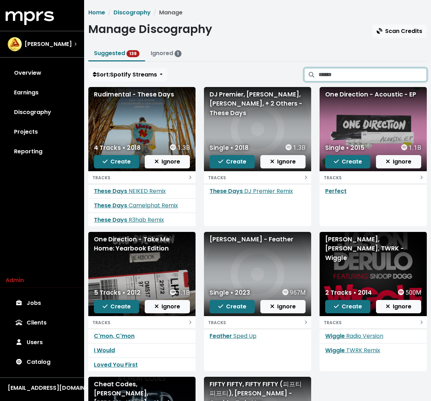
click at [351, 74] on input "Search suggested projects" at bounding box center [373, 74] width 108 height 13
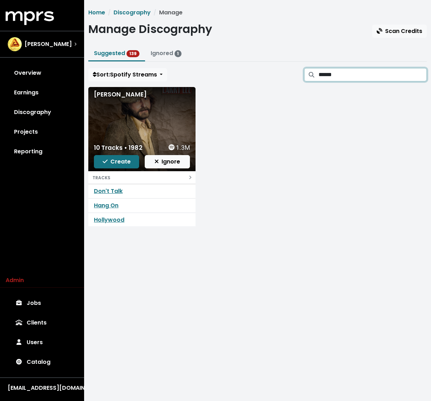
type input "******"
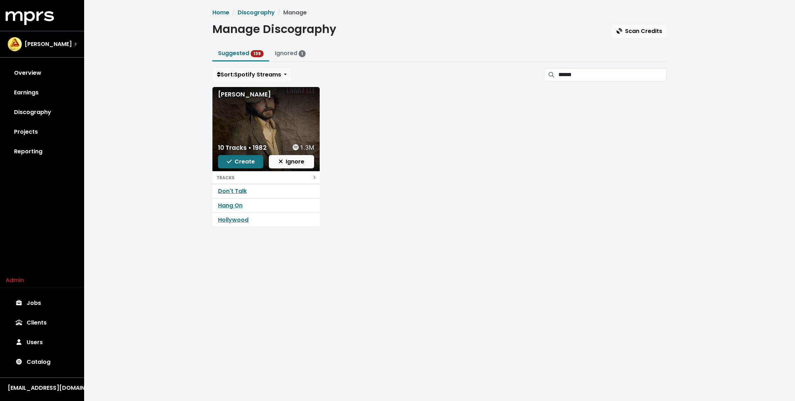
click at [187, 138] on div "Home Discography Manage Manage Discography Scan Credits Suggested 139 Ignored 1…" at bounding box center [439, 123] width 711 height 246
click at [42, 317] on link "Clients" at bounding box center [42, 323] width 73 height 20
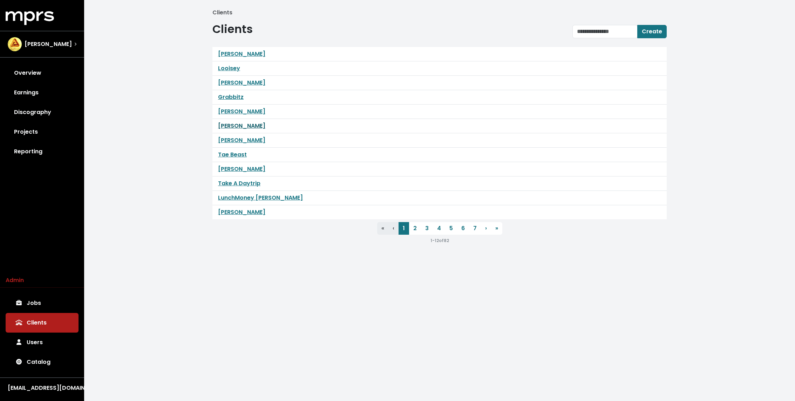
click at [232, 124] on link "Teddy Walton" at bounding box center [241, 126] width 47 height 8
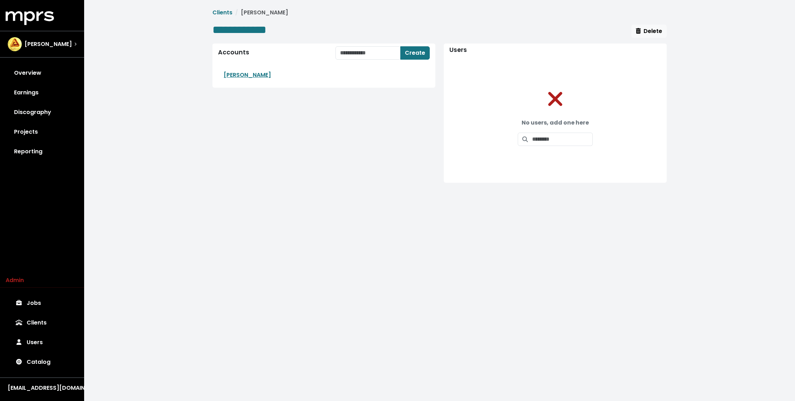
click at [187, 114] on div "**********" at bounding box center [439, 97] width 711 height 194
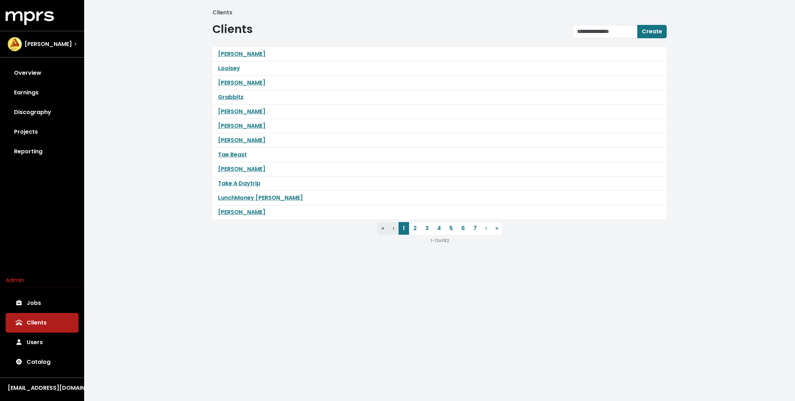
click at [194, 236] on div "Clients Clients Create Mark Batson Looisey Arthur McArthur Grabbitz Don Mills T…" at bounding box center [439, 129] width 711 height 258
click at [413, 225] on link "2" at bounding box center [415, 228] width 12 height 13
click at [431, 230] on link "3" at bounding box center [427, 228] width 12 height 13
click at [431, 228] on link "4" at bounding box center [439, 228] width 12 height 13
click at [386, 244] on div "Clients Clients Create Nate Fox Paul Harris Roark Bailey Vic Dimotsis Sunny Kal…" at bounding box center [439, 129] width 711 height 258
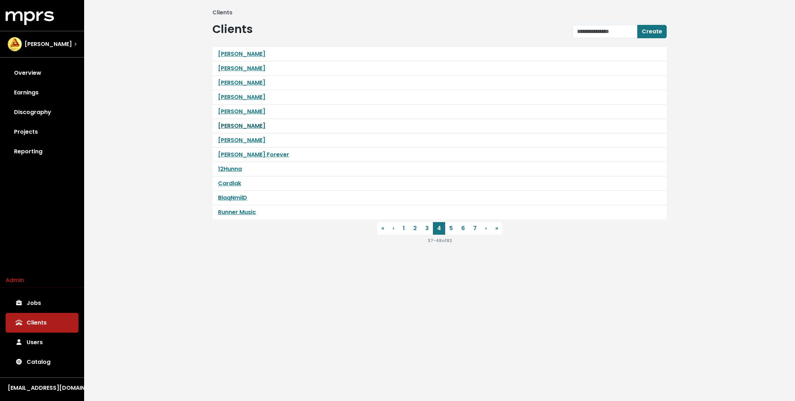
click at [230, 126] on link "Hoskins" at bounding box center [241, 126] width 47 height 8
click at [431, 229] on link "6" at bounding box center [463, 228] width 12 height 13
click at [431, 227] on link "7" at bounding box center [475, 228] width 12 height 13
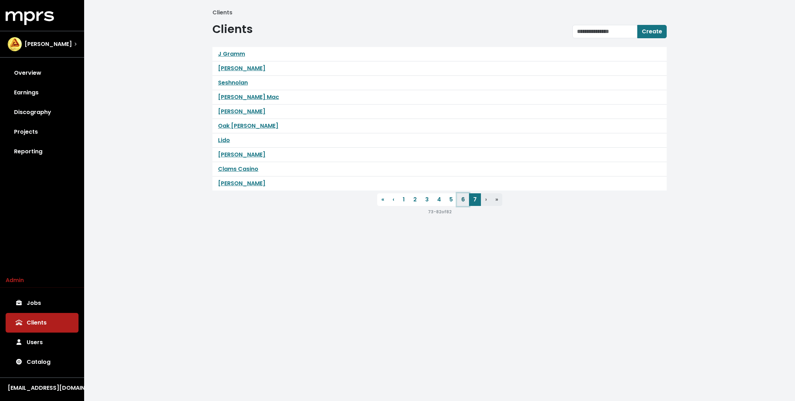
click at [431, 200] on link "6" at bounding box center [463, 199] width 12 height 13
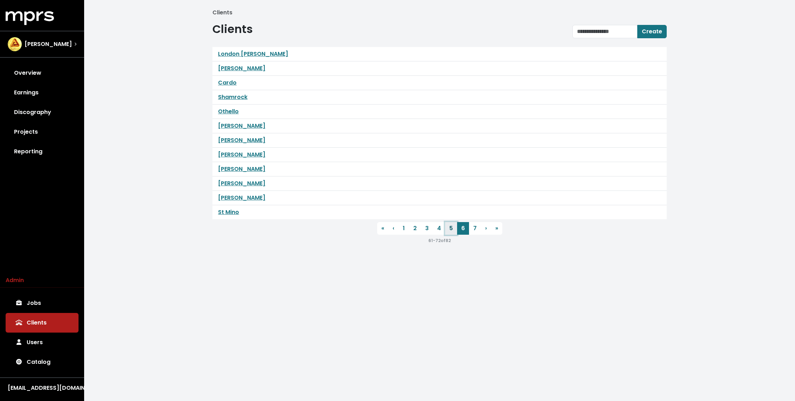
click at [431, 226] on link "5" at bounding box center [451, 228] width 12 height 13
click at [431, 228] on link "4" at bounding box center [439, 228] width 12 height 13
click at [429, 229] on link "3" at bounding box center [427, 228] width 12 height 13
click at [108, 197] on div "Clients Clients Create Chord Music Partners Noc Ben Thomas Reazy Renegade Donni…" at bounding box center [439, 129] width 711 height 258
click at [41, 341] on link "Users" at bounding box center [42, 342] width 73 height 20
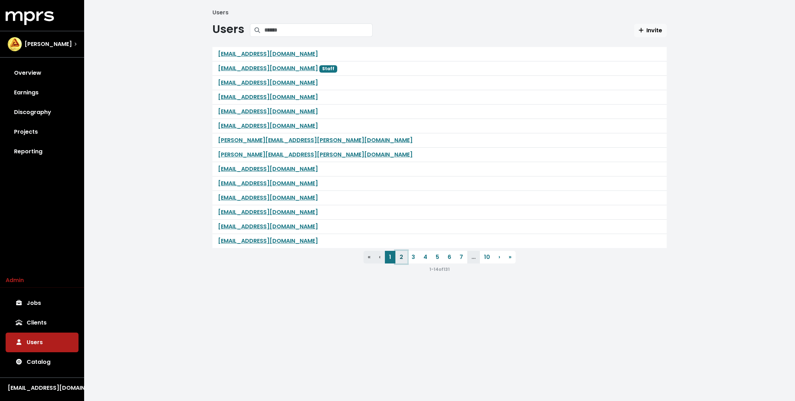
click at [400, 259] on link "2" at bounding box center [402, 257] width 12 height 13
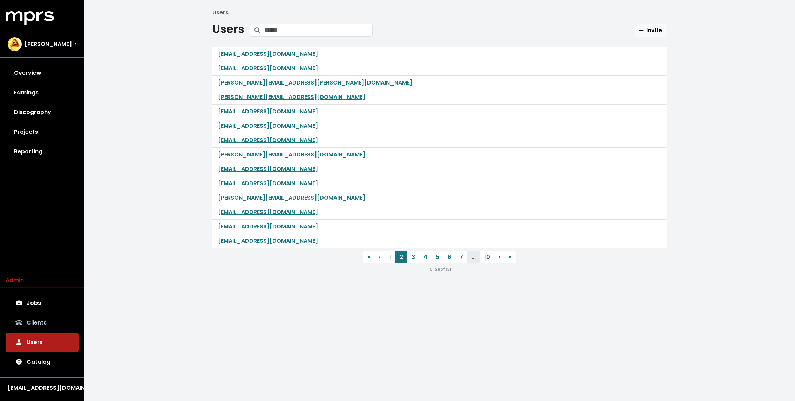
click at [39, 322] on link "Clients" at bounding box center [42, 323] width 73 height 20
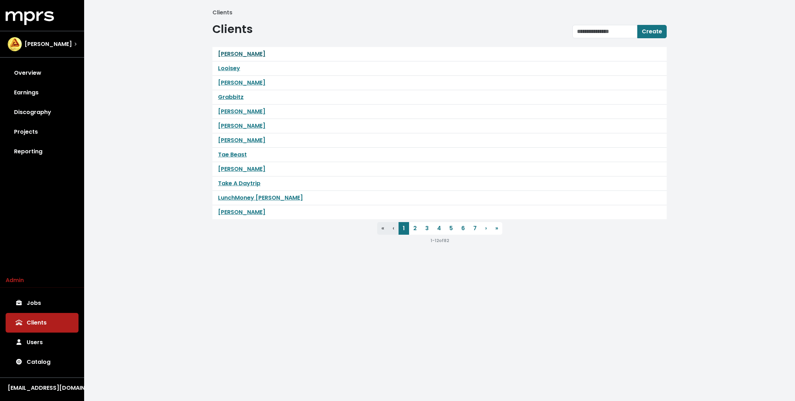
click at [242, 52] on link "Mark Batson" at bounding box center [241, 54] width 47 height 8
click at [171, 164] on div "Clients Clients Create Mark Batson Looisey Arthur McArthur Grabbitz Don Mills T…" at bounding box center [439, 129] width 711 height 258
click at [236, 151] on link "Tae Beast" at bounding box center [232, 154] width 29 height 8
click at [414, 224] on link "2" at bounding box center [415, 228] width 12 height 13
click at [228, 94] on link "Finn Keane" at bounding box center [241, 97] width 47 height 8
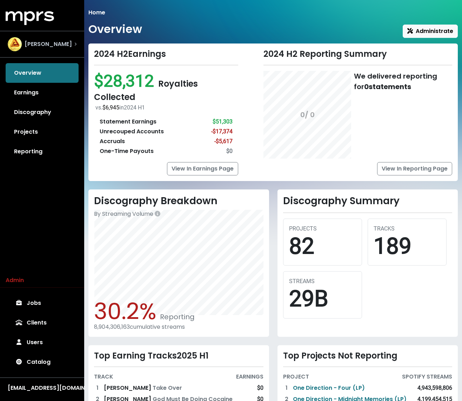
click at [55, 41] on div "[PERSON_NAME]" at bounding box center [42, 44] width 69 height 14
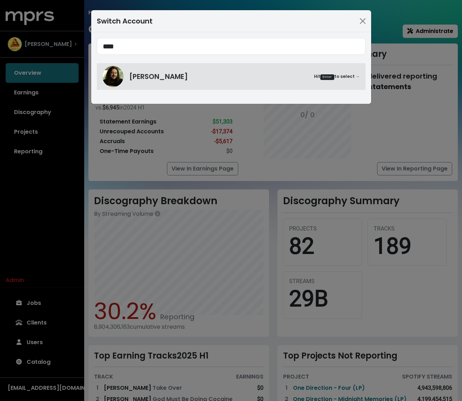
type input "****"
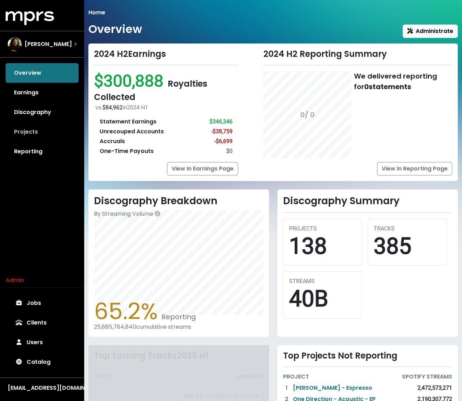
click at [34, 137] on link "Projects" at bounding box center [42, 132] width 73 height 20
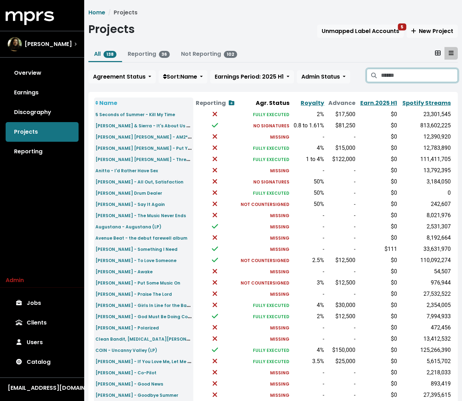
click at [429, 73] on input "Search projects" at bounding box center [419, 75] width 77 height 13
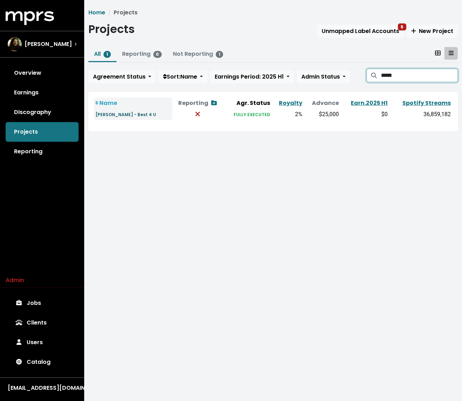
type input "*****"
click at [131, 114] on small "[PERSON_NAME] - Best 4 U" at bounding box center [125, 115] width 61 height 6
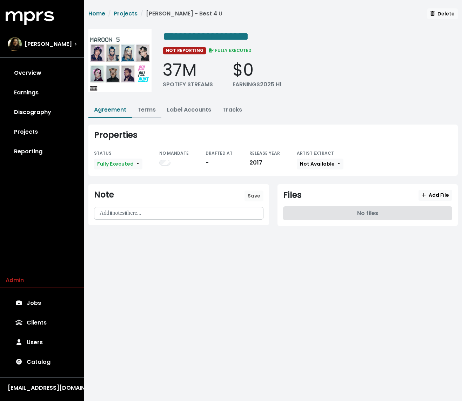
click at [145, 107] on link "Terms" at bounding box center [146, 110] width 18 height 8
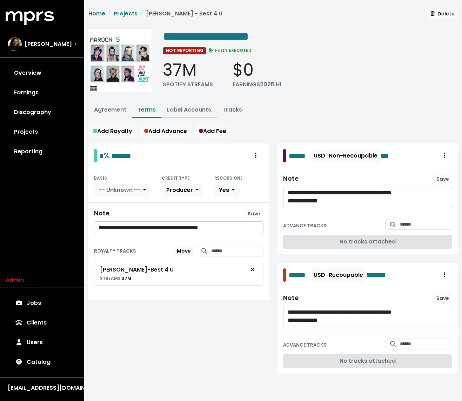
click at [180, 107] on link "Label Accounts" at bounding box center [189, 110] width 44 height 8
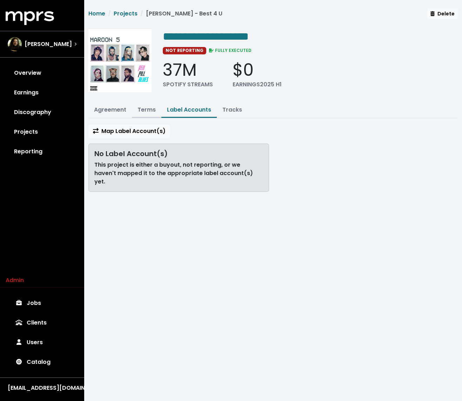
click at [144, 110] on link "Terms" at bounding box center [146, 110] width 18 height 8
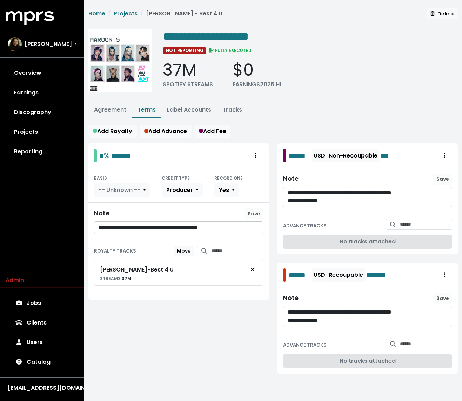
click at [289, 109] on ul "Agreement Terms Label Accounts Tracks" at bounding box center [272, 110] width 369 height 15
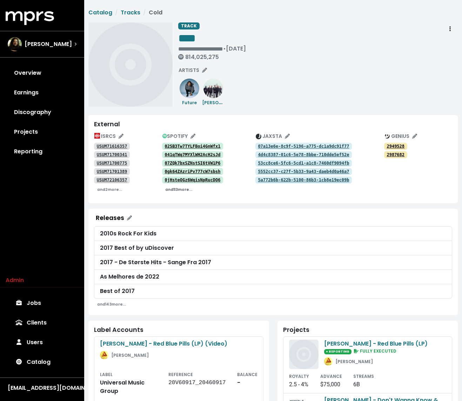
click at [176, 189] on small "and 113 more..." at bounding box center [178, 189] width 27 height 5
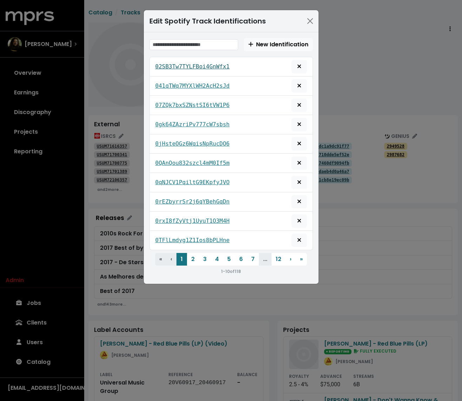
click at [198, 67] on tt "02SB3Tw7TYLFBoi4GnWfx1" at bounding box center [192, 66] width 74 height 7
click at [195, 84] on tt "041qTWq7MYXlWH2AcH2sJd" at bounding box center [192, 85] width 74 height 7
click at [190, 102] on tt "07ZQk7bxSZNstSI6tVW1P6" at bounding box center [192, 105] width 74 height 7
click at [187, 121] on tt "0gk64ZAzriPv777cW7sbsh" at bounding box center [192, 124] width 74 height 7
click at [183, 140] on link "0jHsteOGz6WqisNpRucDO6" at bounding box center [192, 144] width 74 height 8
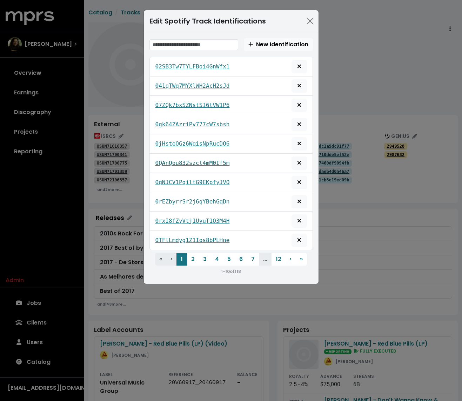
click at [180, 163] on tt "0QAnQou832szcl4mM0If5m" at bounding box center [192, 163] width 74 height 7
click at [177, 179] on tt "0qNJCV1PqiltG9EKpfyJVO" at bounding box center [192, 182] width 74 height 7
click at [178, 203] on div "0rEZbyrrSr2j6qYBehGqDn" at bounding box center [230, 201] width 151 height 13
click at [178, 198] on tt "0rEZbyrrSr2j6qYBehGqDn" at bounding box center [192, 201] width 74 height 7
click at [178, 214] on div "0rxI8fZyVtj1UyuT1O3M4H" at bounding box center [230, 220] width 151 height 13
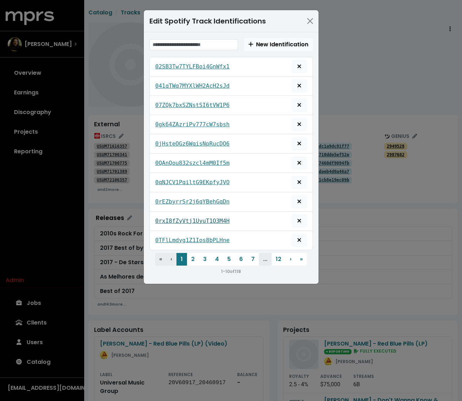
click at [176, 220] on tt "0rxI8fZyVtj1UyuT1O3M4H" at bounding box center [192, 220] width 74 height 7
click at [175, 237] on tt "0TFlLmdyg1Z1Ios8bPLHne" at bounding box center [192, 240] width 74 height 7
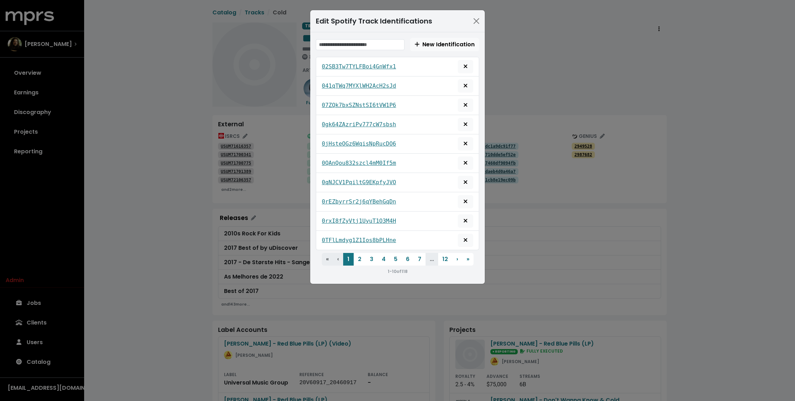
click at [179, 195] on div "Edit Spotify Track Identifications New Identification 02SB3Tw7TYLFBoi4GnWfx1 04…" at bounding box center [397, 200] width 795 height 401
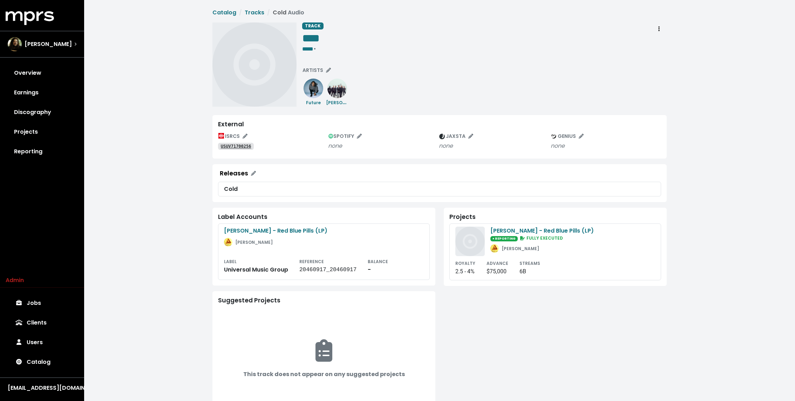
click at [236, 144] on tt "USUV71700256" at bounding box center [236, 146] width 31 height 5
click at [461, 29] on span "Track actions" at bounding box center [659, 29] width 6 height 8
click at [461, 40] on link "Merge" at bounding box center [679, 44] width 55 height 11
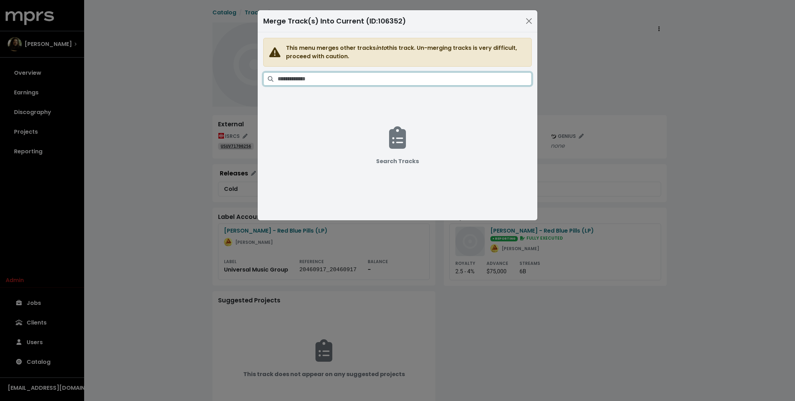
click at [402, 79] on input "Search tracks" at bounding box center [405, 78] width 254 height 13
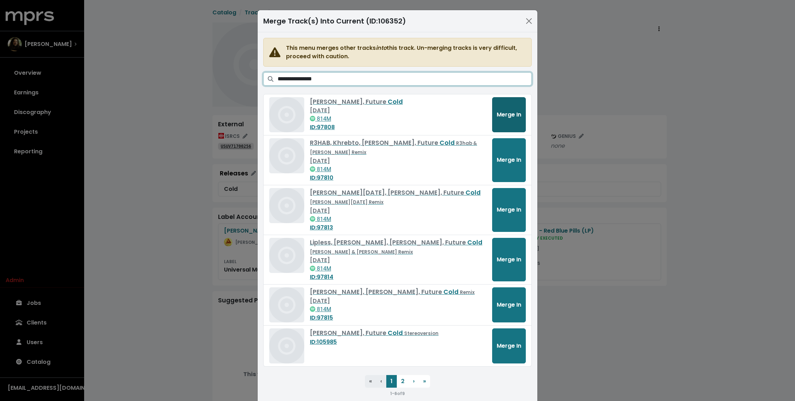
type input "**********"
click at [461, 113] on span "Merge In" at bounding box center [509, 114] width 25 height 8
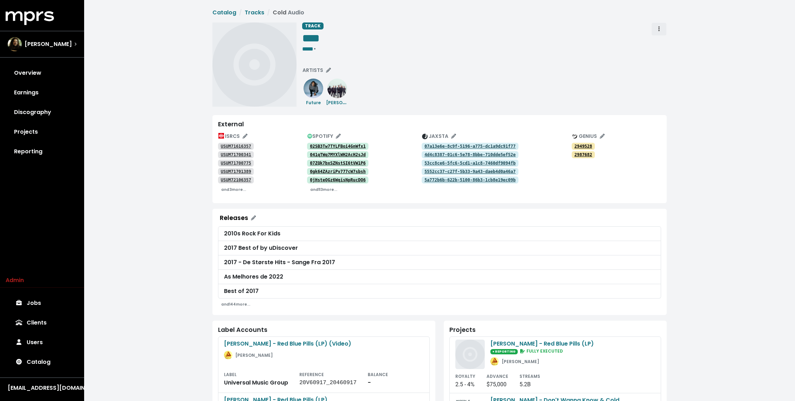
click at [656, 27] on span "Track actions" at bounding box center [659, 29] width 6 height 8
click at [663, 42] on link "Merge" at bounding box center [679, 44] width 55 height 11
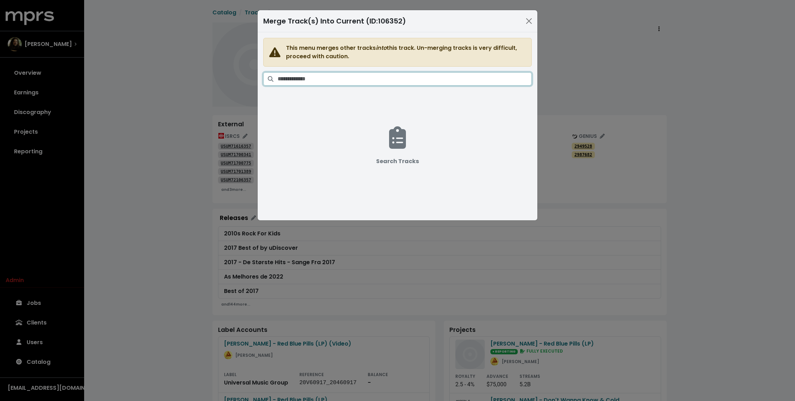
click at [436, 84] on input "Search tracks" at bounding box center [405, 78] width 254 height 13
type input "*"
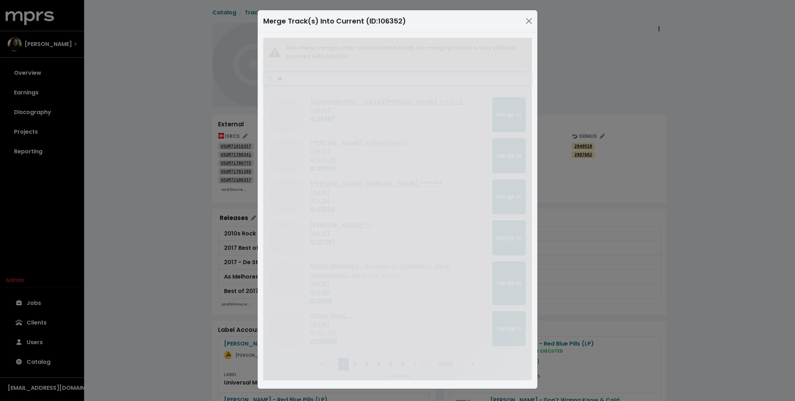
type input "*"
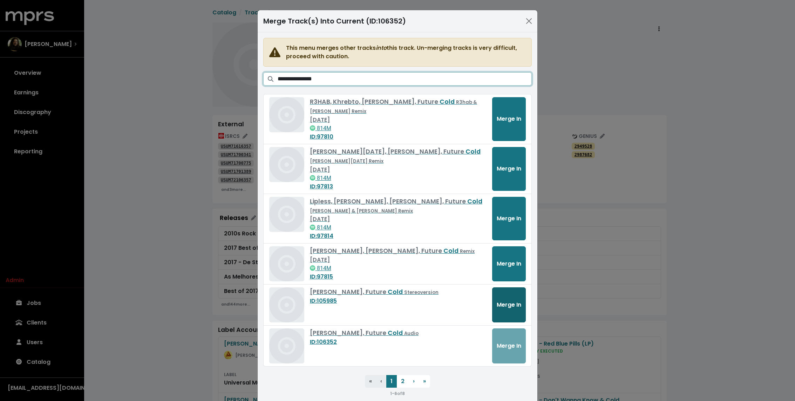
type input "**********"
click at [511, 292] on button "Merge In" at bounding box center [509, 304] width 34 height 35
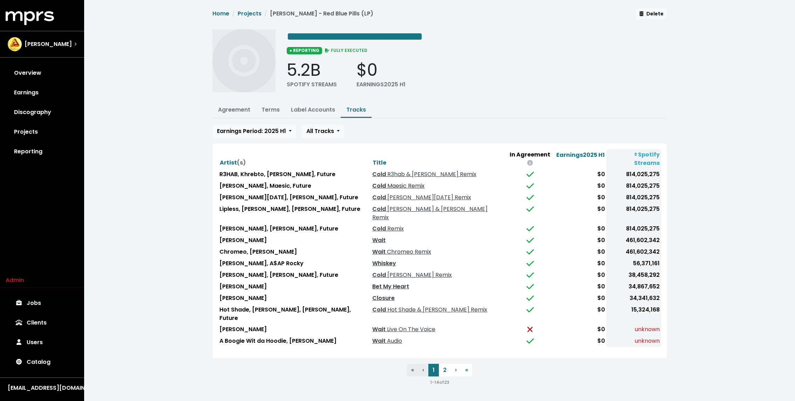
click at [386, 182] on span "Maesic Remix" at bounding box center [405, 186] width 39 height 8
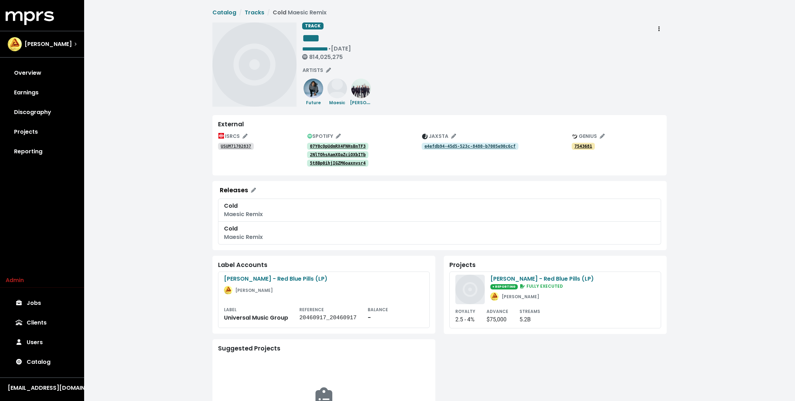
click at [336, 143] on link "07Y0cOpUdmRX4FNHsBnTF3" at bounding box center [337, 146] width 61 height 7
click at [335, 148] on tt "07Y0cOpUdmRX4FNHsBnTF3" at bounding box center [338, 146] width 56 height 5
click at [333, 154] on tt "2NlTOhsAamXOaZciOXbITb" at bounding box center [338, 154] width 56 height 5
click at [333, 160] on link "5t8Bp0ihjIGZM6oaxnvsr4" at bounding box center [337, 163] width 61 height 7
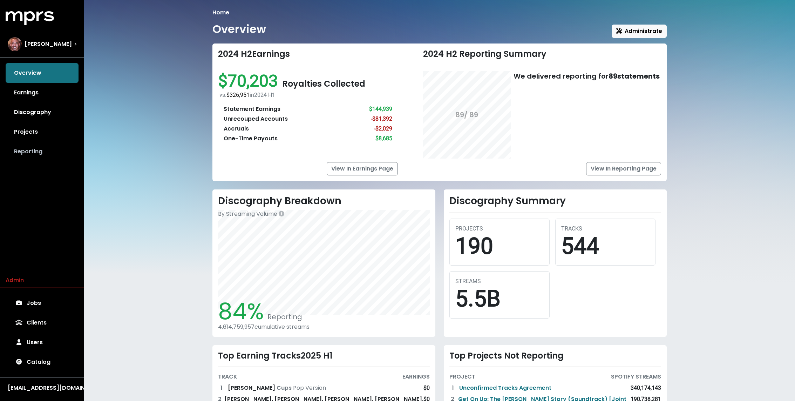
click at [25, 158] on link "Reporting" at bounding box center [42, 152] width 73 height 20
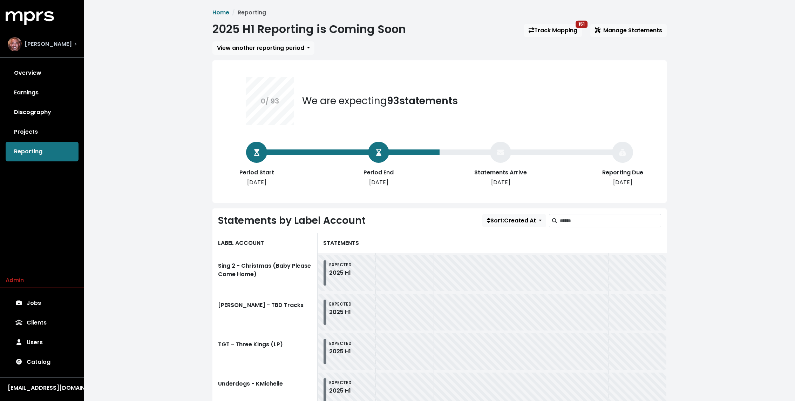
click at [60, 48] on span "Harvey Mason Jr" at bounding box center [48, 44] width 47 height 8
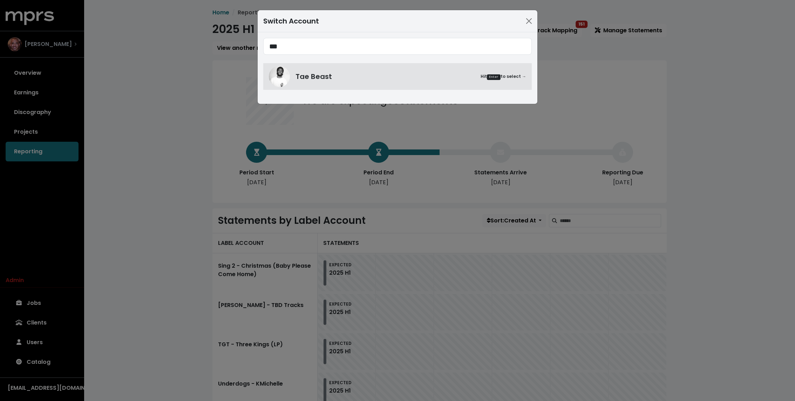
type input "***"
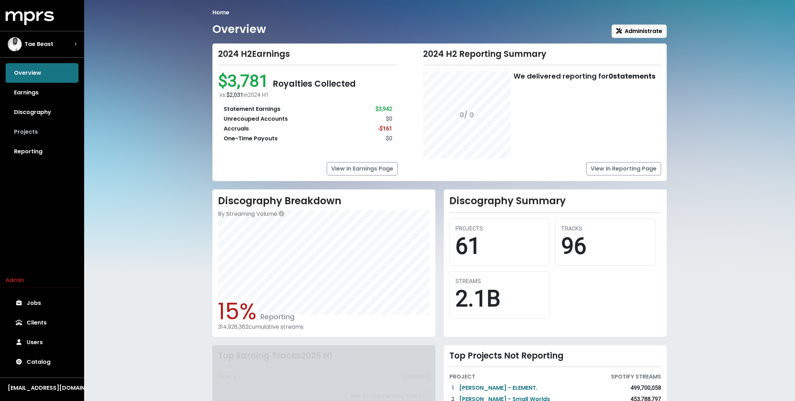
click at [42, 132] on link "Projects" at bounding box center [42, 132] width 73 height 20
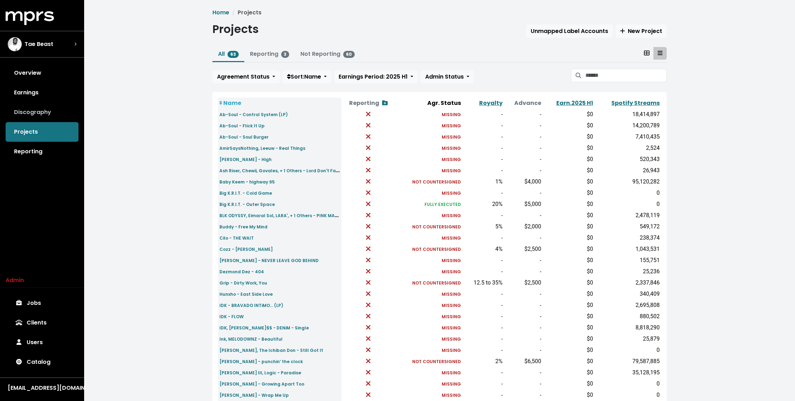
click at [62, 118] on link "Discography" at bounding box center [42, 112] width 73 height 20
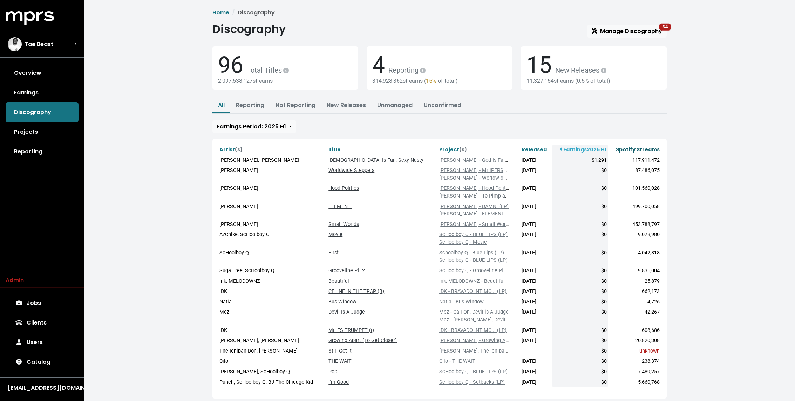
click at [633, 147] on link "Spotify Streams" at bounding box center [638, 149] width 44 height 7
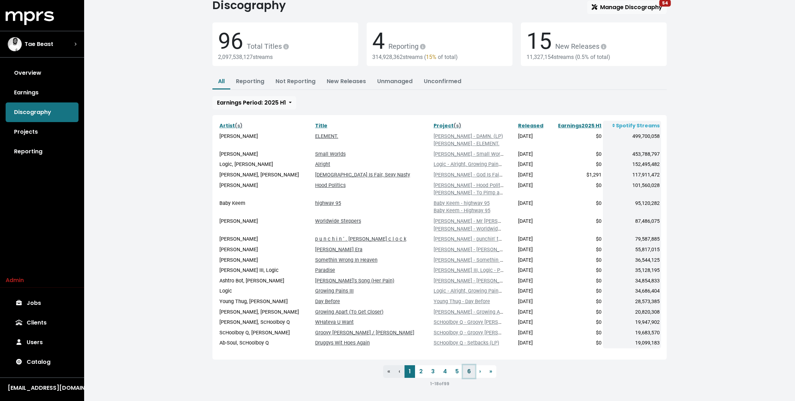
click at [466, 370] on link "6" at bounding box center [469, 371] width 12 height 13
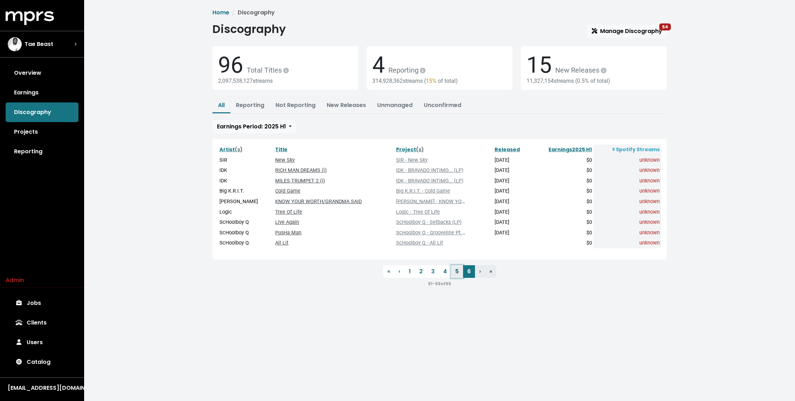
click at [458, 271] on link "5" at bounding box center [457, 271] width 12 height 13
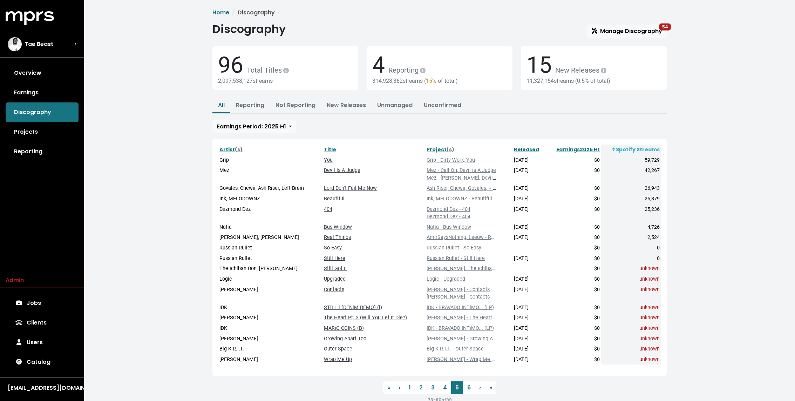
click at [163, 190] on div "Home Discography Discography Manage Discography 54 96 Total Titles 2,097,538,12…" at bounding box center [439, 209] width 711 height 418
click at [43, 48] on span "Tae Beast" at bounding box center [39, 44] width 29 height 8
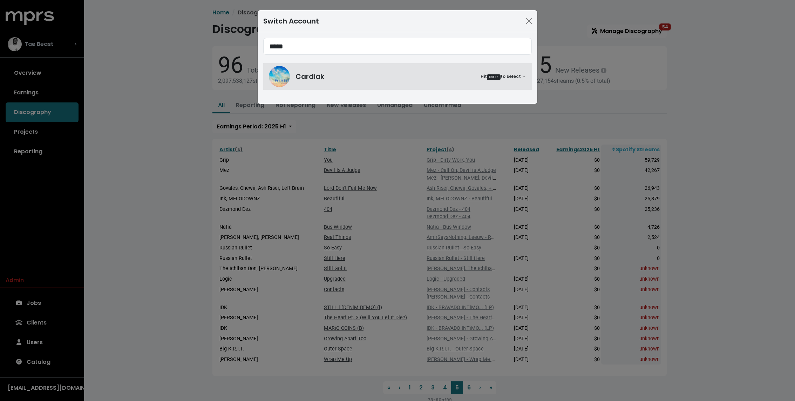
type input "*****"
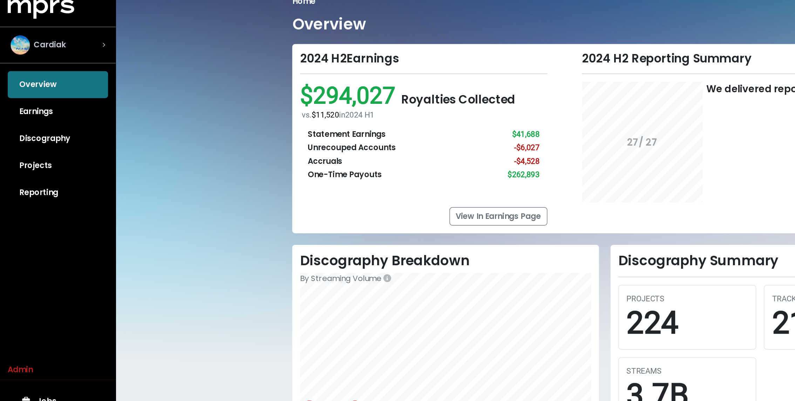
click at [56, 42] on div "Cardiak" at bounding box center [42, 44] width 69 height 14
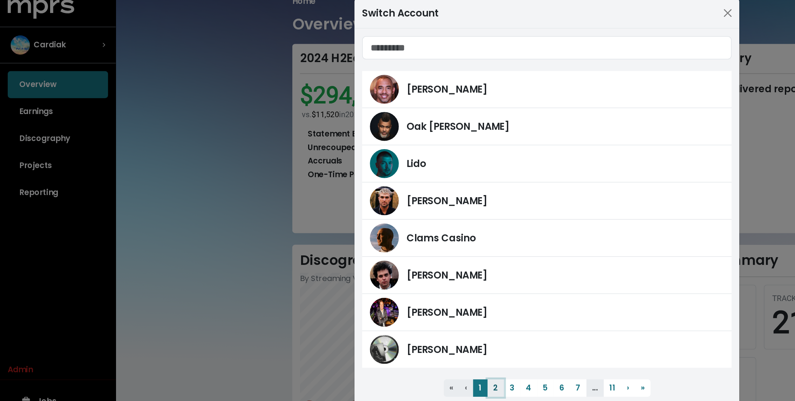
click at [363, 294] on button "2" at bounding box center [361, 293] width 12 height 13
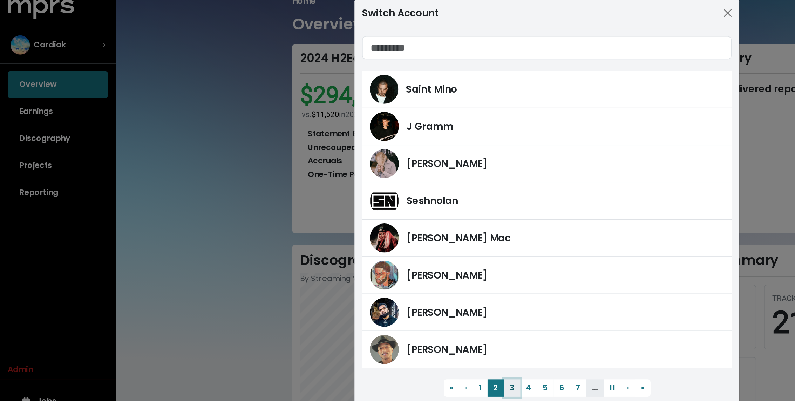
click at [369, 291] on button "3" at bounding box center [372, 293] width 12 height 13
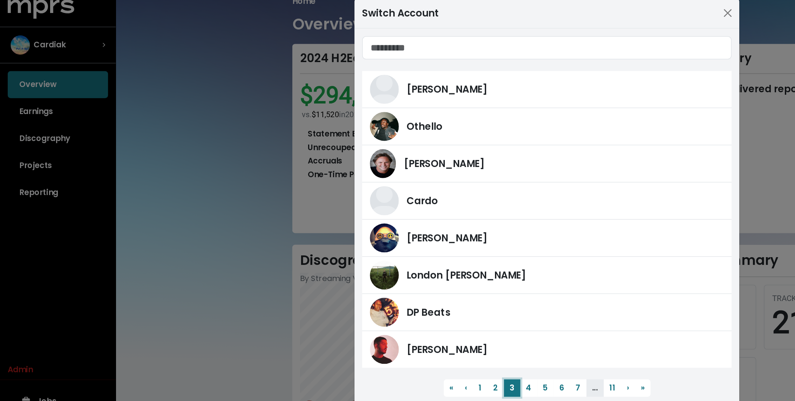
click at [376, 291] on button "3" at bounding box center [372, 293] width 12 height 13
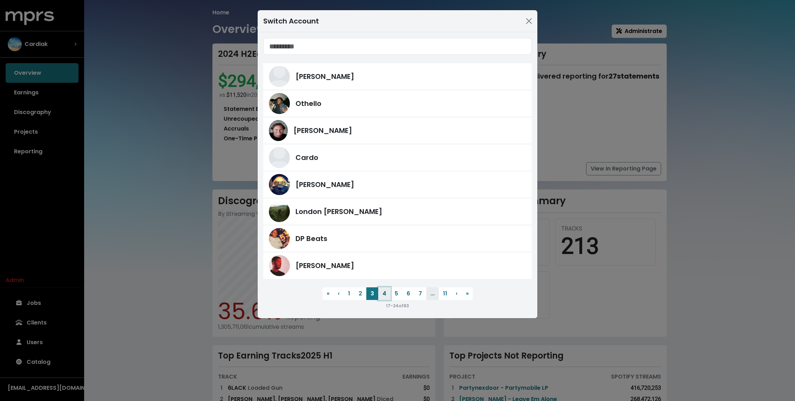
click at [383, 294] on button "4" at bounding box center [384, 293] width 12 height 13
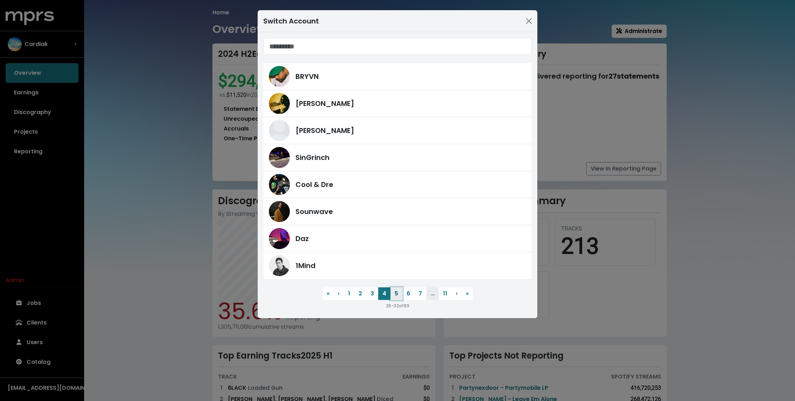
click at [391, 294] on button "5" at bounding box center [397, 293] width 12 height 13
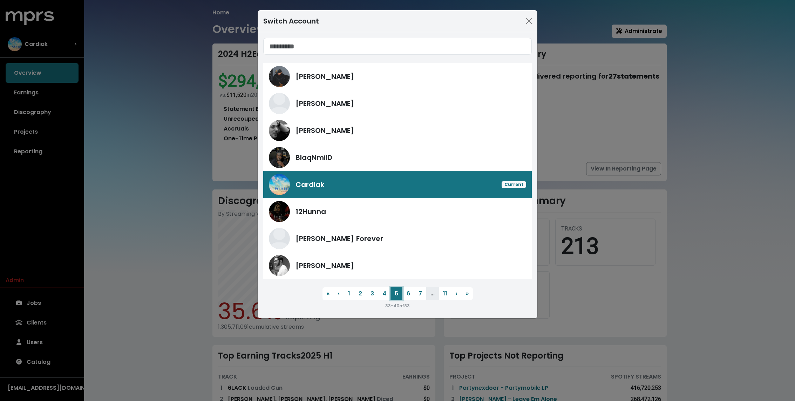
click at [401, 294] on button "5" at bounding box center [397, 293] width 12 height 13
click at [406, 294] on button "6" at bounding box center [409, 293] width 12 height 13
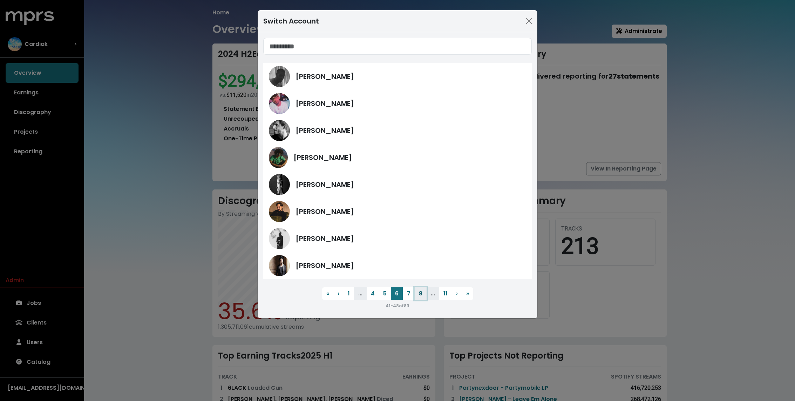
click at [417, 295] on button "8" at bounding box center [421, 293] width 12 height 13
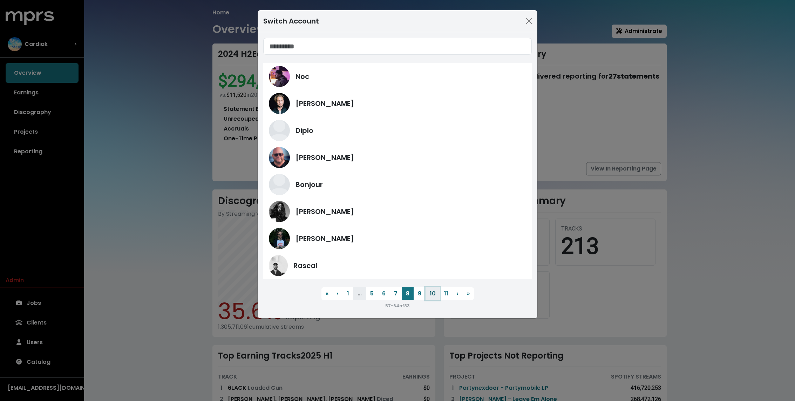
click at [426, 293] on button "10" at bounding box center [433, 293] width 14 height 13
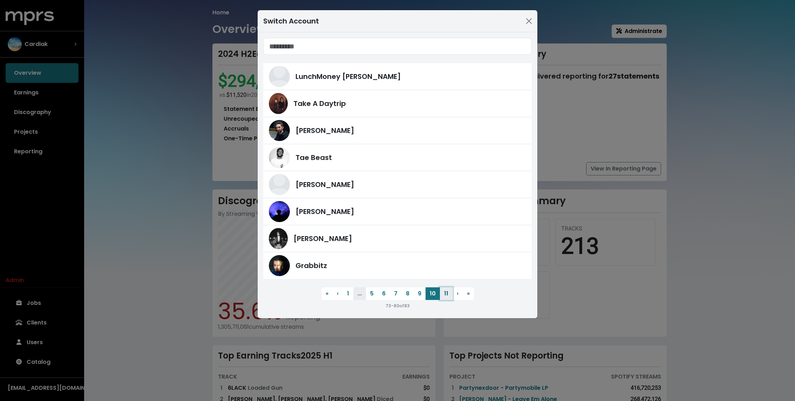
click at [440, 294] on button "11" at bounding box center [446, 293] width 13 height 13
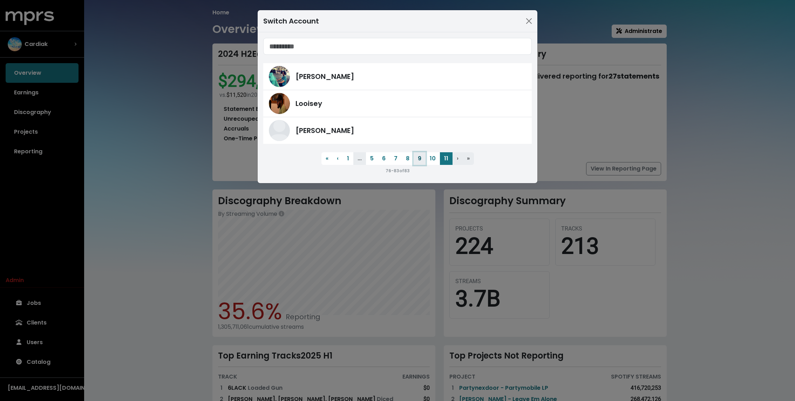
click at [416, 161] on button "9" at bounding box center [420, 158] width 12 height 13
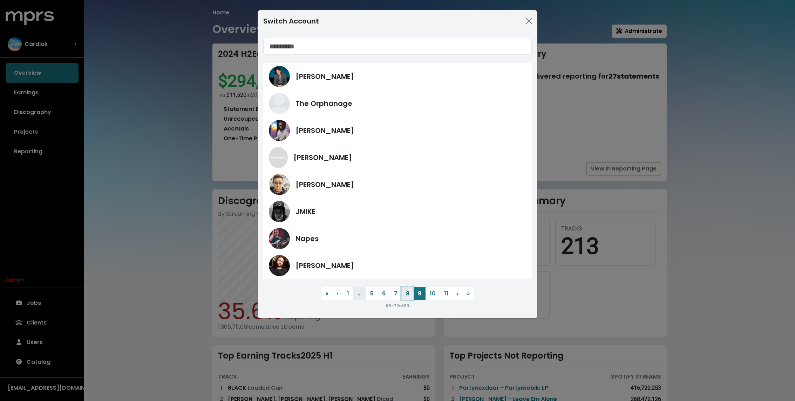
click at [411, 294] on button "8" at bounding box center [408, 293] width 12 height 13
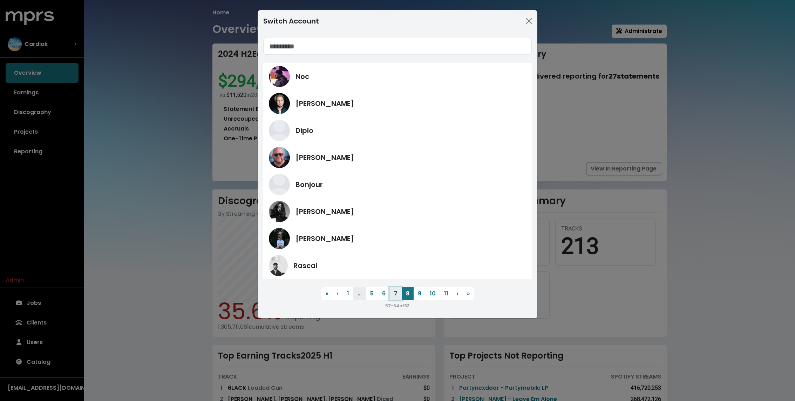
click at [396, 297] on button "7" at bounding box center [396, 293] width 12 height 13
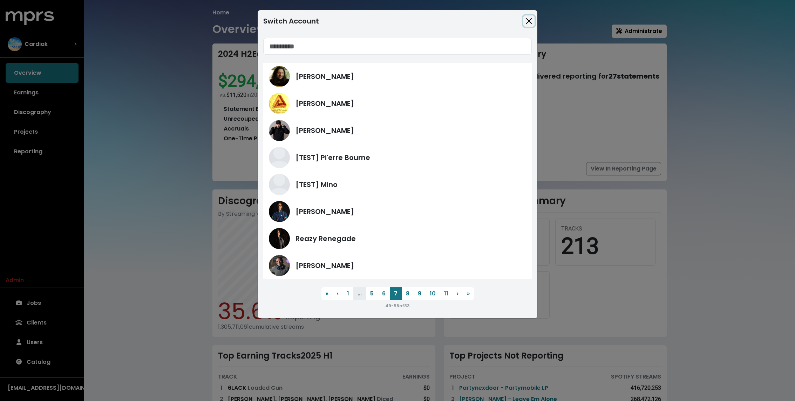
click at [533, 24] on button "Close" at bounding box center [529, 20] width 11 height 11
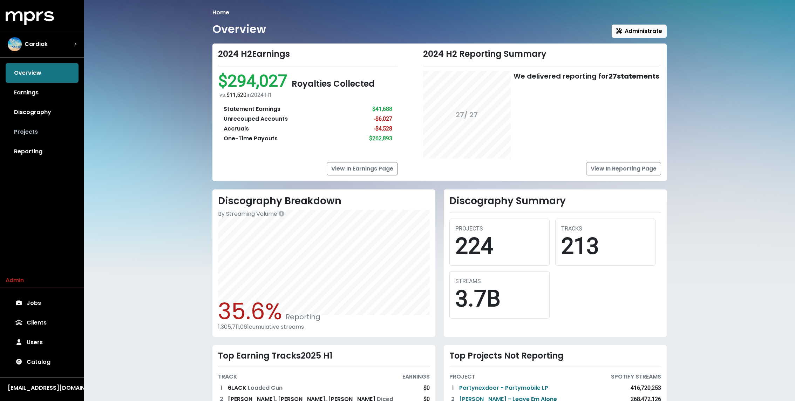
click at [36, 131] on link "Projects" at bounding box center [42, 132] width 73 height 20
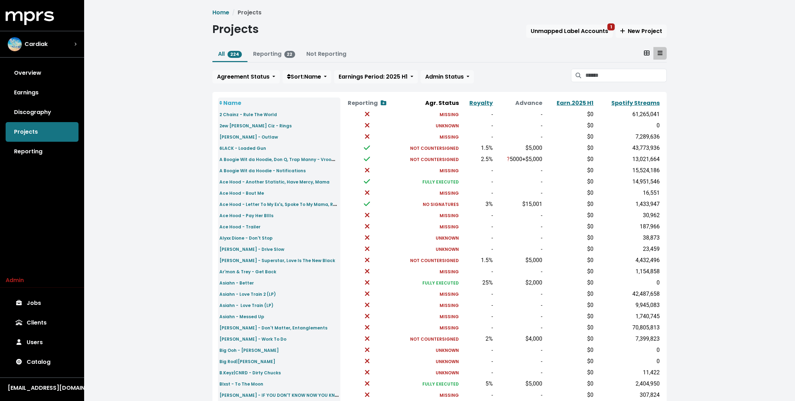
click at [646, 95] on div "Name Reporting Show contracts view Agr. Status Royalty Advance Earn. 2025 H1 Sp…" at bounding box center [440, 285] width 454 height 387
click at [642, 100] on link "Spotify Streams" at bounding box center [636, 103] width 48 height 8
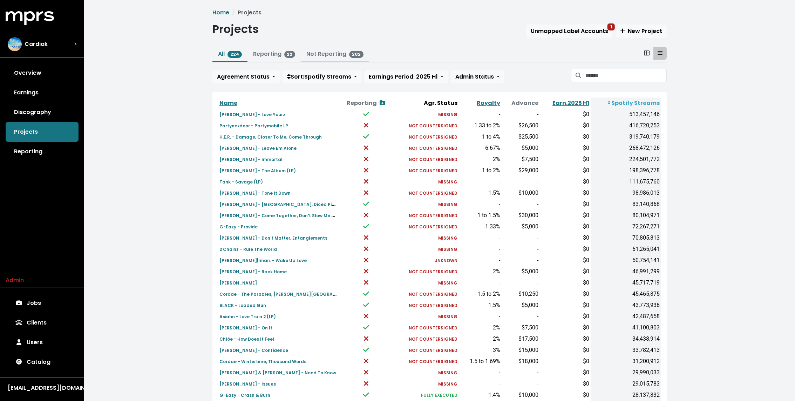
click at [330, 53] on link "Not Reporting 202" at bounding box center [334, 54] width 57 height 8
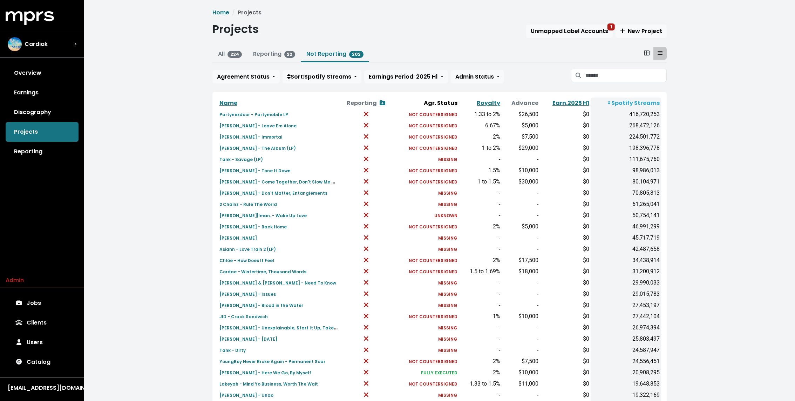
click at [167, 127] on div "Home Projects Projects Unmapped Label Accounts 1 New Project All 224 Reporting …" at bounding box center [439, 262] width 711 height 524
click at [136, 122] on div "Home Projects Projects Unmapped Label Accounts 1 New Project All 224 Reporting …" at bounding box center [439, 262] width 711 height 524
click at [79, 45] on div "Cardiak" at bounding box center [42, 44] width 80 height 25
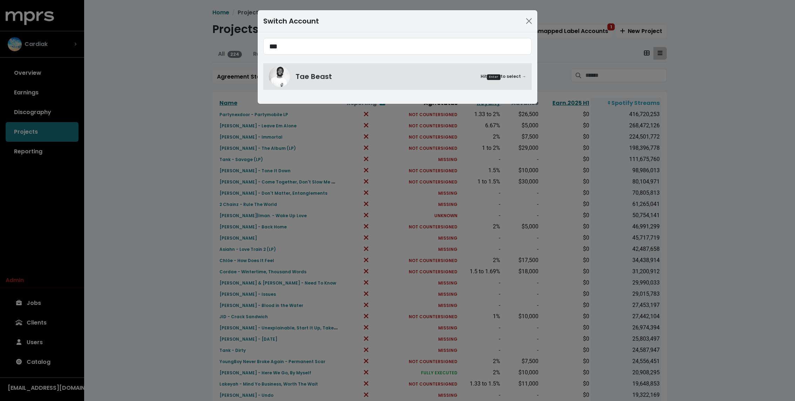
type input "***"
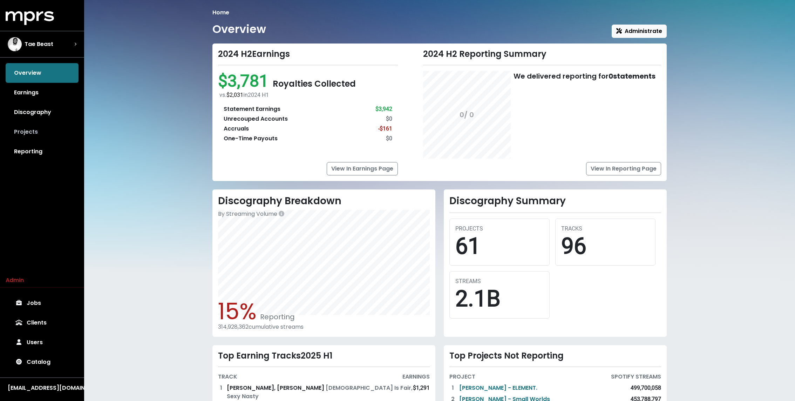
click at [32, 127] on link "Projects" at bounding box center [42, 132] width 73 height 20
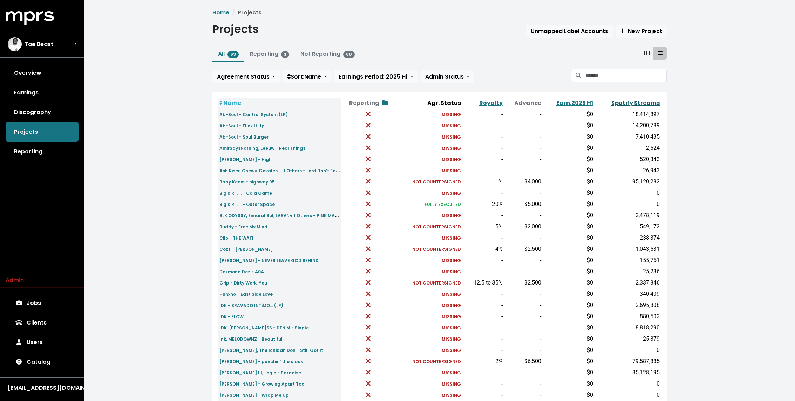
click at [647, 103] on link "Spotify Streams" at bounding box center [636, 103] width 48 height 8
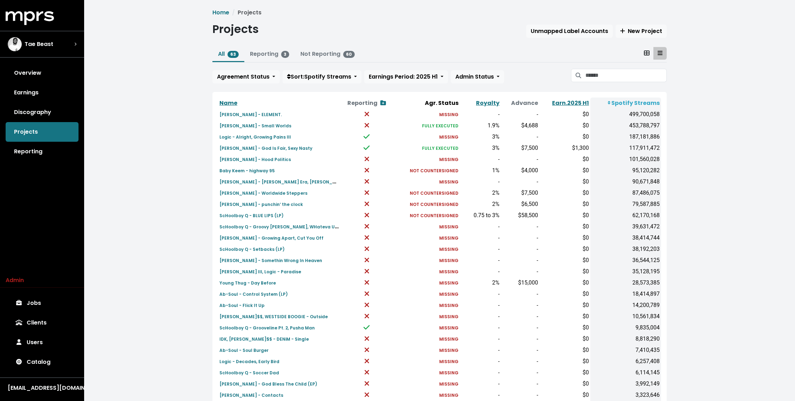
click at [169, 164] on div "Home Projects Projects Unmapped Label Accounts New Project All 63 Reporting 3 N…" at bounding box center [439, 262] width 711 height 524
click at [252, 112] on small "Kendrick Lamar - ELEMENT." at bounding box center [251, 115] width 62 height 6
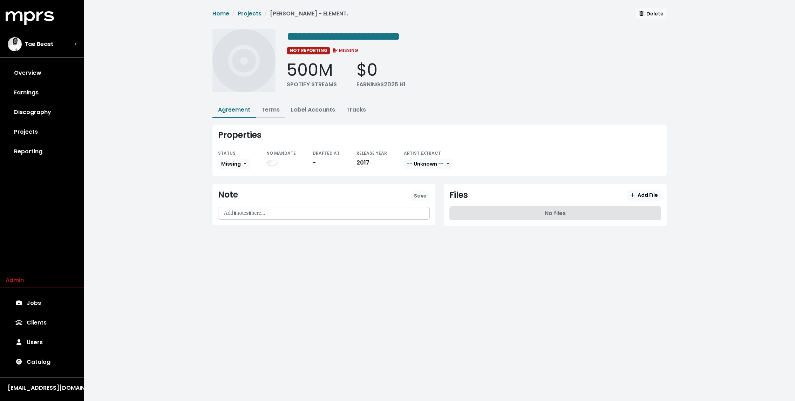
click at [272, 106] on link "Terms" at bounding box center [271, 110] width 18 height 8
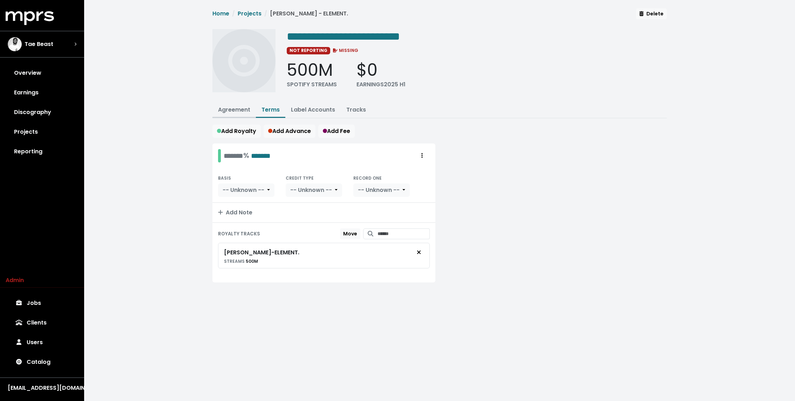
click at [217, 109] on button "Agreement" at bounding box center [234, 110] width 43 height 15
click at [220, 109] on link "Agreement" at bounding box center [234, 110] width 32 height 8
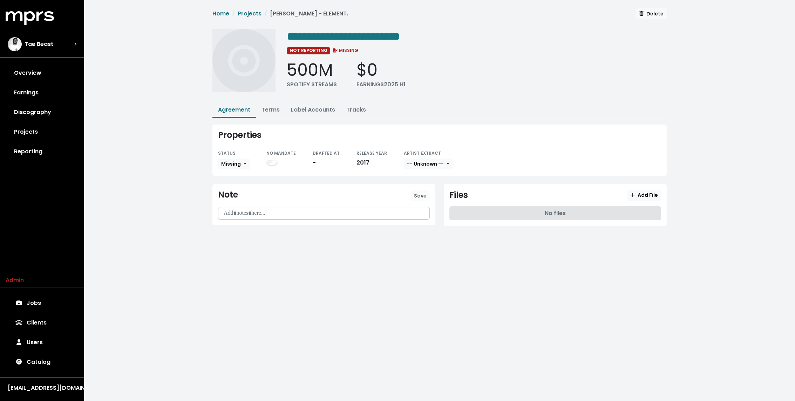
click at [155, 169] on div "**********" at bounding box center [439, 122] width 711 height 245
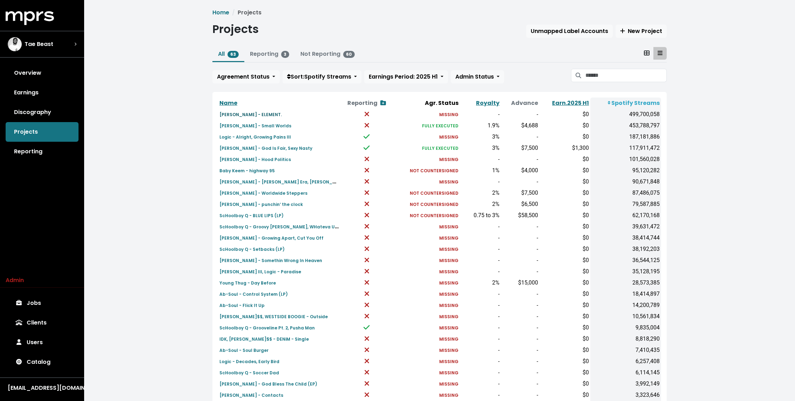
click at [246, 114] on small "Kendrick Lamar - ELEMENT." at bounding box center [251, 115] width 62 height 6
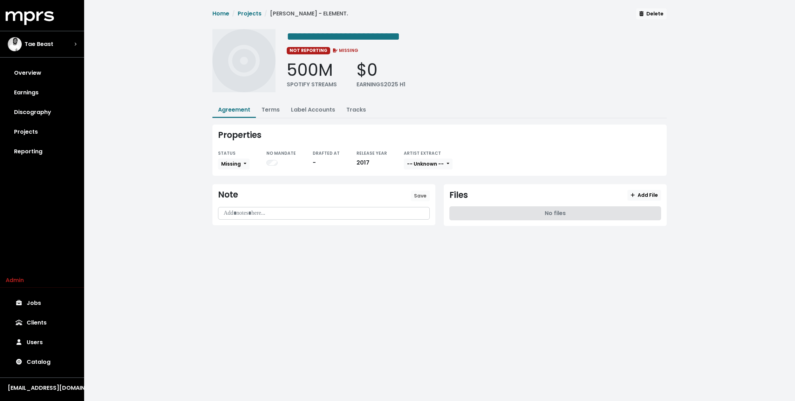
click at [245, 208] on div at bounding box center [323, 213] width 211 height 12
click at [417, 193] on span "Save" at bounding box center [420, 195] width 13 height 7
click at [248, 13] on link "Projects" at bounding box center [250, 13] width 24 height 8
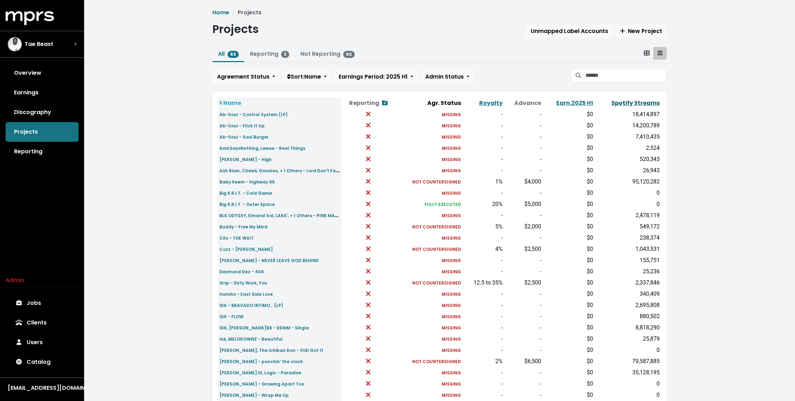
click at [632, 104] on link "Spotify Streams" at bounding box center [636, 103] width 48 height 8
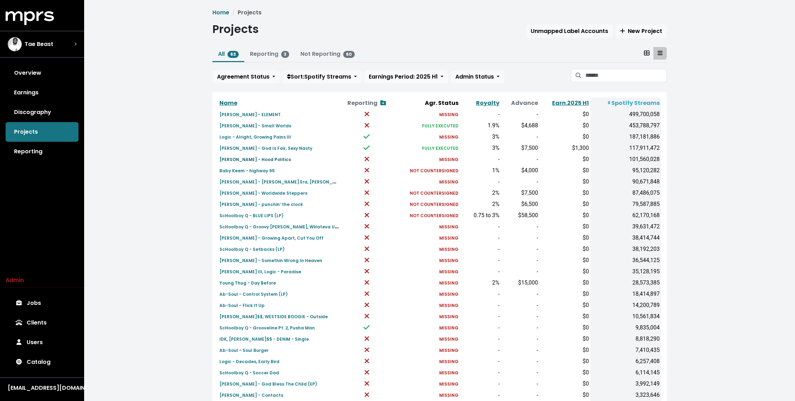
click at [249, 159] on small "Kendrick Lamar - Hood Politics" at bounding box center [256, 159] width 72 height 6
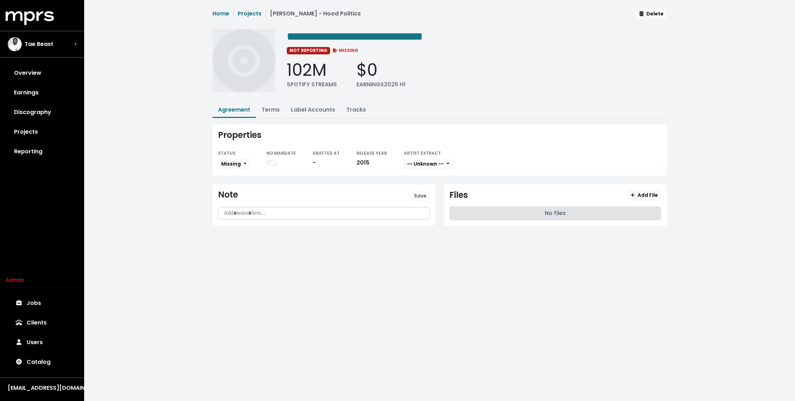
click at [259, 214] on p at bounding box center [324, 213] width 203 height 8
click at [422, 193] on span "Save" at bounding box center [420, 195] width 13 height 7
click at [244, 12] on link "Projects" at bounding box center [250, 13] width 24 height 8
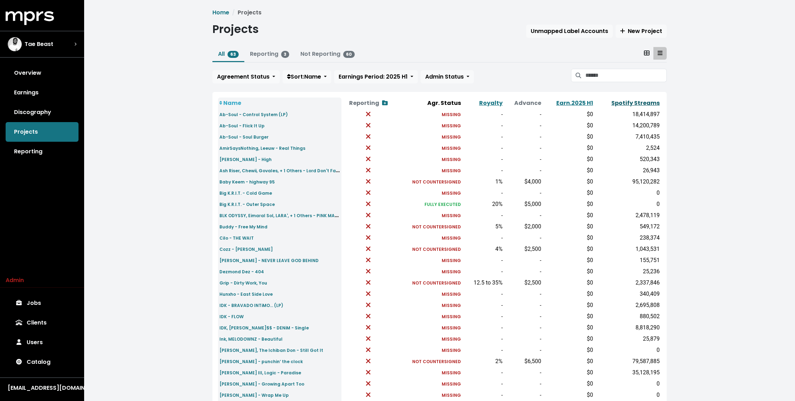
click at [635, 102] on link "Spotify Streams" at bounding box center [636, 103] width 48 height 8
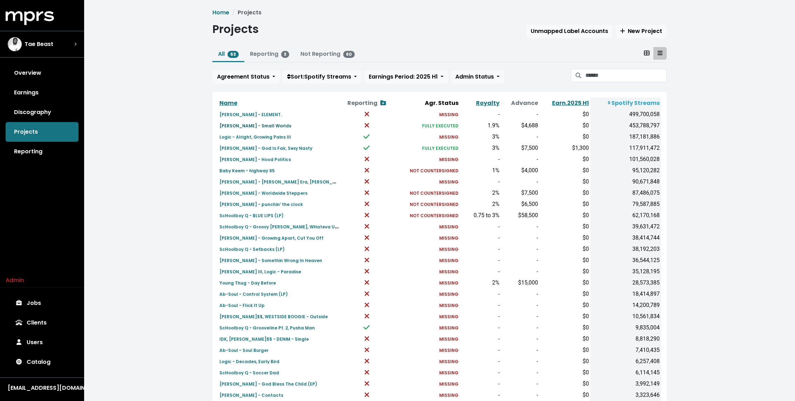
click at [233, 125] on small "Mac Miller - Small Worlds" at bounding box center [256, 126] width 72 height 6
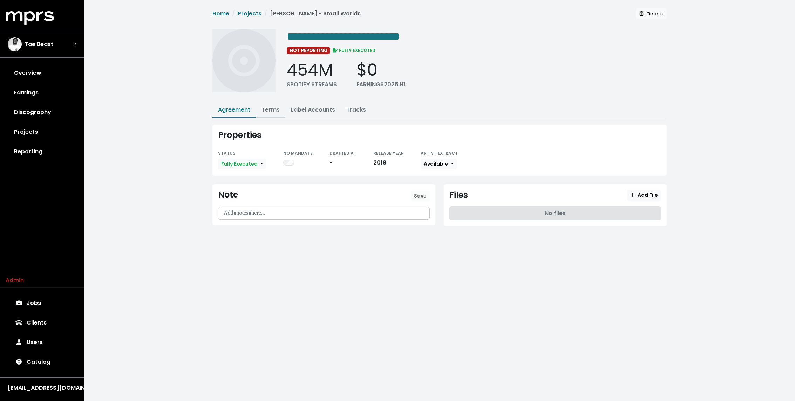
click at [271, 109] on link "Terms" at bounding box center [271, 110] width 18 height 8
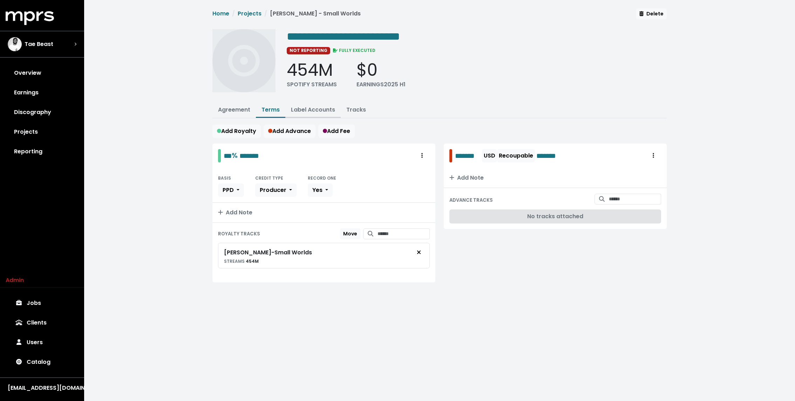
click at [304, 114] on button "Label Accounts" at bounding box center [312, 110] width 55 height 15
click at [303, 112] on link "Label Accounts" at bounding box center [313, 110] width 44 height 8
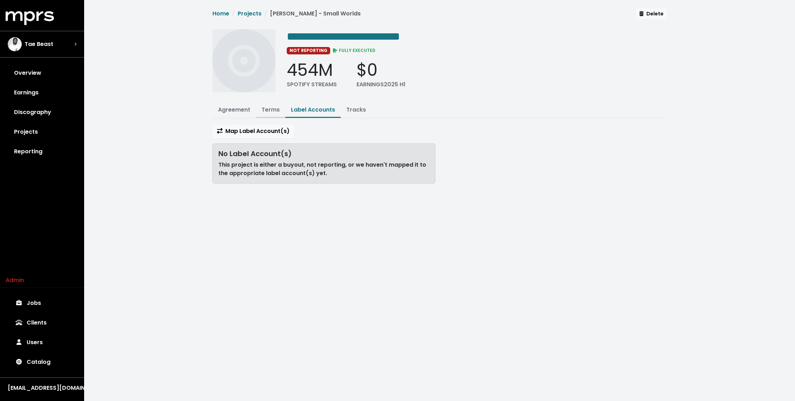
click at [270, 110] on link "Terms" at bounding box center [271, 110] width 18 height 8
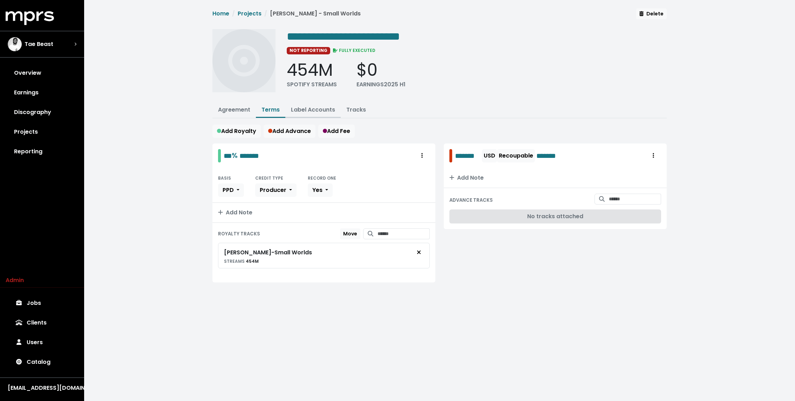
click at [327, 106] on link "Label Accounts" at bounding box center [313, 110] width 44 height 8
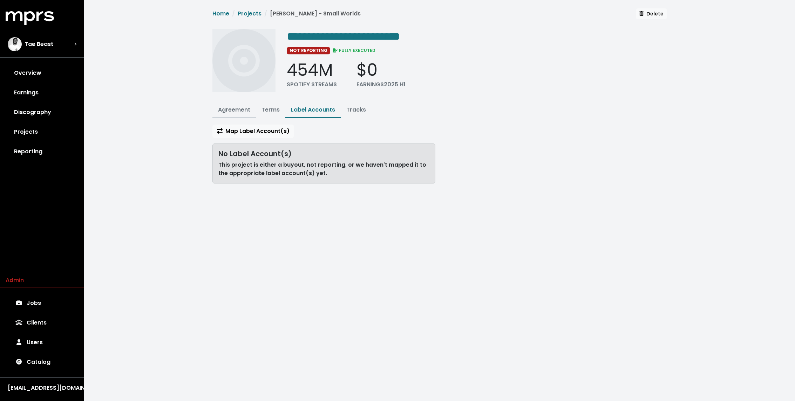
click at [236, 110] on link "Agreement" at bounding box center [234, 110] width 32 height 8
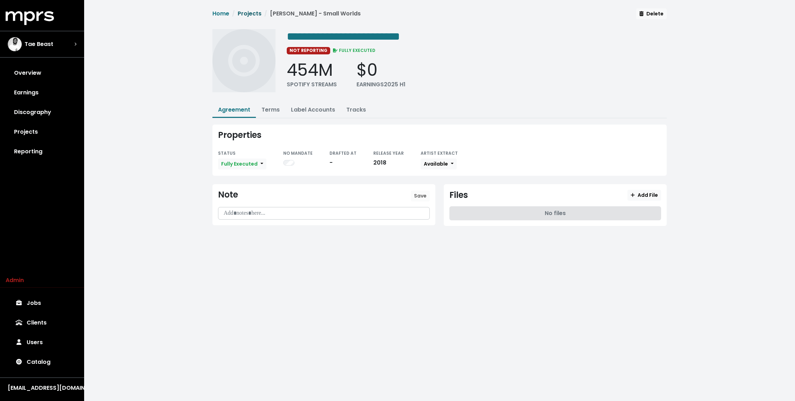
click at [247, 16] on link "Projects" at bounding box center [250, 13] width 24 height 8
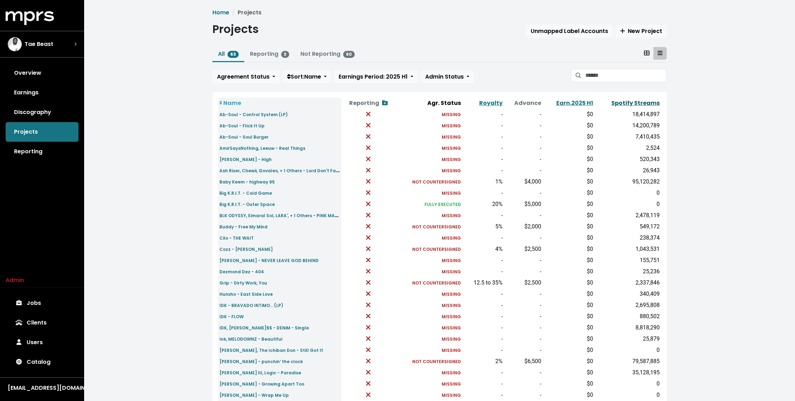
click at [633, 104] on link "Spotify Streams" at bounding box center [636, 103] width 48 height 8
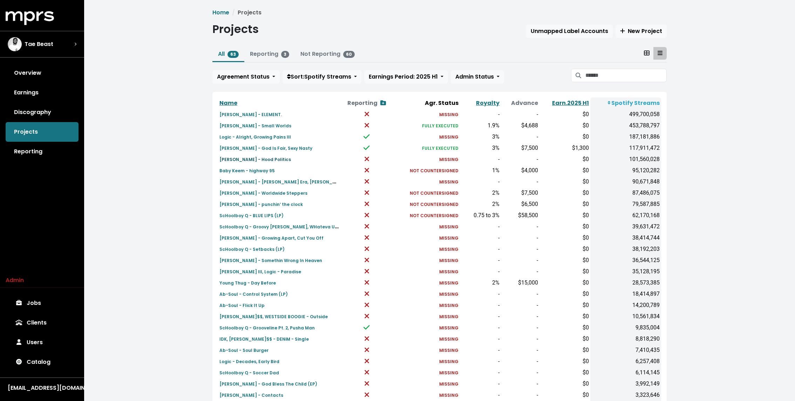
click at [244, 159] on small "Kendrick Lamar - Hood Politics" at bounding box center [256, 159] width 72 height 6
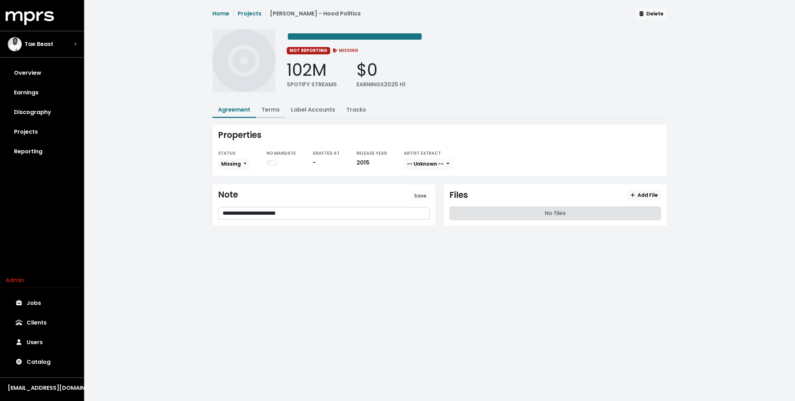
click at [274, 103] on button "Terms" at bounding box center [270, 110] width 29 height 15
click at [274, 106] on link "Terms" at bounding box center [271, 110] width 18 height 8
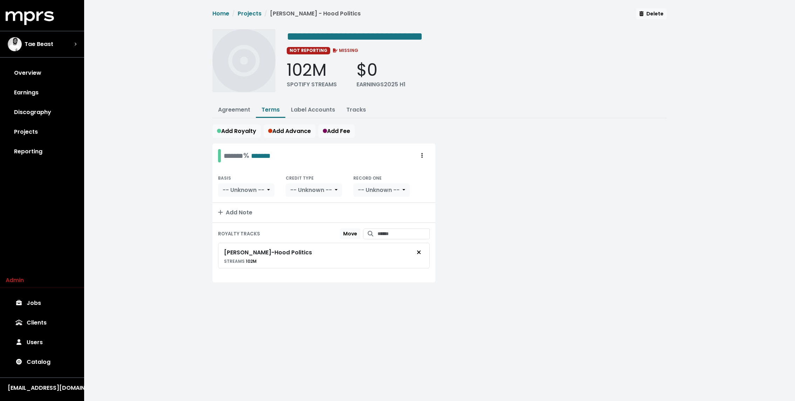
click at [332, 100] on div "**********" at bounding box center [439, 152] width 463 height 288
click at [321, 106] on link "Label Accounts" at bounding box center [313, 110] width 44 height 8
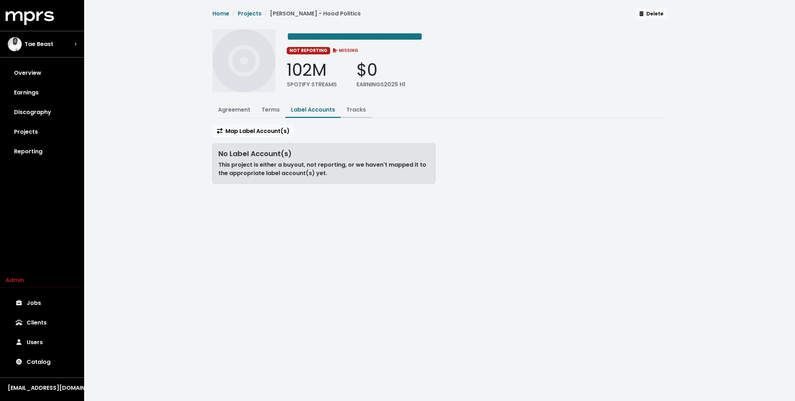
click at [355, 106] on link "Tracks" at bounding box center [356, 110] width 20 height 8
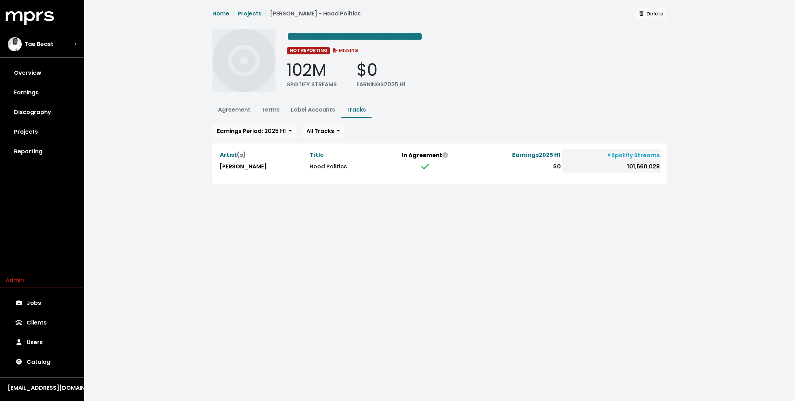
click at [329, 164] on link "Hood Politics" at bounding box center [329, 166] width 38 height 8
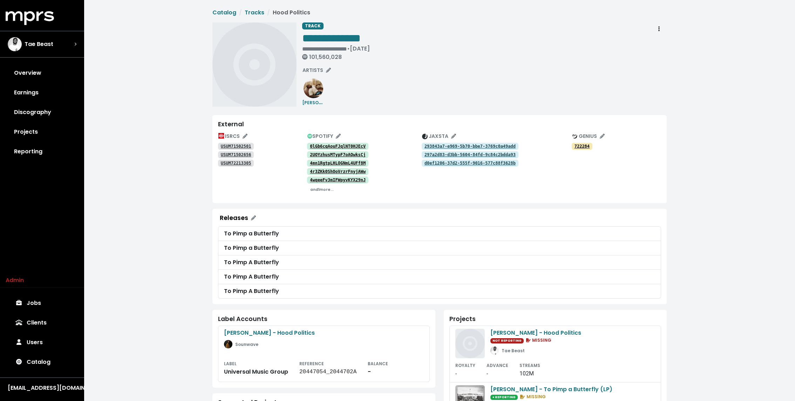
click at [339, 149] on link "0lGb6cqAouFJqlNT0HJEcV" at bounding box center [337, 146] width 61 height 7
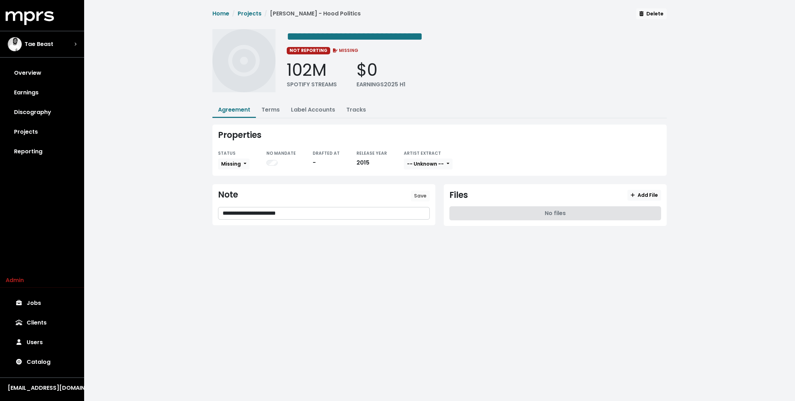
click at [325, 210] on p "**********" at bounding box center [324, 213] width 203 height 8
click at [424, 193] on span "Save" at bounding box center [420, 195] width 13 height 7
click at [246, 14] on link "Projects" at bounding box center [250, 13] width 24 height 8
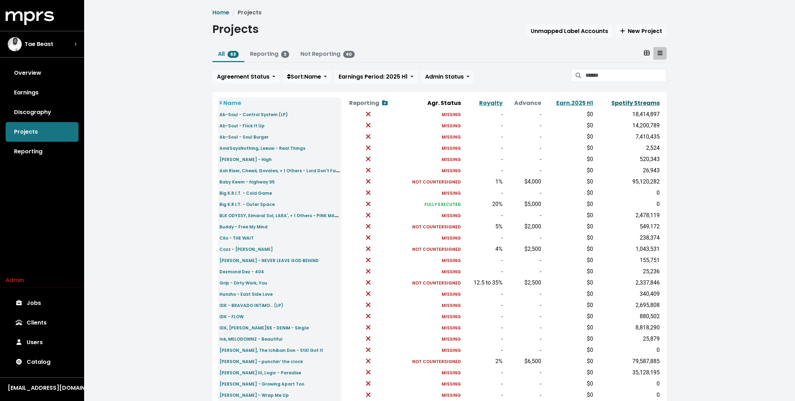
click at [635, 99] on link "Spotify Streams" at bounding box center [636, 103] width 48 height 8
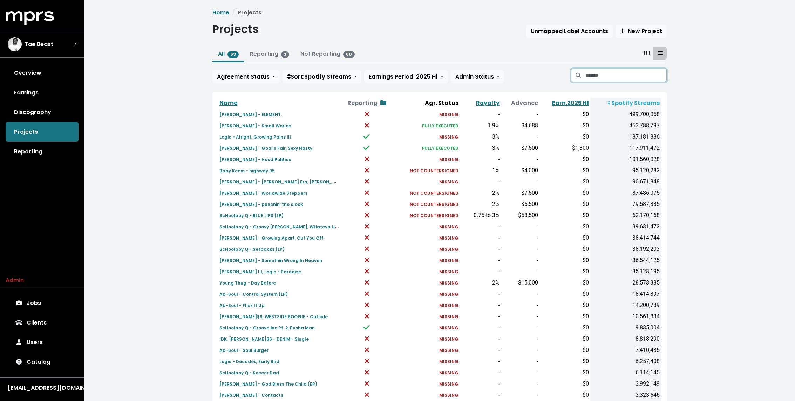
click at [633, 73] on input "Search projects" at bounding box center [626, 75] width 81 height 13
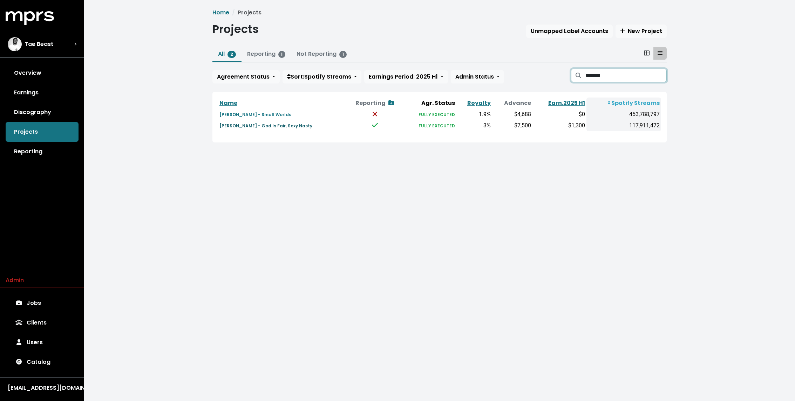
type input "*******"
click at [280, 123] on small "Mac Miller - God Is Fair, Sexy Nasty" at bounding box center [266, 126] width 93 height 6
click at [57, 44] on div "Tae Beast" at bounding box center [42, 44] width 69 height 14
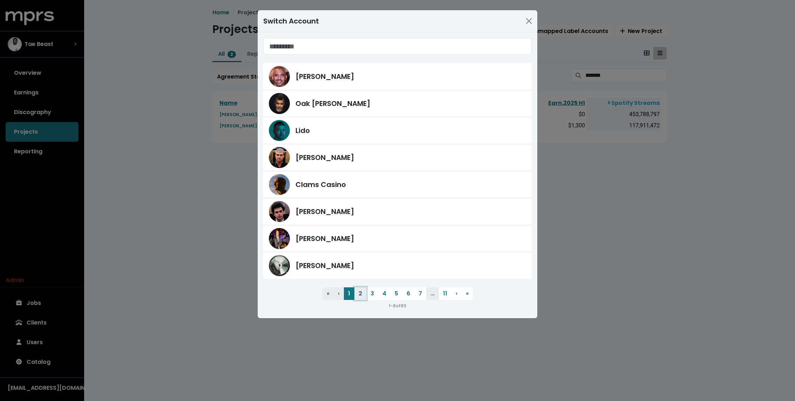
click at [358, 291] on button "2" at bounding box center [361, 293] width 12 height 13
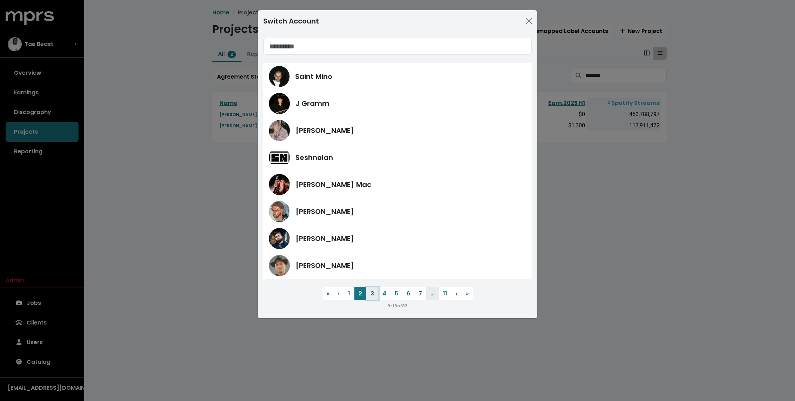
click at [369, 289] on button "3" at bounding box center [372, 293] width 12 height 13
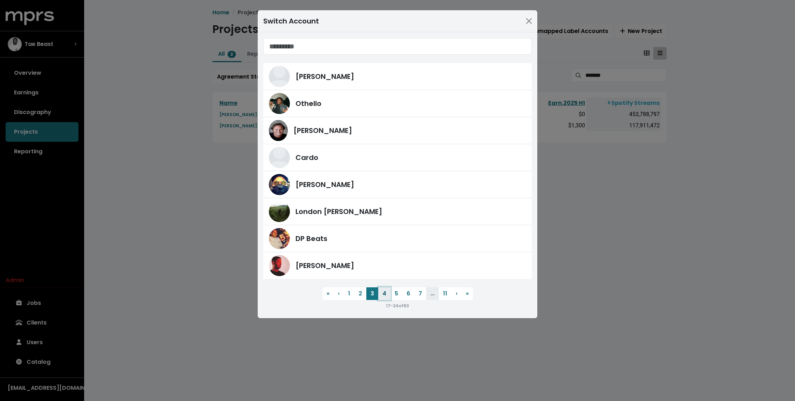
click at [380, 292] on button "4" at bounding box center [384, 293] width 12 height 13
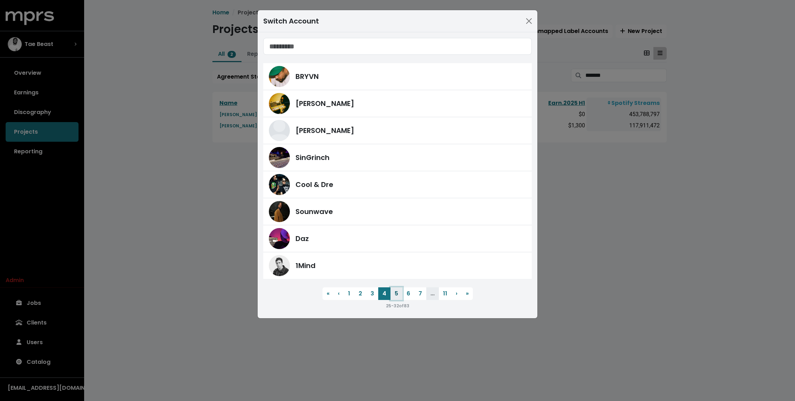
click at [399, 293] on button "5" at bounding box center [397, 293] width 12 height 13
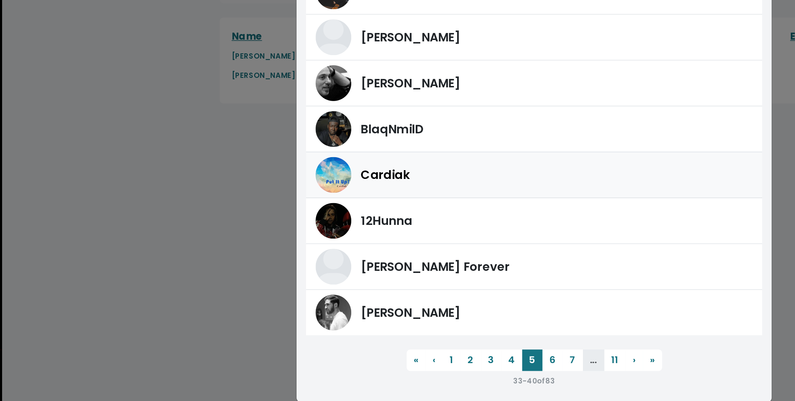
click at [324, 189] on div "Cardiak" at bounding box center [397, 184] width 257 height 21
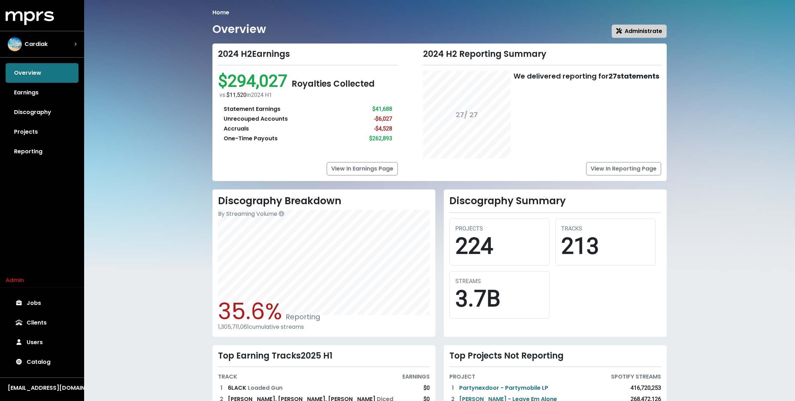
click at [643, 29] on span "Administrate" at bounding box center [639, 31] width 46 height 8
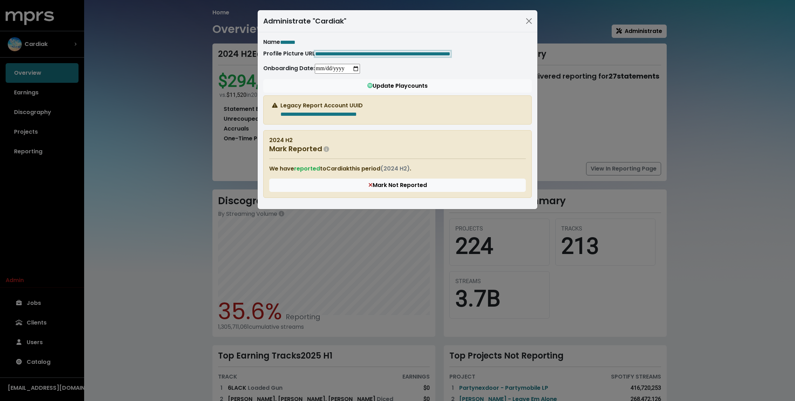
click at [351, 55] on span "**********" at bounding box center [382, 53] width 135 height 5
click at [66, 47] on div "**********" at bounding box center [397, 200] width 795 height 401
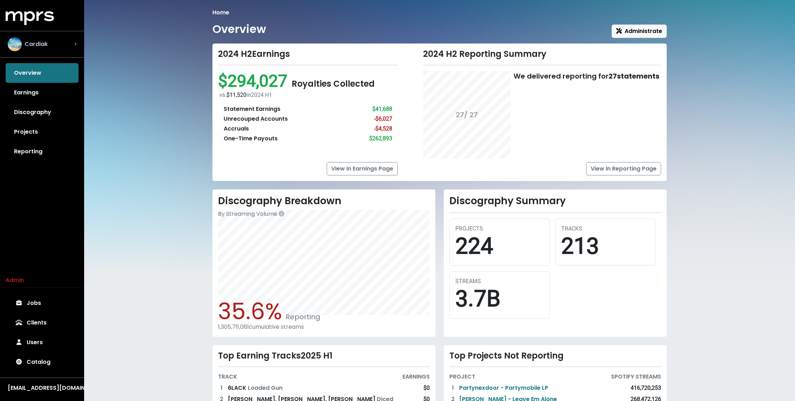
click at [55, 47] on div "Cardiak" at bounding box center [42, 44] width 69 height 14
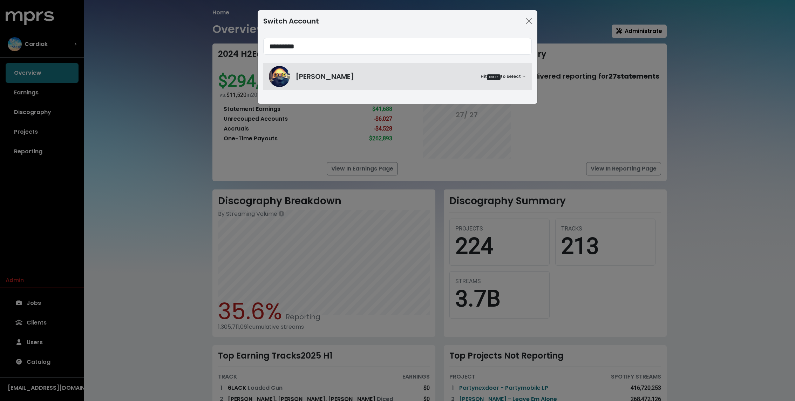
type input "*********"
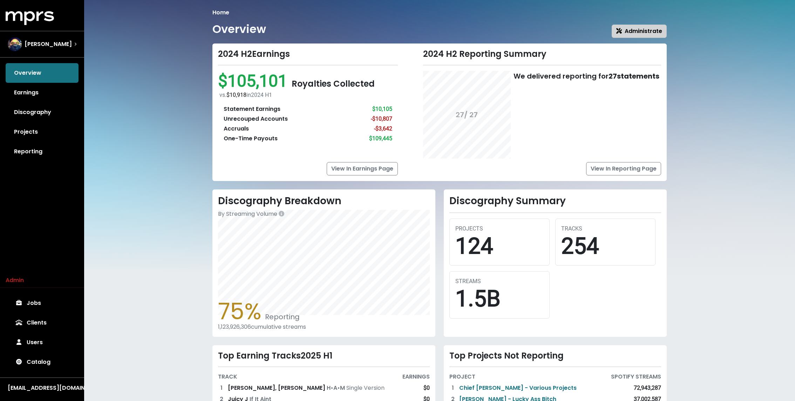
click at [634, 33] on span "Administrate" at bounding box center [639, 31] width 46 height 8
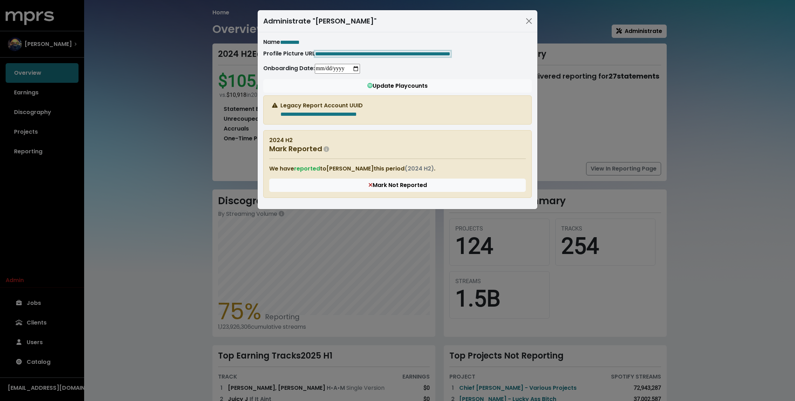
click at [443, 51] on span "**********" at bounding box center [382, 53] width 135 height 5
paste span "Edit value"
click at [443, 50] on div "**********" at bounding box center [397, 53] width 269 height 9
click at [177, 123] on div "**********" at bounding box center [397, 200] width 795 height 401
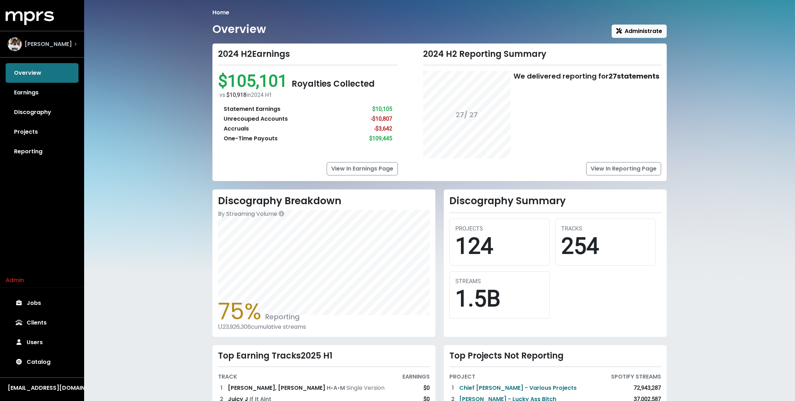
click at [22, 43] on div "Lex Luger" at bounding box center [40, 44] width 64 height 14
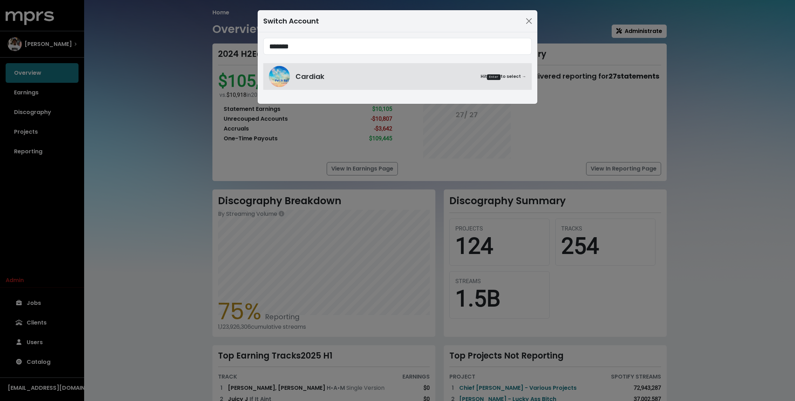
type input "*******"
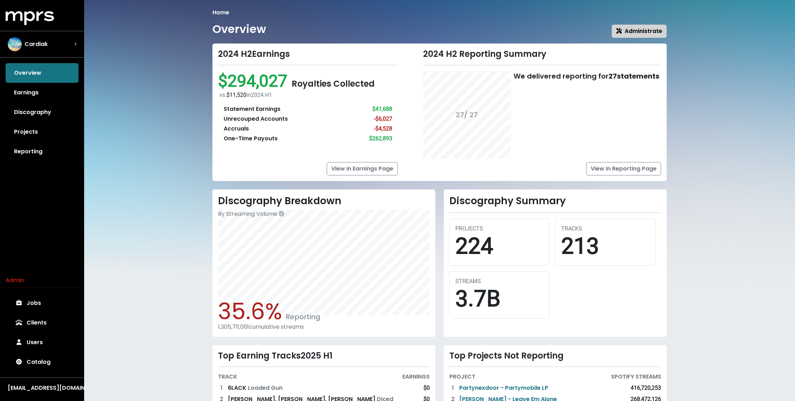
click at [634, 29] on span "Administrate" at bounding box center [639, 31] width 46 height 8
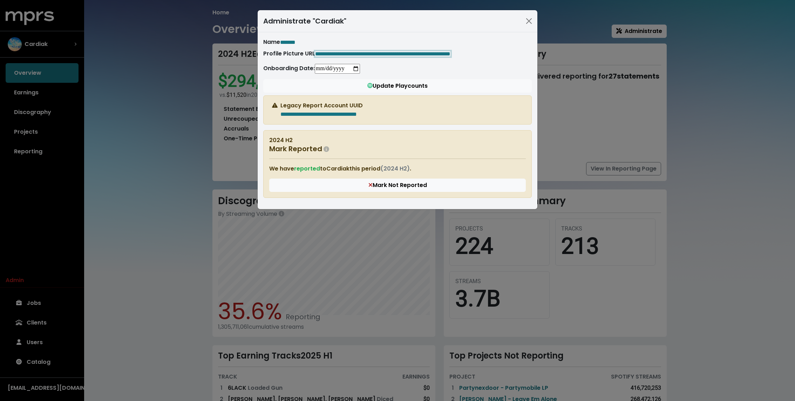
click at [402, 51] on span "**********" at bounding box center [382, 53] width 135 height 5
paste span "Edit value"
click at [402, 33] on div "**********" at bounding box center [398, 120] width 280 height 177
click at [169, 96] on div "**********" at bounding box center [397, 200] width 795 height 401
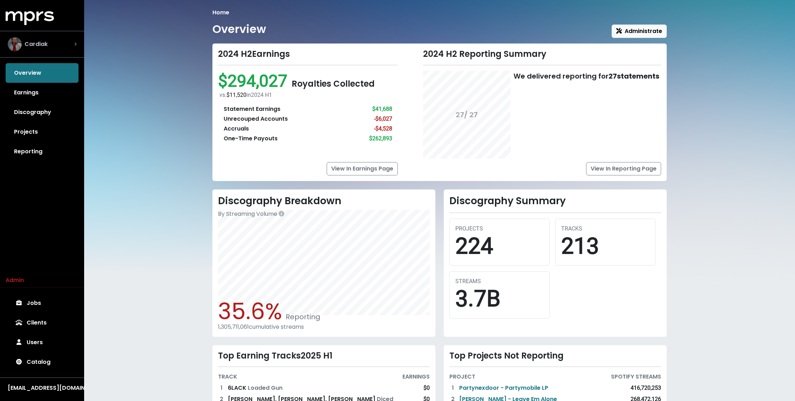
click at [63, 47] on div "Cardiak" at bounding box center [42, 44] width 69 height 14
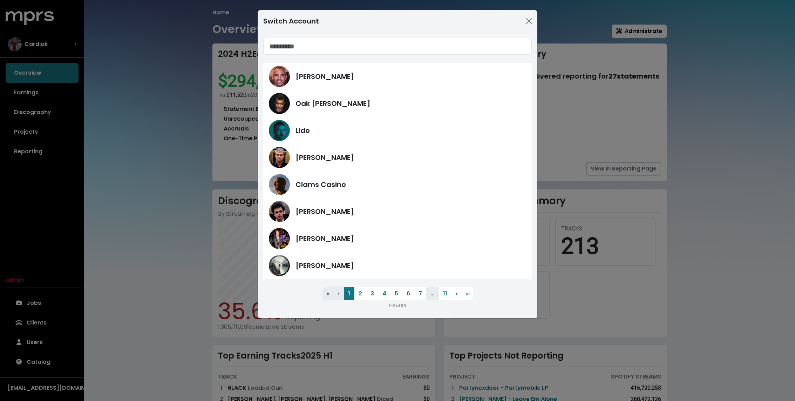
click at [164, 109] on div "Switch Account Harvey Mason Jr Oak Felder Lido Fred Gibson Clams Casino James F…" at bounding box center [397, 200] width 795 height 401
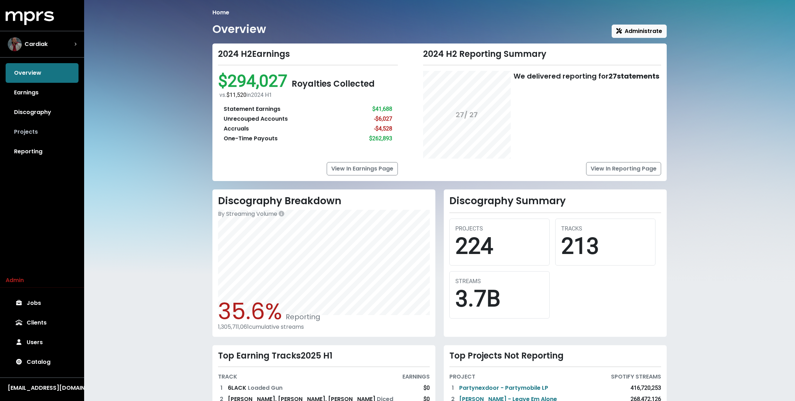
click at [33, 131] on link "Projects" at bounding box center [42, 132] width 73 height 20
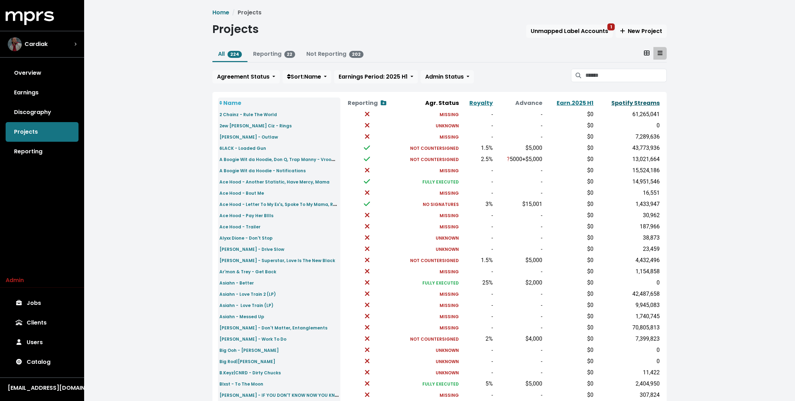
click at [633, 105] on link "Spotify Streams" at bounding box center [636, 103] width 48 height 8
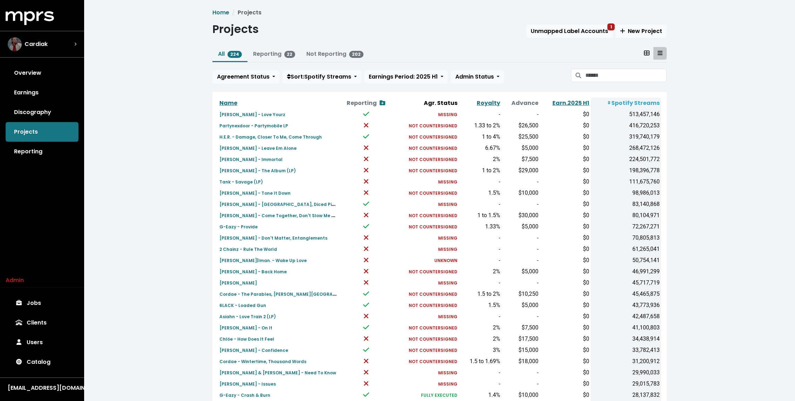
click at [328, 46] on div "Home Projects Projects Unmapped Label Accounts 1 New Project All 224 Reporting …" at bounding box center [439, 258] width 463 height 501
click at [322, 52] on link "Not Reporting 202" at bounding box center [334, 54] width 57 height 8
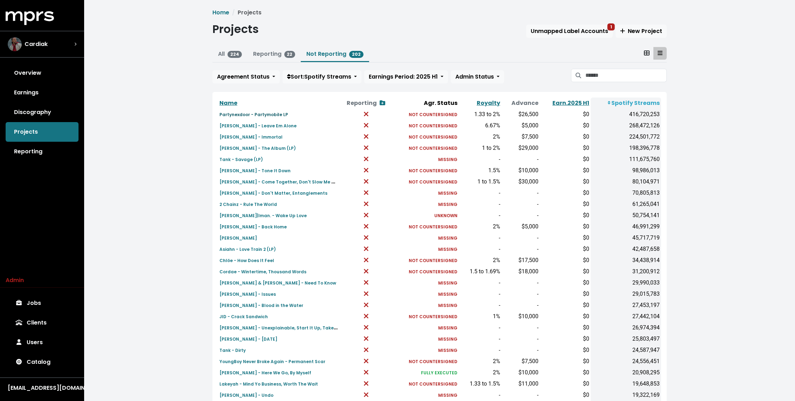
click at [266, 112] on small "Partynexdoor - Partymobile LP" at bounding box center [254, 115] width 69 height 6
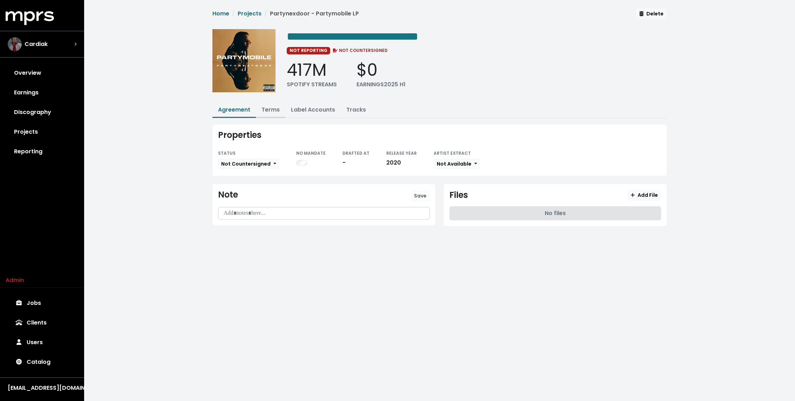
click at [269, 110] on link "Terms" at bounding box center [271, 110] width 18 height 8
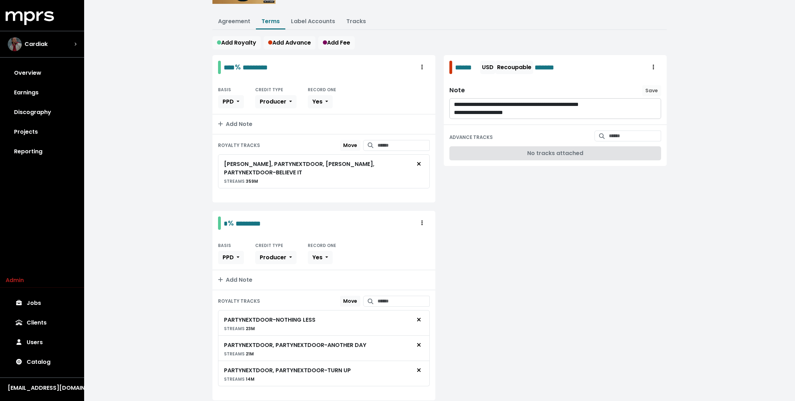
scroll to position [92, 0]
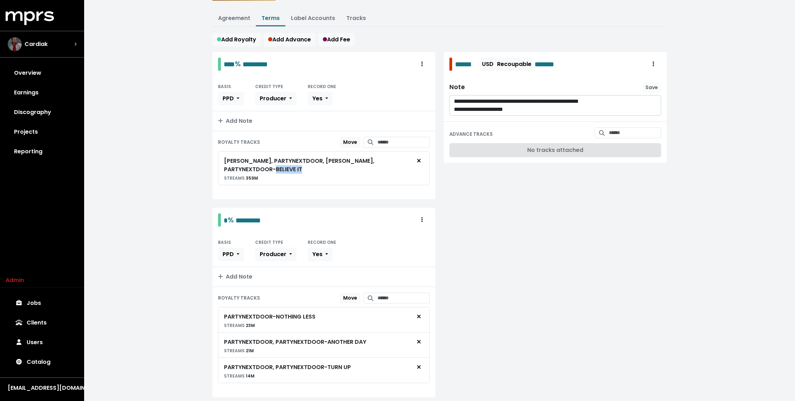
drag, startPoint x: 384, startPoint y: 156, endPoint x: 409, endPoint y: 159, distance: 25.8
click at [409, 159] on div "Rihanna, PARTYNEXTDOOR, Rihanna, PARTYNEXTDOOR - BELIEVE IT" at bounding box center [317, 165] width 187 height 17
copy div "BELIEVE IT"
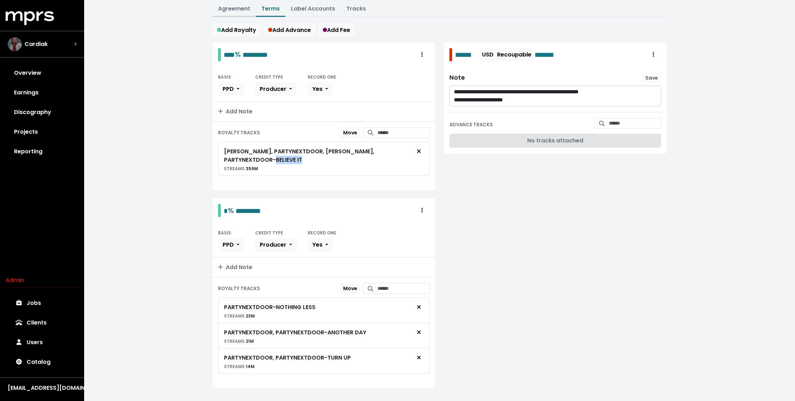
click at [224, 6] on link "Agreement" at bounding box center [234, 9] width 32 height 8
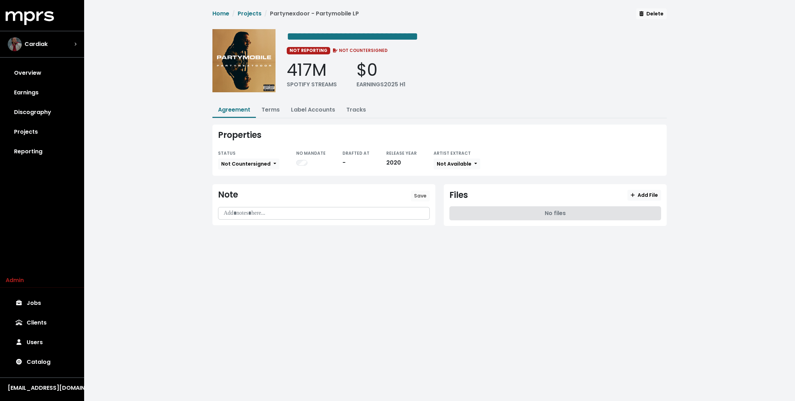
click at [265, 13] on li "Partynexdoor - Partymobile LP" at bounding box center [310, 13] width 97 height 8
click at [256, 10] on link "Projects" at bounding box center [250, 13] width 24 height 8
click at [273, 111] on link "Terms" at bounding box center [271, 110] width 18 height 8
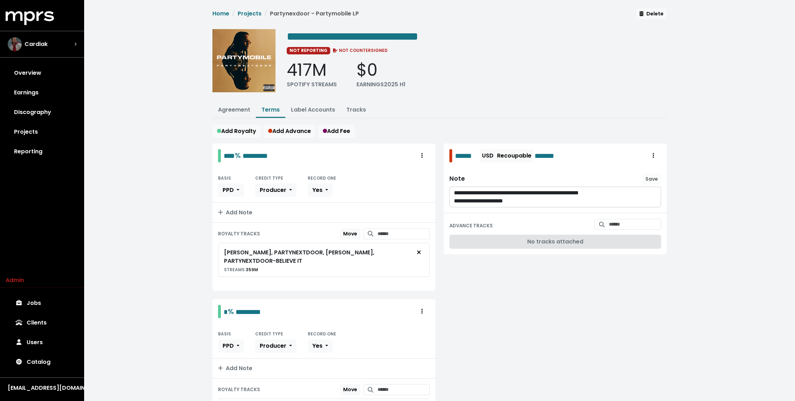
click at [249, 18] on li "Projects" at bounding box center [245, 13] width 32 height 8
click at [249, 15] on link "Projects" at bounding box center [250, 13] width 24 height 8
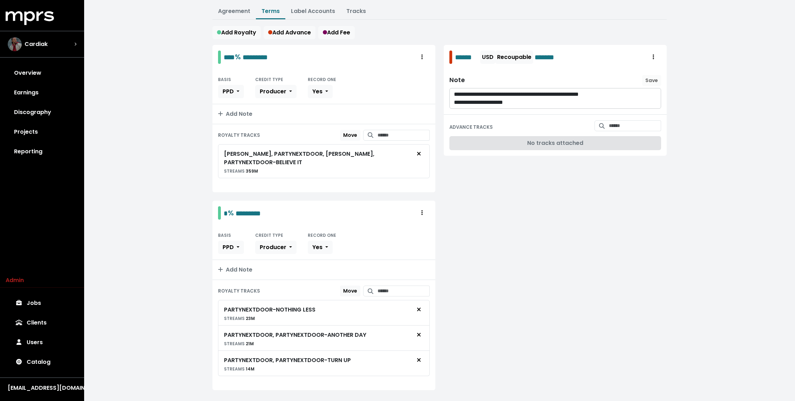
scroll to position [101, 0]
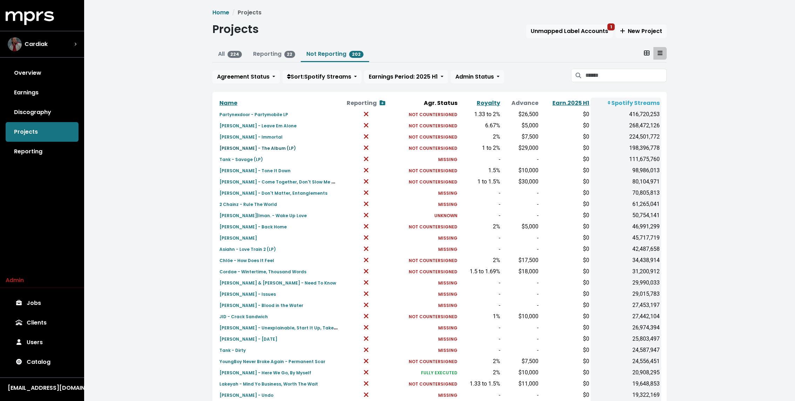
click at [237, 147] on small "Teyana Taylor - The Album (LP)" at bounding box center [258, 148] width 76 height 6
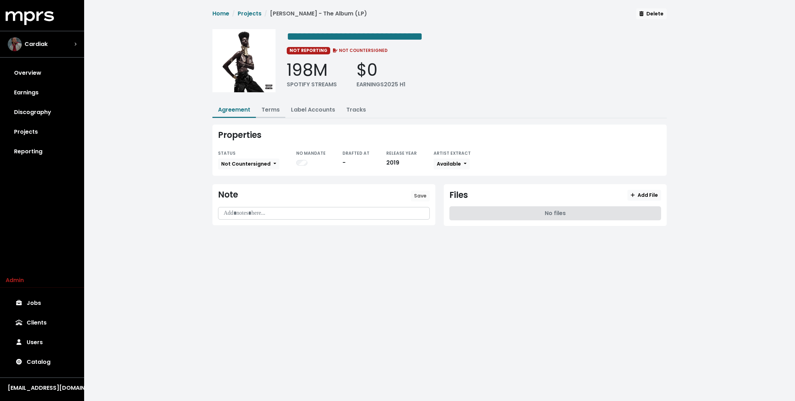
click at [270, 109] on link "Terms" at bounding box center [271, 110] width 18 height 8
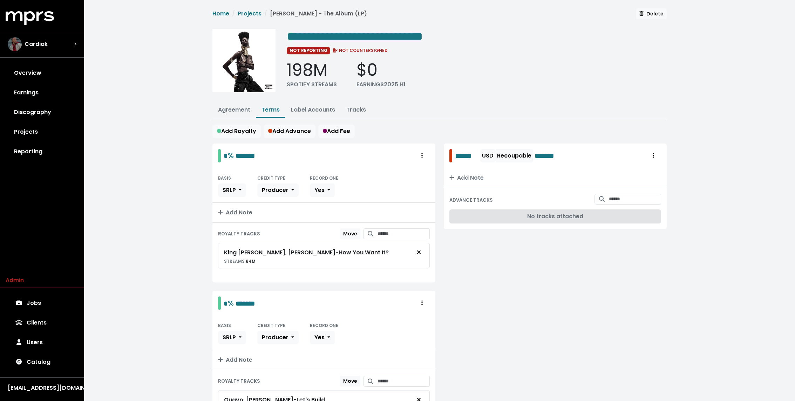
click at [183, 147] on div "**********" at bounding box center [439, 374] width 711 height 749
click at [49, 49] on div "Cardiak" at bounding box center [42, 44] width 69 height 14
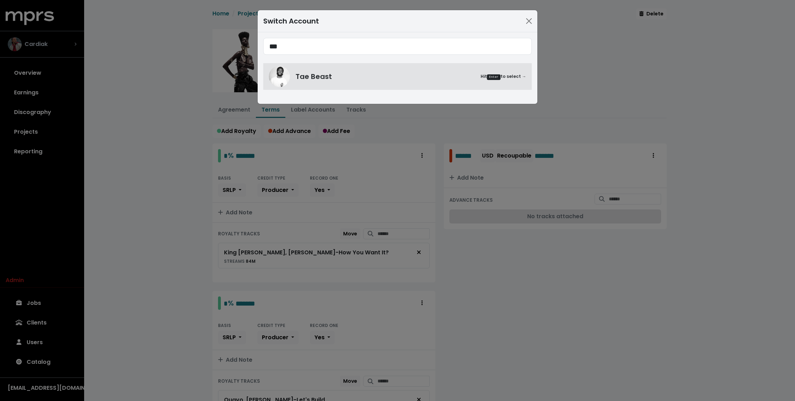
type input "***"
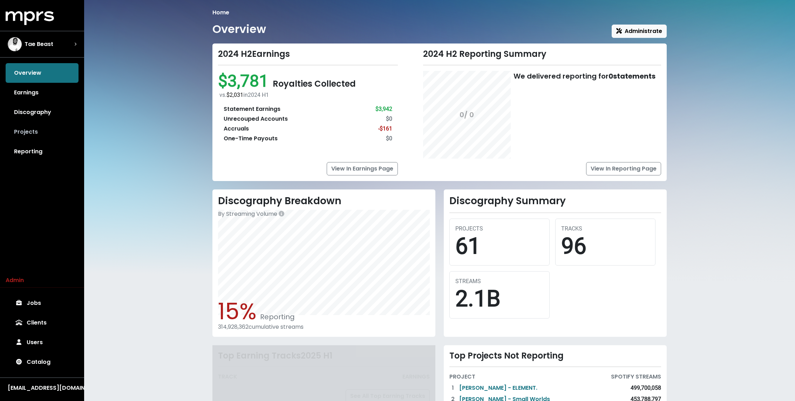
click at [33, 130] on link "Projects" at bounding box center [42, 132] width 73 height 20
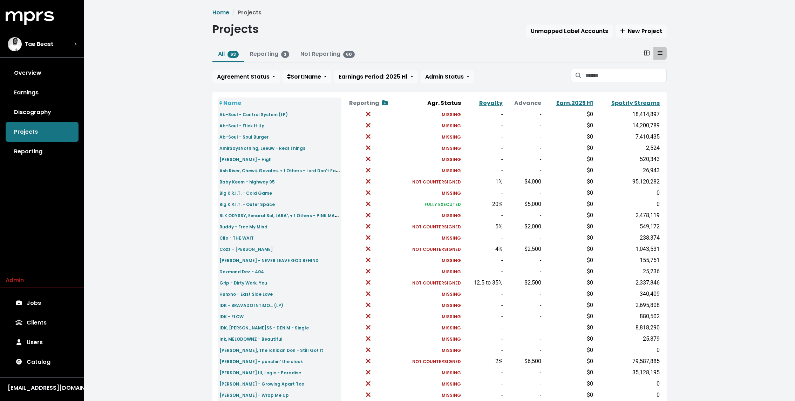
click at [633, 97] on th "Spotify Streams" at bounding box center [628, 102] width 67 height 11
click at [626, 102] on link "Spotify Streams" at bounding box center [636, 103] width 48 height 8
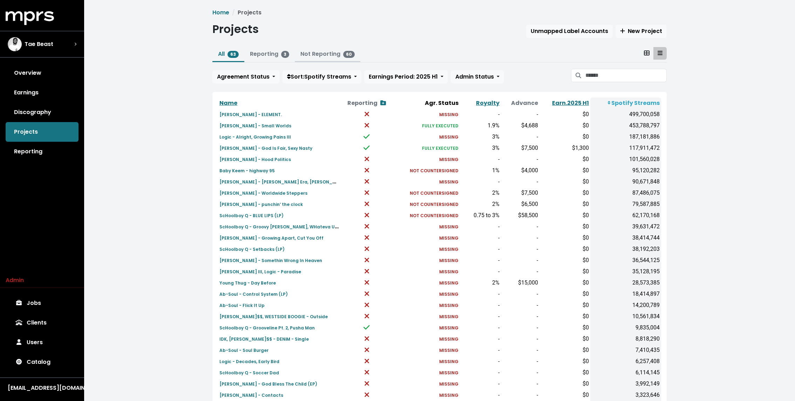
click at [316, 54] on link "Not Reporting 60" at bounding box center [328, 54] width 54 height 8
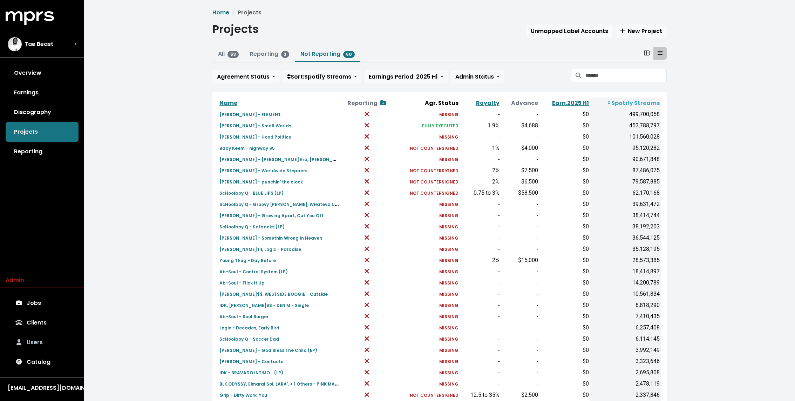
click at [46, 345] on link "Users" at bounding box center [42, 342] width 73 height 20
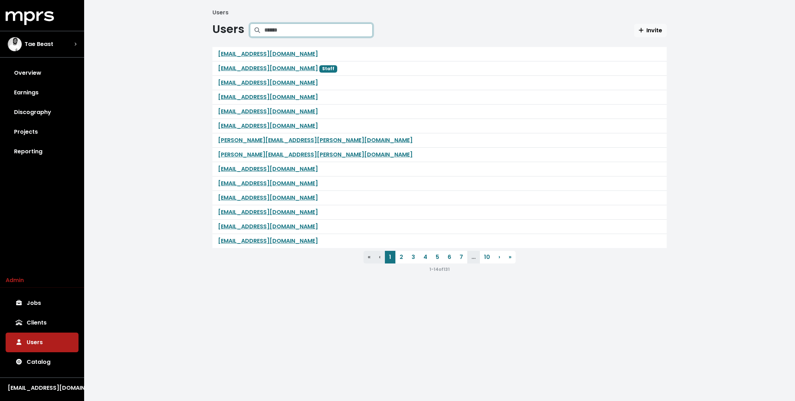
click at [314, 33] on input "Search projects" at bounding box center [318, 29] width 108 height 13
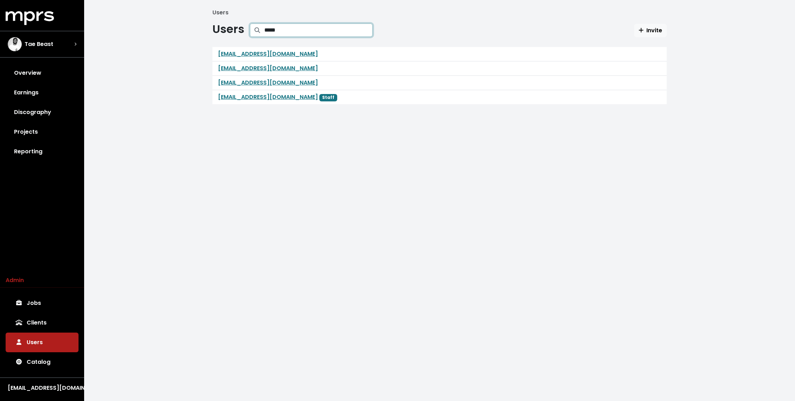
type input "*****"
click at [258, 50] on link "hillyadler1@gmail.com" at bounding box center [268, 54] width 100 height 8
click at [251, 83] on link "hillynadler@gmail.com" at bounding box center [268, 83] width 100 height 8
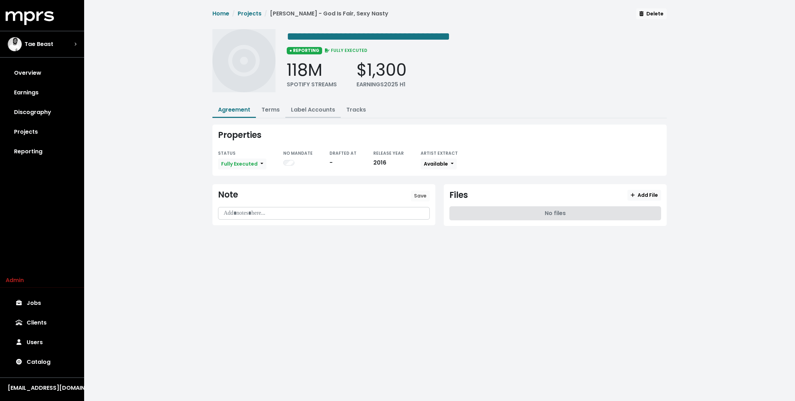
click at [311, 110] on link "Label Accounts" at bounding box center [313, 110] width 44 height 8
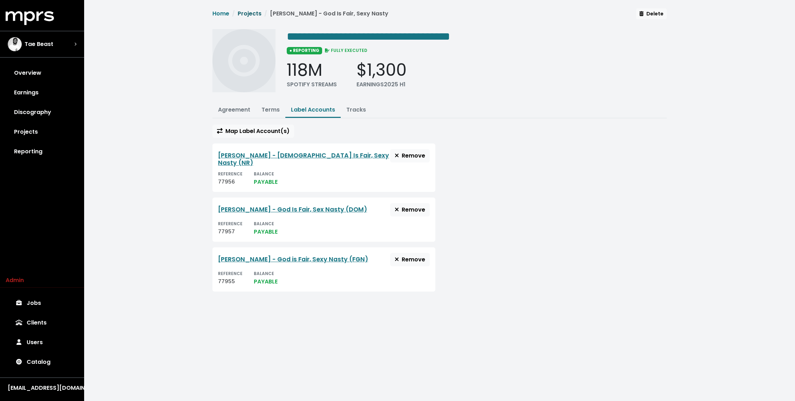
click at [254, 15] on link "Projects" at bounding box center [250, 13] width 24 height 8
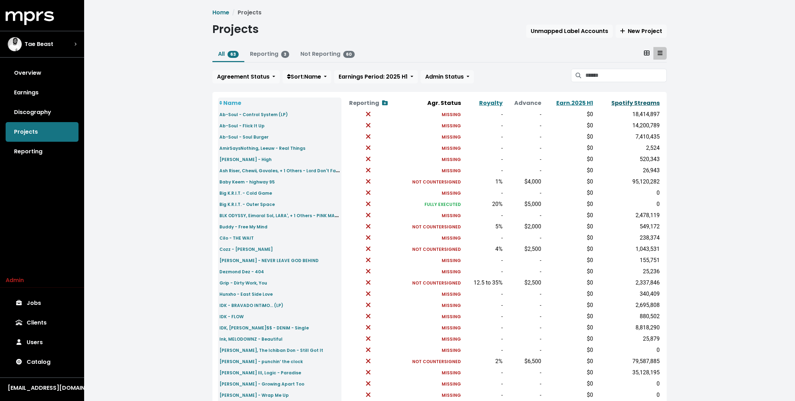
click at [646, 103] on link "Spotify Streams" at bounding box center [636, 103] width 48 height 8
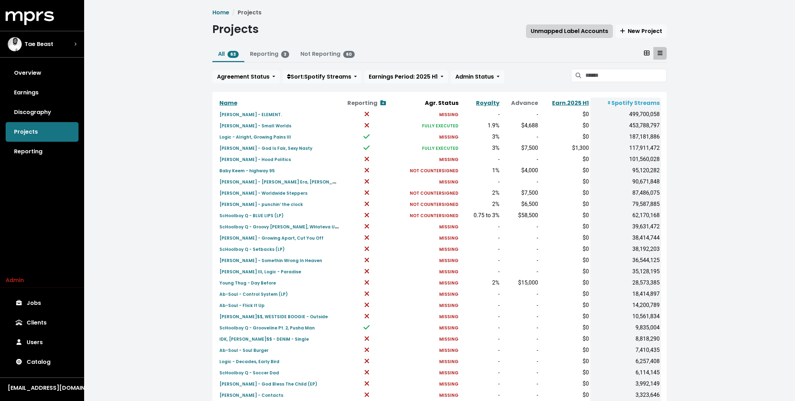
click at [597, 27] on span "Unmapped Label Accounts" at bounding box center [569, 31] width 77 height 8
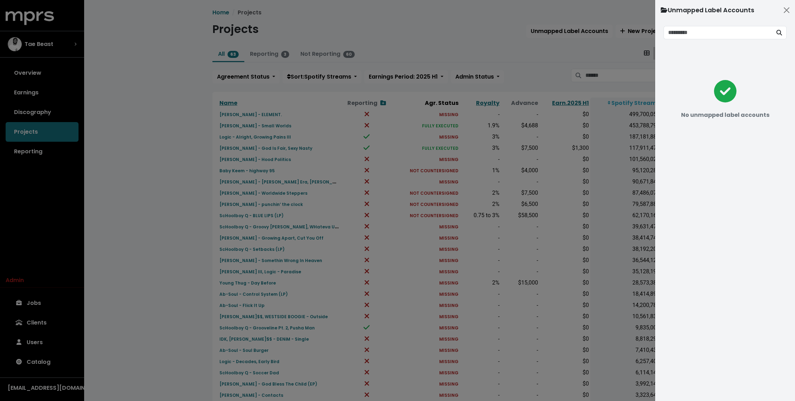
click at [499, 50] on div at bounding box center [397, 200] width 795 height 401
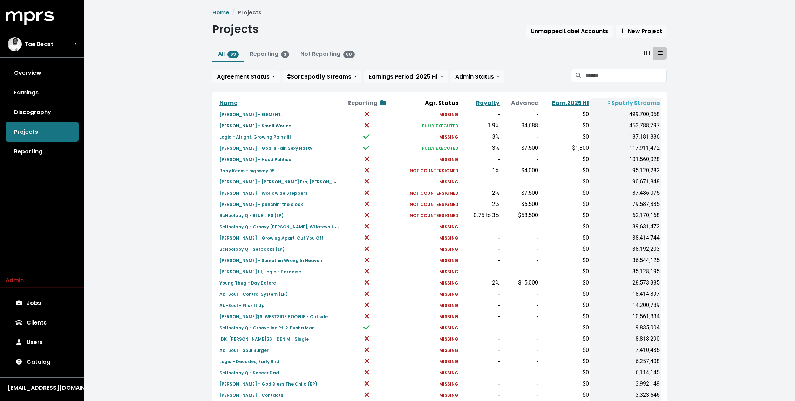
click at [267, 126] on small "[PERSON_NAME] - Small Worlds" at bounding box center [256, 126] width 72 height 6
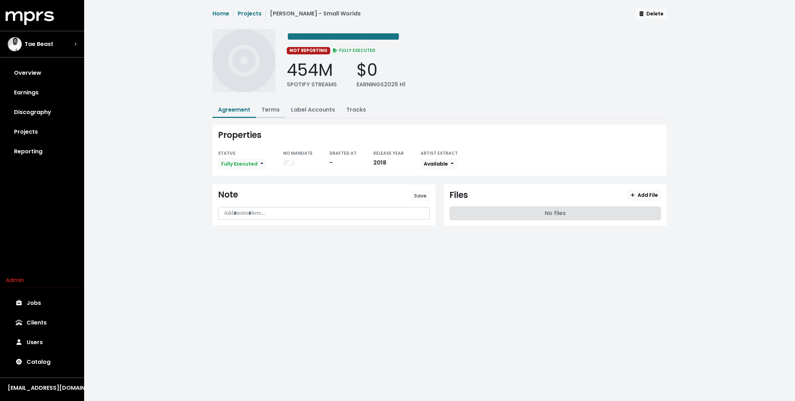
click at [270, 104] on button "Terms" at bounding box center [270, 110] width 29 height 15
click at [265, 109] on link "Terms" at bounding box center [271, 110] width 18 height 8
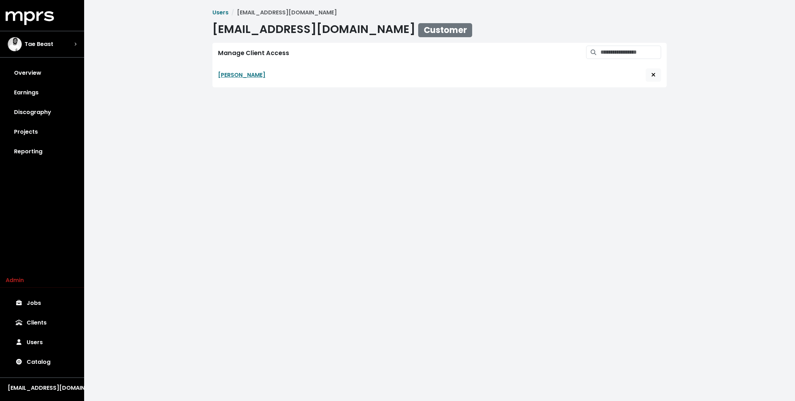
click at [322, 35] on h1 "[EMAIL_ADDRESS][DOMAIN_NAME] Customer" at bounding box center [343, 29] width 260 height 15
click at [418, 34] on span "Customer" at bounding box center [445, 30] width 54 height 14
click at [652, 76] on icon "Revoke user access to client" at bounding box center [654, 75] width 4 height 6
click at [656, 75] on span "Revoke user access to client" at bounding box center [653, 75] width 6 height 8
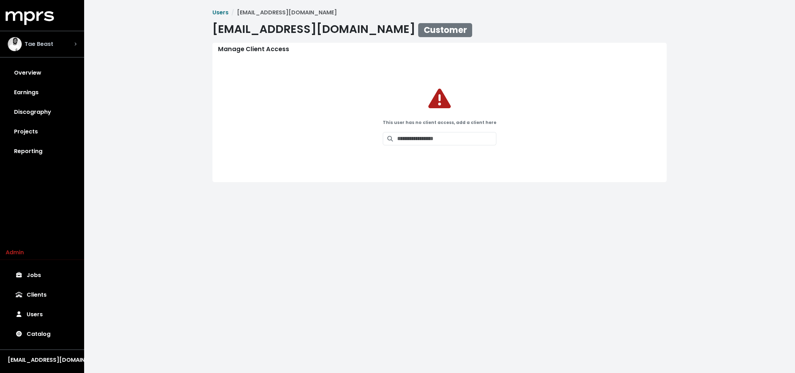
click at [39, 46] on span "Tae Beast" at bounding box center [39, 44] width 29 height 8
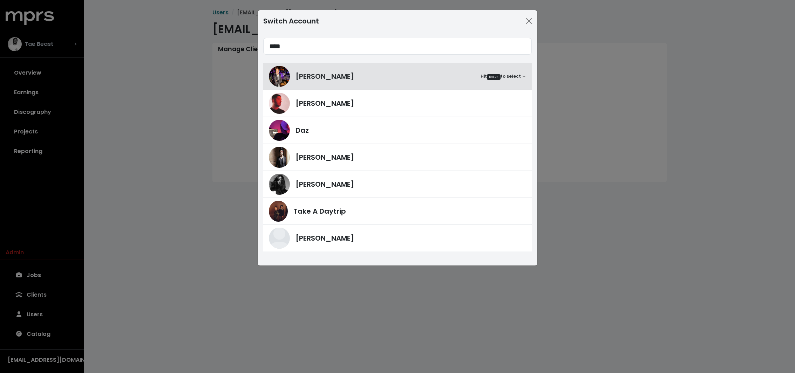
type input "****"
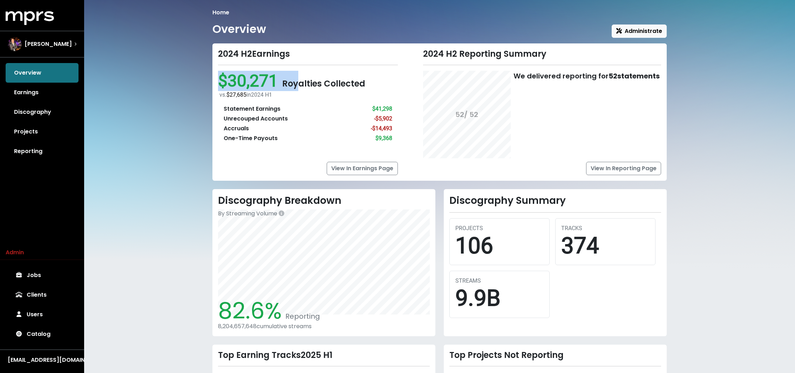
drag, startPoint x: 218, startPoint y: 81, endPoint x: 297, endPoint y: 80, distance: 78.6
click at [297, 80] on div "$30,271 Royalties Collected vs. $27,685 in [DATE] H1 Statement Earnings $41,298…" at bounding box center [308, 110] width 180 height 78
click at [157, 132] on div "Home Overview Administrate 2024 H2 Earnings $30,271 Royalties Collected vs. $27…" at bounding box center [439, 246] width 711 height 492
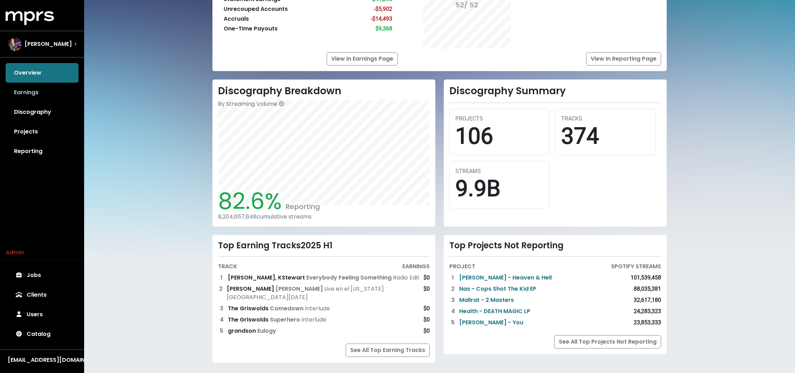
click at [46, 87] on link "Earnings" at bounding box center [42, 93] width 73 height 20
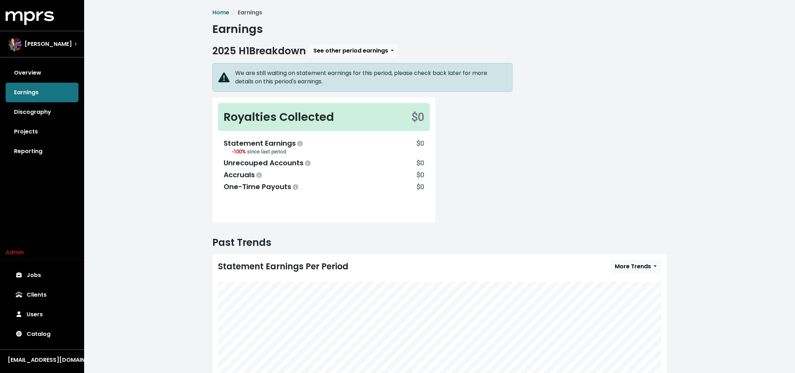
scroll to position [73, 0]
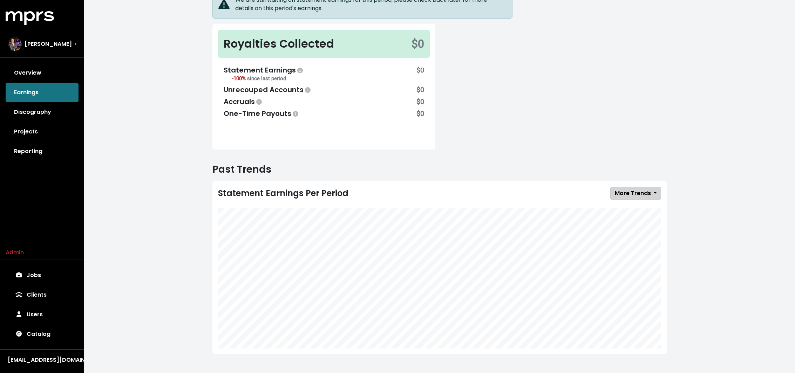
click at [637, 187] on button "More Trends" at bounding box center [636, 193] width 51 height 13
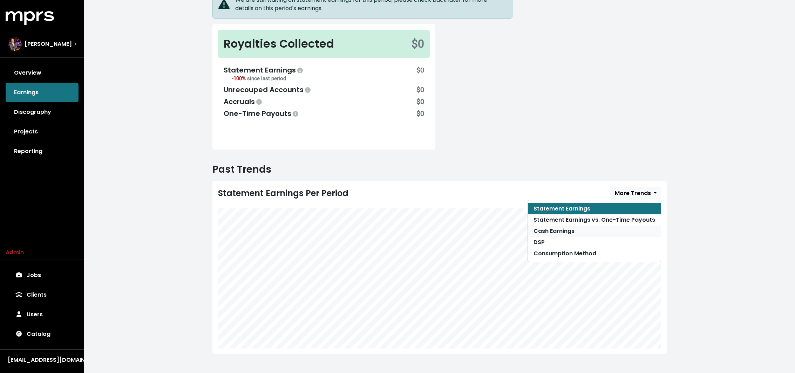
click at [600, 229] on link "Cash Earnings" at bounding box center [594, 231] width 133 height 11
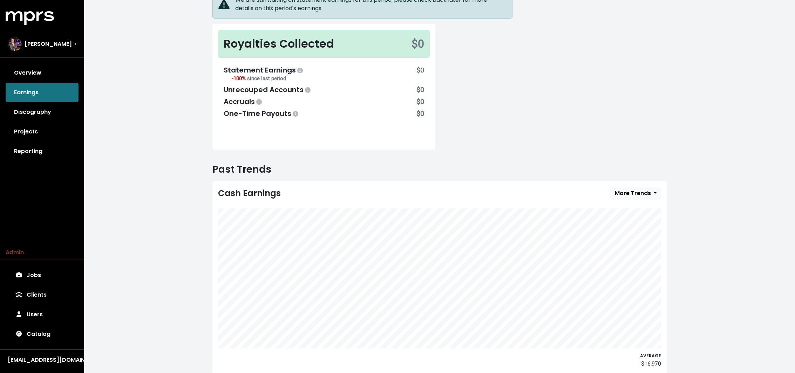
click at [636, 184] on div "Cash Earnings More Trends Statement Earnings Statement Earnings vs. One-Time Pa…" at bounding box center [440, 277] width 454 height 193
click at [629, 187] on button "More Trends" at bounding box center [636, 193] width 51 height 13
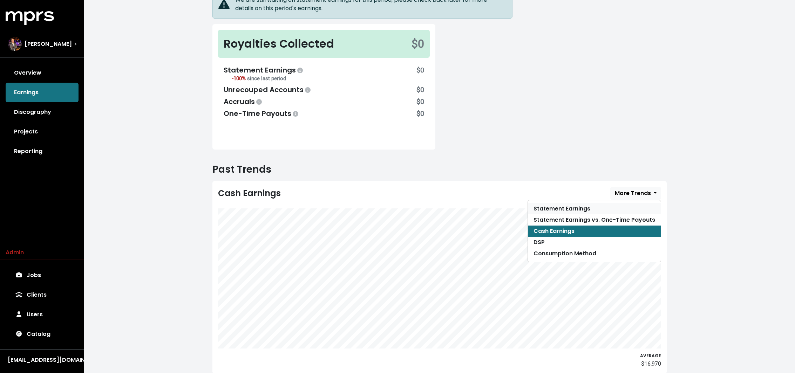
click at [598, 210] on link "Statement Earnings" at bounding box center [594, 208] width 133 height 11
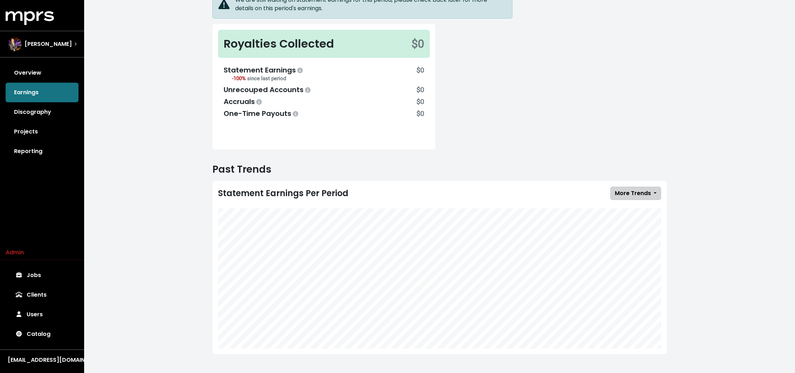
click at [630, 192] on span "More Trends" at bounding box center [633, 193] width 36 height 8
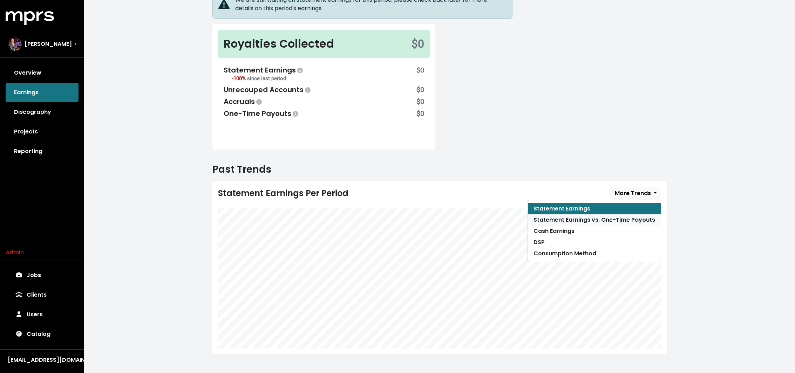
click at [626, 217] on link "Statement Earnings vs. One-Time Payouts" at bounding box center [594, 220] width 133 height 11
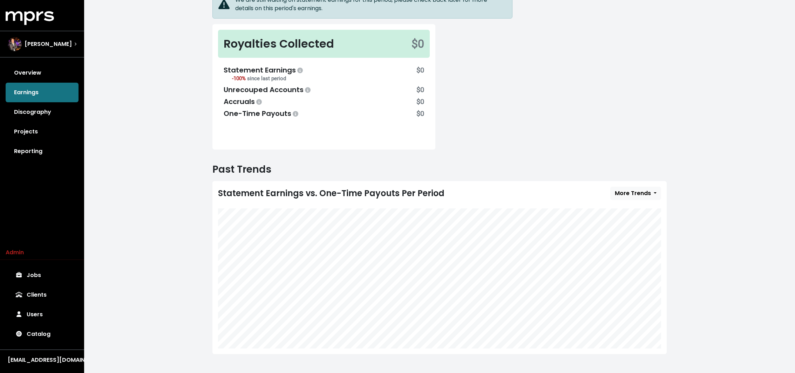
click at [627, 135] on div "We are still waiting on statement earnings for this period, please check back l…" at bounding box center [439, 74] width 463 height 168
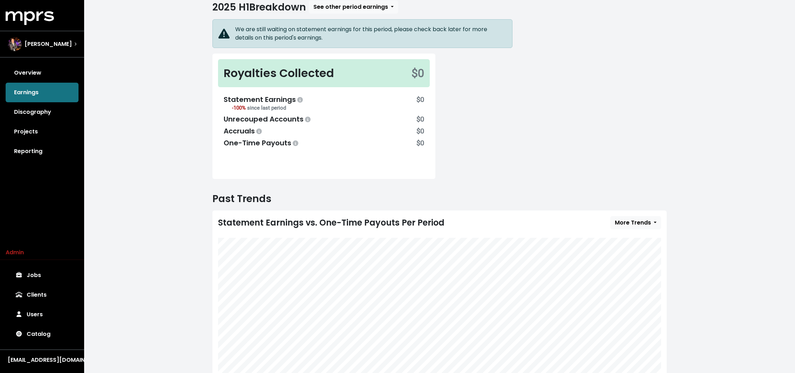
scroll to position [0, 0]
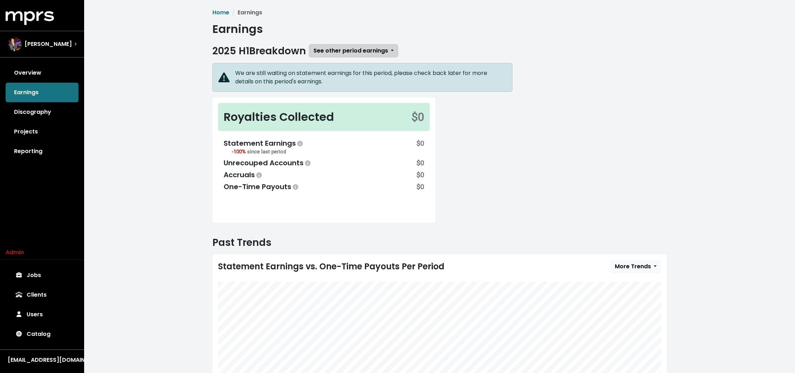
click at [355, 54] on span "See other period earnings" at bounding box center [351, 51] width 75 height 8
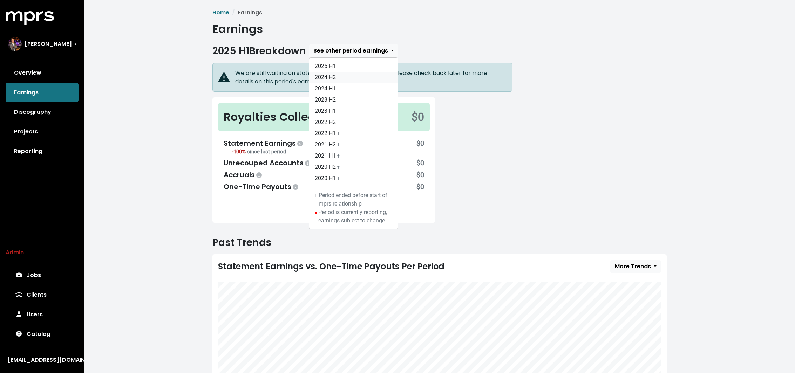
click at [344, 77] on link "2024 H2" at bounding box center [353, 77] width 89 height 11
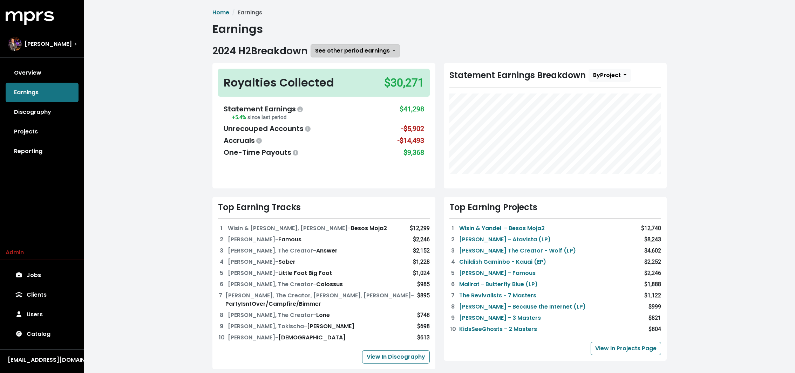
click at [344, 50] on span "See other period earnings" at bounding box center [352, 51] width 75 height 8
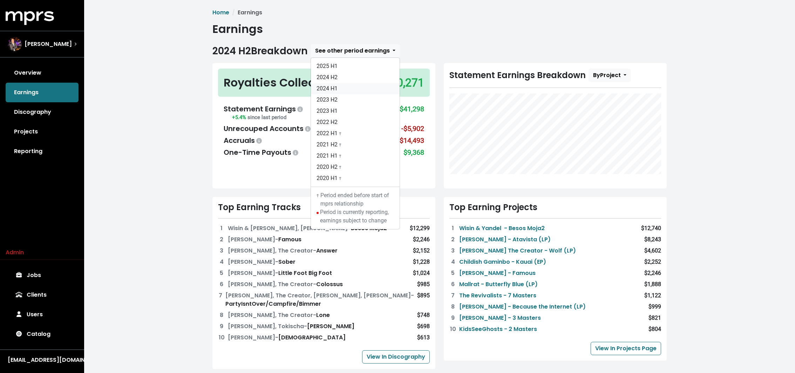
click at [342, 88] on link "2024 H1" at bounding box center [355, 88] width 89 height 11
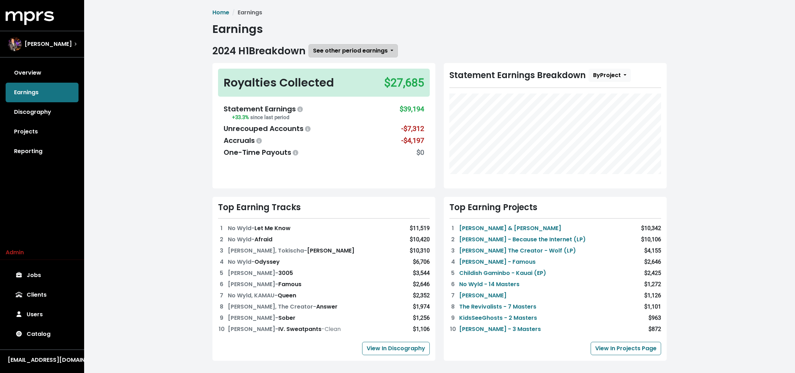
click at [340, 45] on button "See other period earnings" at bounding box center [353, 50] width 89 height 13
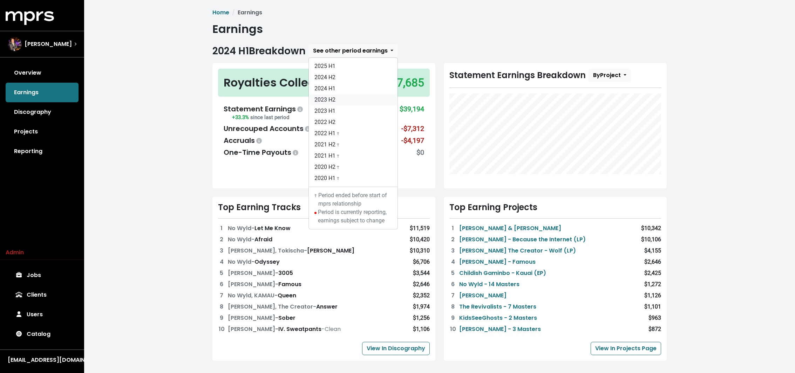
click at [337, 97] on link "2023 H2" at bounding box center [353, 99] width 89 height 11
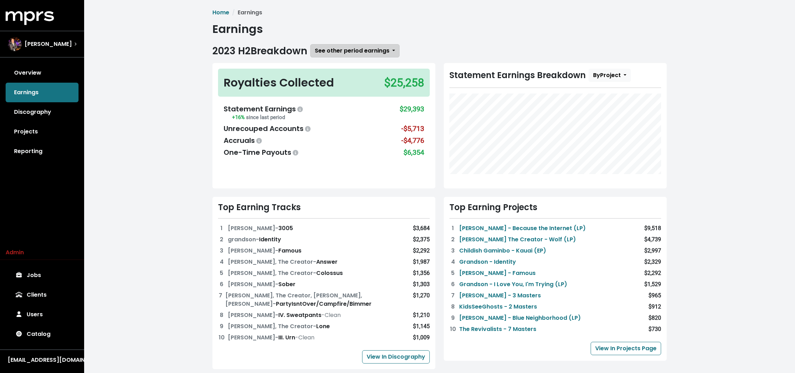
click at [342, 48] on span "See other period earnings" at bounding box center [352, 51] width 75 height 8
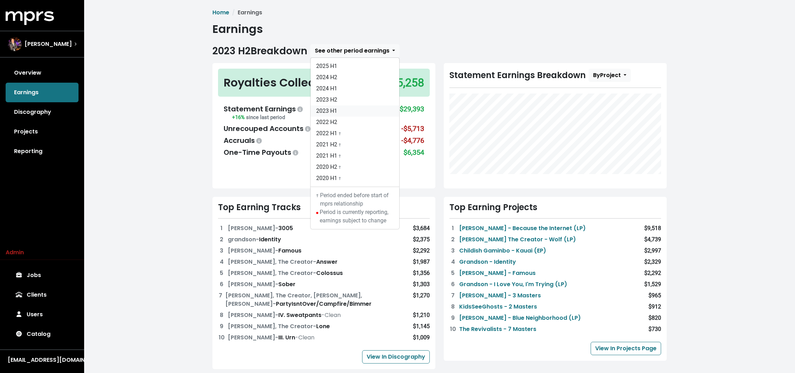
click at [341, 111] on link "2023 H1" at bounding box center [355, 111] width 89 height 11
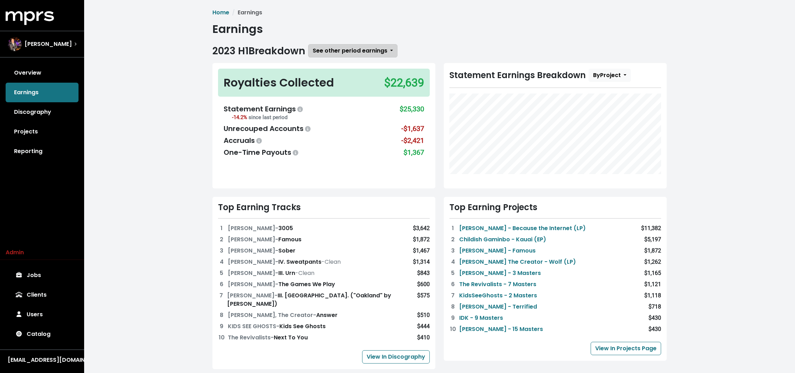
click at [345, 48] on span "See other period earnings" at bounding box center [350, 51] width 75 height 8
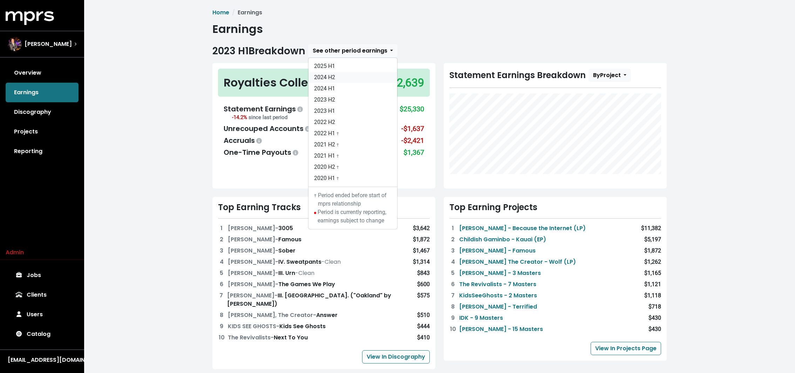
click at [343, 78] on link "2024 H2" at bounding box center [353, 77] width 89 height 11
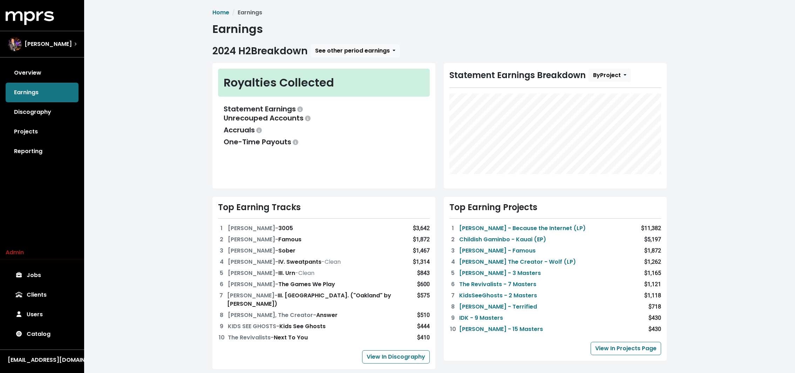
click at [343, 78] on div "Royalties Collected" at bounding box center [324, 83] width 212 height 28
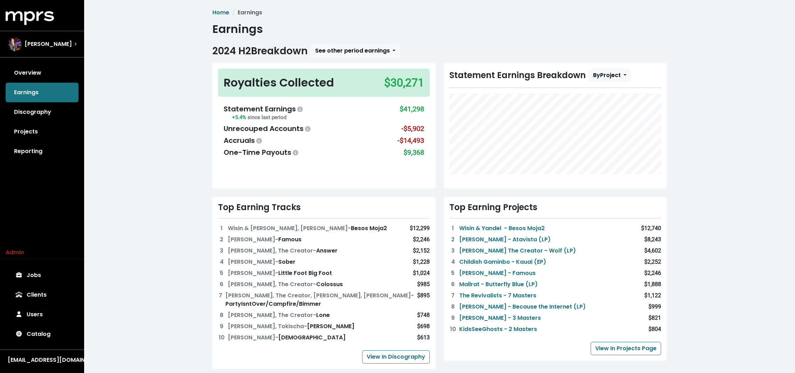
click at [128, 106] on div "Home Earnings Earnings 2024 H2 Breakdown See other period earnings 2025 H1 2024…" at bounding box center [439, 297] width 711 height 594
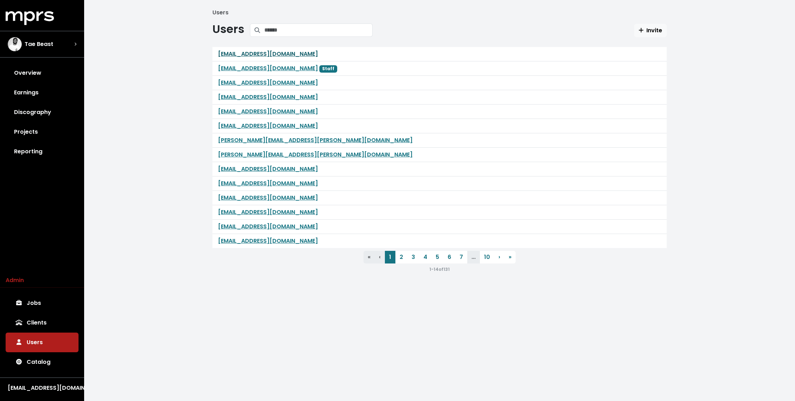
click at [248, 56] on link "[EMAIL_ADDRESS][DOMAIN_NAME]" at bounding box center [268, 54] width 100 height 8
click at [29, 329] on link "Clients" at bounding box center [42, 323] width 73 height 20
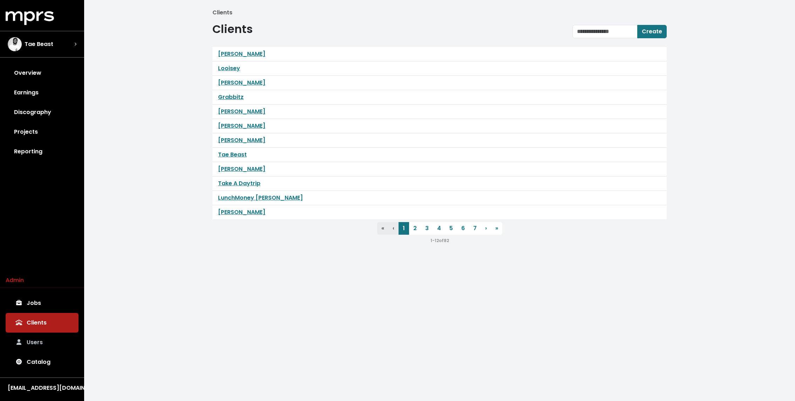
click at [47, 350] on link "Users" at bounding box center [42, 342] width 73 height 20
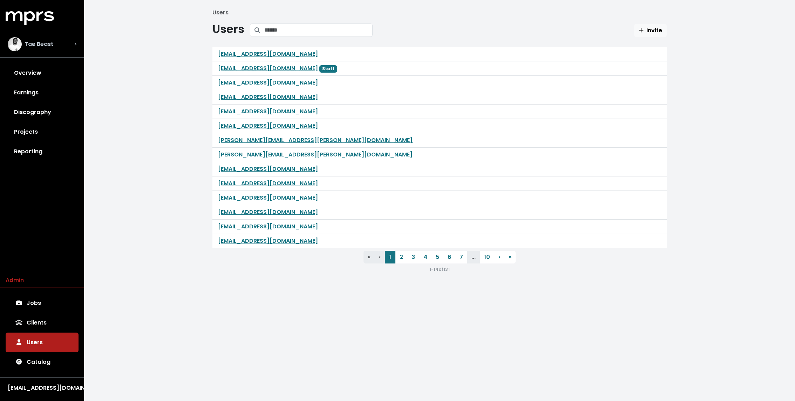
click at [63, 49] on div "Tae Beast" at bounding box center [42, 44] width 69 height 14
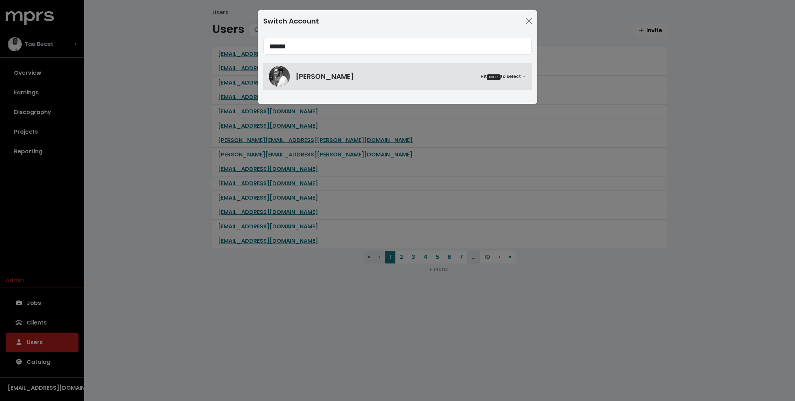
type input "******"
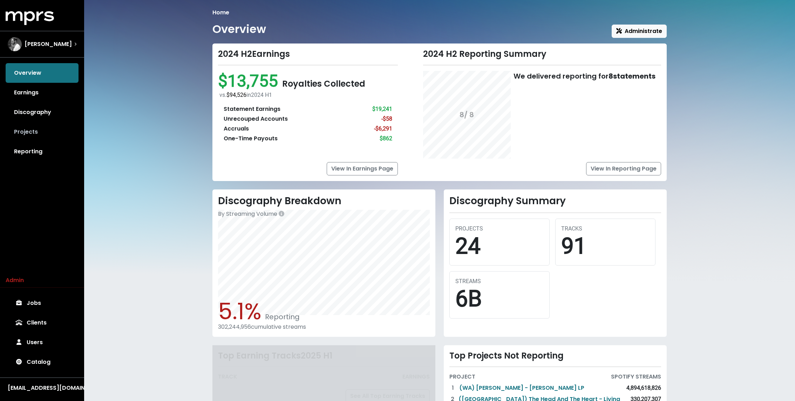
click at [36, 129] on link "Projects" at bounding box center [42, 132] width 73 height 20
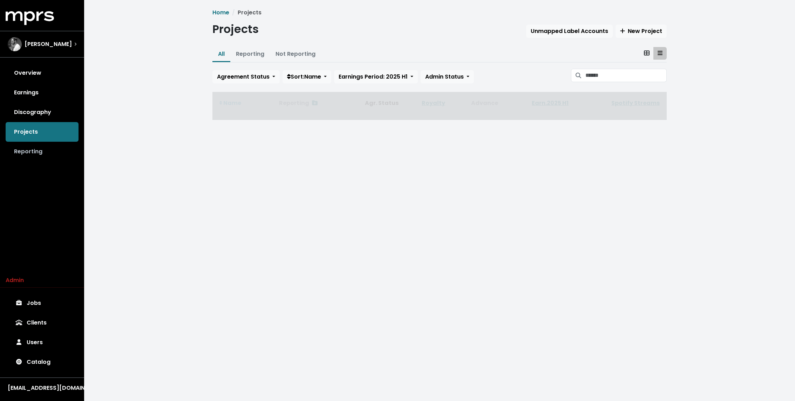
click at [35, 156] on link "Reporting" at bounding box center [42, 152] width 73 height 20
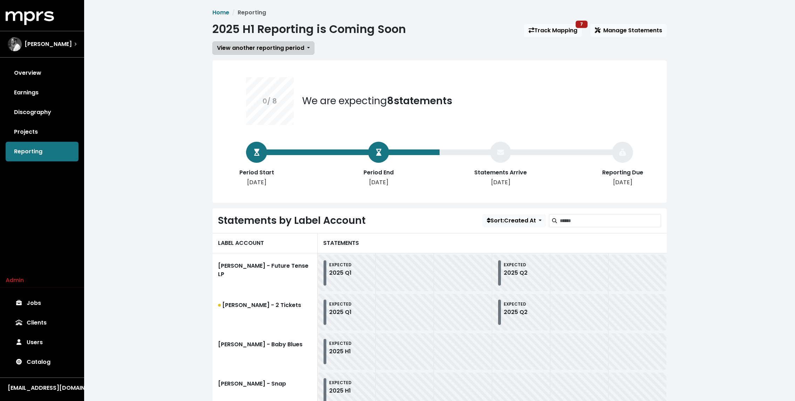
click at [296, 45] on span "View another reporting period" at bounding box center [260, 48] width 87 height 8
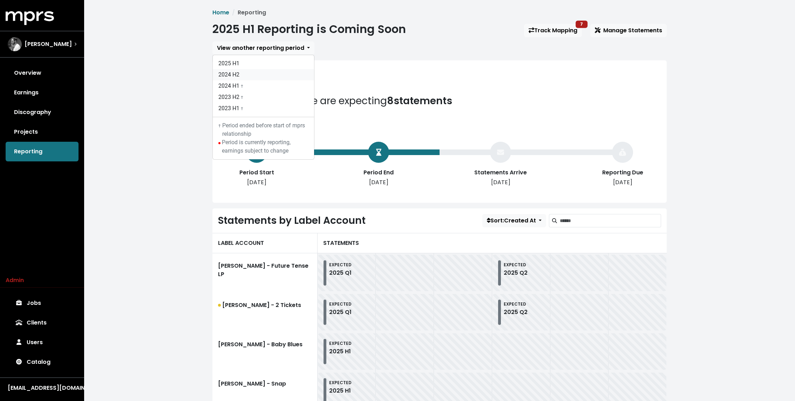
click at [263, 77] on link "2024 H2" at bounding box center [263, 74] width 101 height 11
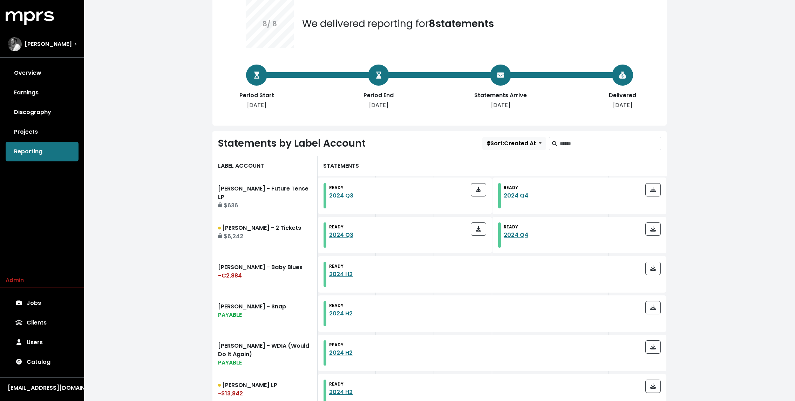
scroll to position [127, 0]
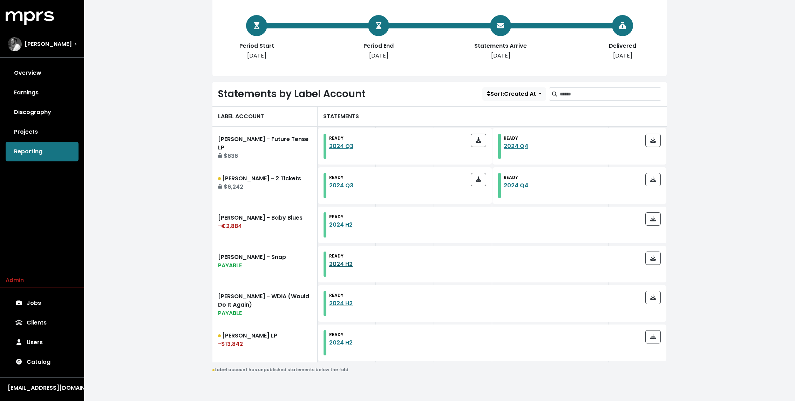
click at [341, 263] on link "2024 H2" at bounding box center [340, 264] width 23 height 8
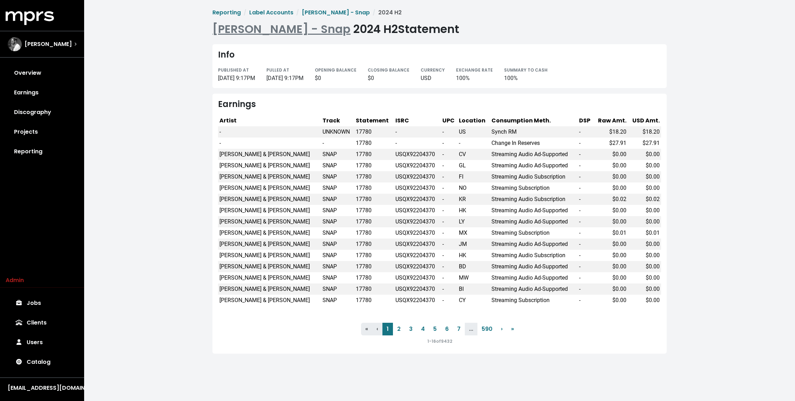
click at [181, 137] on div "Reporting Label Accounts [PERSON_NAME] - Snap 2024 H2 [PERSON_NAME] - Snap 2024…" at bounding box center [439, 182] width 711 height 365
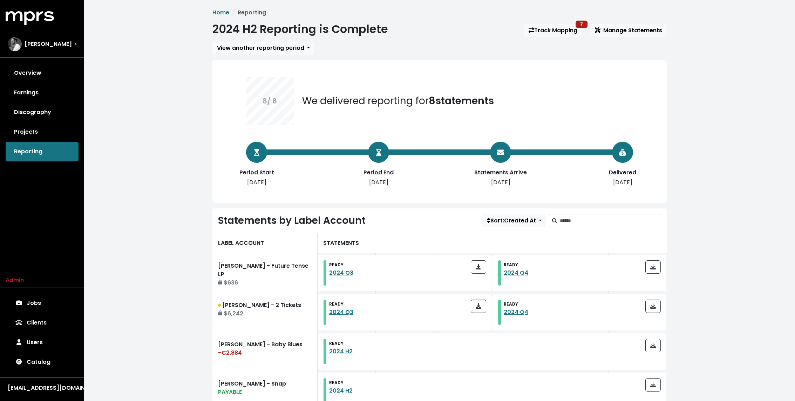
scroll to position [127, 0]
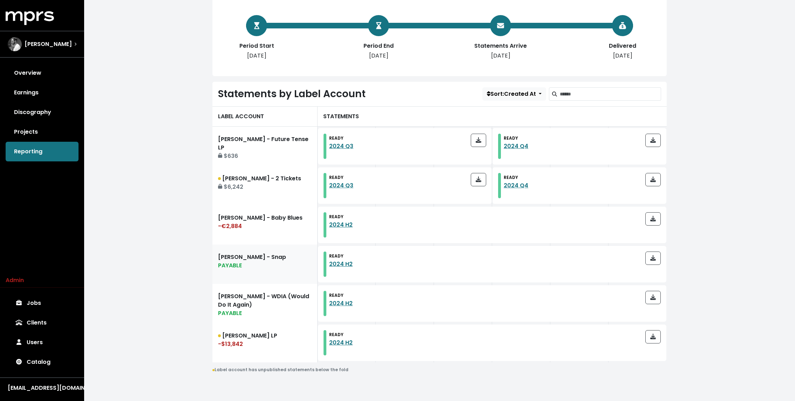
click at [249, 255] on link "Rosa Linn - Snap PAYABLE" at bounding box center [265, 263] width 105 height 39
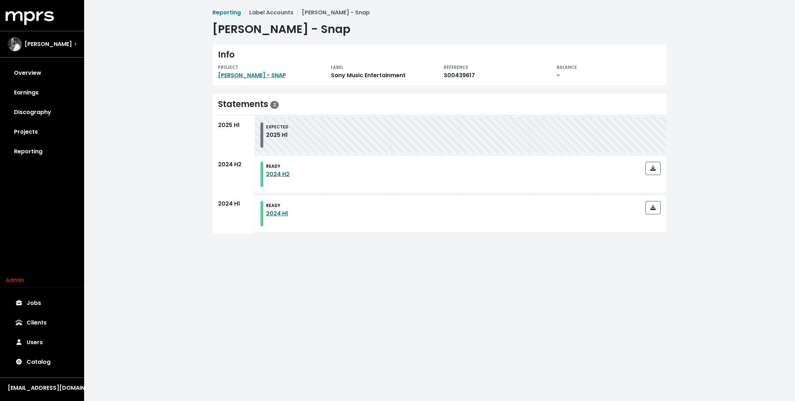
click at [197, 146] on div "Reporting Label Accounts Rosa Linn - Snap Rosa Linn - Snap Info PROJECT Rosa Li…" at bounding box center [439, 122] width 711 height 244
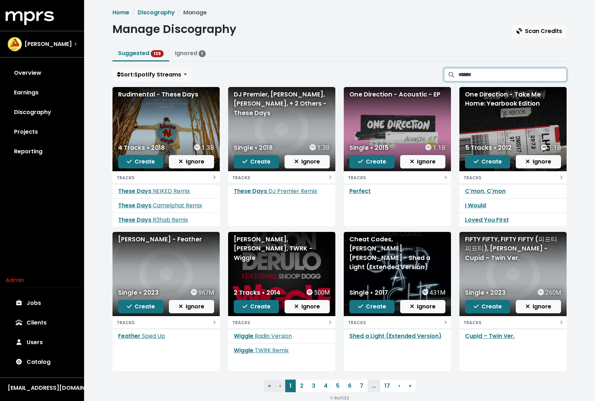
click at [538, 76] on input "Search suggested projects" at bounding box center [513, 74] width 108 height 13
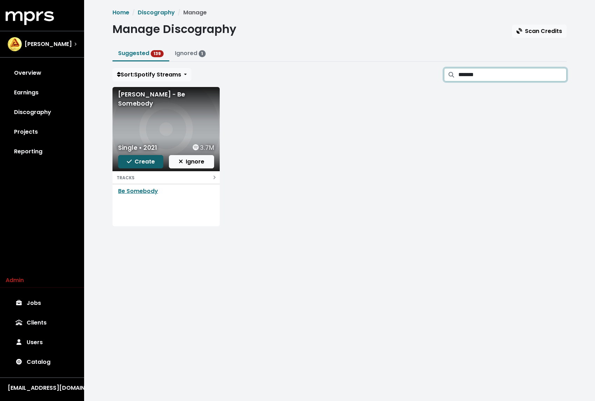
type input "*******"
click at [143, 161] on span "Create" at bounding box center [141, 161] width 28 height 8
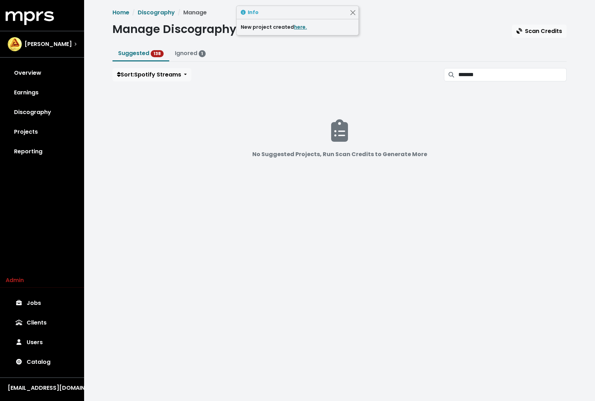
click at [297, 32] on div "New project created here." at bounding box center [298, 27] width 122 height 16
click at [297, 28] on link "here." at bounding box center [300, 26] width 13 height 7
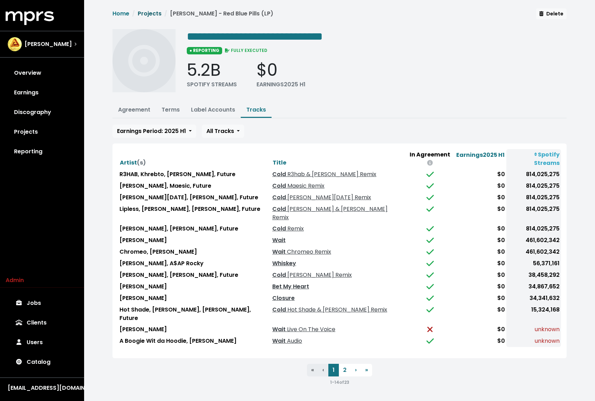
click at [145, 16] on link "Projects" at bounding box center [150, 13] width 24 height 8
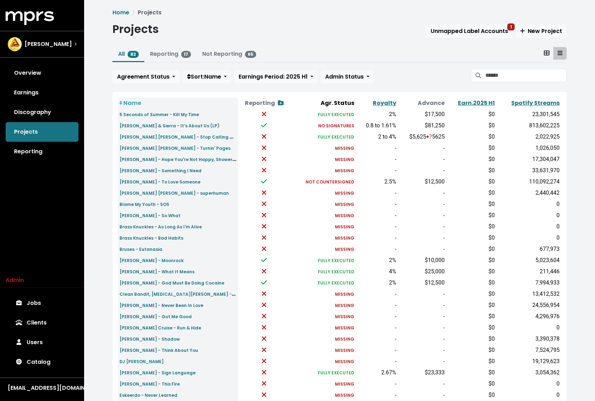
scroll to position [122, 0]
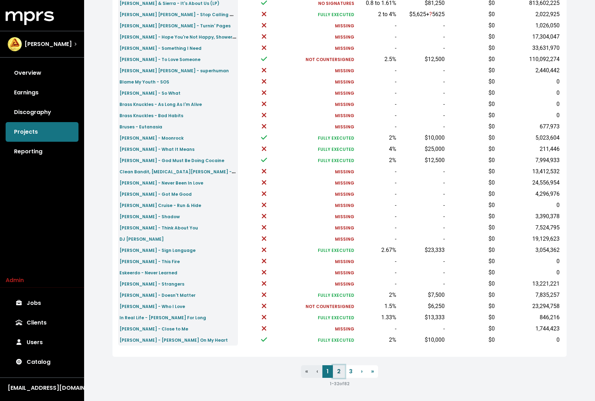
click at [339, 369] on link "2" at bounding box center [339, 371] width 12 height 13
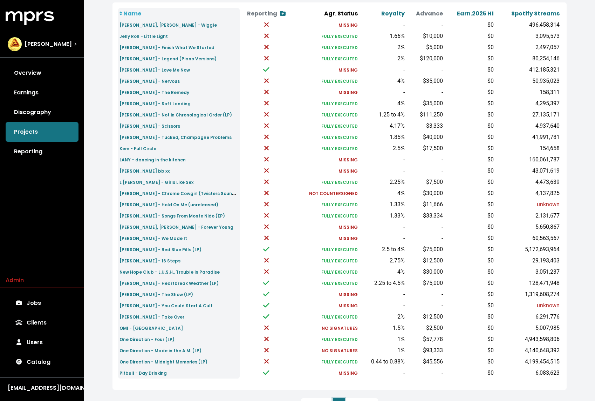
scroll to position [94, 0]
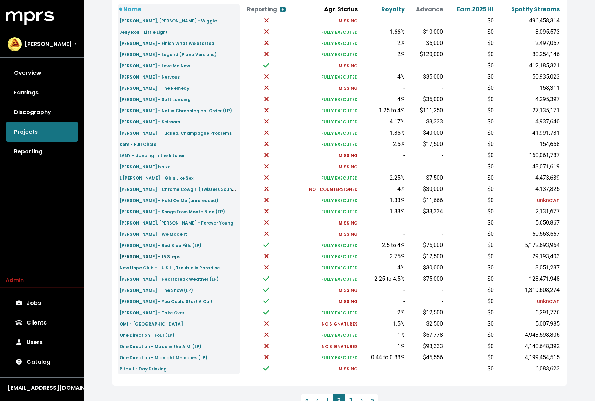
click at [134, 259] on small "Martin Jensen - 16 Steps" at bounding box center [150, 257] width 61 height 6
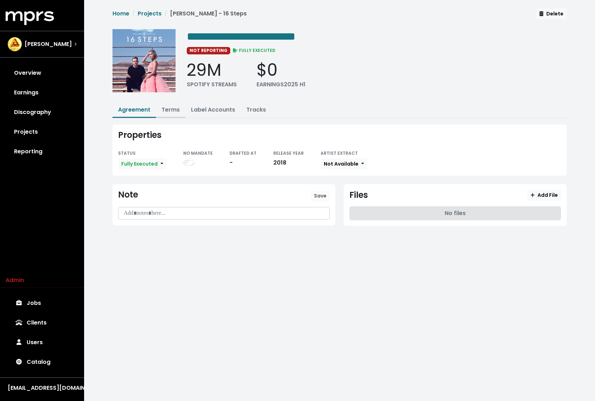
click at [170, 108] on link "Terms" at bounding box center [171, 110] width 18 height 8
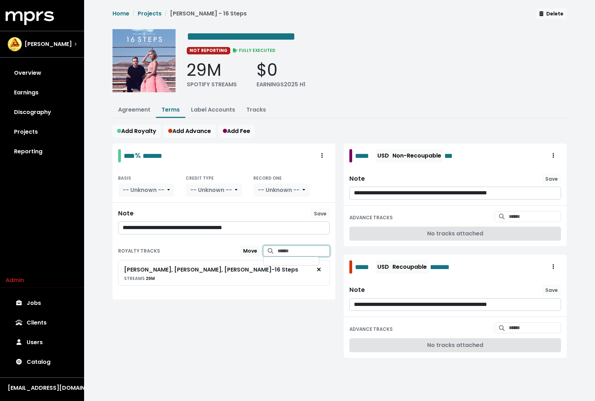
click at [286, 249] on input "Search for tracks by title and link them to this royalty" at bounding box center [304, 250] width 52 height 11
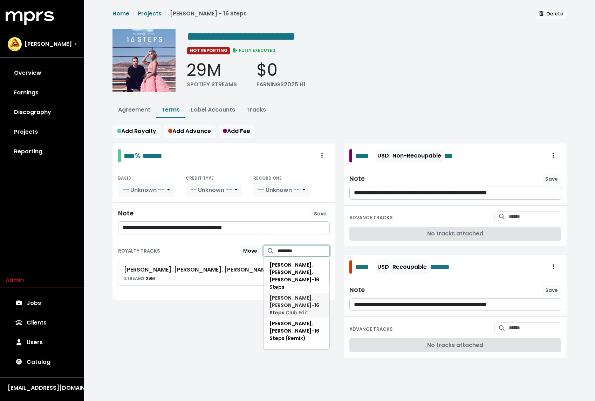
type input "********"
click at [309, 309] on span "Club Edit" at bounding box center [297, 312] width 23 height 7
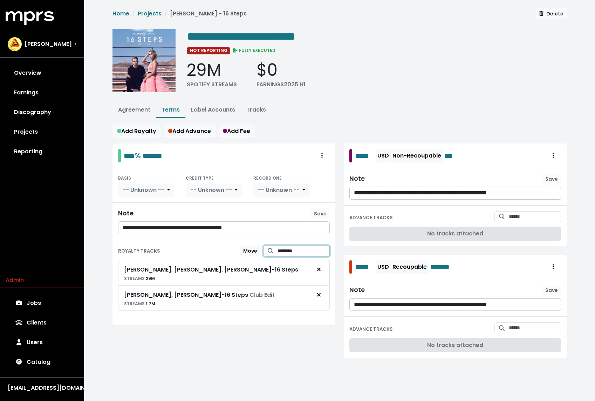
click at [303, 250] on input "********" at bounding box center [304, 250] width 52 height 11
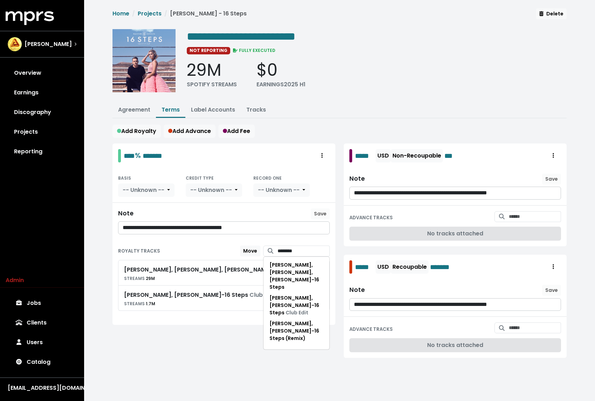
click at [284, 344] on div "**********" at bounding box center [223, 254] width 231 height 223
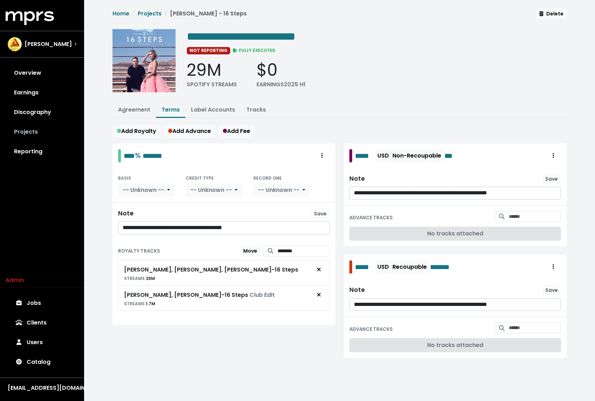
click at [66, 133] on link "Projects" at bounding box center [42, 132] width 73 height 20
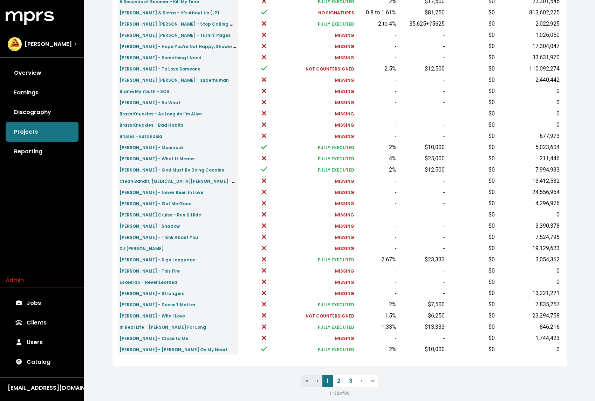
scroll to position [122, 0]
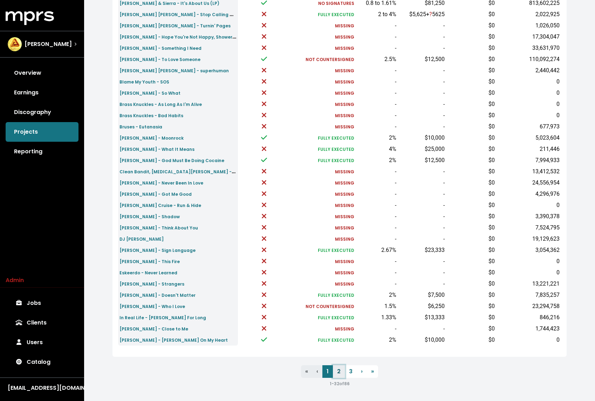
click at [341, 368] on link "2" at bounding box center [339, 371] width 12 height 13
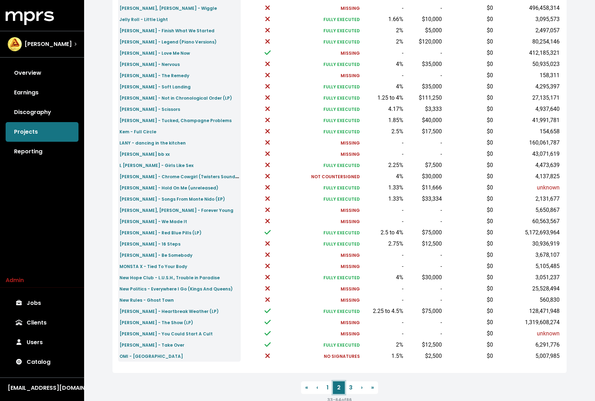
scroll to position [108, 0]
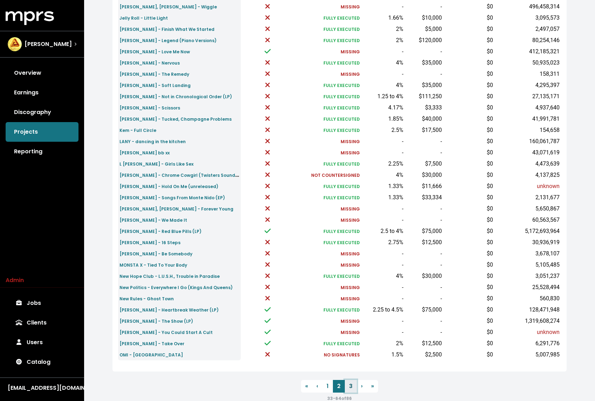
click at [350, 386] on link "3" at bounding box center [351, 386] width 12 height 13
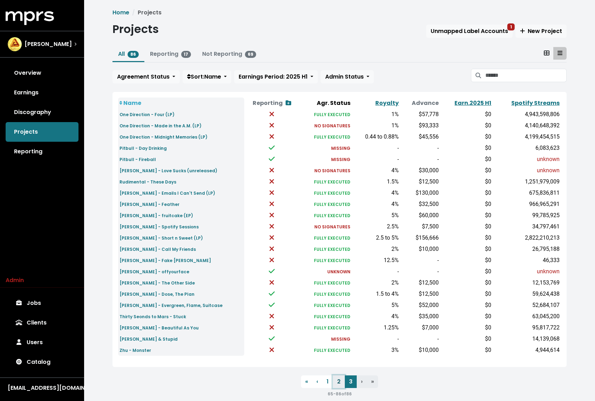
click at [341, 384] on link "2" at bounding box center [339, 381] width 12 height 13
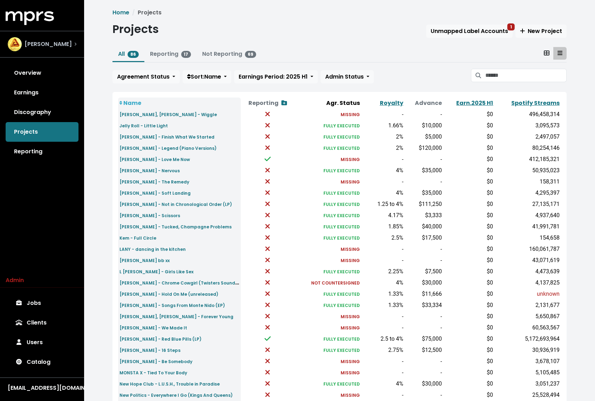
click at [49, 42] on span "John Ryan" at bounding box center [48, 44] width 47 height 8
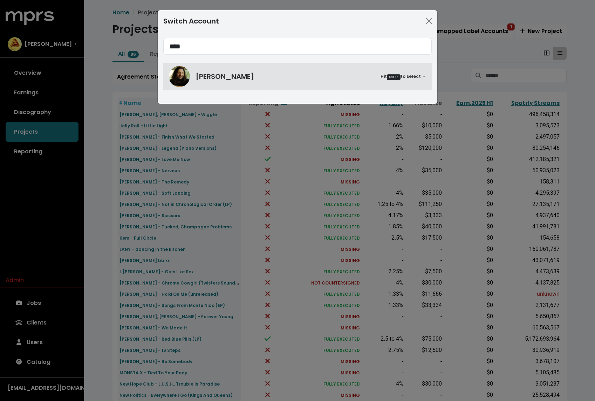
type input "****"
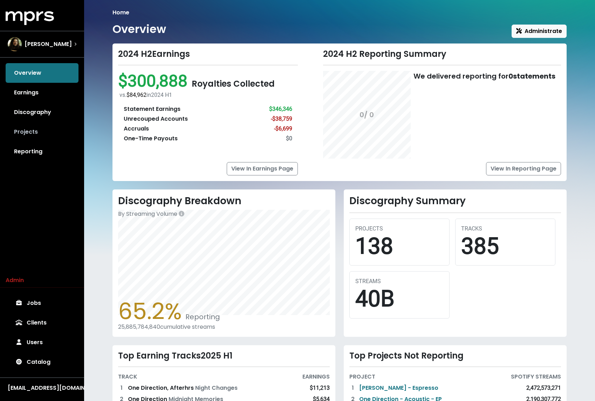
click at [48, 126] on link "Projects" at bounding box center [42, 132] width 73 height 20
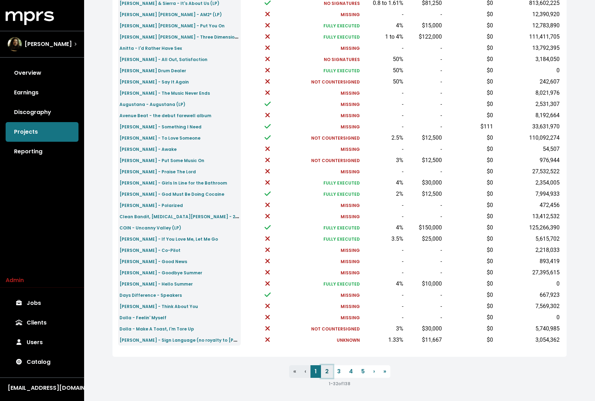
click at [329, 376] on link "2" at bounding box center [327, 371] width 12 height 13
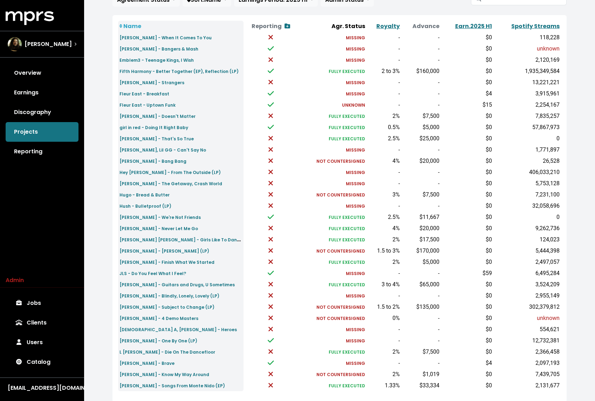
scroll to position [122, 0]
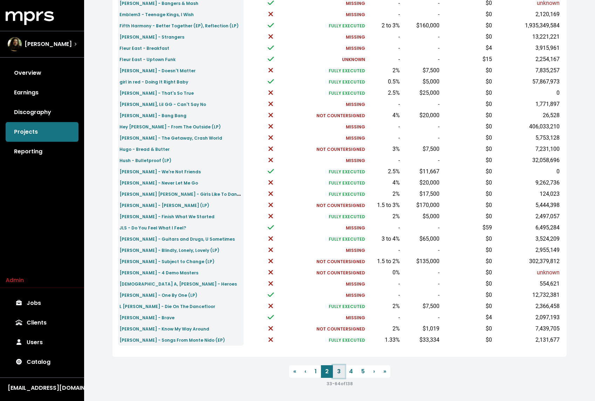
click at [339, 373] on link "3" at bounding box center [339, 371] width 12 height 13
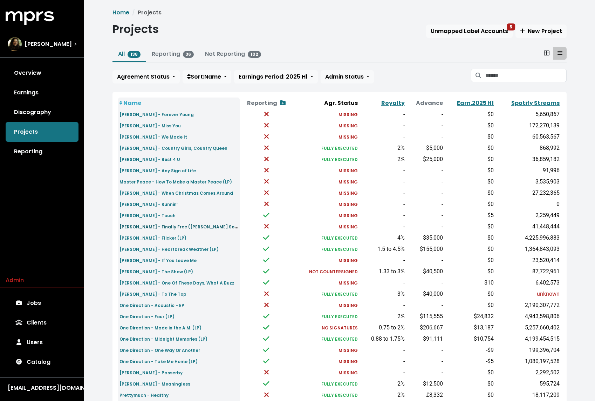
click at [173, 225] on small "[PERSON_NAME] - Finally Free ([PERSON_NAME] Soundtrack)" at bounding box center [189, 226] width 138 height 8
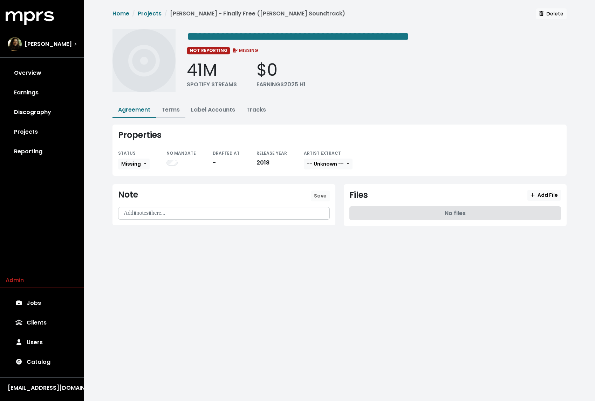
click at [169, 110] on link "Terms" at bounding box center [171, 110] width 18 height 8
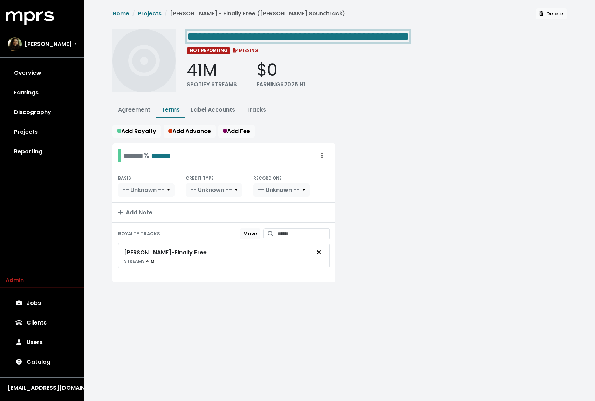
click at [256, 36] on span "**********" at bounding box center [298, 36] width 223 height 11
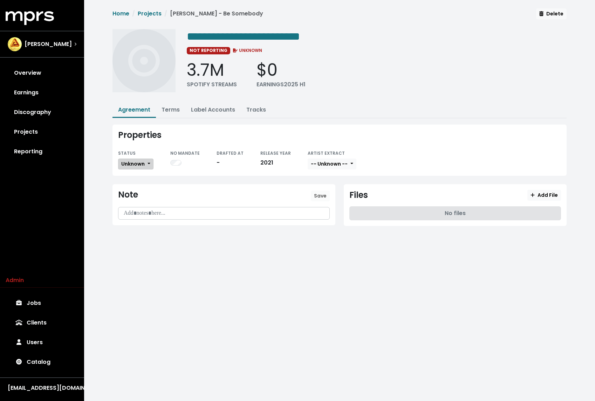
click at [143, 162] on span "Unknown" at bounding box center [132, 163] width 23 height 7
click at [137, 186] on link "Missing" at bounding box center [152, 189] width 66 height 11
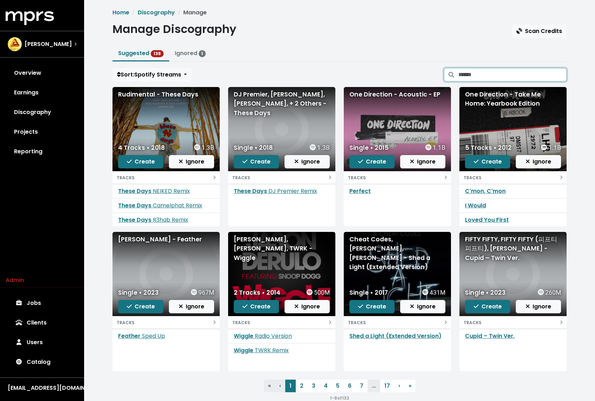
click at [397, 72] on input "Search suggested projects" at bounding box center [513, 74] width 108 height 13
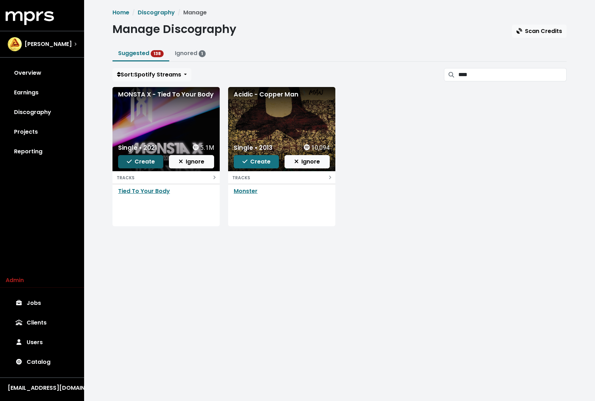
click at [142, 163] on span "Create" at bounding box center [141, 161] width 28 height 8
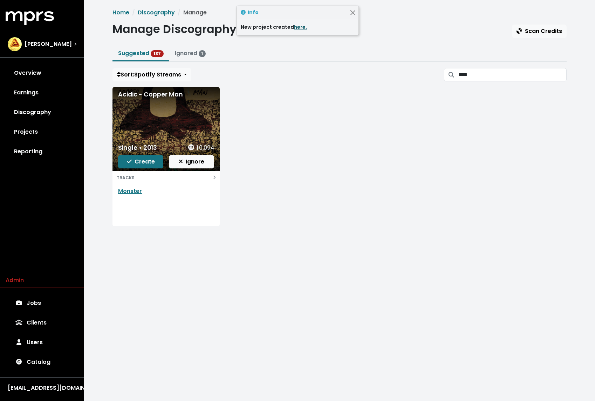
click at [297, 29] on link "here." at bounding box center [300, 26] width 13 height 7
click at [397, 79] on input "****" at bounding box center [513, 74] width 108 height 13
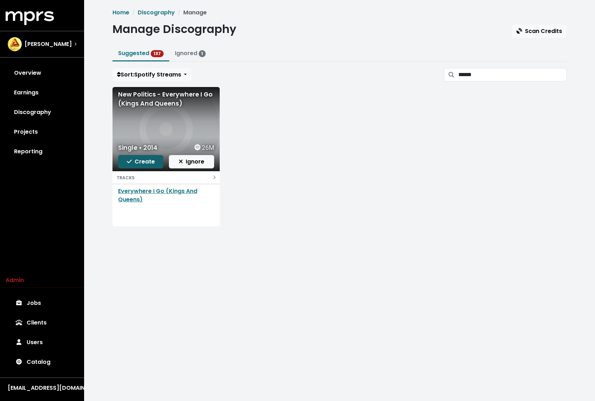
click at [139, 163] on span "Create" at bounding box center [141, 161] width 28 height 8
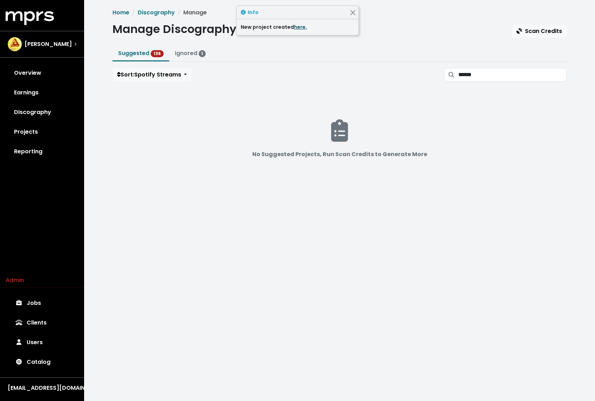
click at [299, 27] on link "here." at bounding box center [300, 26] width 13 height 7
click at [397, 72] on input "******" at bounding box center [513, 74] width 108 height 13
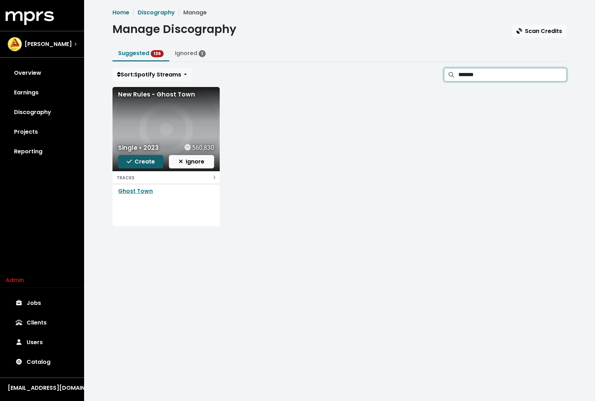
type input "*******"
click at [143, 163] on span "Create" at bounding box center [141, 161] width 28 height 8
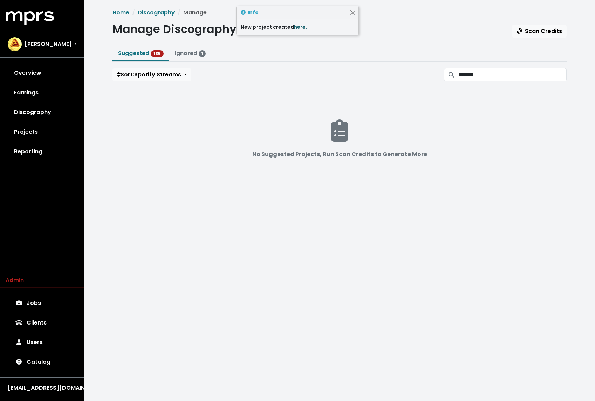
click at [301, 29] on link "here." at bounding box center [300, 26] width 13 height 7
click at [39, 267] on link "Users" at bounding box center [42, 342] width 73 height 20
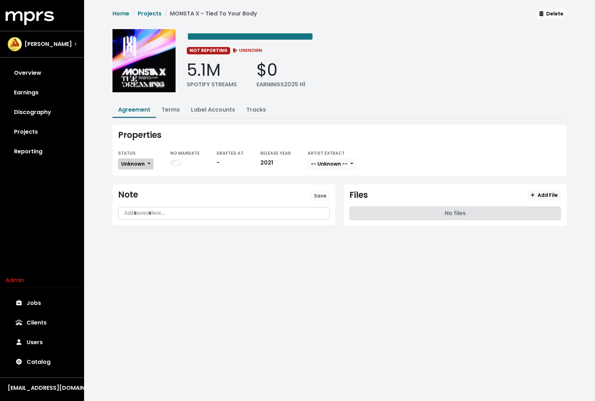
click at [129, 160] on span "Unknown" at bounding box center [132, 163] width 23 height 7
click at [136, 189] on link "Missing" at bounding box center [152, 189] width 66 height 11
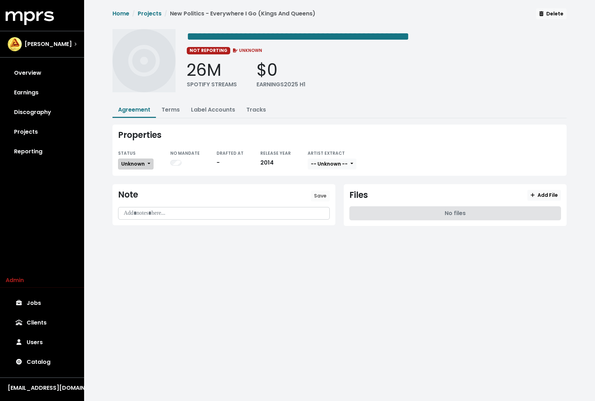
click at [132, 162] on span "Unknown" at bounding box center [132, 163] width 23 height 7
click at [133, 186] on link "Missing" at bounding box center [152, 189] width 66 height 11
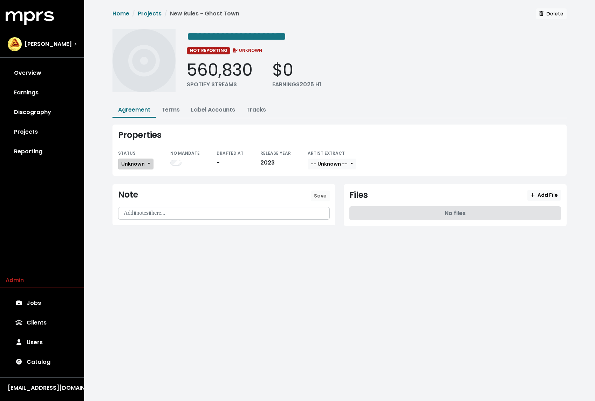
click at [139, 162] on span "Unknown" at bounding box center [132, 163] width 23 height 7
click at [133, 188] on link "Missing" at bounding box center [152, 189] width 66 height 11
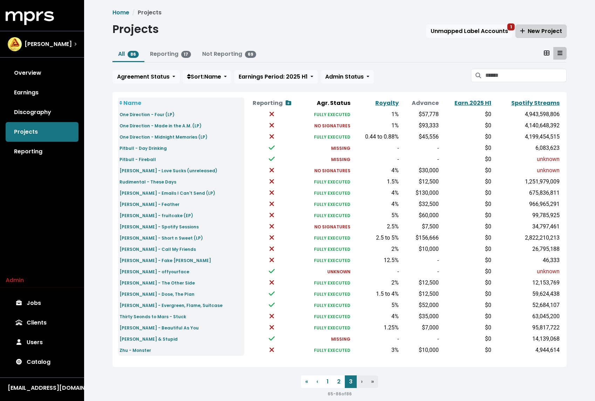
click at [535, 28] on span "New Project" at bounding box center [541, 31] width 42 height 8
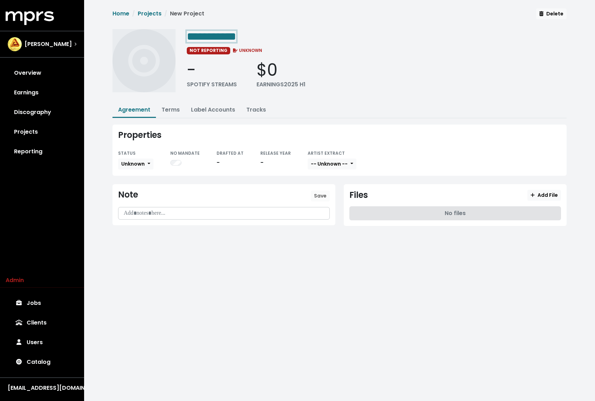
click at [213, 35] on span "**********" at bounding box center [211, 36] width 49 height 11
paste span "Edit value"
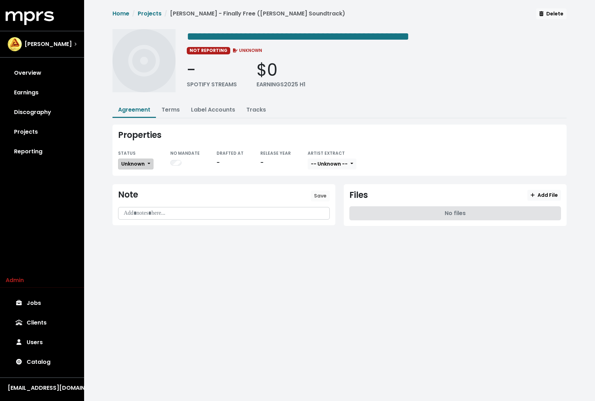
click at [130, 159] on button "Unknown" at bounding box center [135, 164] width 35 height 11
click at [133, 189] on link "Missing" at bounding box center [152, 189] width 66 height 11
click at [170, 108] on link "Terms" at bounding box center [171, 110] width 18 height 8
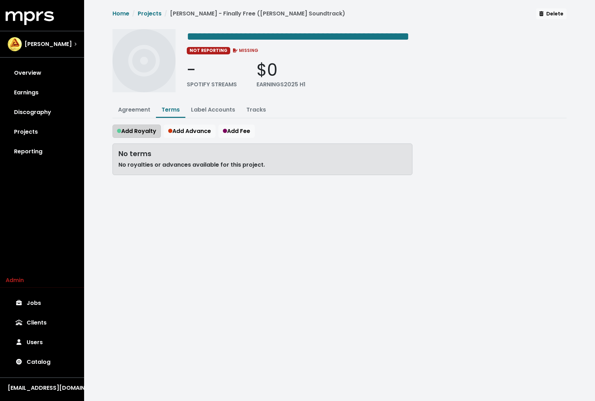
click at [142, 130] on span "Add Royalty" at bounding box center [136, 131] width 39 height 8
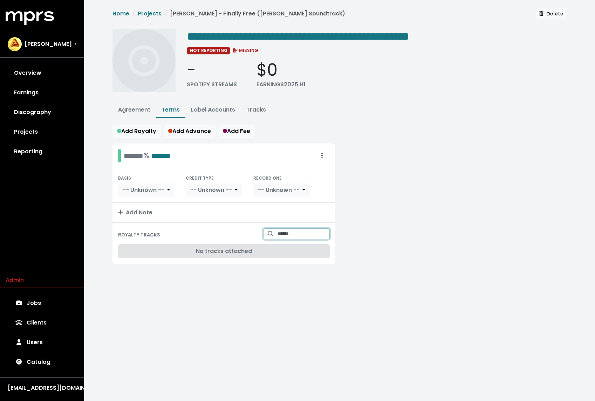
click at [290, 236] on input "Search for tracks by title and link them to this royalty" at bounding box center [304, 233] width 52 height 11
type input "**********"
click at [302, 246] on span "Niall Horan - Finally Free" at bounding box center [292, 251] width 45 height 14
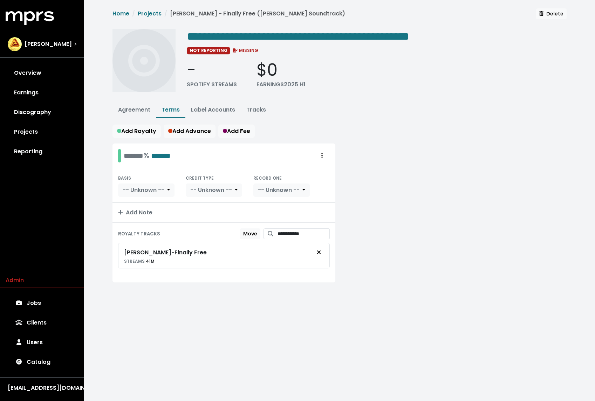
click at [408, 184] on div at bounding box center [455, 216] width 231 height 147
click at [152, 13] on link "Projects" at bounding box center [150, 13] width 24 height 8
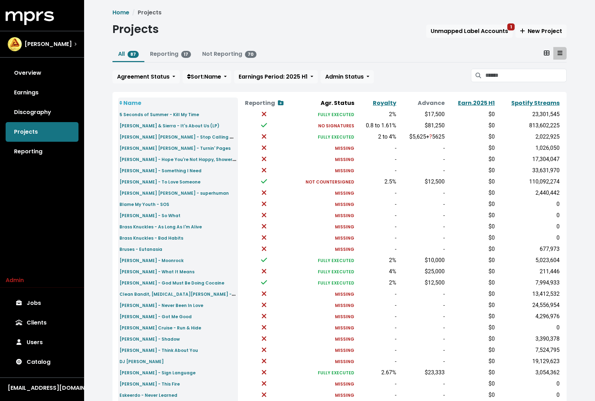
scroll to position [122, 0]
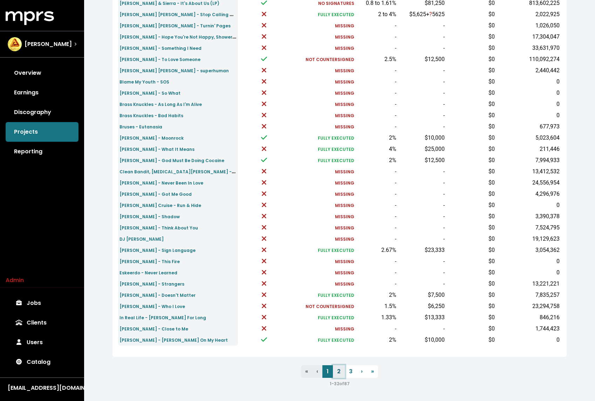
click at [339, 372] on link "2" at bounding box center [339, 371] width 12 height 13
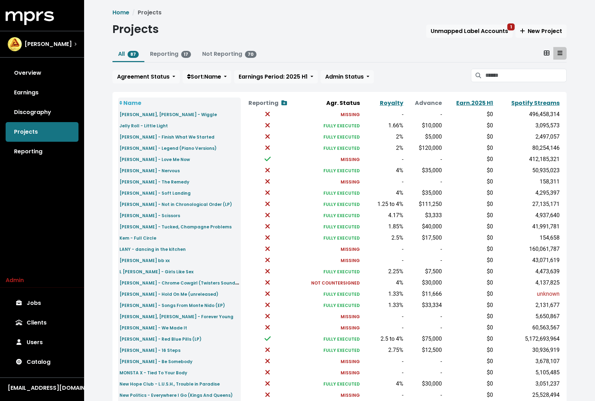
scroll to position [122, 0]
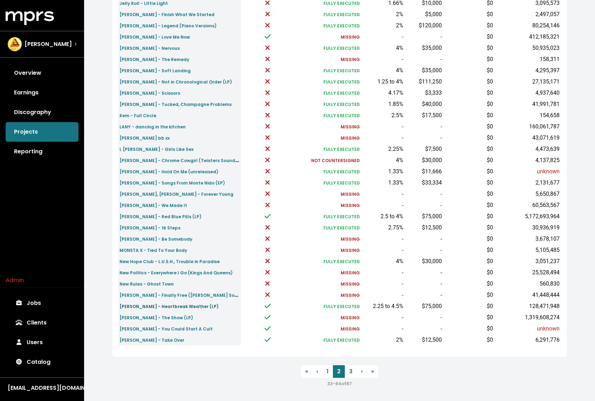
click at [176, 302] on link "[PERSON_NAME] - Heartbreak Weather (LP)" at bounding box center [169, 306] width 99 height 8
click at [169, 316] on small "[PERSON_NAME] - The Show (LP)" at bounding box center [157, 318] width 74 height 6
click at [168, 328] on small "[PERSON_NAME] - You Could Start A Cult" at bounding box center [166, 329] width 93 height 6
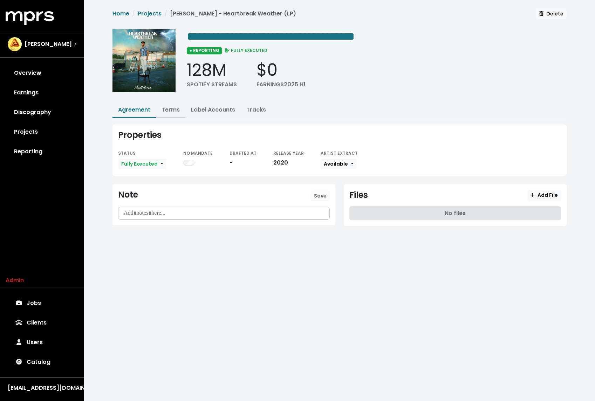
click at [173, 114] on button "Terms" at bounding box center [170, 110] width 29 height 15
click at [384, 82] on div "128M SPOTIFY STREAMS $0 EARNINGS 2025 H1" at bounding box center [377, 74] width 380 height 29
click at [314, 81] on div "128M SPOTIFY STREAMS $0 EARNINGS 2025 H1" at bounding box center [377, 74] width 380 height 29
